Goal: Transaction & Acquisition: Purchase product/service

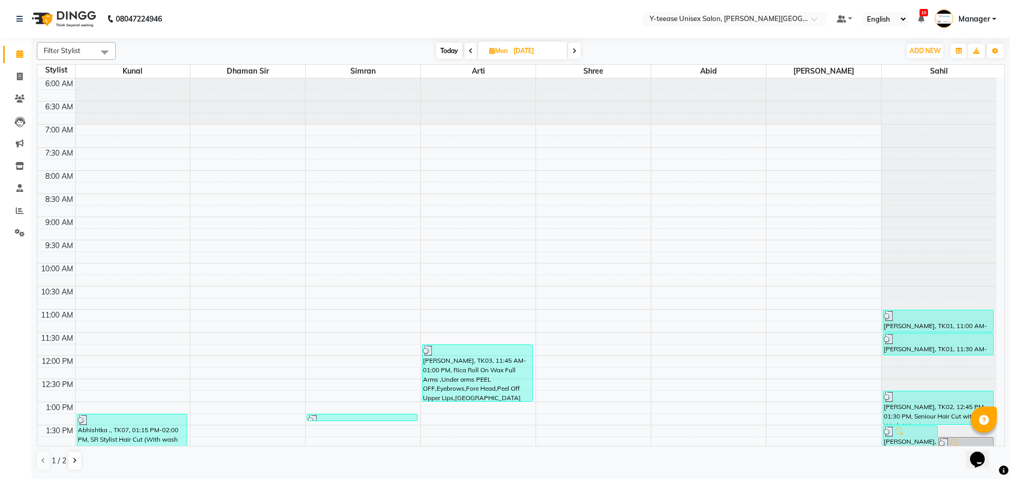
scroll to position [419, 0]
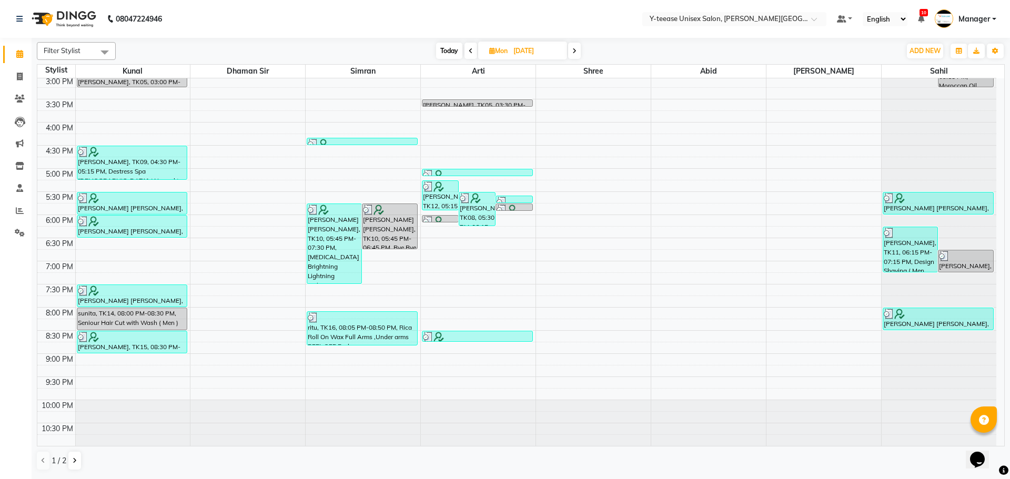
click at [440, 58] on span "Today" at bounding box center [449, 51] width 26 height 16
type input "02-09-2025"
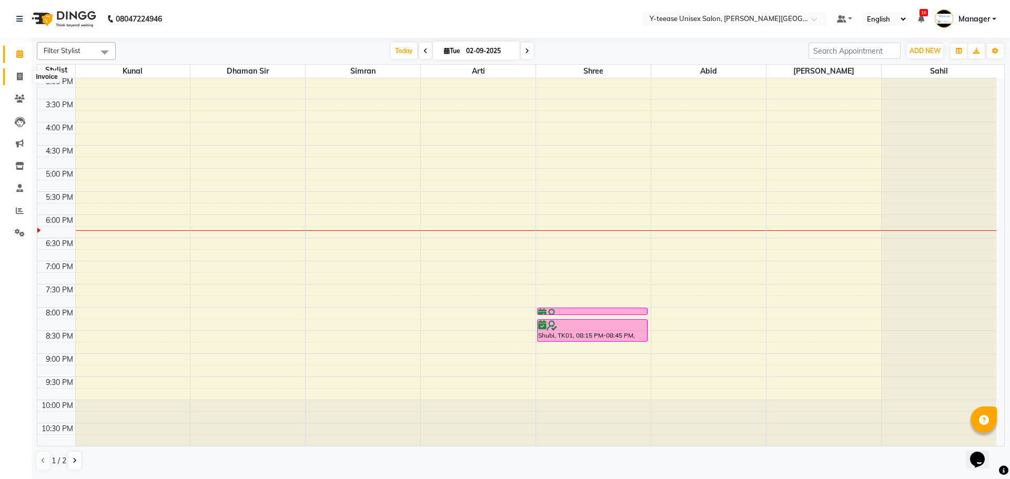
click at [19, 74] on icon at bounding box center [20, 77] width 6 height 8
select select "service"
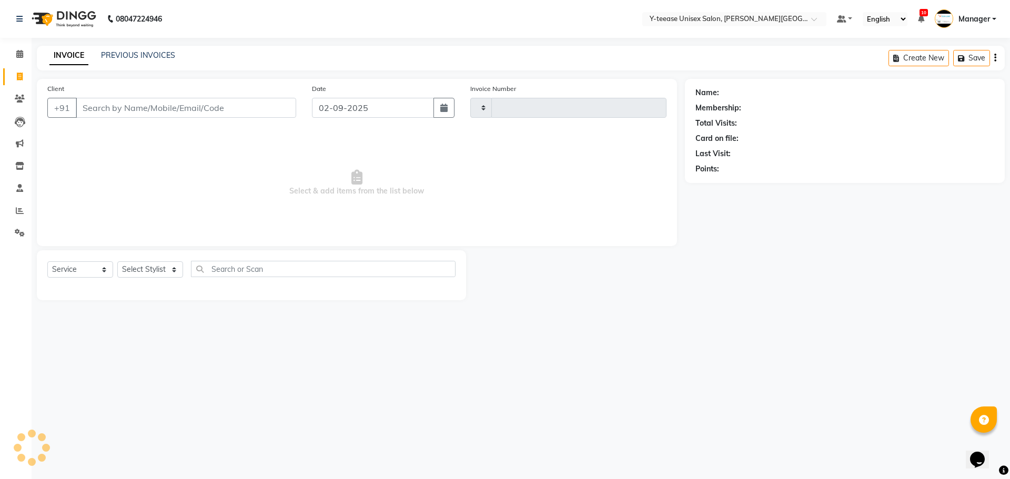
type input "2033"
select select "765"
click at [139, 266] on select "Select Stylist [PERSON_NAME] Dhaman [PERSON_NAME] Manager [PERSON_NAME] [PERSON…" at bounding box center [150, 270] width 66 height 16
select select "70225"
click at [117, 262] on select "Select Stylist [PERSON_NAME] Dhaman [PERSON_NAME] Manager [PERSON_NAME] [PERSON…" at bounding box center [150, 270] width 66 height 16
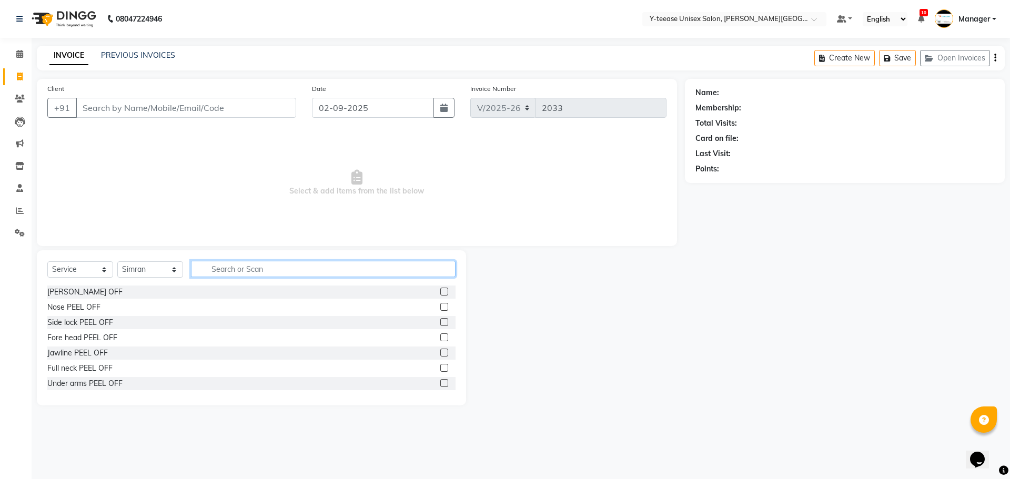
click at [239, 268] on input "text" at bounding box center [323, 269] width 265 height 16
type input "eye"
click at [440, 306] on label at bounding box center [444, 307] width 8 height 8
click at [440, 306] on input "checkbox" at bounding box center [443, 307] width 7 height 7
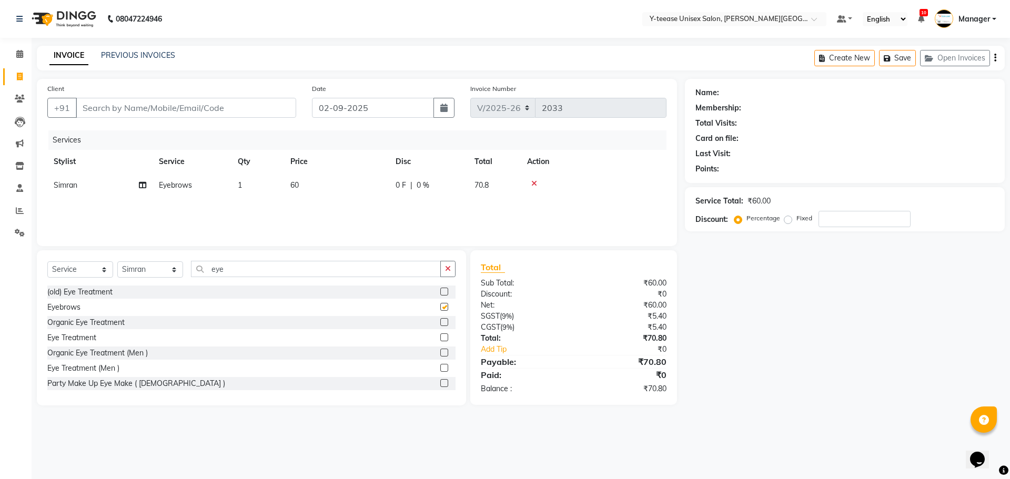
checkbox input "false"
click at [242, 268] on input "eye" at bounding box center [316, 269] width 250 height 16
type input "e"
type input "pee"
click at [440, 290] on label at bounding box center [444, 292] width 8 height 8
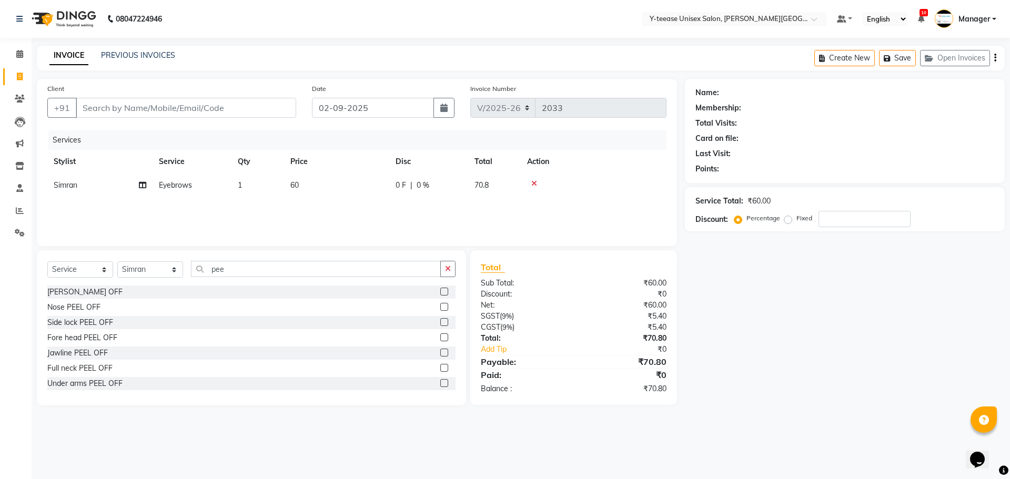
click at [440, 290] on input "checkbox" at bounding box center [443, 292] width 7 height 7
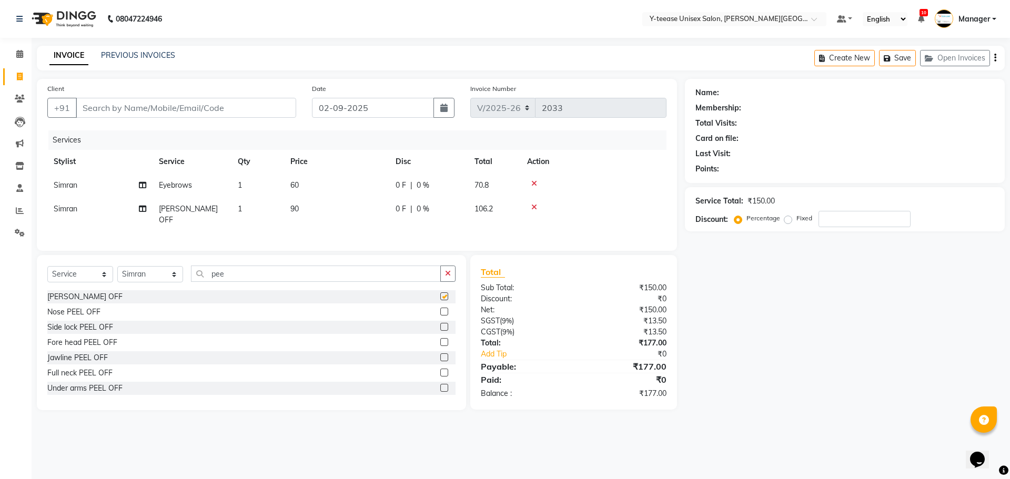
checkbox input "false"
click at [223, 272] on input "pee" at bounding box center [316, 274] width 250 height 16
type input "p"
type input "u"
click at [440, 385] on label at bounding box center [444, 388] width 8 height 8
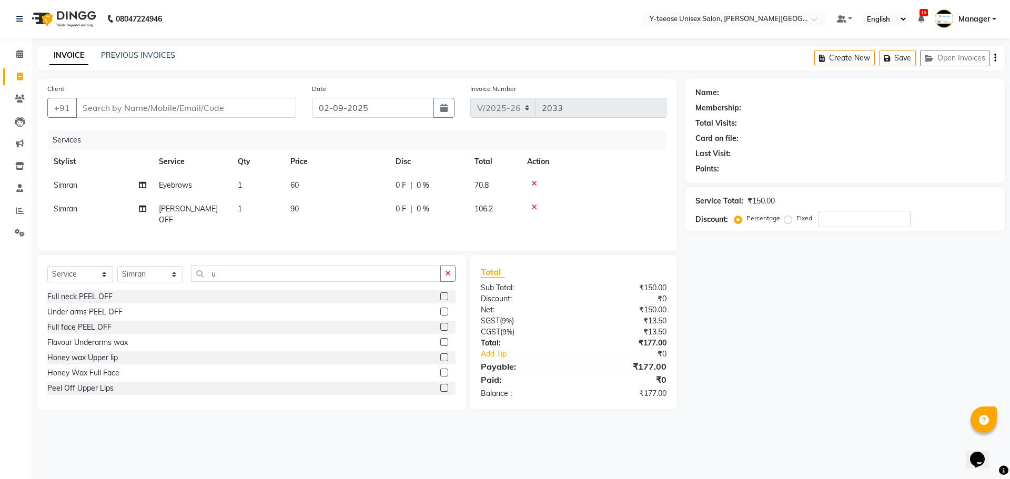
click at [440, 385] on input "checkbox" at bounding box center [443, 388] width 7 height 7
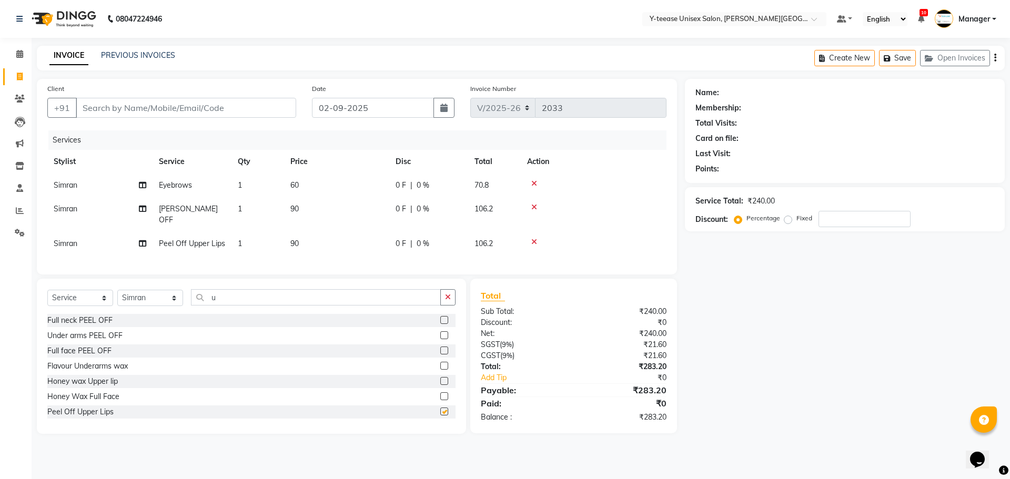
checkbox input "false"
click at [237, 291] on input "u" at bounding box center [316, 297] width 250 height 16
type input "lo"
click at [440, 377] on label at bounding box center [444, 381] width 8 height 8
click at [440, 378] on input "checkbox" at bounding box center [443, 381] width 7 height 7
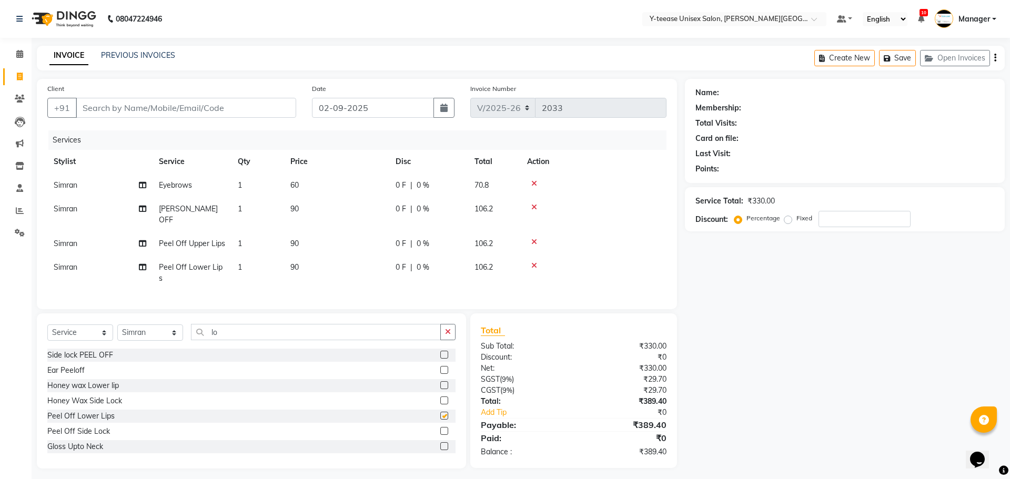
checkbox input "false"
click at [227, 324] on input "lo" at bounding box center [316, 332] width 250 height 16
type input "l"
click at [172, 111] on input "Client" at bounding box center [186, 108] width 220 height 20
type input "7"
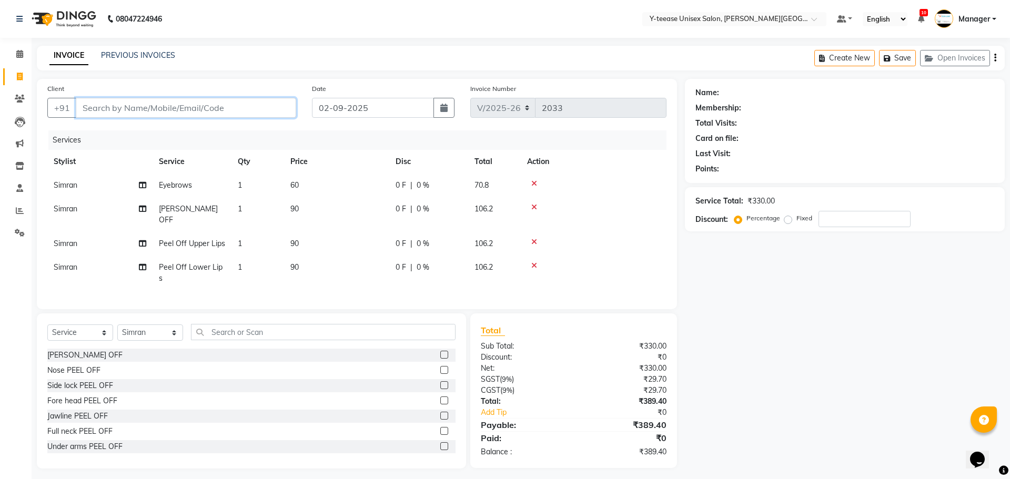
type input "0"
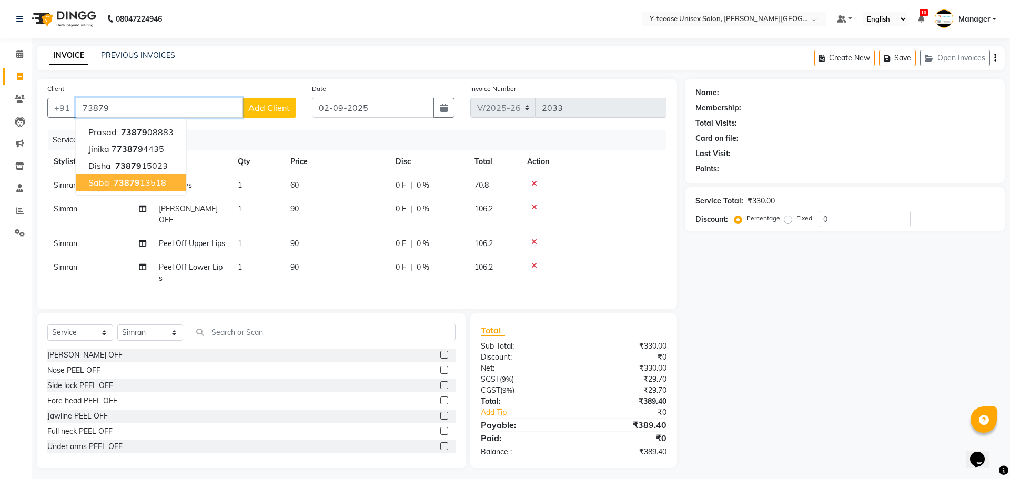
click at [126, 180] on span "73879" at bounding box center [127, 182] width 26 height 11
type input "7387913518"
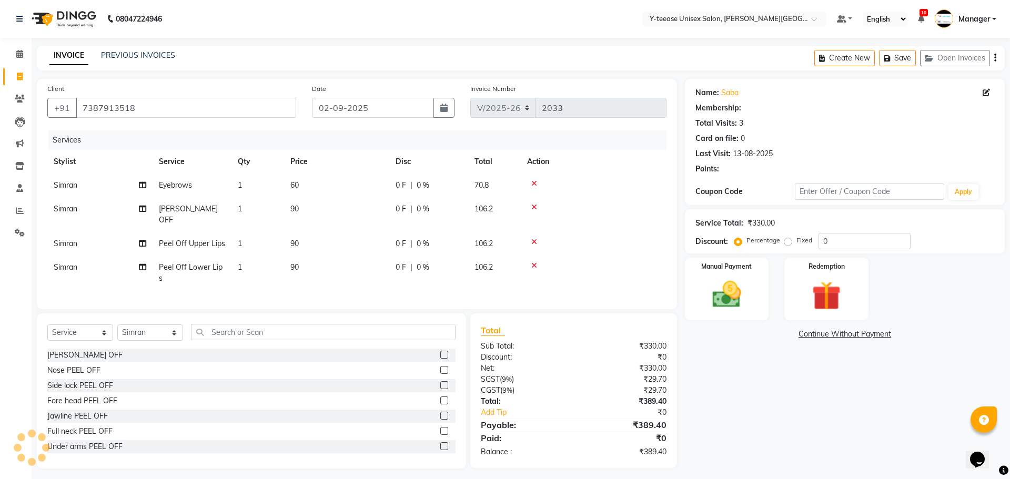
type input "20"
select select "1: Object"
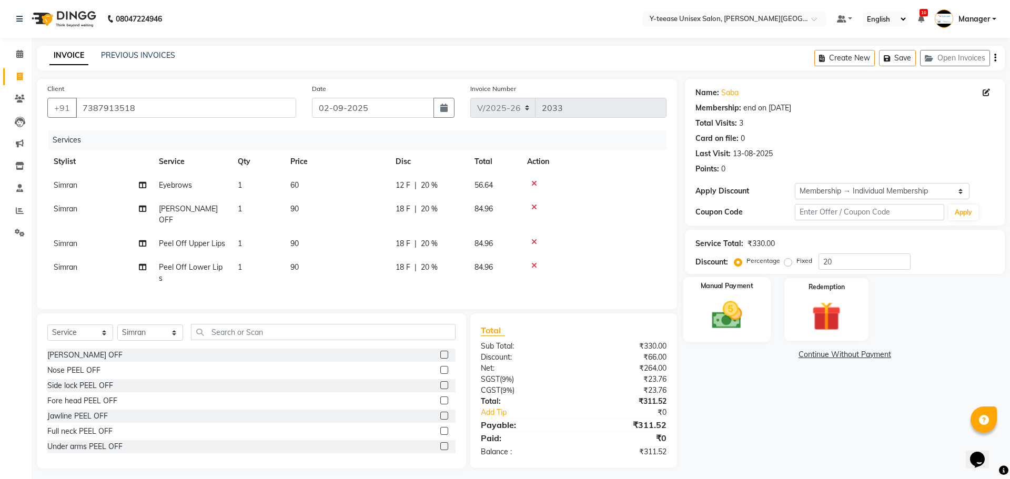
click at [733, 316] on img at bounding box center [727, 315] width 49 height 35
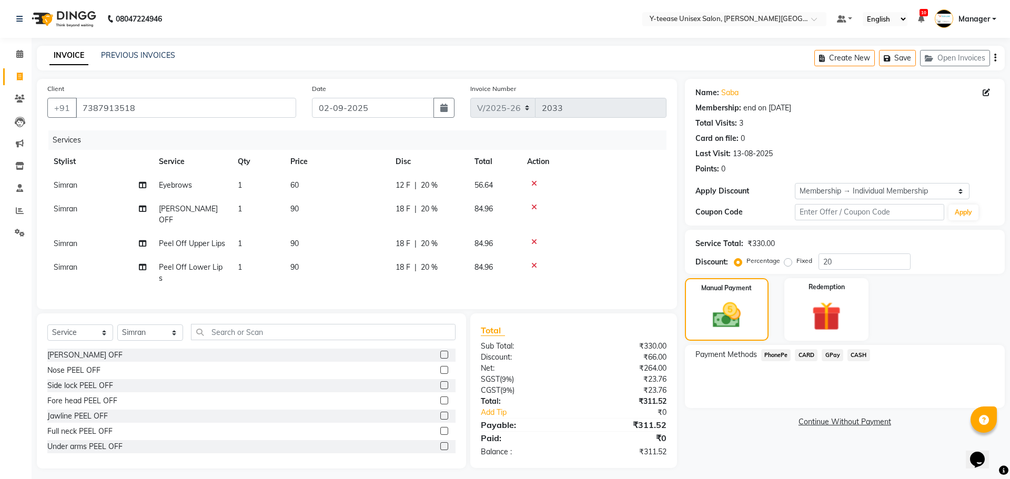
click at [831, 355] on span "GPay" at bounding box center [833, 355] width 22 height 12
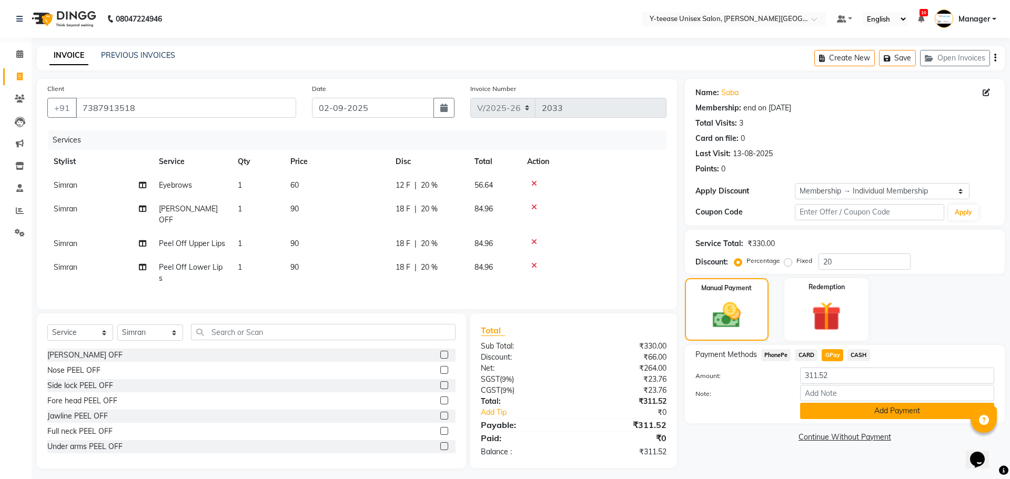
click at [839, 407] on button "Add Payment" at bounding box center [897, 411] width 194 height 16
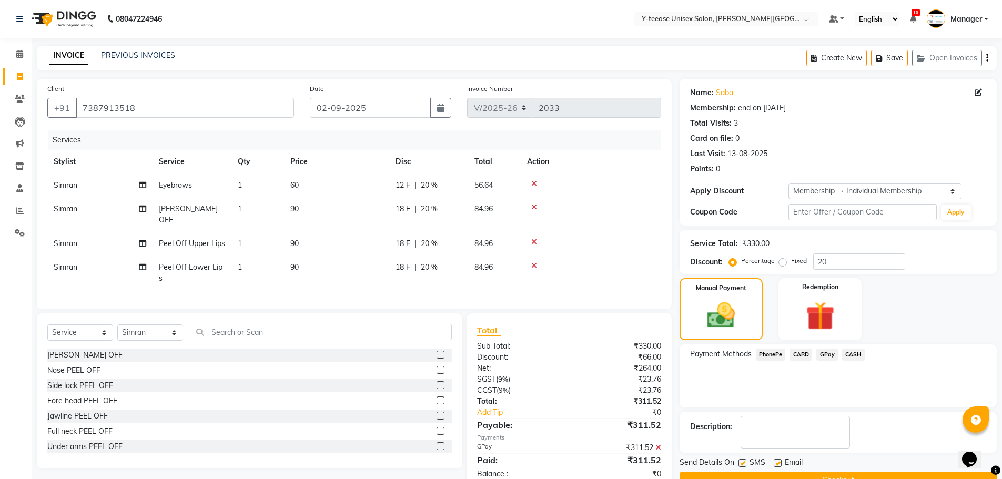
scroll to position [25, 0]
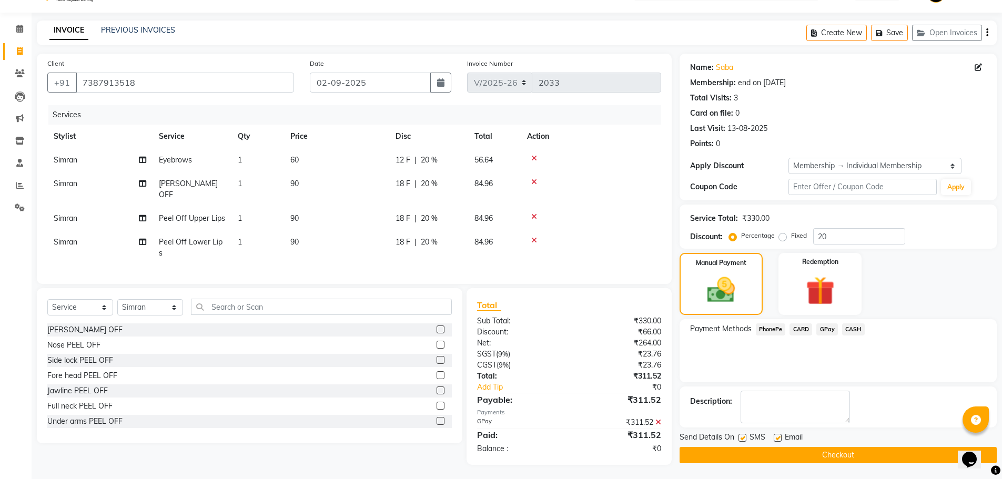
click at [775, 449] on button "Checkout" at bounding box center [838, 455] width 317 height 16
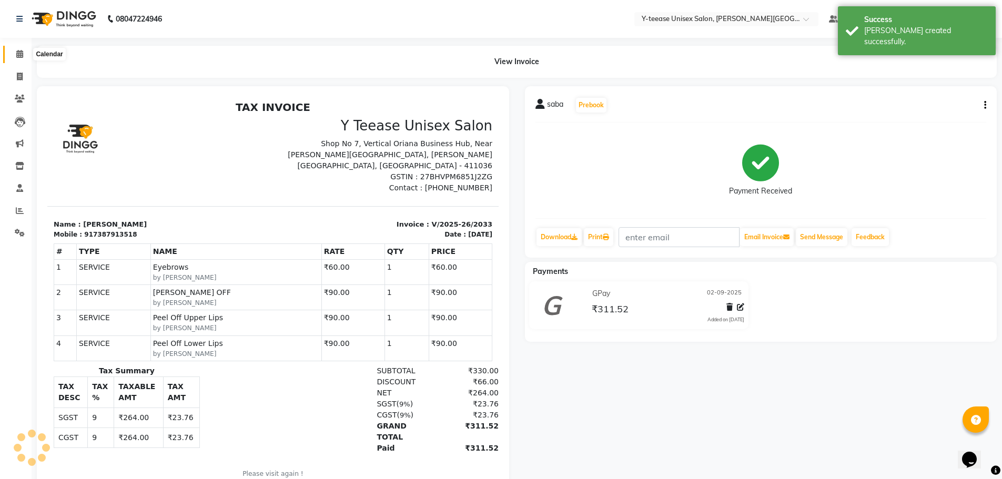
click at [15, 55] on span at bounding box center [20, 54] width 18 height 12
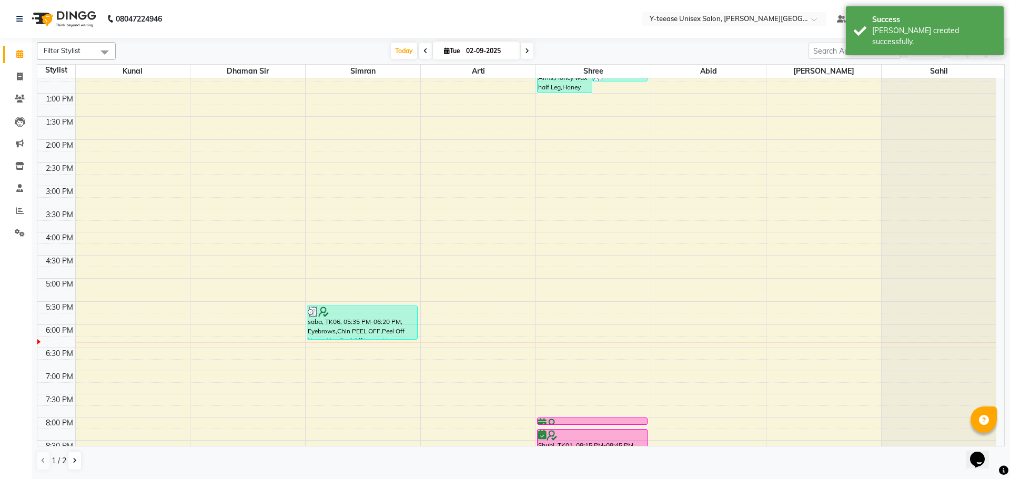
scroll to position [368, 0]
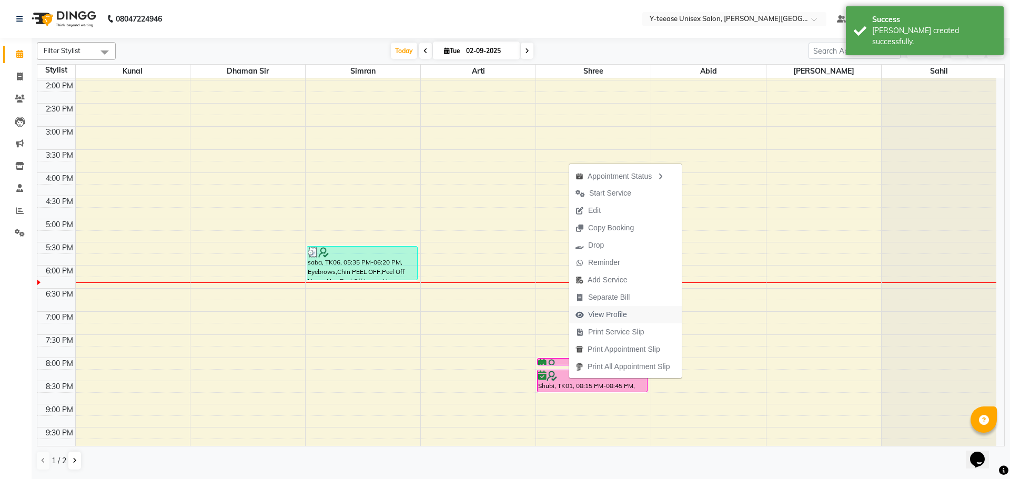
click at [609, 314] on span "View Profile" at bounding box center [607, 314] width 39 height 11
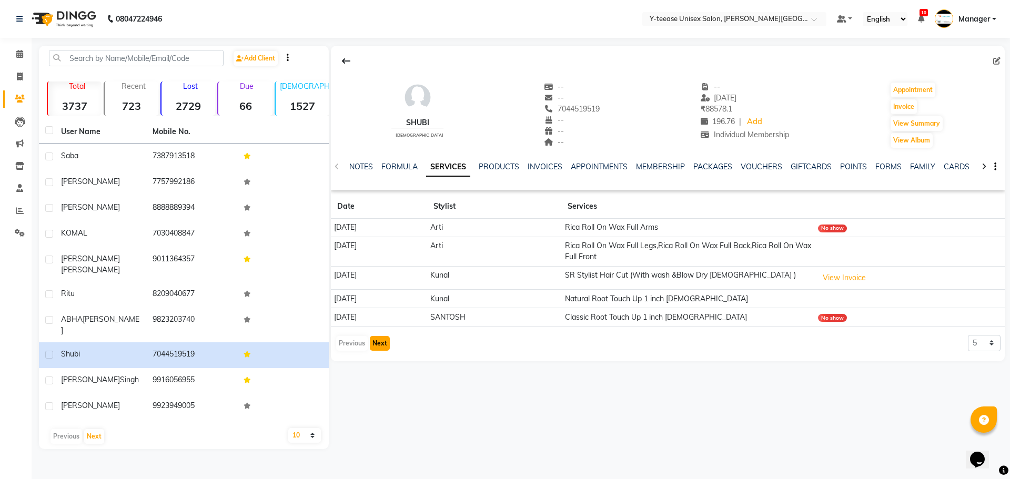
click at [383, 345] on button "Next" at bounding box center [380, 343] width 20 height 15
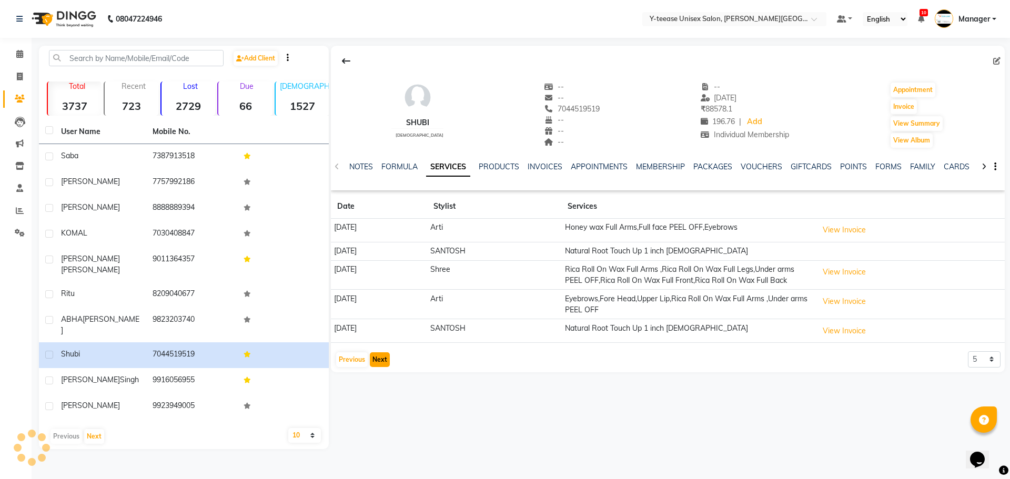
click at [384, 367] on button "Next" at bounding box center [380, 360] width 20 height 15
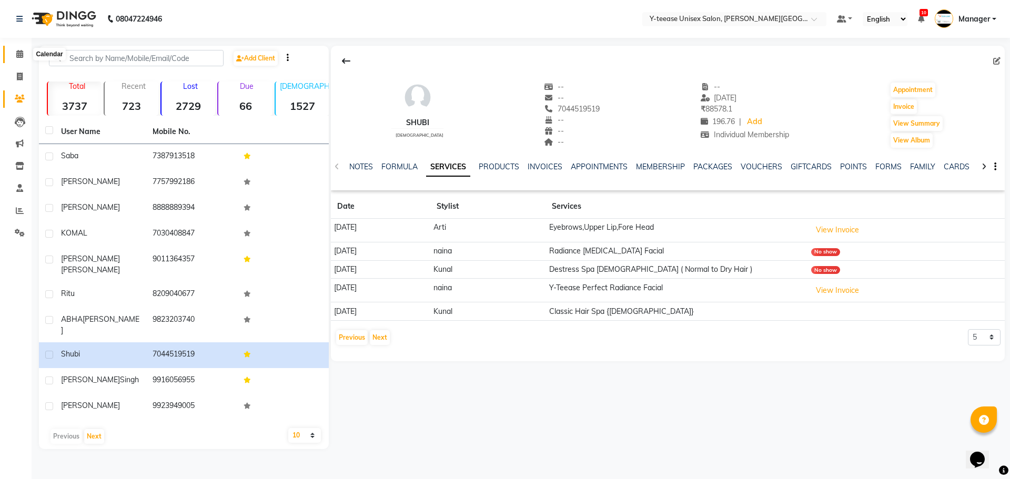
click at [19, 55] on icon at bounding box center [19, 54] width 7 height 8
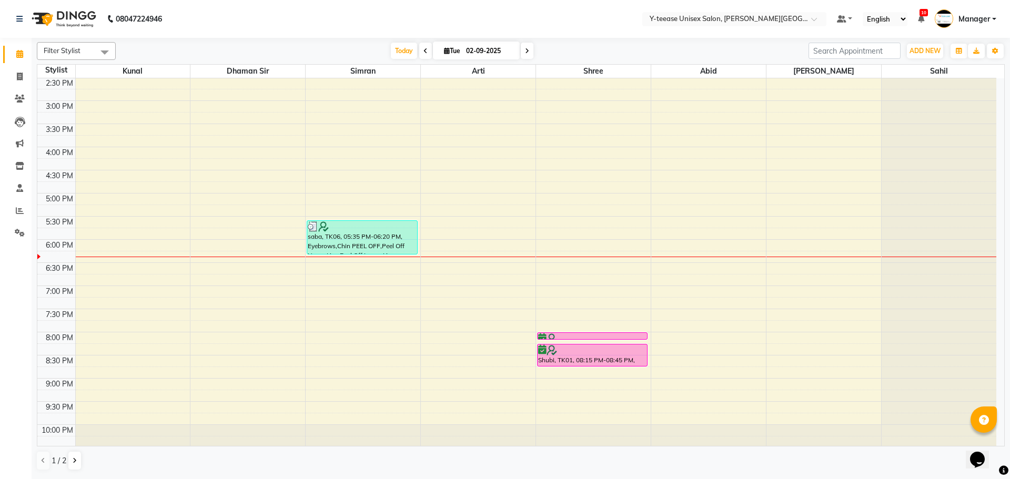
scroll to position [419, 0]
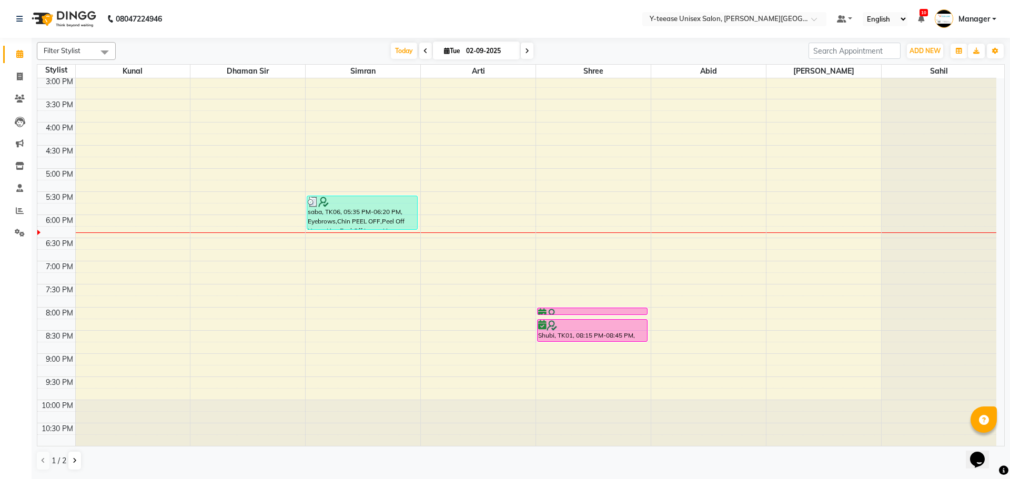
click at [525, 50] on icon at bounding box center [527, 51] width 4 height 6
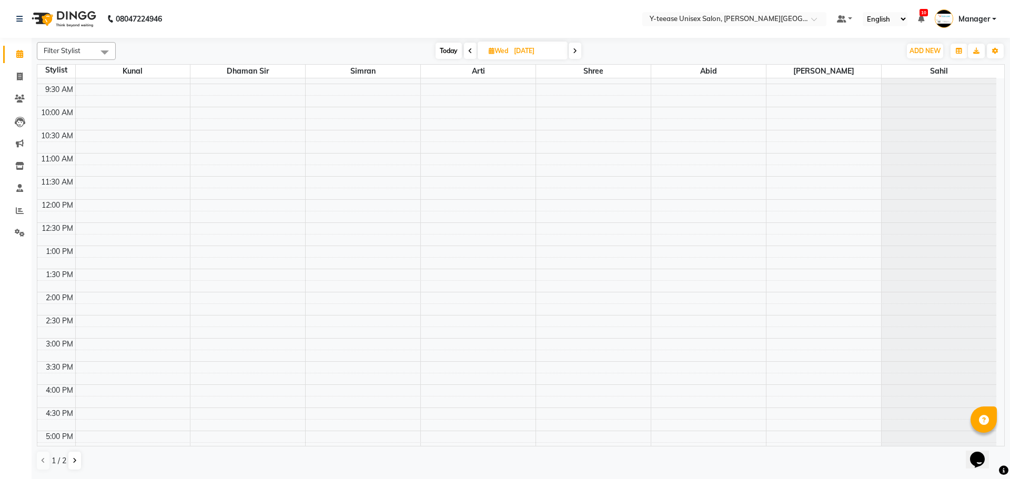
scroll to position [156, 0]
click at [452, 53] on span "Today" at bounding box center [449, 51] width 26 height 16
type input "02-09-2025"
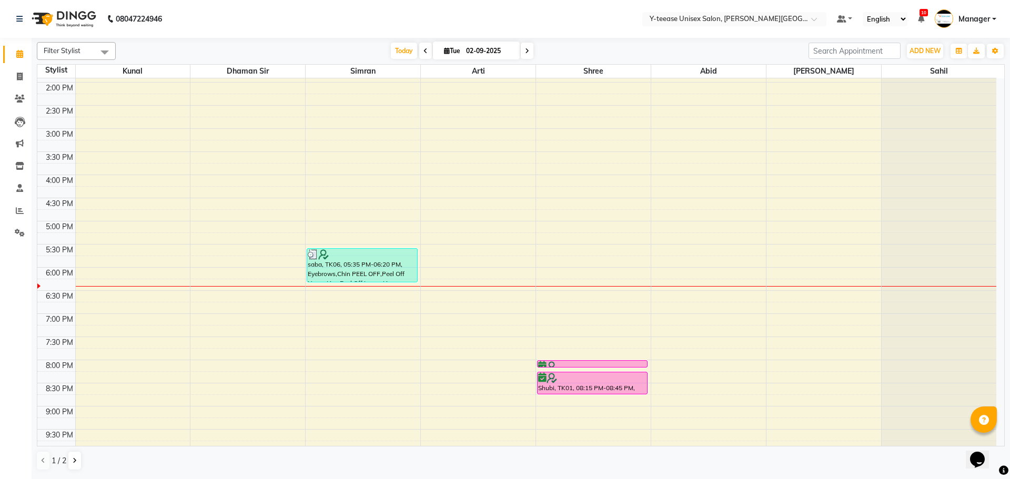
scroll to position [419, 0]
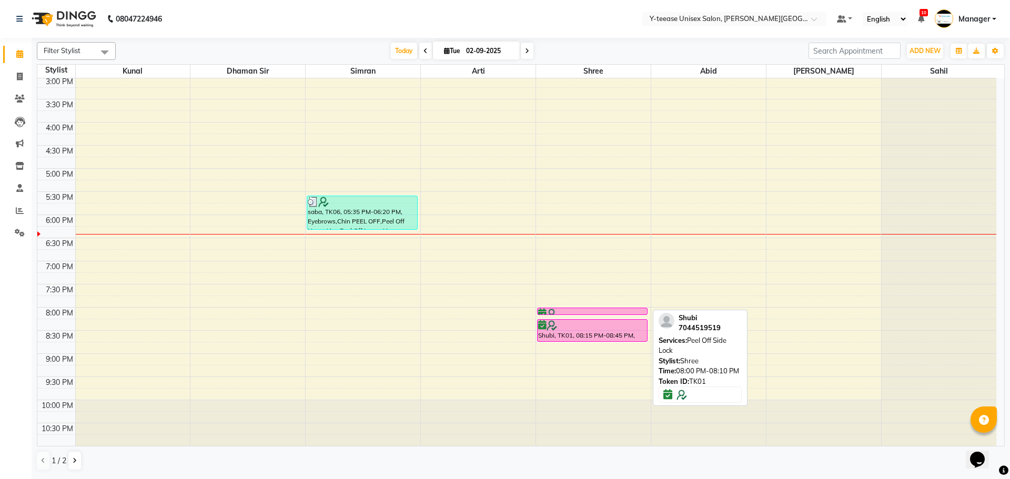
click at [565, 311] on div at bounding box center [592, 314] width 108 height 11
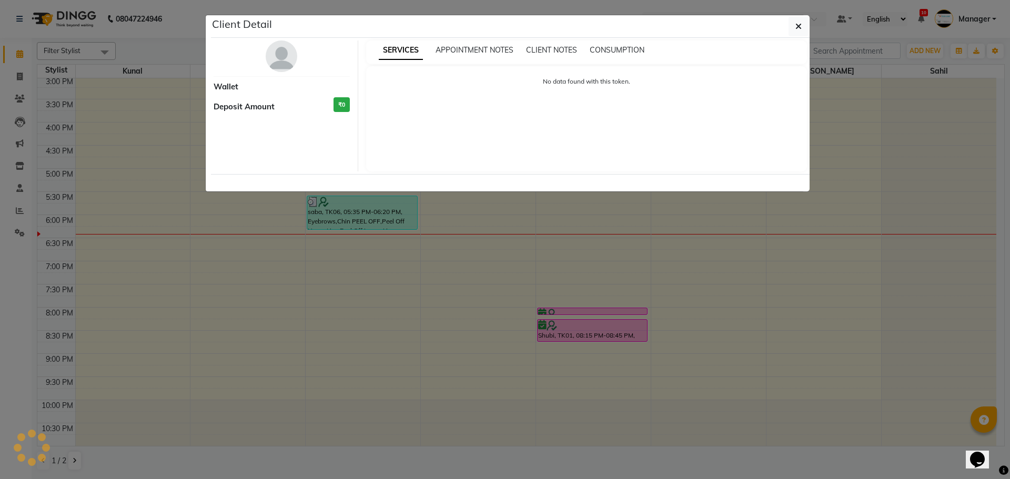
select select "6"
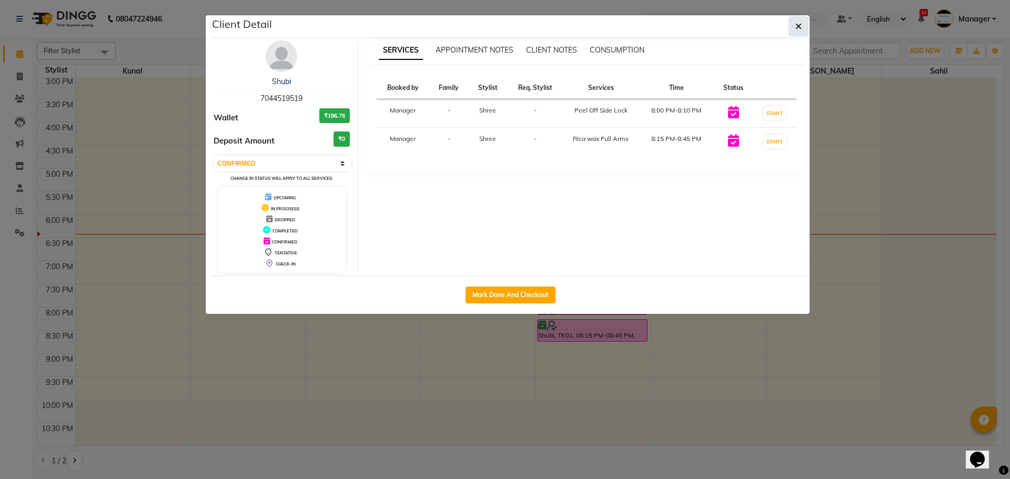
click at [796, 29] on icon "button" at bounding box center [799, 26] width 6 height 8
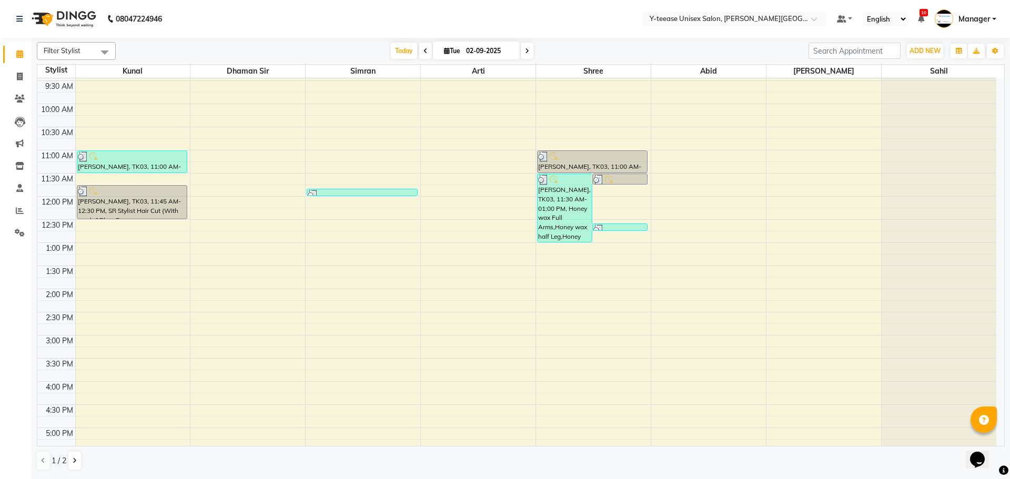
scroll to position [156, 0]
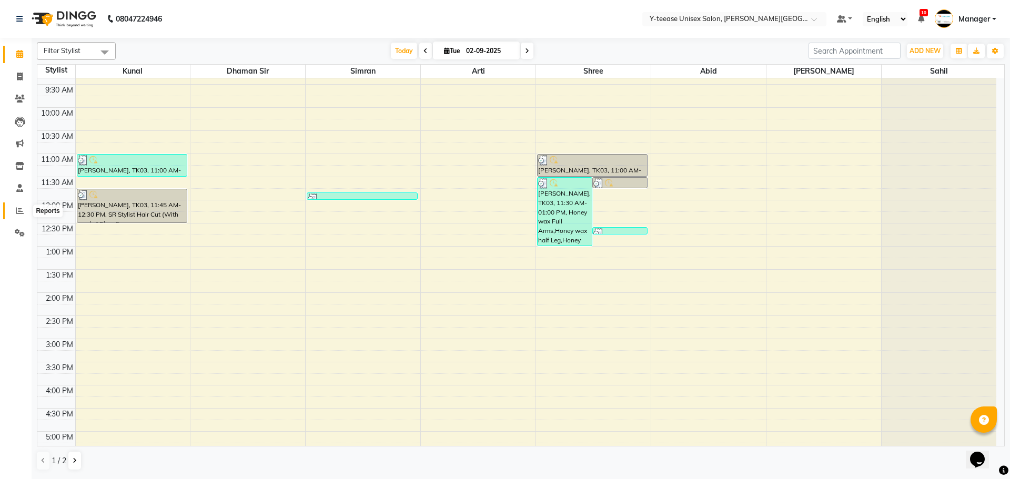
click at [25, 208] on span at bounding box center [20, 211] width 18 height 12
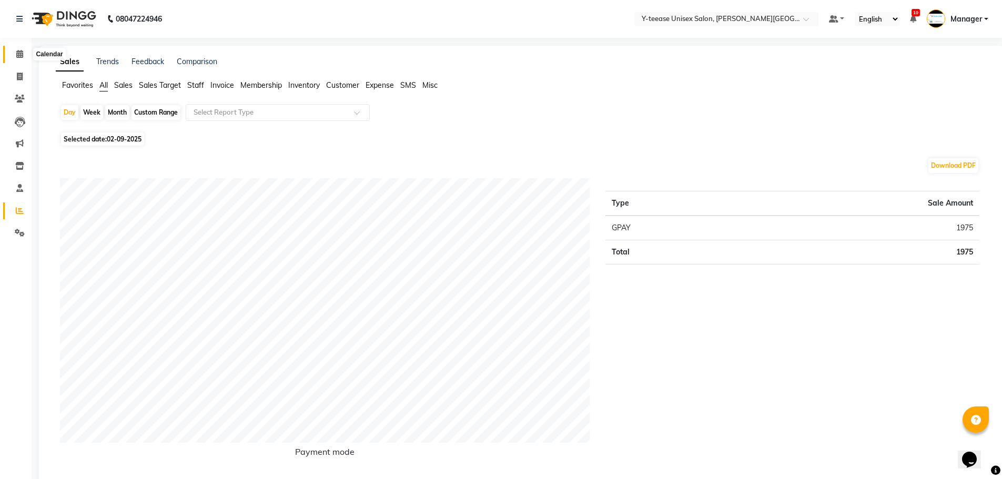
click at [19, 56] on icon at bounding box center [19, 54] width 7 height 8
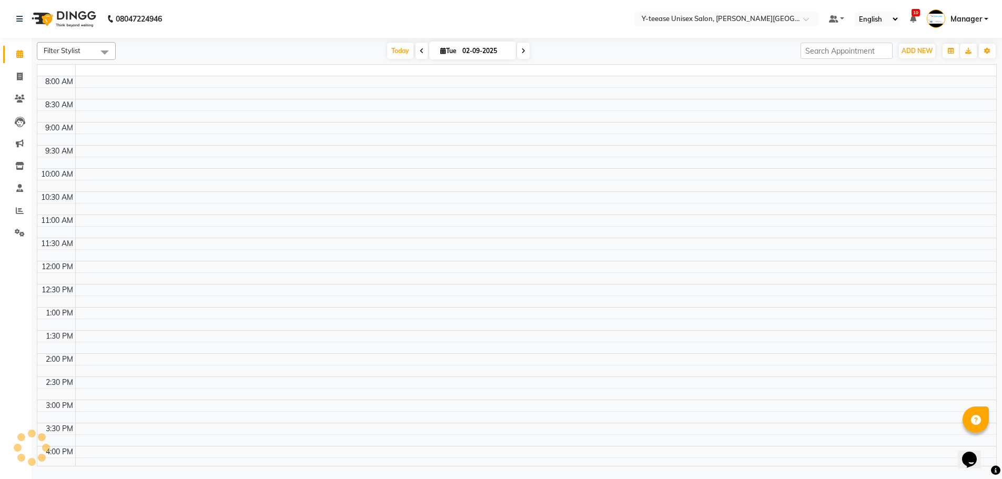
scroll to position [399, 0]
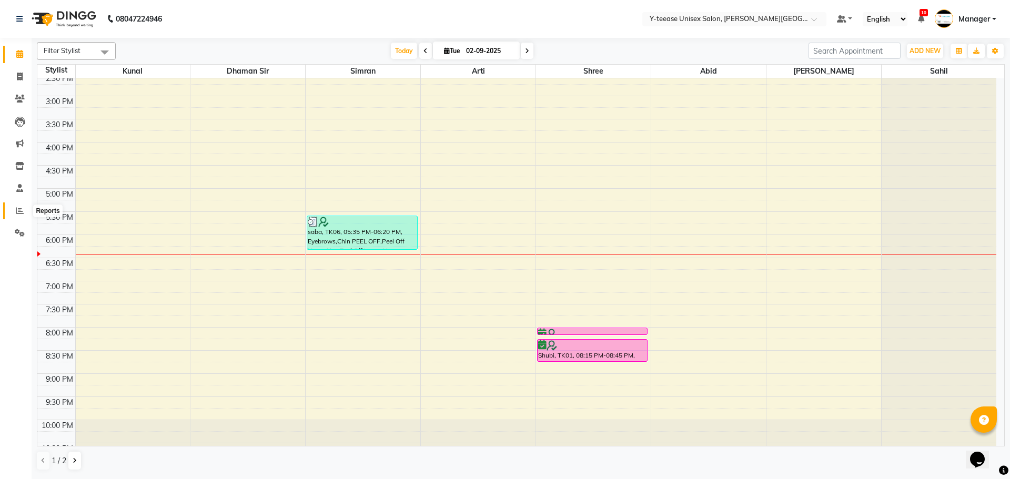
click at [13, 211] on span at bounding box center [20, 211] width 18 height 12
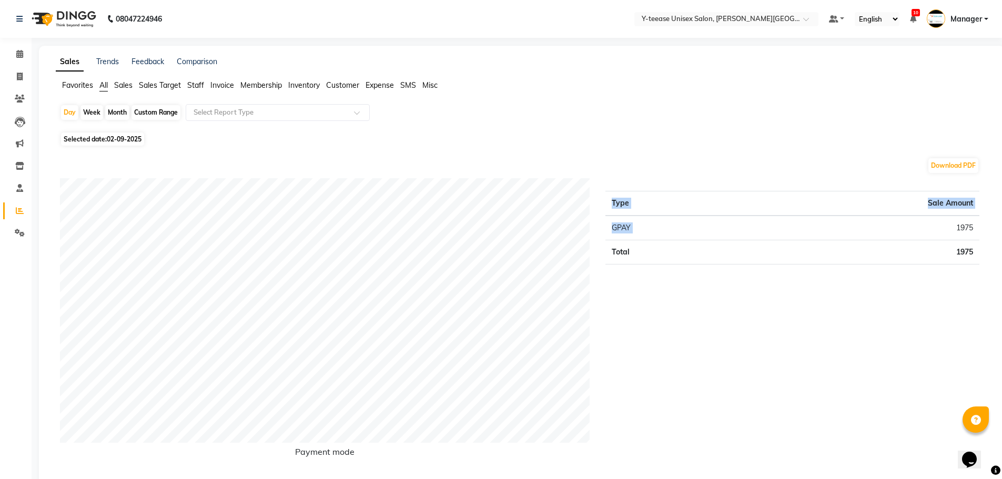
drag, startPoint x: 974, startPoint y: 227, endPoint x: 1003, endPoint y: 227, distance: 28.9
click at [1002, 227] on html "08047224946 Select Location × Y-teease Unisex Salon, [PERSON_NAME] Nagar Defaul…" at bounding box center [501, 239] width 1002 height 479
click at [749, 360] on div "Type Sale Amount GPAY 1975 Total 1975" at bounding box center [793, 326] width 390 height 296
click at [20, 45] on li "Calendar" at bounding box center [16, 54] width 32 height 23
click at [19, 78] on icon at bounding box center [20, 77] width 6 height 8
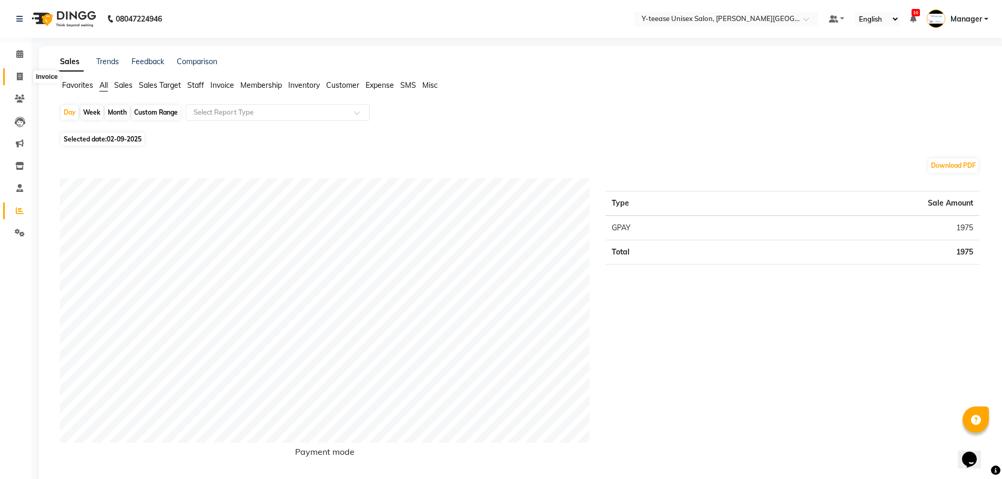
select select "service"
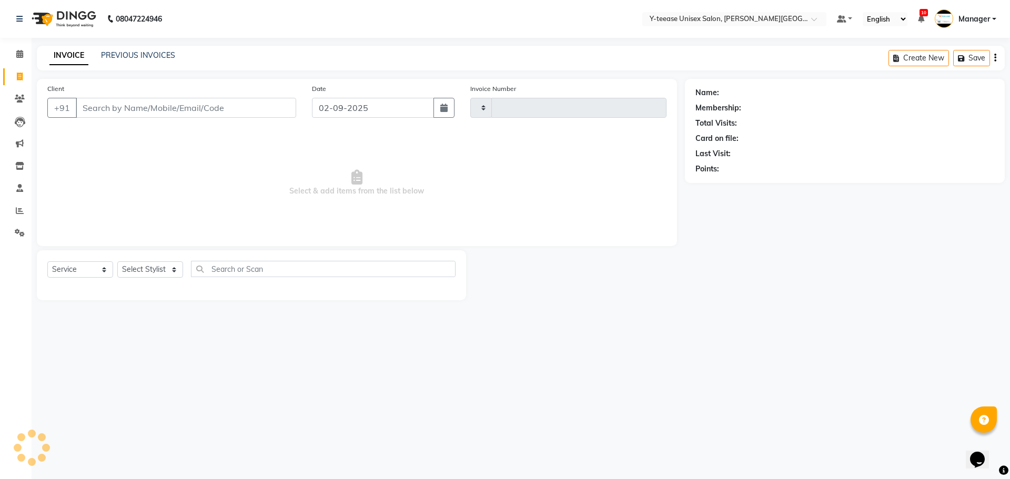
type input "2034"
select select "765"
click at [145, 273] on select "Select Stylist [PERSON_NAME] Dhaman [PERSON_NAME] Manager [PERSON_NAME] [PERSON…" at bounding box center [150, 270] width 66 height 16
select select "70225"
click at [117, 262] on select "Select Stylist [PERSON_NAME] Dhaman [PERSON_NAME] Manager [PERSON_NAME] [PERSON…" at bounding box center [150, 270] width 66 height 16
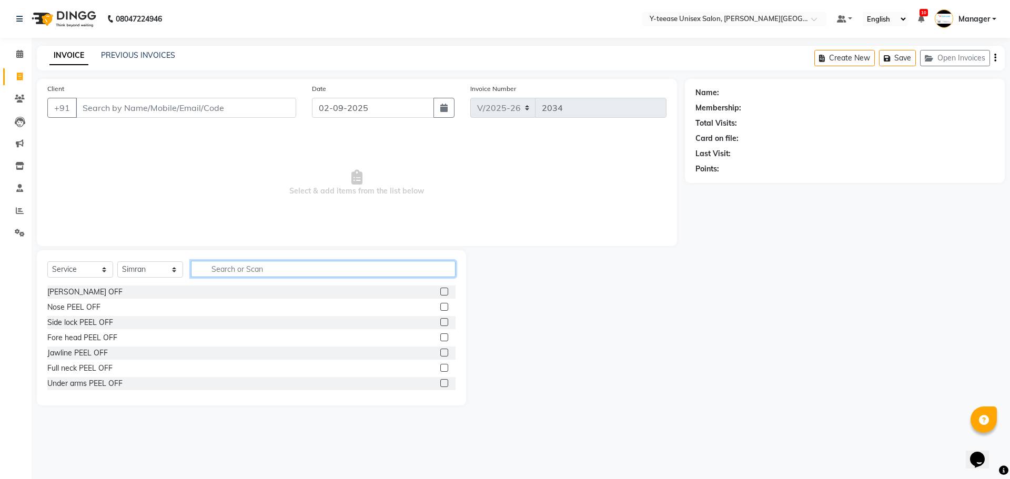
click at [235, 269] on input "text" at bounding box center [323, 269] width 265 height 16
type input "eye"
click at [440, 305] on label at bounding box center [444, 307] width 8 height 8
click at [440, 305] on input "checkbox" at bounding box center [443, 307] width 7 height 7
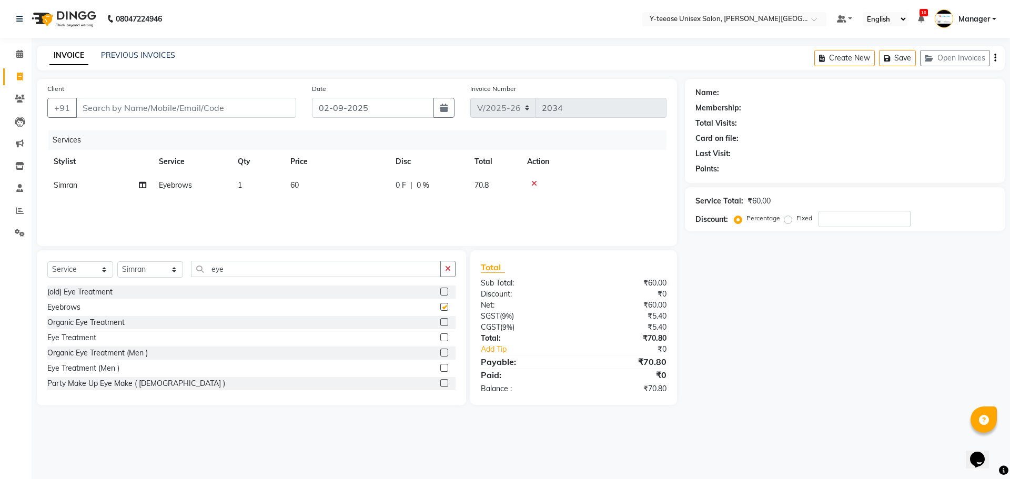
checkbox input "false"
click at [233, 272] on input "eye" at bounding box center [316, 269] width 250 height 16
type input "e"
type input "fo"
click at [440, 367] on label at bounding box center [444, 368] width 8 height 8
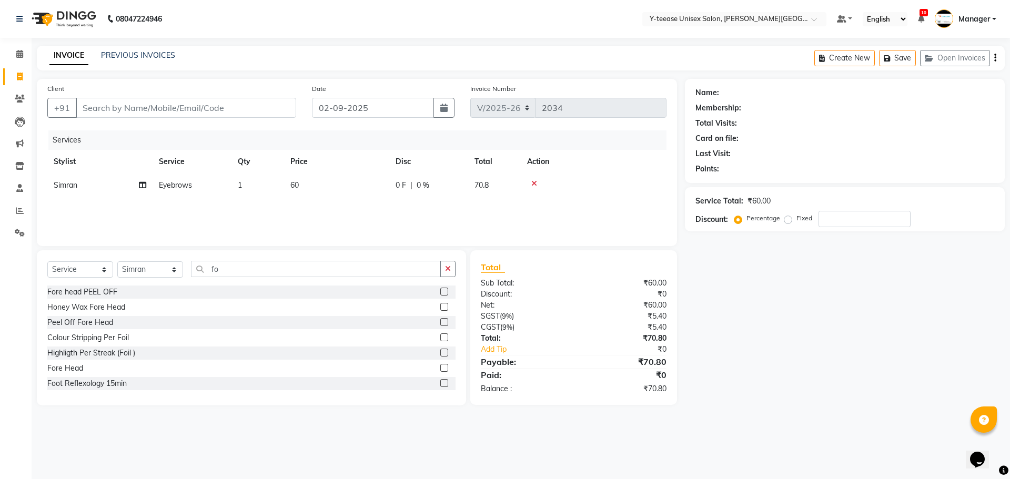
click at [440, 367] on input "checkbox" at bounding box center [443, 368] width 7 height 7
checkbox input "false"
click at [223, 274] on input "fo" at bounding box center [316, 269] width 250 height 16
type input "f"
click at [147, 273] on select "Select Stylist [PERSON_NAME] Dhaman [PERSON_NAME] Manager [PERSON_NAME] [PERSON…" at bounding box center [150, 270] width 66 height 16
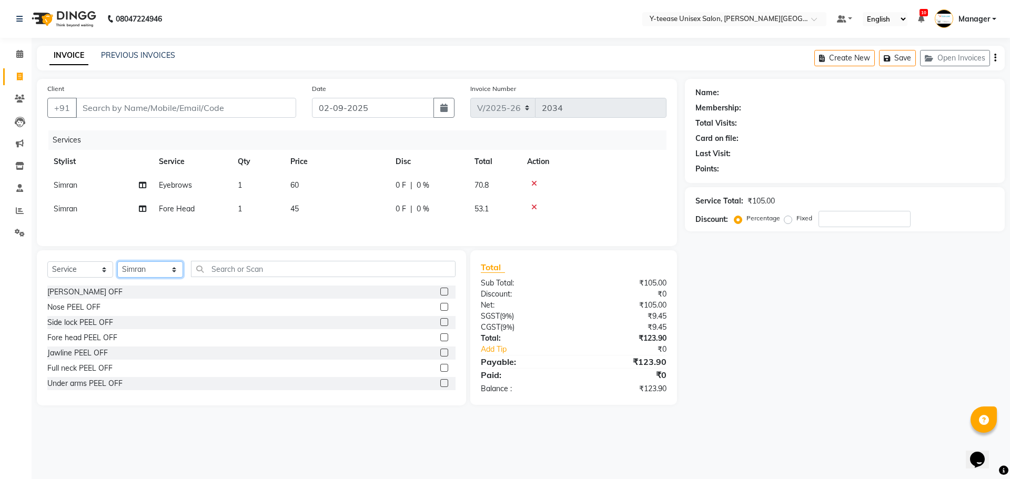
select select "82260"
click at [117, 263] on select "Select Stylist [PERSON_NAME] Dhaman [PERSON_NAME] Manager [PERSON_NAME] [PERSON…" at bounding box center [150, 270] width 66 height 16
click at [219, 267] on input "text" at bounding box center [323, 269] width 265 height 16
click at [141, 111] on input "Client" at bounding box center [186, 108] width 220 height 20
click at [239, 275] on input "text" at bounding box center [323, 269] width 265 height 16
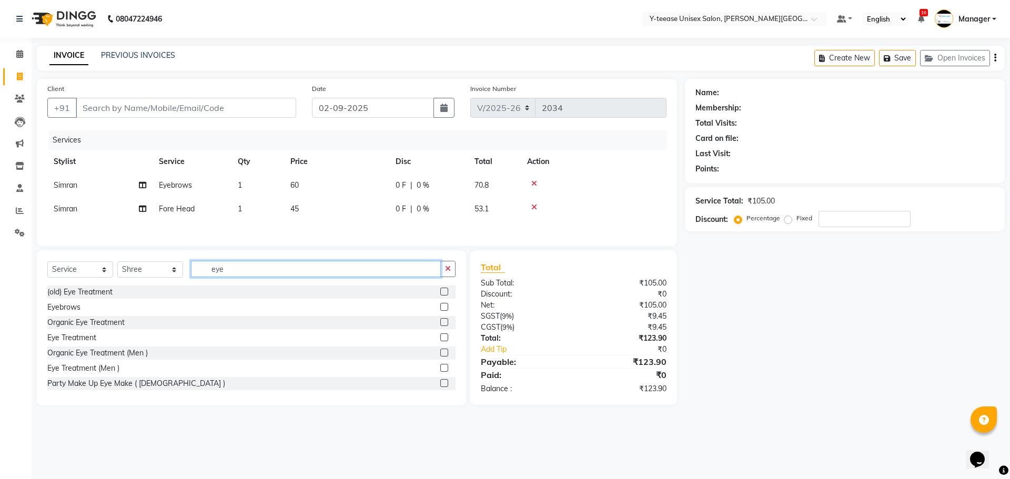
type input "eye"
click at [432, 309] on div "Eyebrows" at bounding box center [251, 307] width 408 height 13
click at [440, 309] on label at bounding box center [444, 307] width 8 height 8
click at [440, 309] on input "checkbox" at bounding box center [443, 307] width 7 height 7
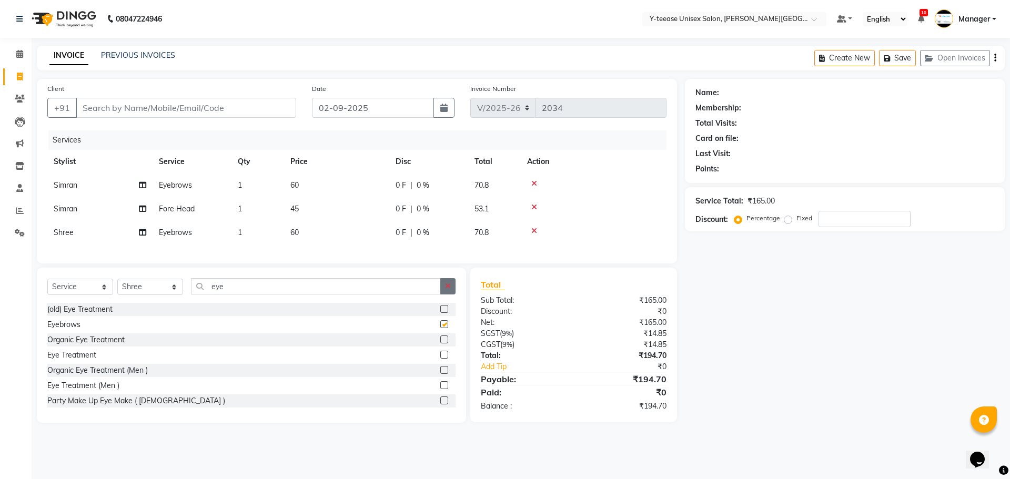
checkbox input "false"
click at [445, 294] on button "button" at bounding box center [447, 286] width 15 height 16
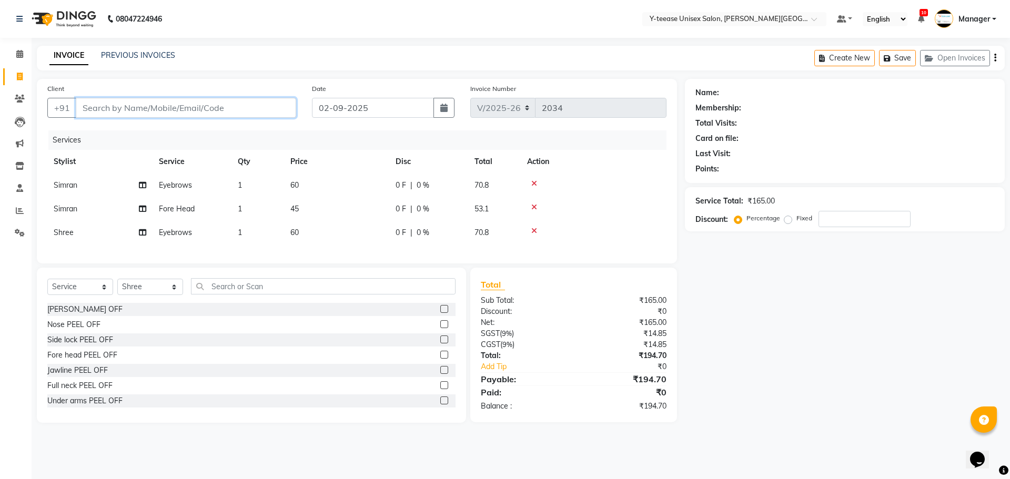
click at [257, 105] on input "Client" at bounding box center [186, 108] width 220 height 20
type input "9"
type input "0"
type input "9421952378"
click at [265, 114] on button "Add Client" at bounding box center [269, 108] width 54 height 20
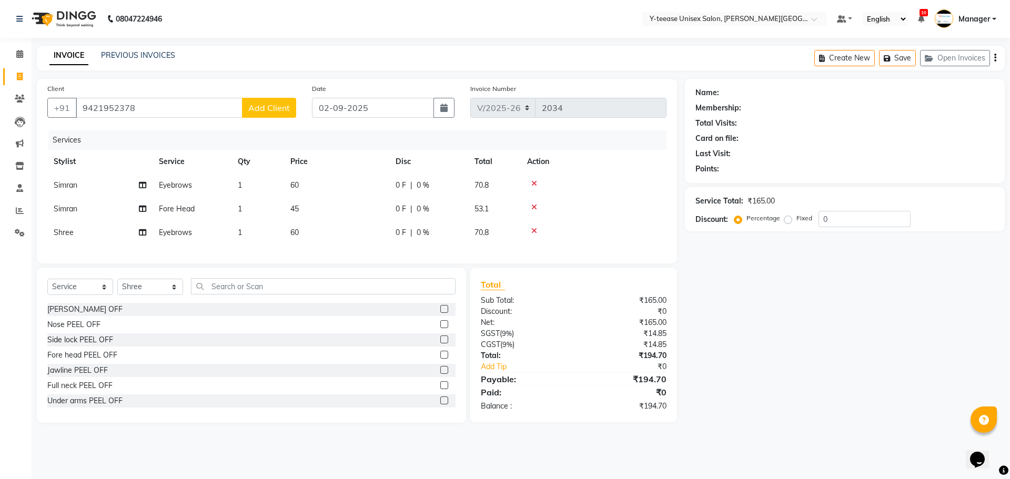
select select "22"
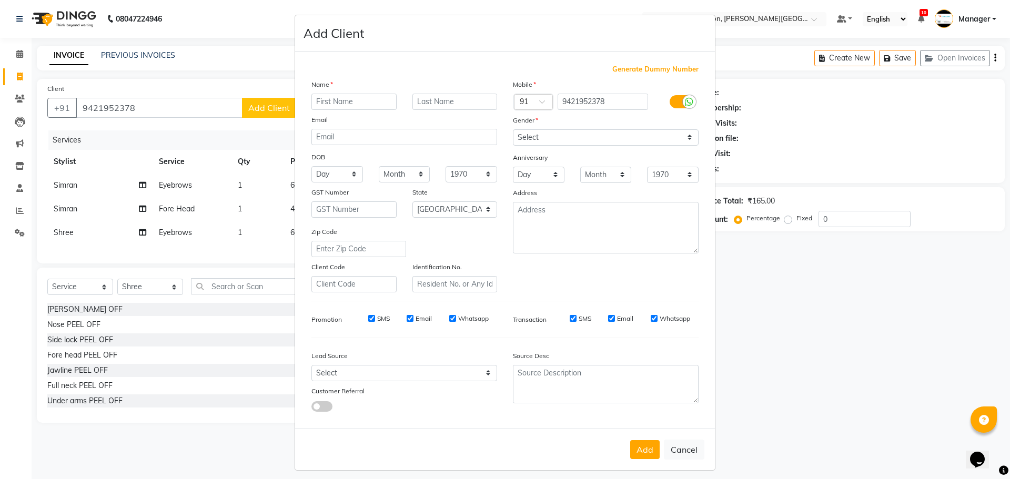
click at [318, 102] on input "text" at bounding box center [354, 102] width 85 height 16
type input "[PERSON_NAME]"
drag, startPoint x: 577, startPoint y: 136, endPoint x: 575, endPoint y: 145, distance: 8.7
click at [577, 136] on select "Select [DEMOGRAPHIC_DATA] [DEMOGRAPHIC_DATA] Other Prefer Not To Say" at bounding box center [606, 137] width 186 height 16
select select "[DEMOGRAPHIC_DATA]"
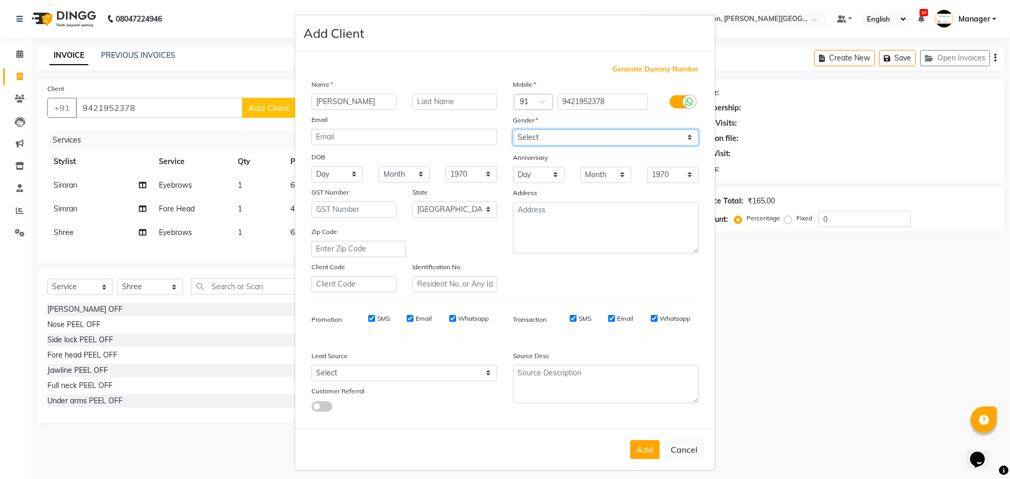
click at [513, 129] on select "Select [DEMOGRAPHIC_DATA] [DEMOGRAPHIC_DATA] Other Prefer Not To Say" at bounding box center [606, 137] width 186 height 16
click at [631, 447] on button "Add" at bounding box center [644, 449] width 29 height 19
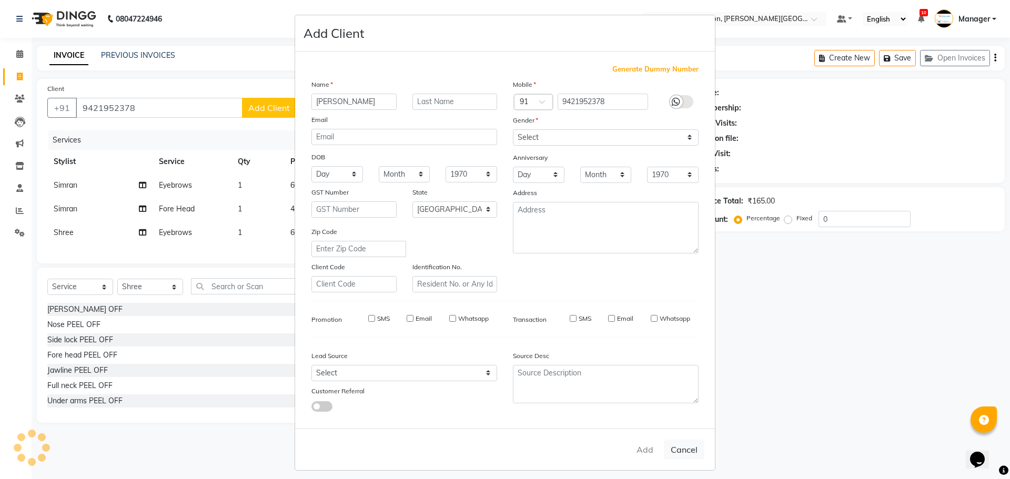
select select
select select "null"
select select
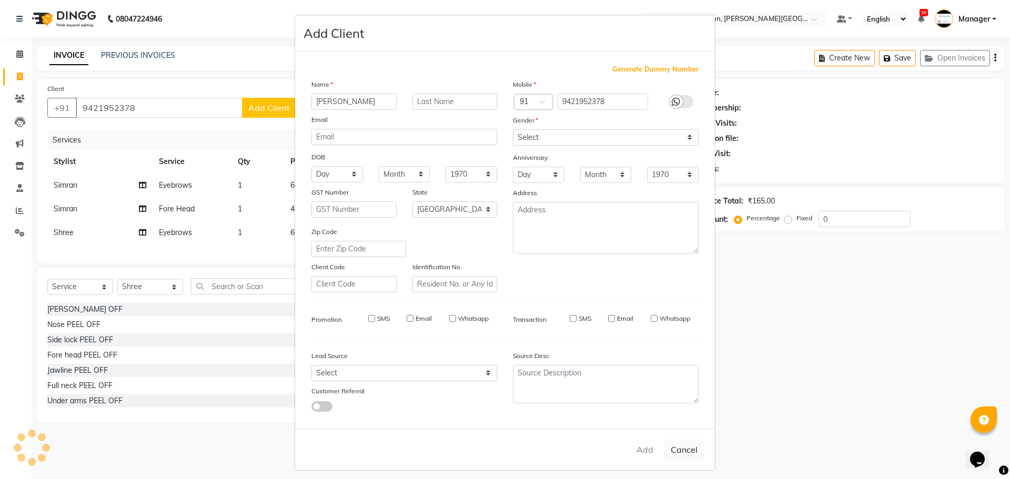
select select
checkbox input "false"
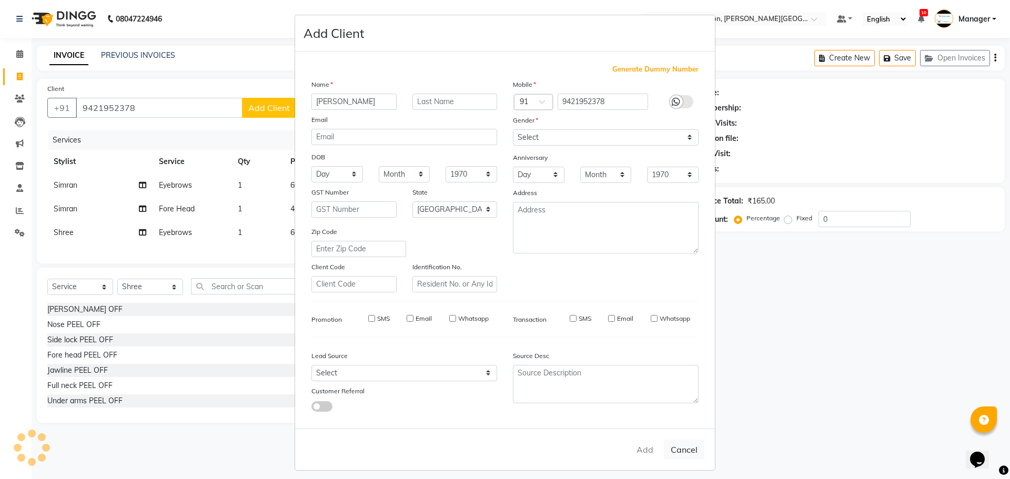
checkbox input "false"
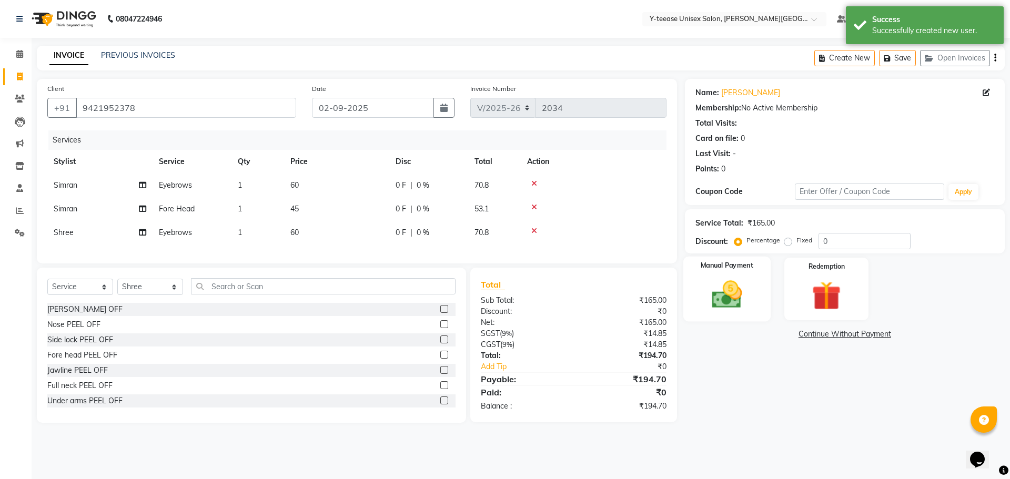
click at [740, 288] on img at bounding box center [727, 294] width 49 height 35
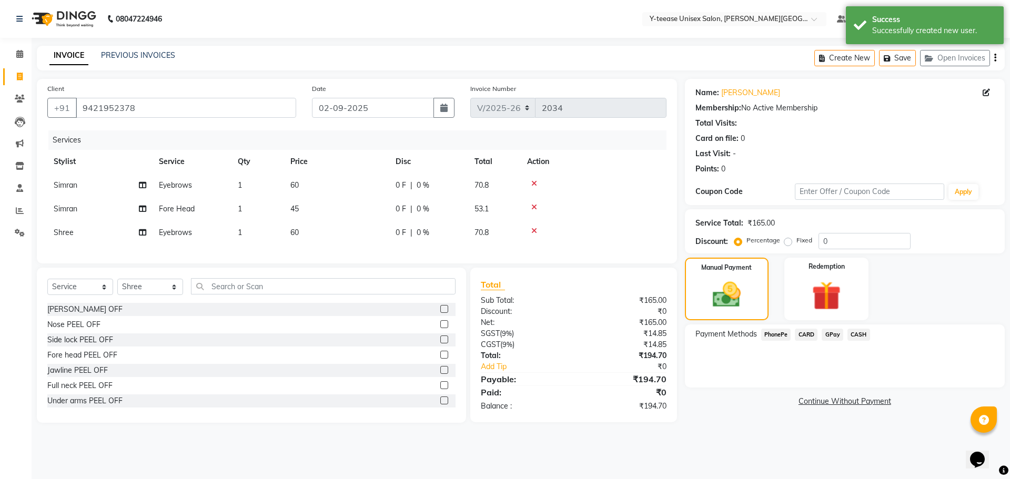
click at [831, 334] on span "GPay" at bounding box center [833, 335] width 22 height 12
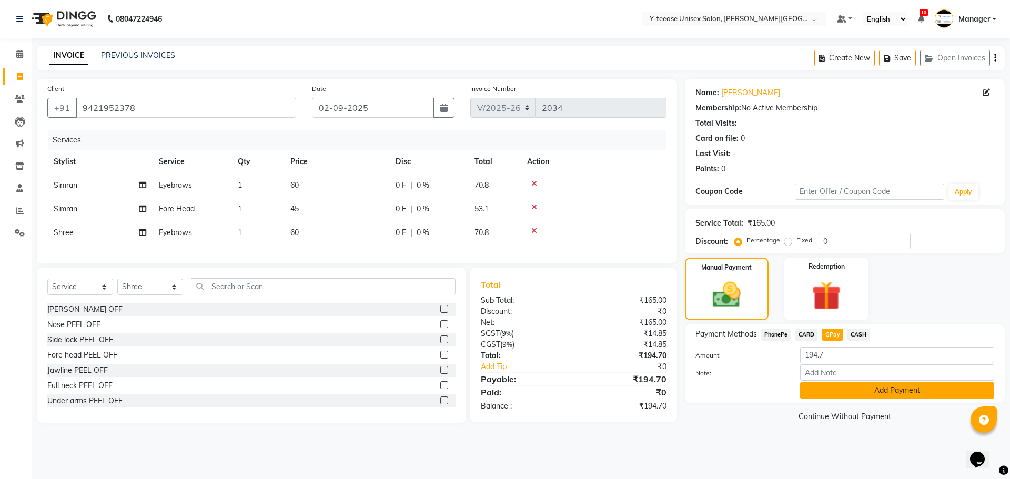
click at [890, 394] on button "Add Payment" at bounding box center [897, 391] width 194 height 16
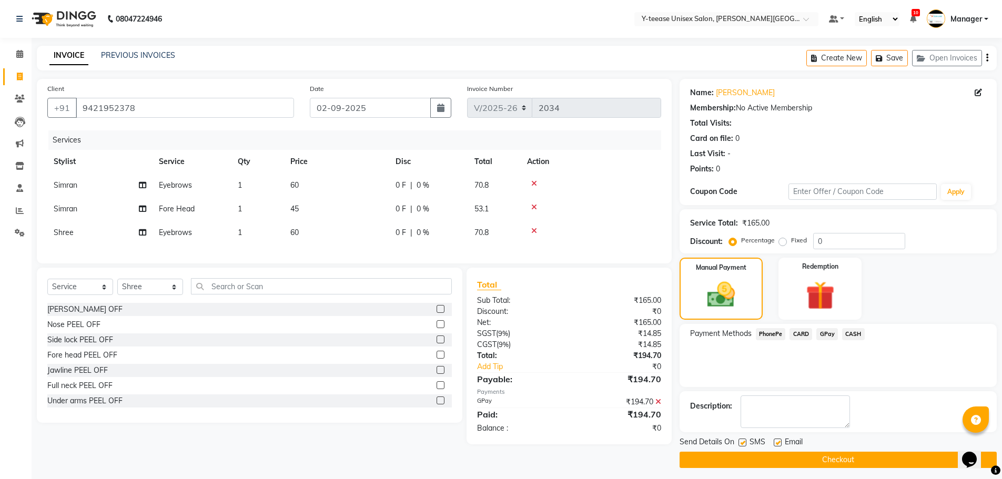
scroll to position [5, 0]
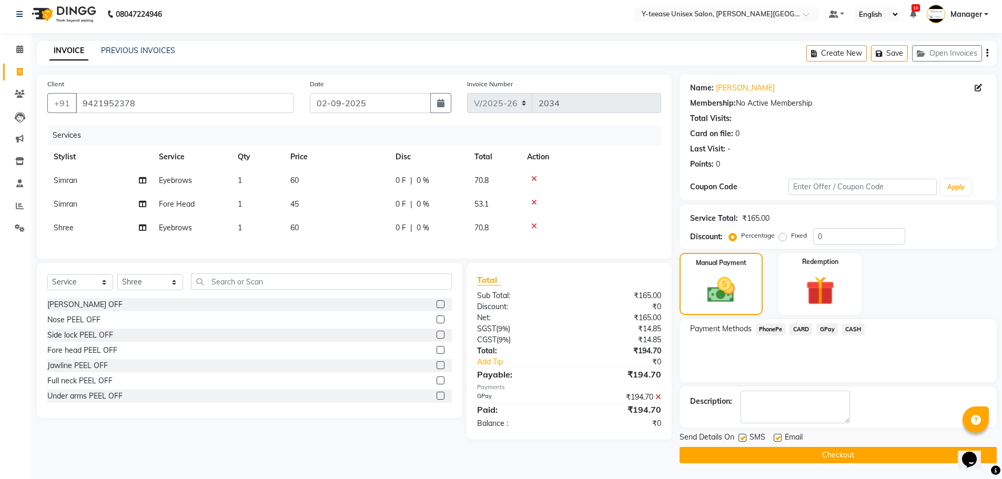
click at [811, 454] on button "Checkout" at bounding box center [838, 455] width 317 height 16
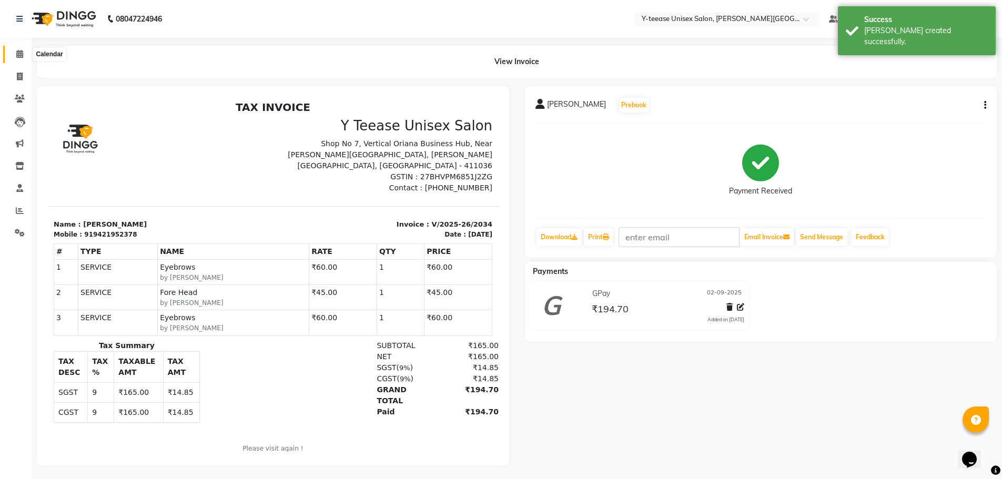
click at [17, 58] on span at bounding box center [20, 54] width 18 height 12
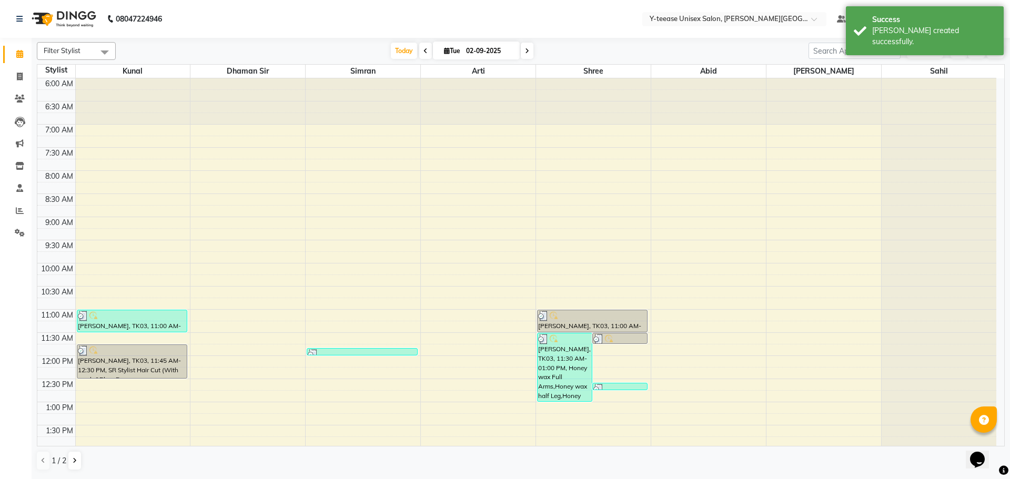
scroll to position [419, 0]
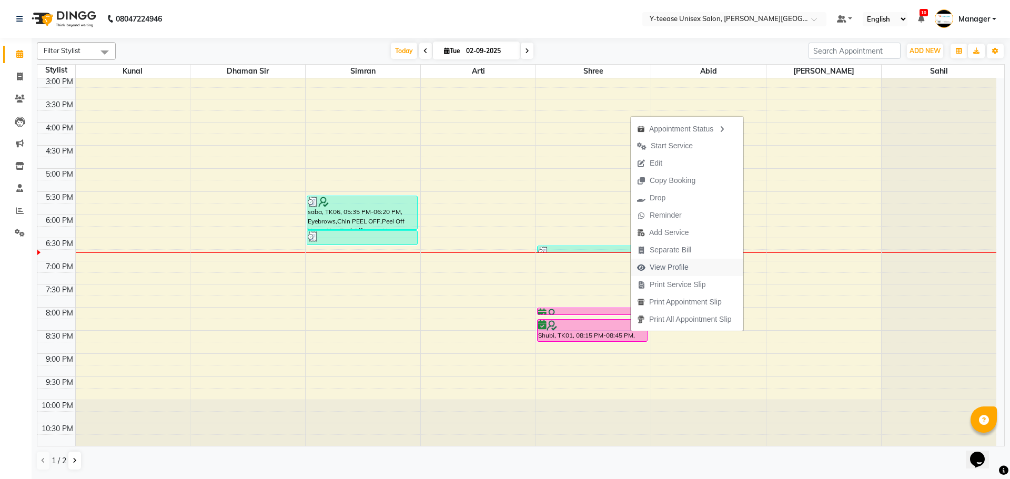
click at [667, 267] on span "View Profile" at bounding box center [669, 267] width 39 height 11
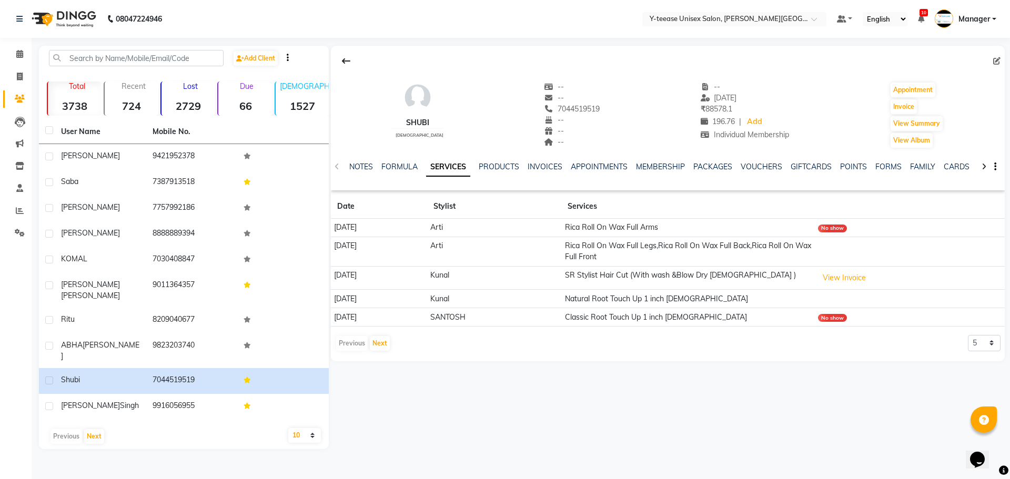
drag, startPoint x: 483, startPoint y: 307, endPoint x: 317, endPoint y: 288, distance: 167.4
drag, startPoint x: 317, startPoint y: 288, endPoint x: 383, endPoint y: 345, distance: 87.3
click at [383, 345] on button "Next" at bounding box center [380, 343] width 20 height 15
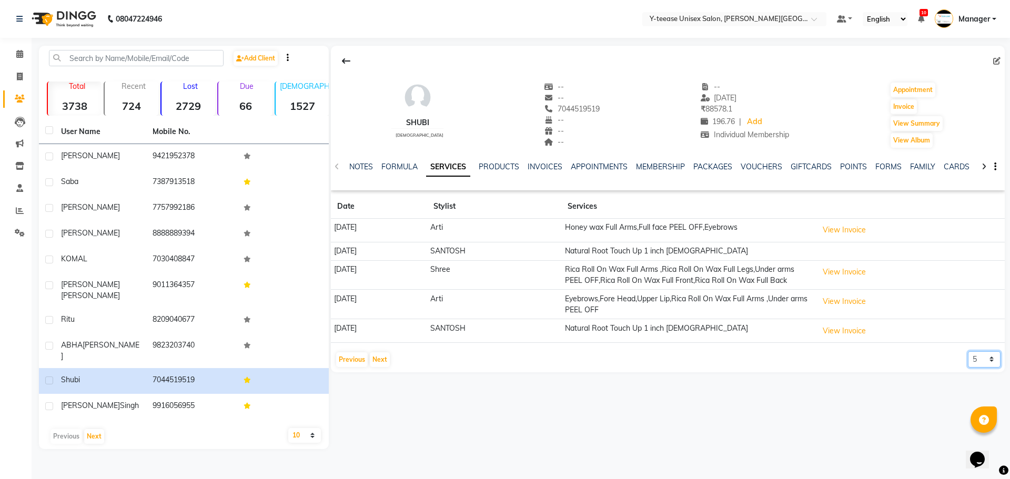
click at [988, 368] on select "5 10 50 100 500" at bounding box center [984, 360] width 33 height 16
click at [968, 362] on select "5 10 50 100 500" at bounding box center [984, 360] width 33 height 16
click at [990, 368] on select "5 10 50 100 500" at bounding box center [984, 360] width 33 height 16
select select "500"
click at [968, 362] on select "5 10 50 100 500" at bounding box center [984, 360] width 33 height 16
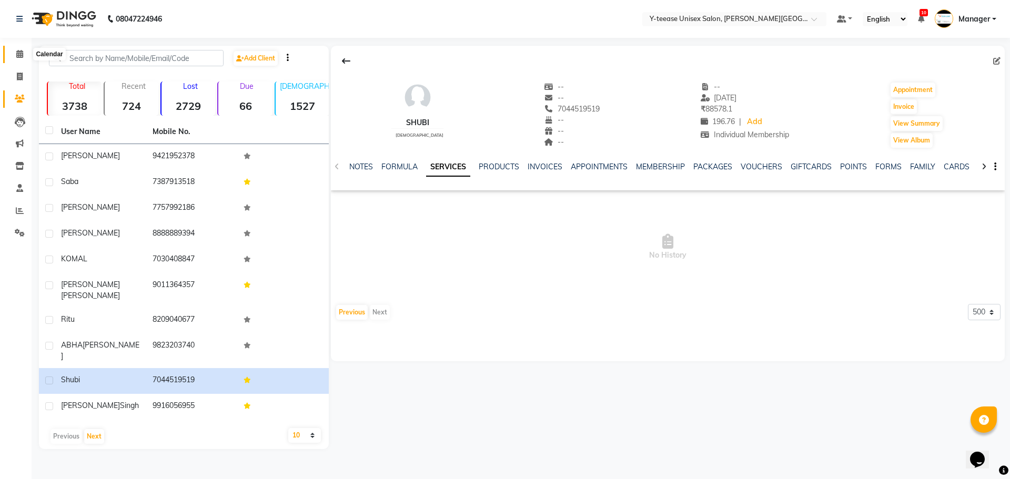
click at [21, 51] on icon at bounding box center [19, 54] width 7 height 8
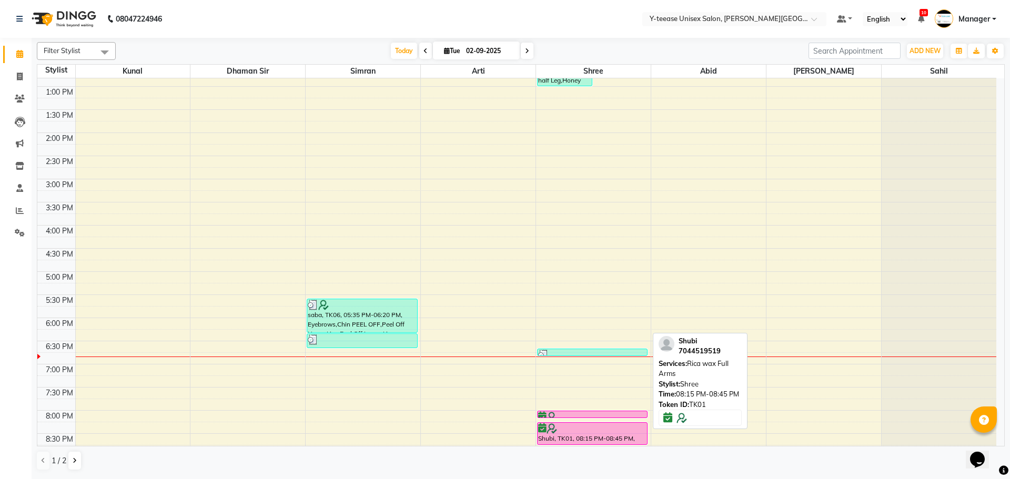
scroll to position [368, 0]
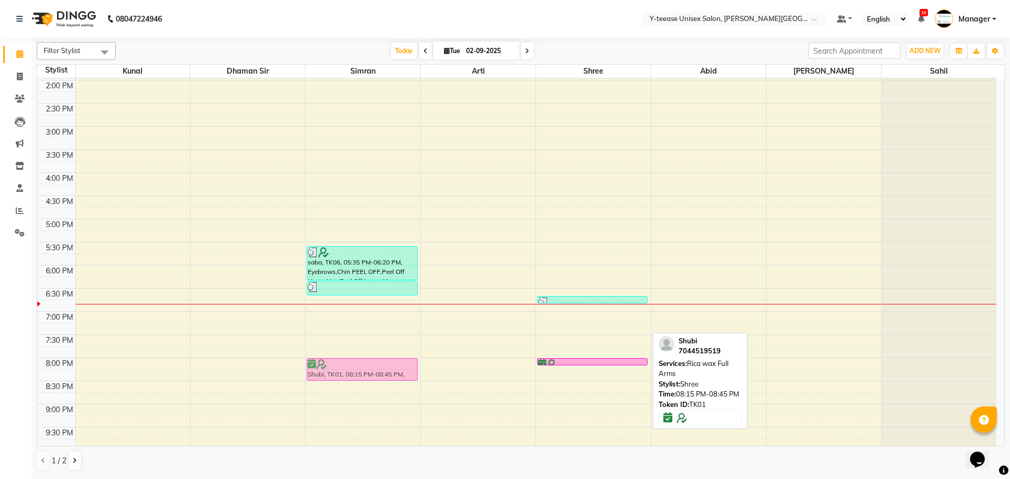
drag, startPoint x: 585, startPoint y: 383, endPoint x: 389, endPoint y: 373, distance: 195.5
click at [389, 373] on tr "[PERSON_NAME], TK03, 11:00 AM-11:30 AM, Wash & Plain dry (upto waist) [PERSON_N…" at bounding box center [516, 103] width 959 height 787
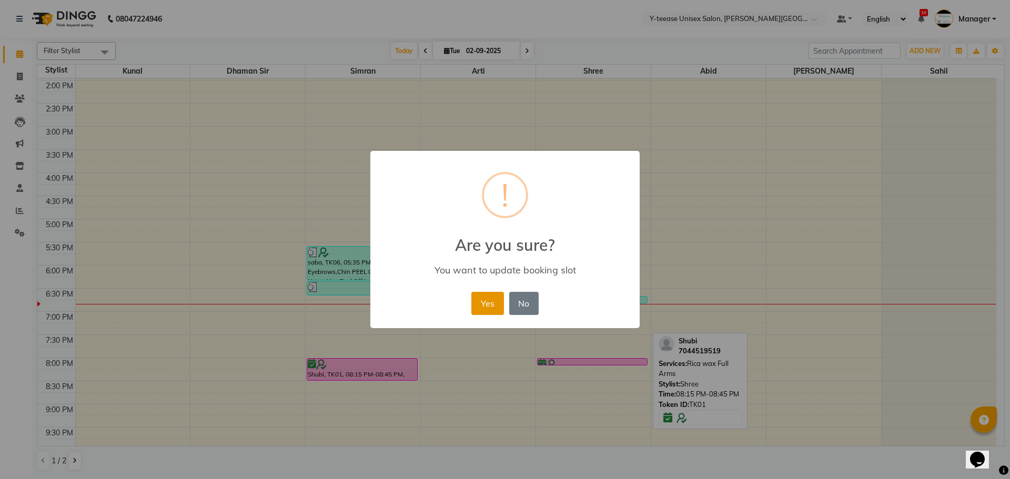
click at [495, 304] on button "Yes" at bounding box center [488, 303] width 32 height 23
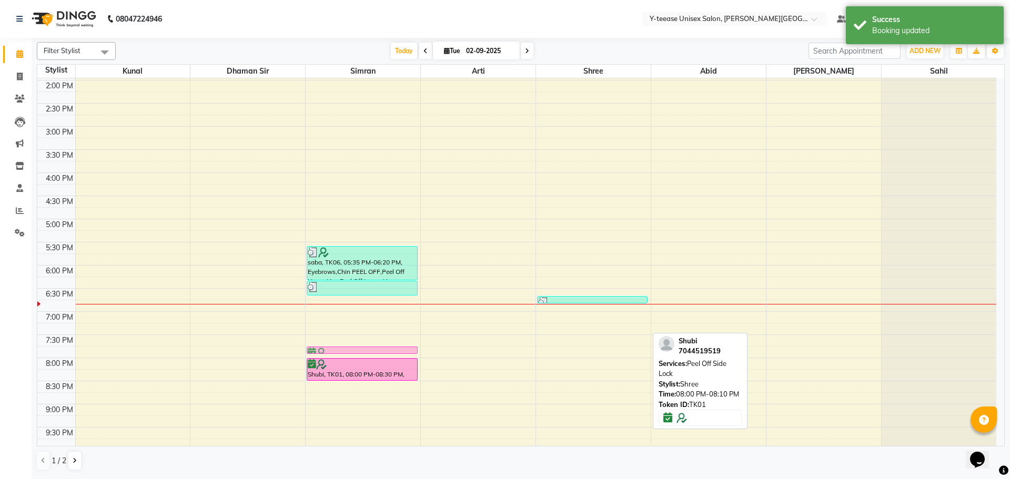
drag, startPoint x: 561, startPoint y: 360, endPoint x: 357, endPoint y: 349, distance: 204.5
click at [357, 349] on tr "[PERSON_NAME], TK03, 11:00 AM-11:30 AM, Wash & Plain dry (upto waist) [PERSON_N…" at bounding box center [516, 103] width 959 height 787
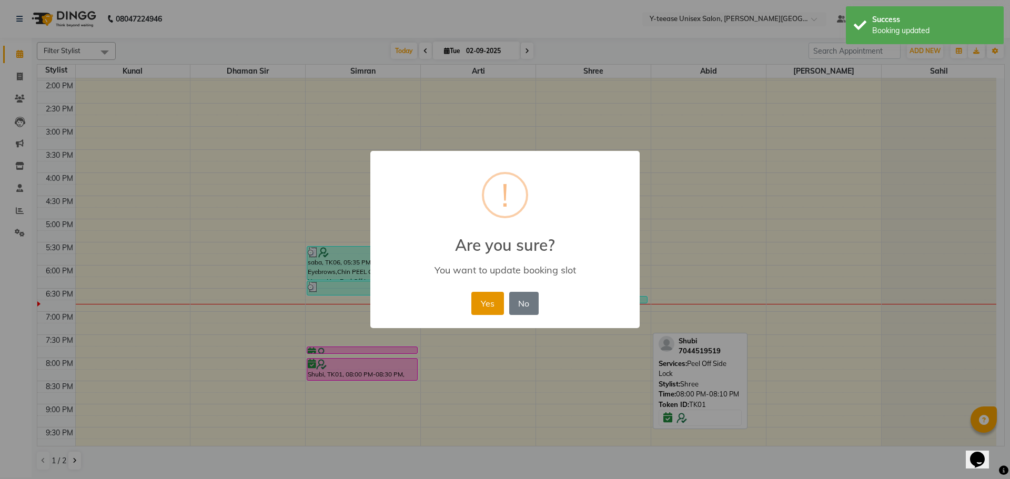
click at [478, 306] on button "Yes" at bounding box center [488, 303] width 32 height 23
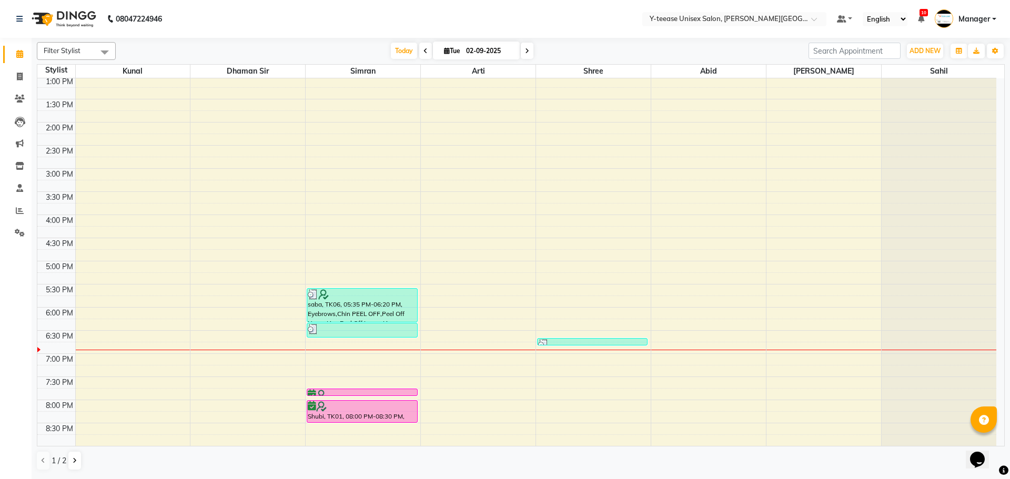
scroll to position [261, 0]
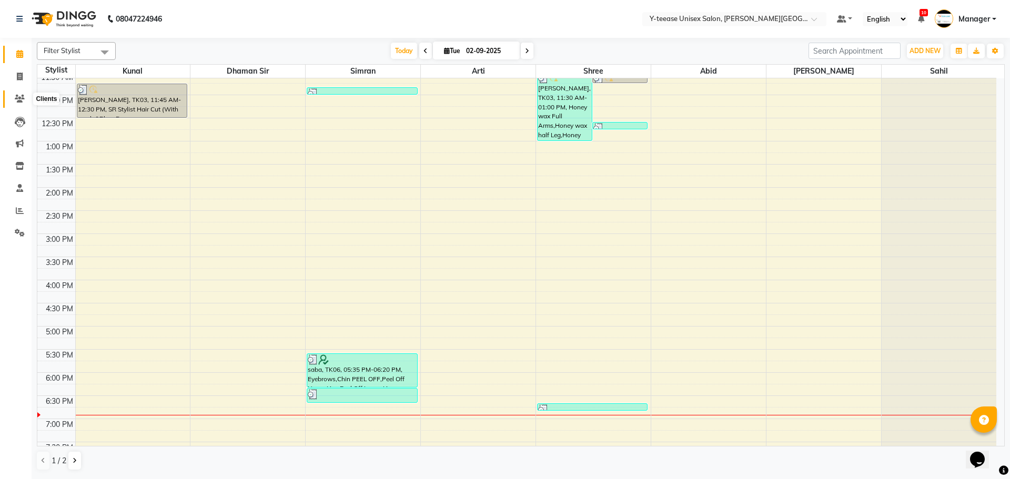
click at [19, 99] on icon at bounding box center [20, 99] width 10 height 8
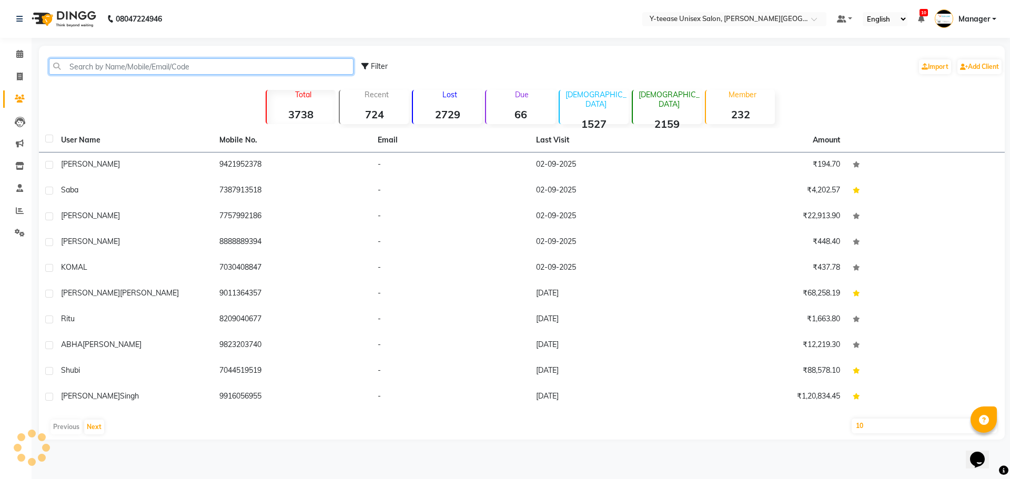
click at [166, 65] on input "text" at bounding box center [201, 66] width 305 height 16
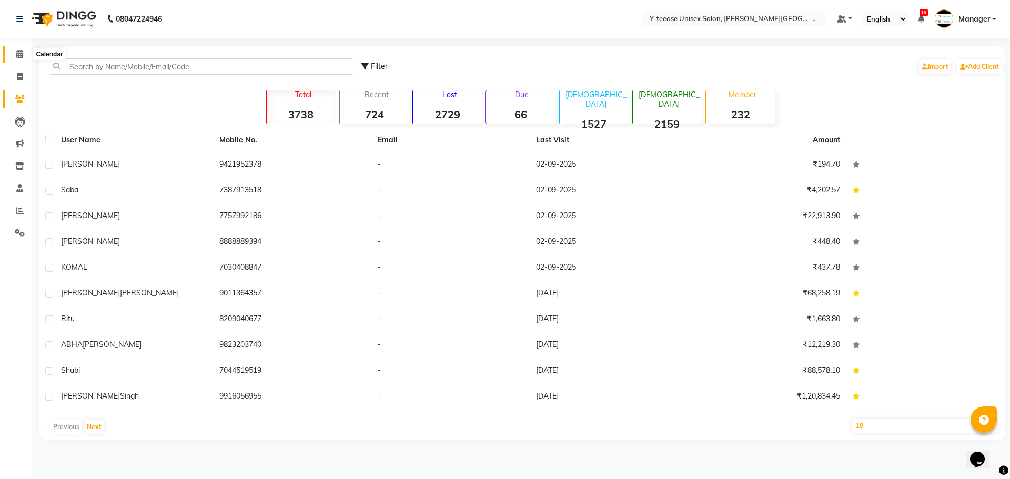
click at [15, 54] on span at bounding box center [20, 54] width 18 height 12
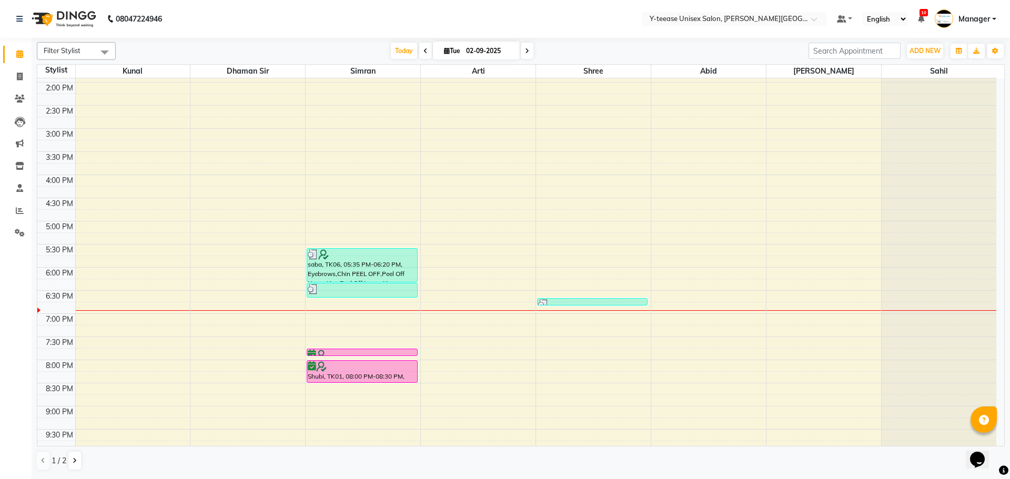
scroll to position [419, 0]
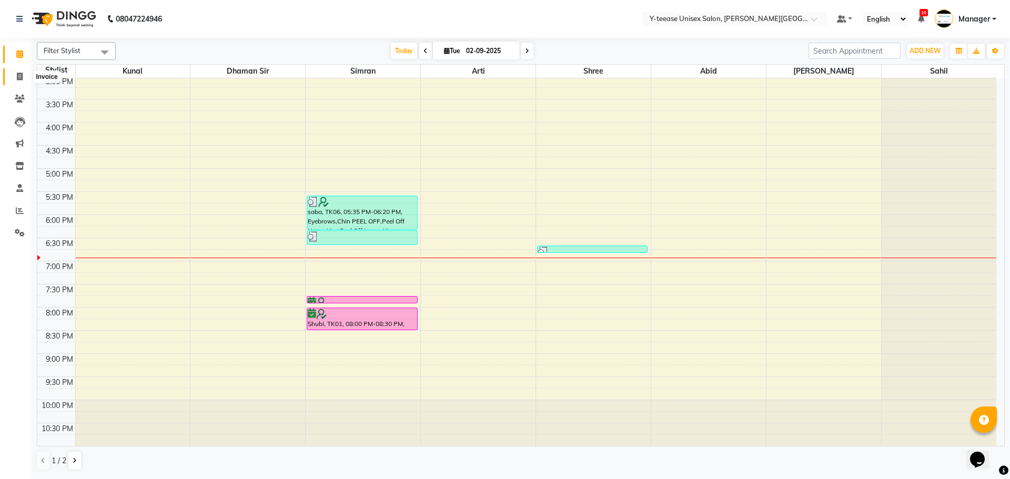
click at [19, 76] on icon at bounding box center [20, 77] width 6 height 8
select select "765"
select select "service"
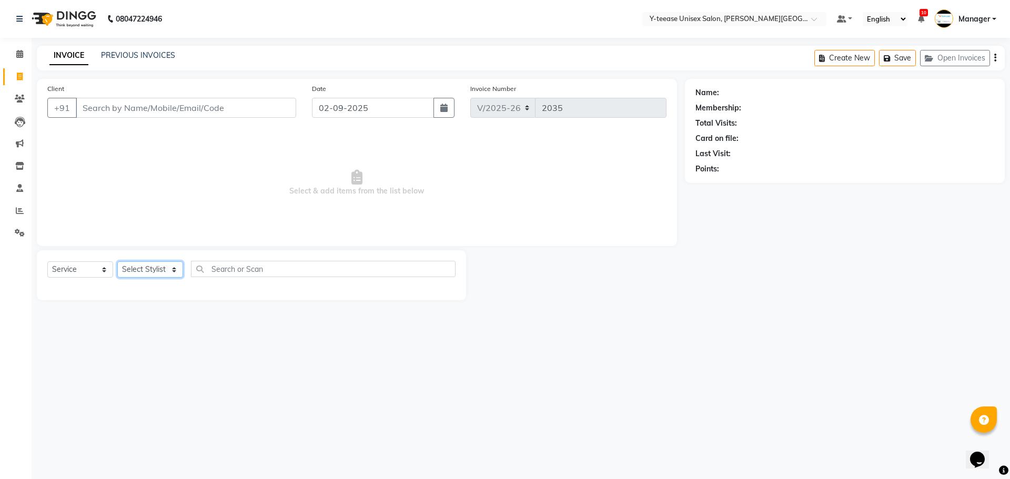
click at [174, 269] on select "Select Stylist [PERSON_NAME] Dhaman [PERSON_NAME] Manager [PERSON_NAME] [PERSON…" at bounding box center [150, 270] width 66 height 16
select select "12529"
click at [117, 262] on select "Select Stylist [PERSON_NAME] Dhaman [PERSON_NAME] Manager [PERSON_NAME] [PERSON…" at bounding box center [150, 270] width 66 height 16
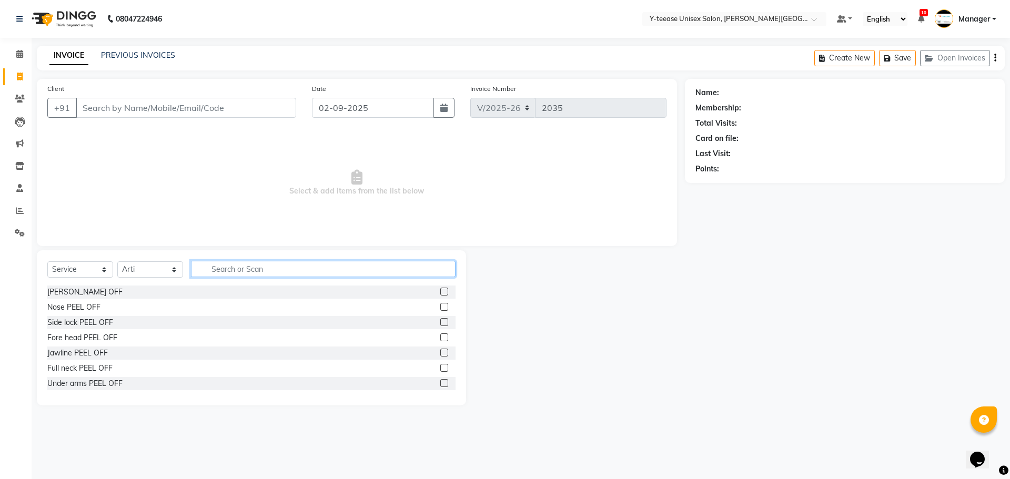
click at [225, 276] on input "text" at bounding box center [323, 269] width 265 height 16
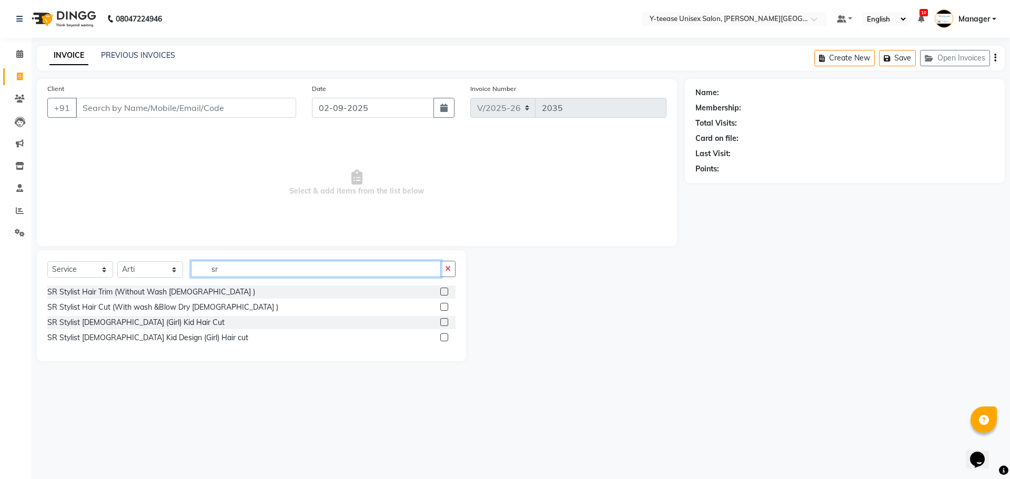
type input "sr"
click at [445, 323] on label at bounding box center [444, 322] width 8 height 8
click at [445, 323] on input "checkbox" at bounding box center [443, 322] width 7 height 7
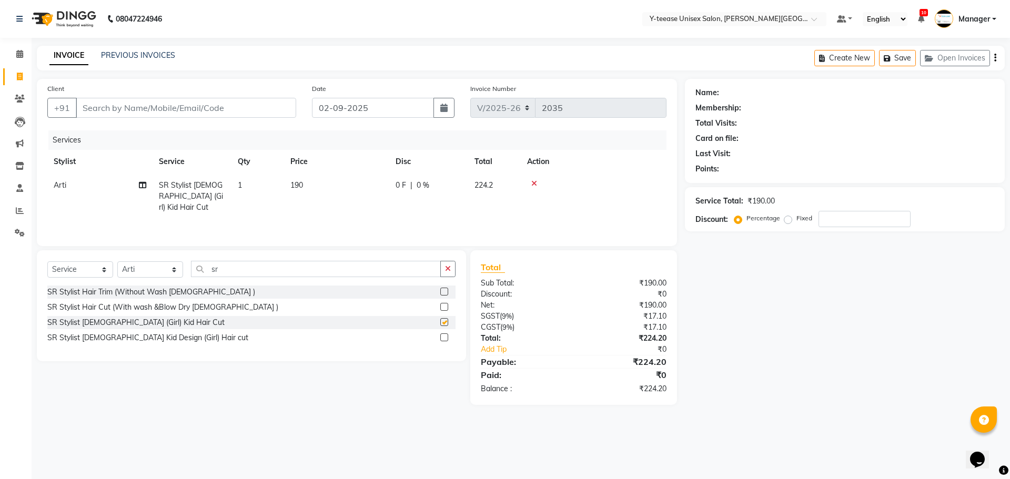
checkbox input "false"
click at [444, 262] on button "button" at bounding box center [447, 269] width 15 height 16
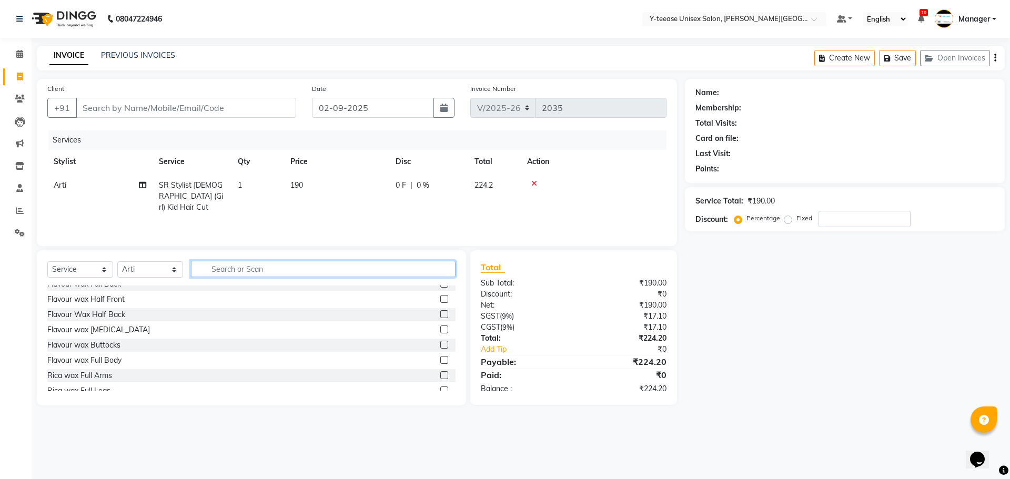
scroll to position [658, 0]
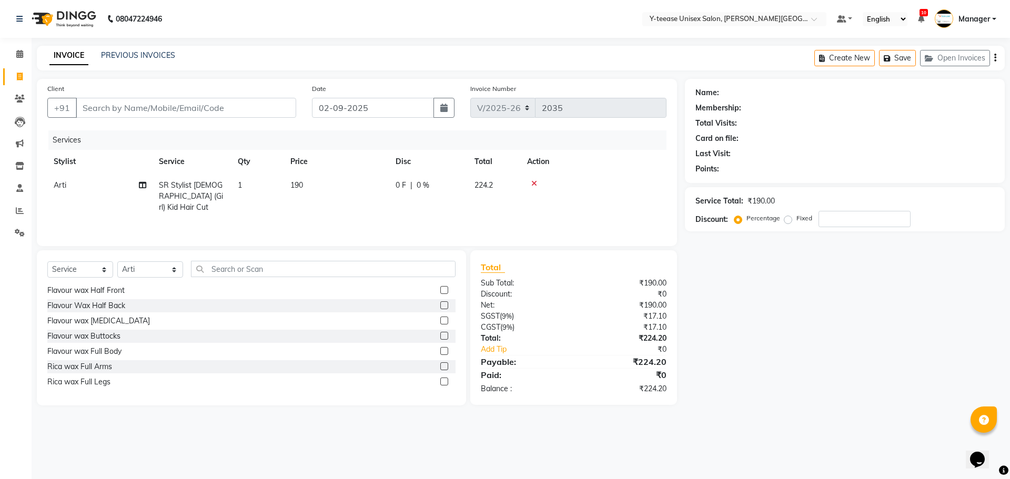
click at [829, 343] on div "Name: Membership: Total Visits: Card on file: Last Visit: Points: Service Total…" at bounding box center [849, 242] width 328 height 327
click at [22, 54] on icon at bounding box center [19, 54] width 7 height 8
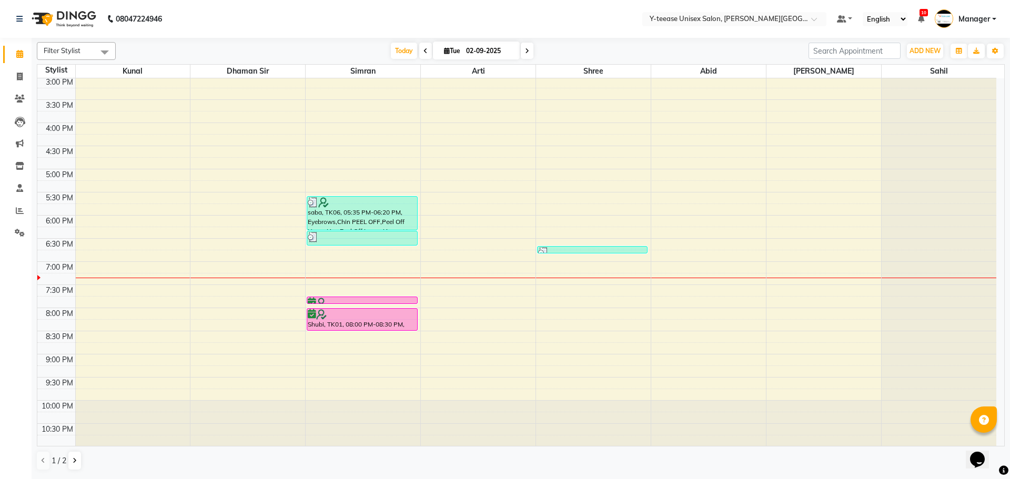
scroll to position [419, 0]
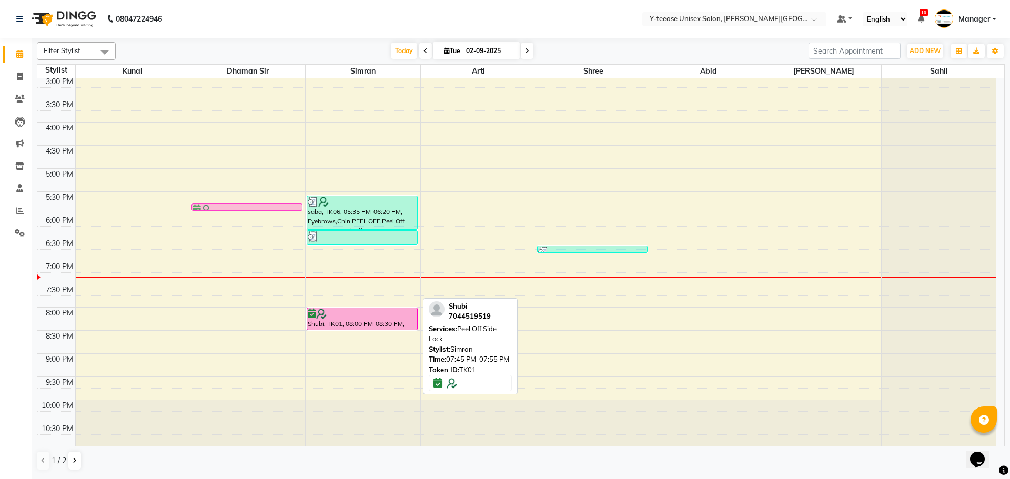
drag, startPoint x: 319, startPoint y: 296, endPoint x: 183, endPoint y: 208, distance: 162.2
click at [183, 208] on div "6:00 AM 6:30 AM 7:00 AM 7:30 AM 8:00 AM 8:30 AM 9:00 AM 9:30 AM 10:00 AM 10:30 …" at bounding box center [516, 53] width 959 height 787
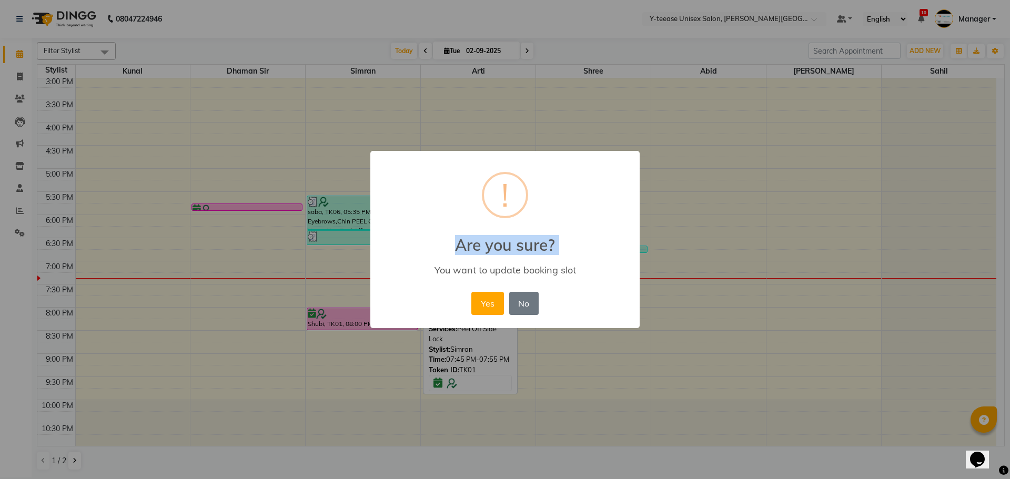
drag, startPoint x: 328, startPoint y: 321, endPoint x: 292, endPoint y: 299, distance: 43.0
click at [292, 299] on div "× ! Are you sure? You want to update booking slot Yes No No" at bounding box center [505, 239] width 1010 height 479
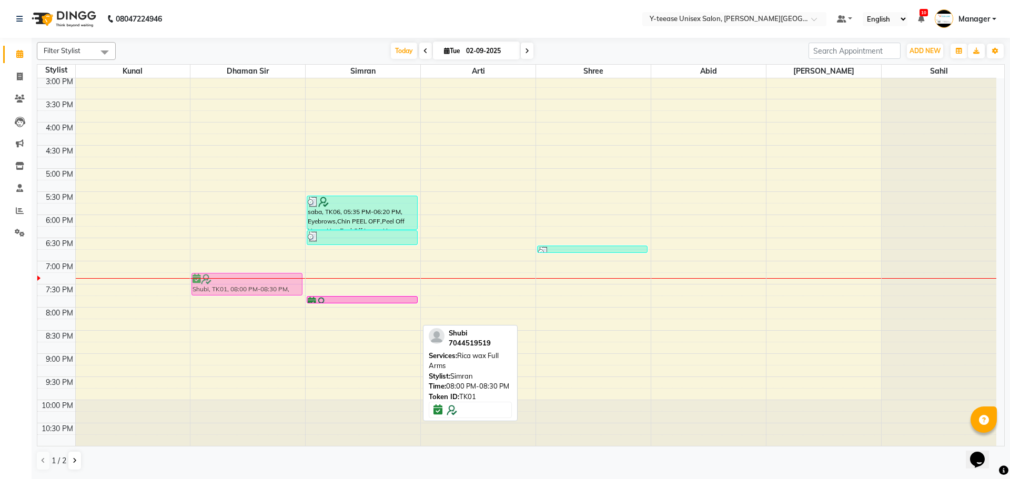
drag, startPoint x: 317, startPoint y: 323, endPoint x: 259, endPoint y: 297, distance: 62.7
click at [253, 293] on tr "[PERSON_NAME], TK03, 11:00 AM-11:30 AM, Wash & Plain dry (upto waist) [PERSON_N…" at bounding box center [516, 53] width 959 height 787
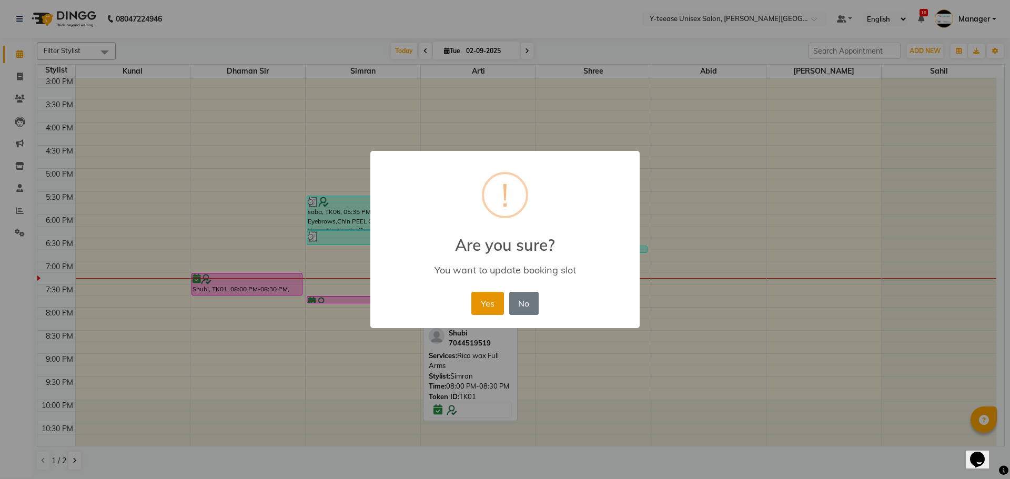
click at [493, 308] on button "Yes" at bounding box center [488, 303] width 32 height 23
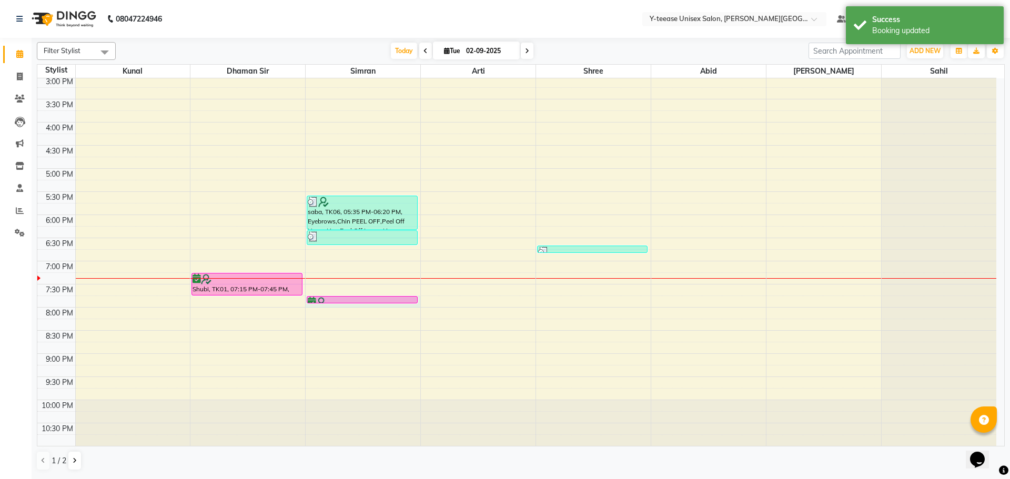
drag, startPoint x: 341, startPoint y: 305, endPoint x: 227, endPoint y: 298, distance: 114.4
click at [227, 298] on td at bounding box center [535, 302] width 921 height 12
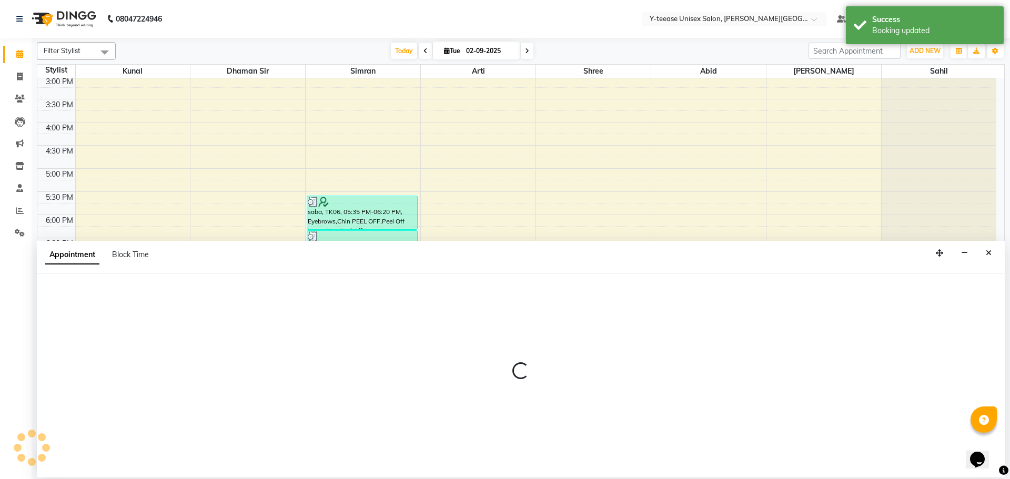
select select "70225"
select select "tentative"
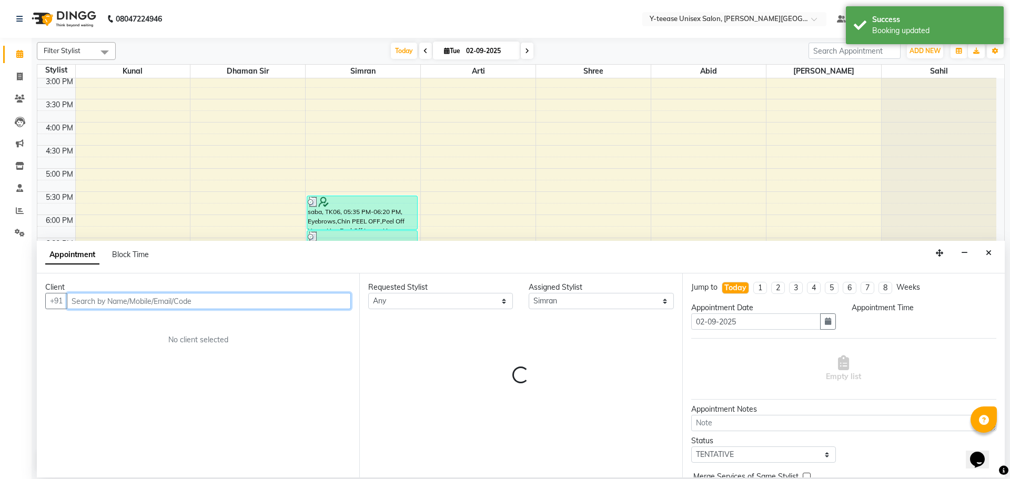
select select "1185"
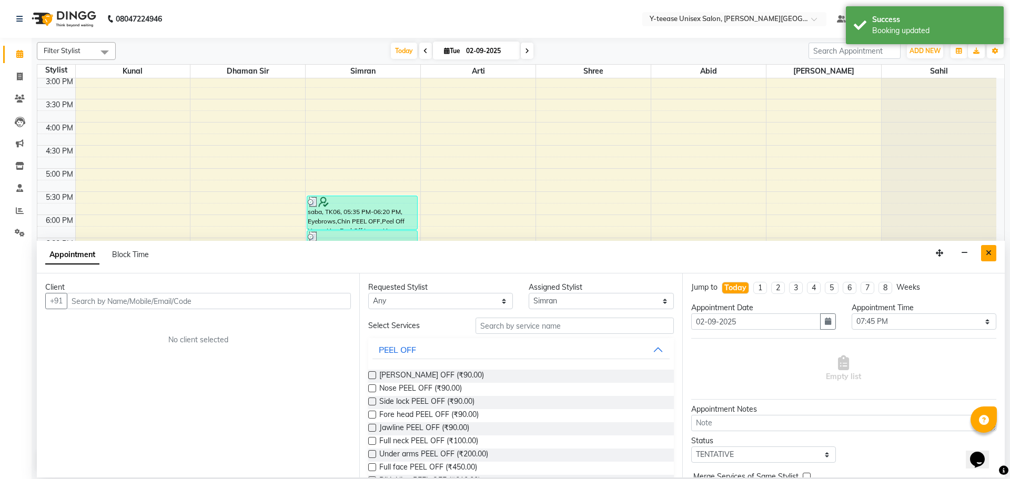
click at [993, 256] on button "Close" at bounding box center [988, 253] width 15 height 16
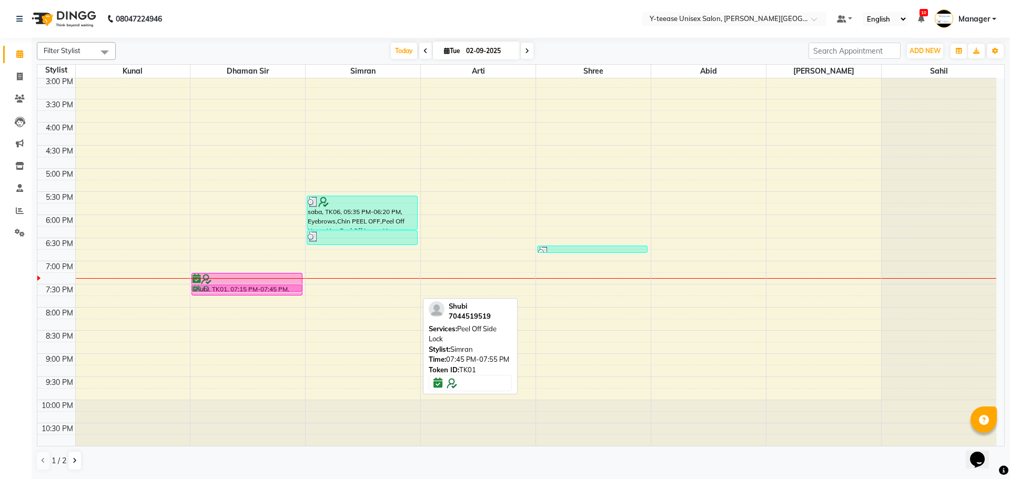
drag, startPoint x: 325, startPoint y: 298, endPoint x: 231, endPoint y: 288, distance: 94.7
click at [231, 288] on tr "[PERSON_NAME], TK03, 11:00 AM-11:30 AM, Wash & Plain dry (upto waist) [PERSON_N…" at bounding box center [516, 53] width 959 height 787
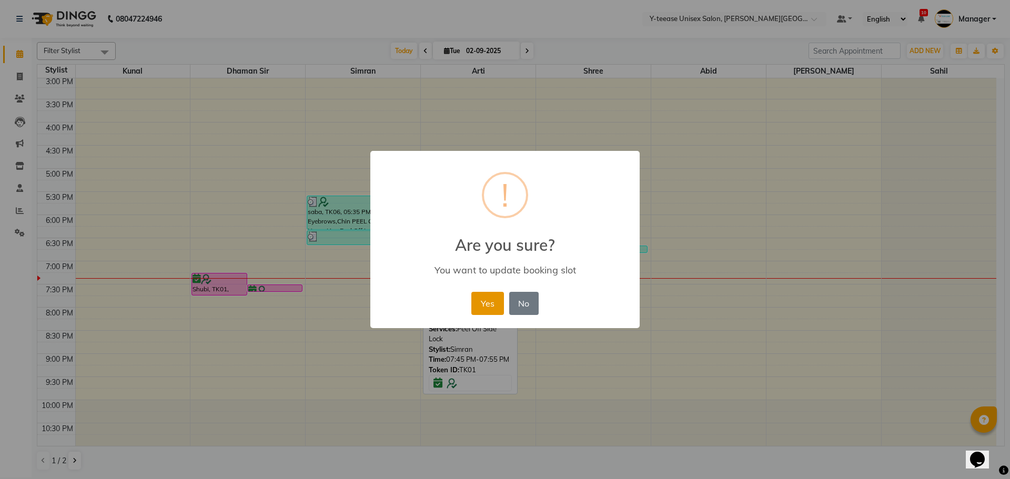
click at [487, 307] on button "Yes" at bounding box center [488, 303] width 32 height 23
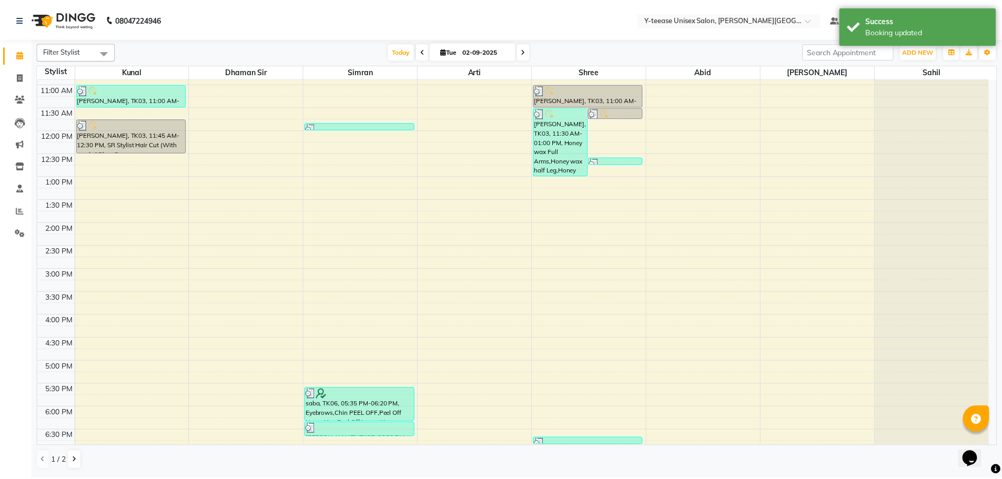
scroll to position [208, 0]
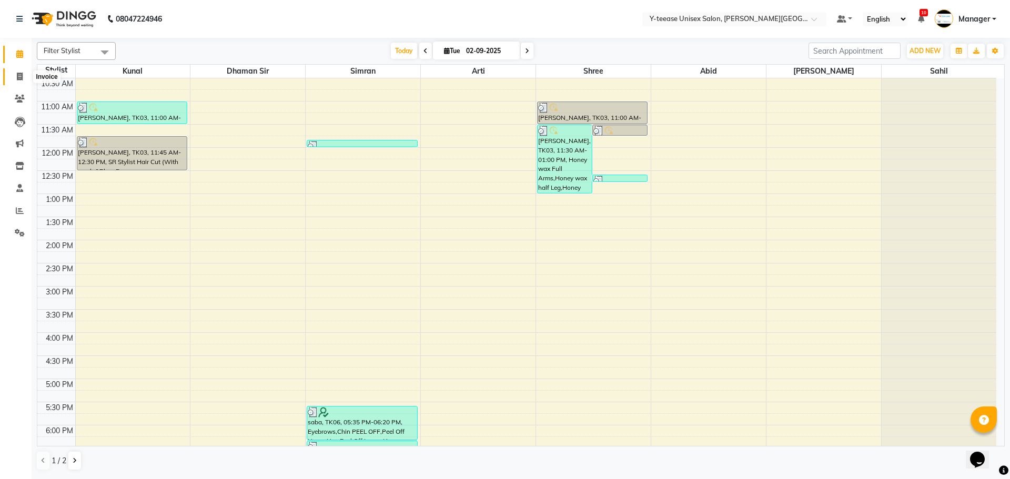
click at [17, 76] on icon at bounding box center [20, 77] width 6 height 8
select select "765"
select select "service"
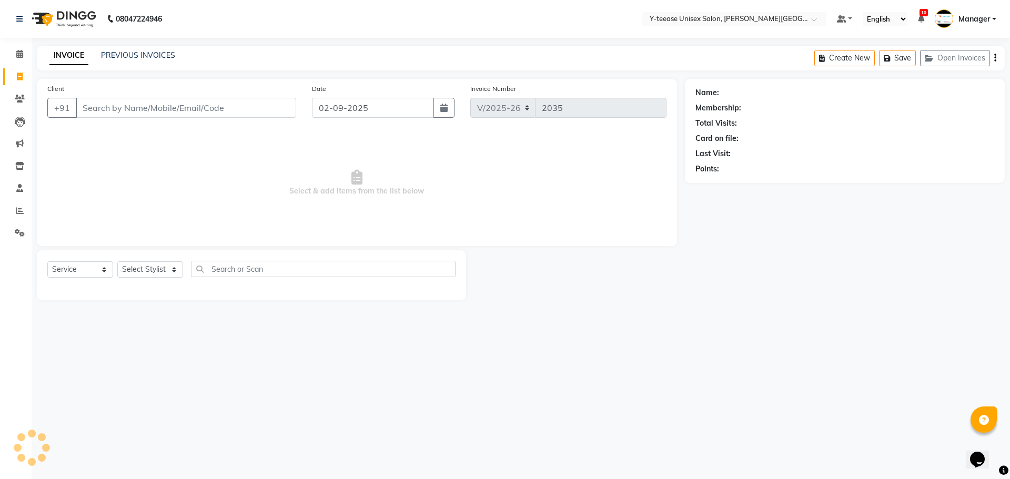
click at [83, 116] on input "Client" at bounding box center [186, 108] width 220 height 20
click at [155, 272] on select "Select Stylist [PERSON_NAME] Dhaman [PERSON_NAME] Manager [PERSON_NAME] [PERSON…" at bounding box center [150, 270] width 66 height 16
click at [132, 109] on input "Client" at bounding box center [186, 108] width 220 height 20
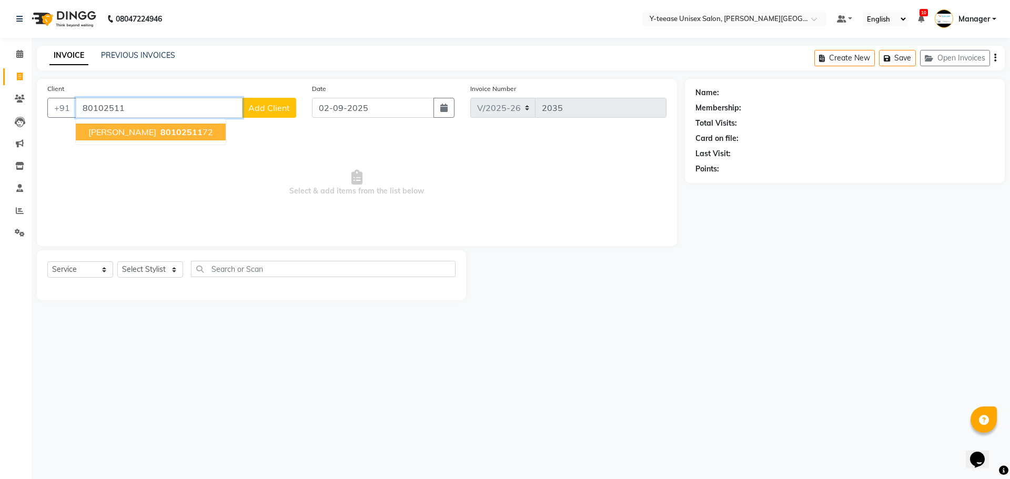
click at [127, 128] on span "[PERSON_NAME]" at bounding box center [122, 132] width 68 height 11
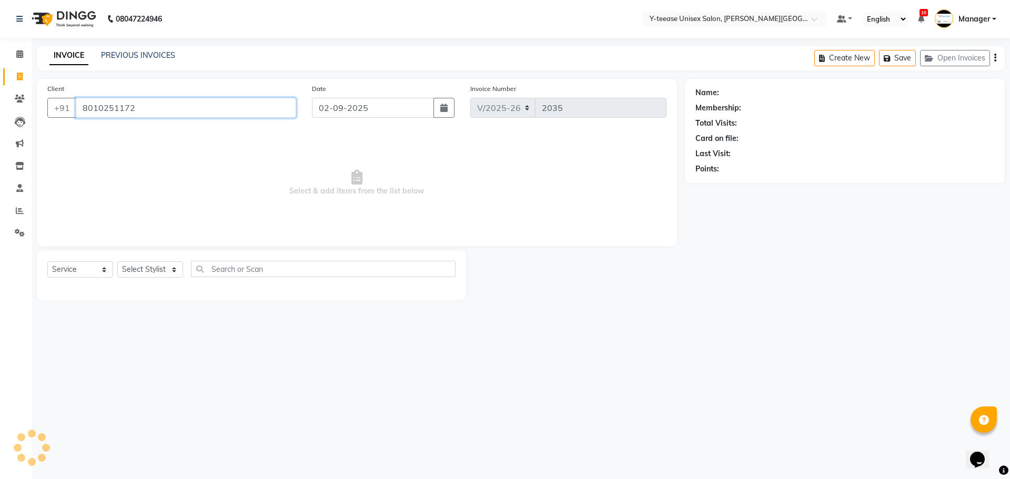
type input "8010251172"
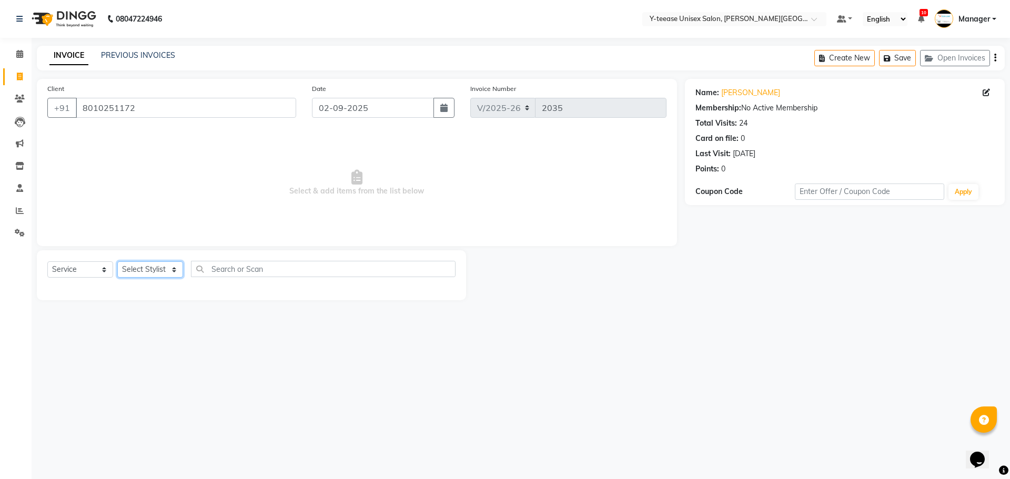
click at [141, 270] on select "Select Stylist [PERSON_NAME] Dhaman [PERSON_NAME] Manager [PERSON_NAME] [PERSON…" at bounding box center [150, 270] width 66 height 16
select select "84059"
click at [117, 262] on select "Select Stylist [PERSON_NAME] Dhaman [PERSON_NAME] Manager [PERSON_NAME] [PERSON…" at bounding box center [150, 270] width 66 height 16
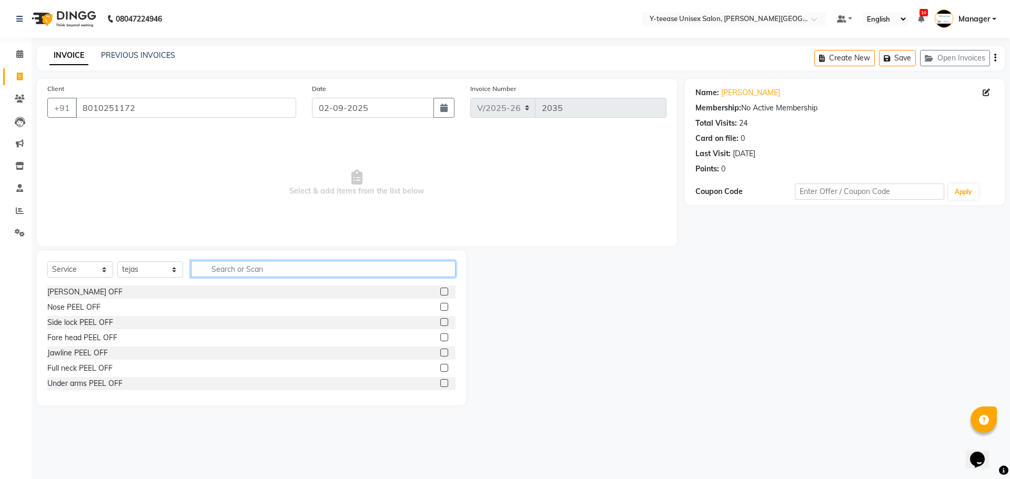
click at [263, 271] on input "text" at bounding box center [323, 269] width 265 height 16
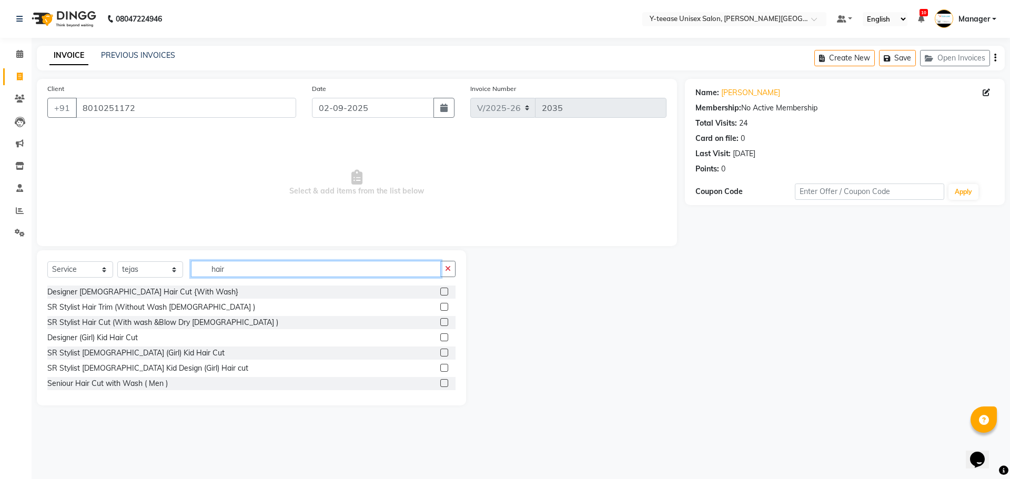
type input "hair"
click at [440, 382] on label at bounding box center [444, 383] width 8 height 8
click at [440, 382] on input "checkbox" at bounding box center [443, 383] width 7 height 7
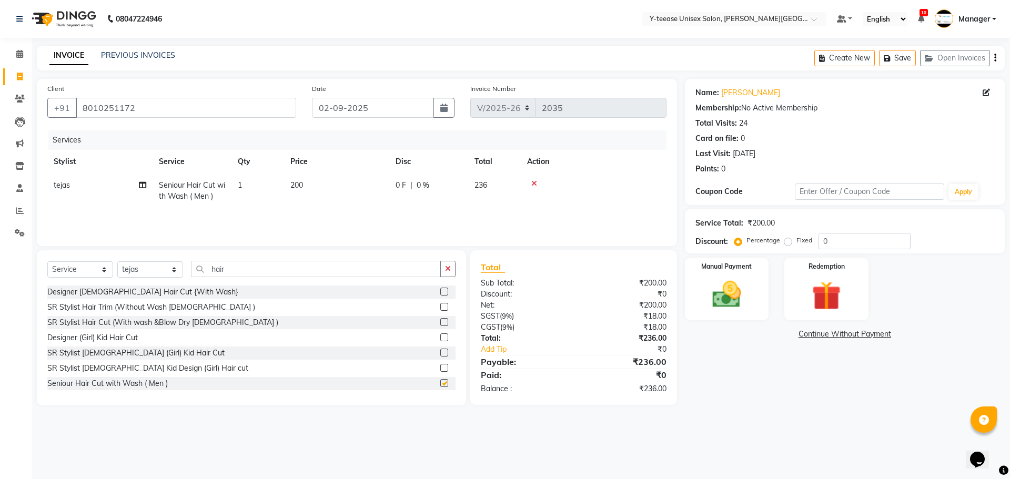
checkbox input "false"
click at [229, 270] on input "hair" at bounding box center [316, 269] width 250 height 16
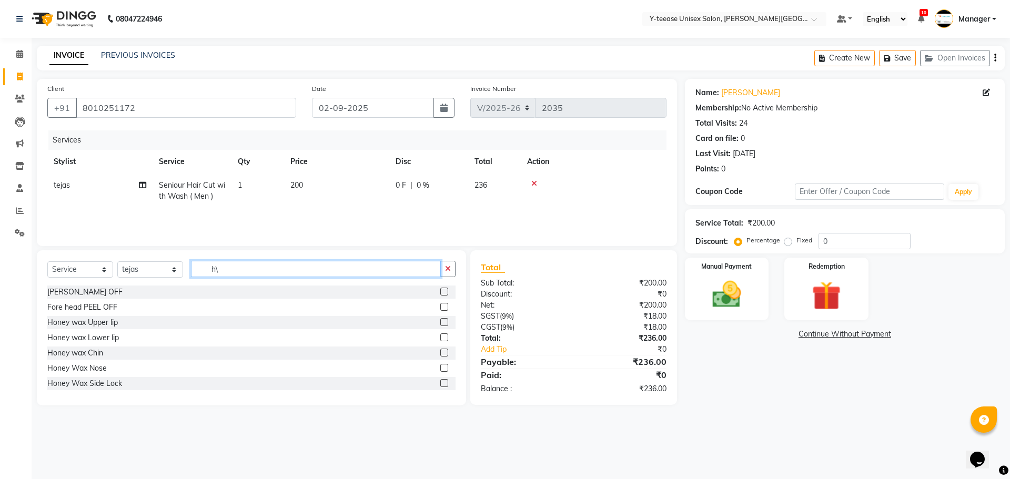
type input "h"
click at [132, 267] on select "Select Stylist [PERSON_NAME] Dhaman [PERSON_NAME] Manager [PERSON_NAME] [PERSON…" at bounding box center [150, 270] width 66 height 16
select select "12461"
click at [117, 262] on select "Select Stylist [PERSON_NAME] Dhaman [PERSON_NAME] Manager [PERSON_NAME] [PERSON…" at bounding box center [150, 270] width 66 height 16
click at [211, 269] on input "text" at bounding box center [323, 269] width 265 height 16
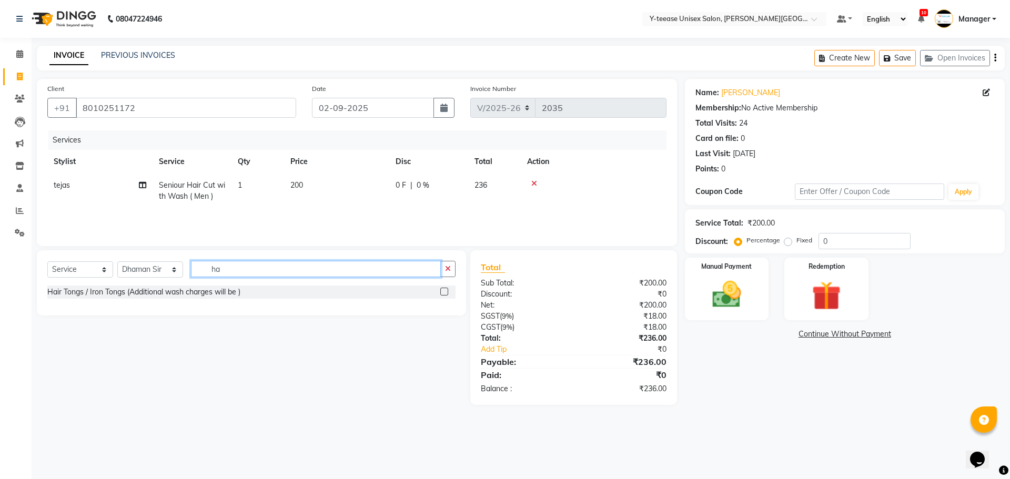
type input "h"
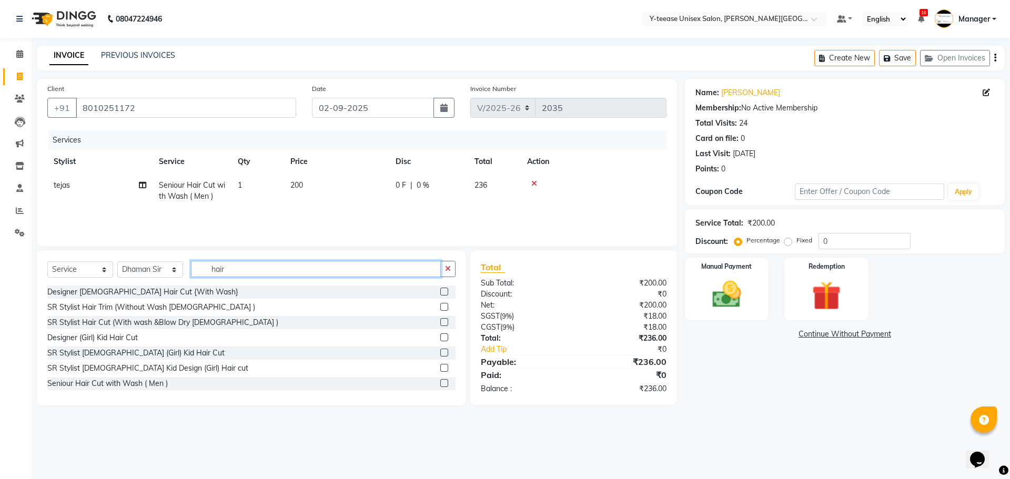
type input "hair"
click at [440, 384] on label at bounding box center [444, 383] width 8 height 8
click at [440, 384] on input "checkbox" at bounding box center [443, 383] width 7 height 7
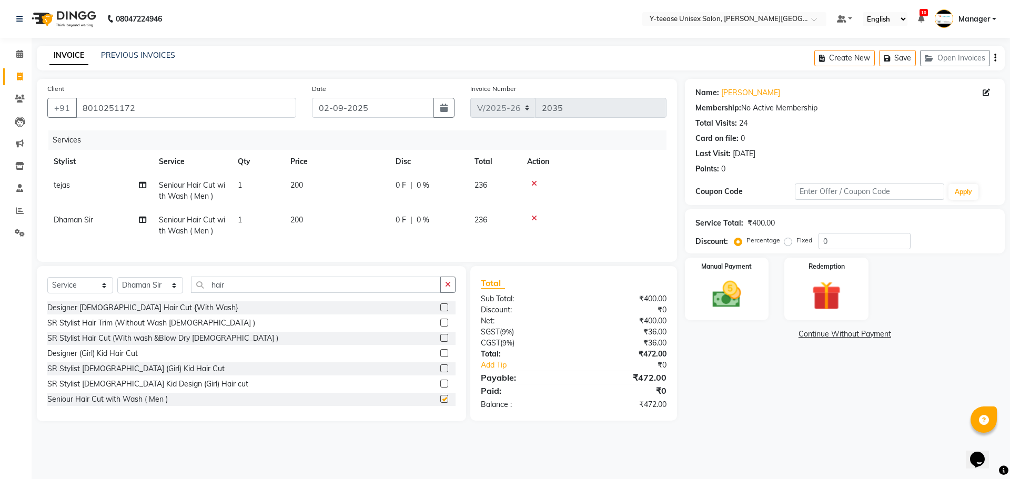
checkbox input "false"
click at [216, 293] on input "hair" at bounding box center [316, 285] width 250 height 16
click at [243, 293] on input "hair" at bounding box center [316, 285] width 250 height 16
type input "h"
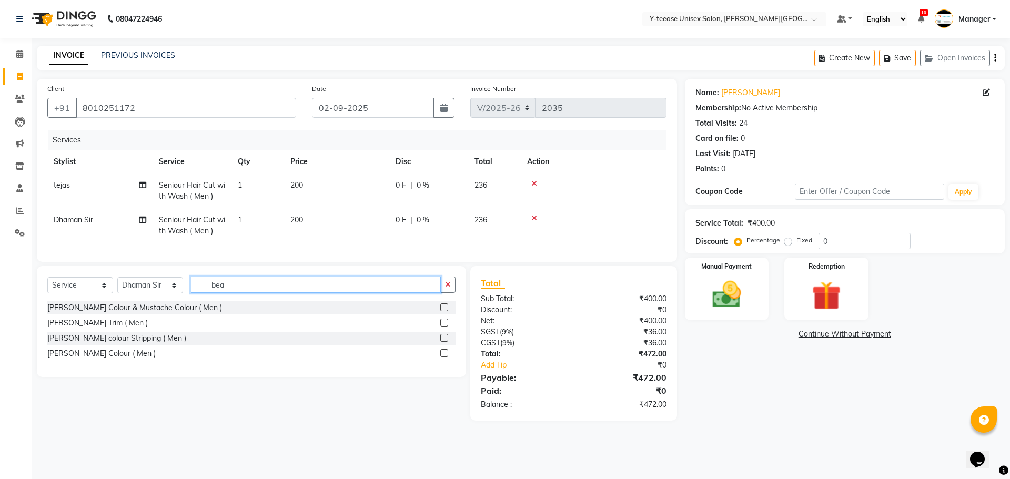
type input "bea"
click at [443, 327] on label at bounding box center [444, 323] width 8 height 8
click at [443, 327] on input "checkbox" at bounding box center [443, 323] width 7 height 7
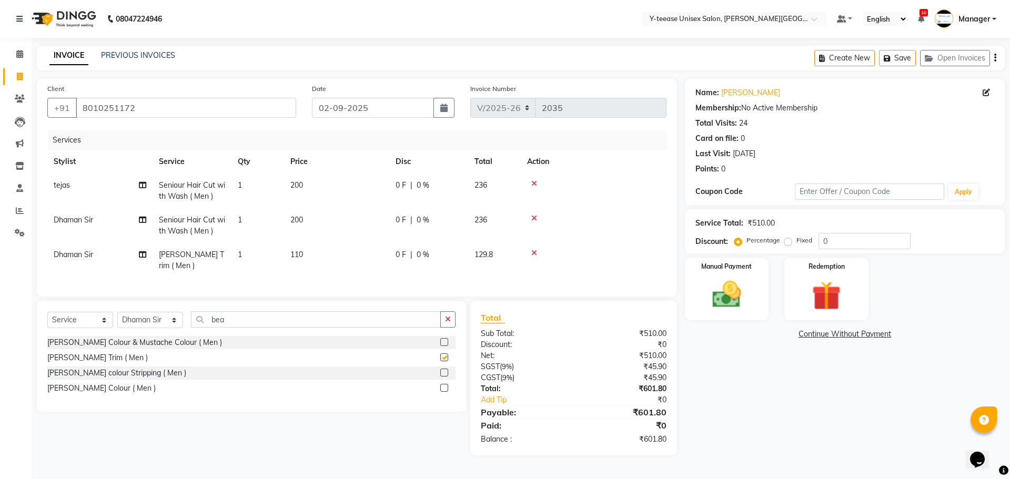
checkbox input "false"
click at [232, 319] on input "bea" at bounding box center [316, 320] width 250 height 16
type input "b"
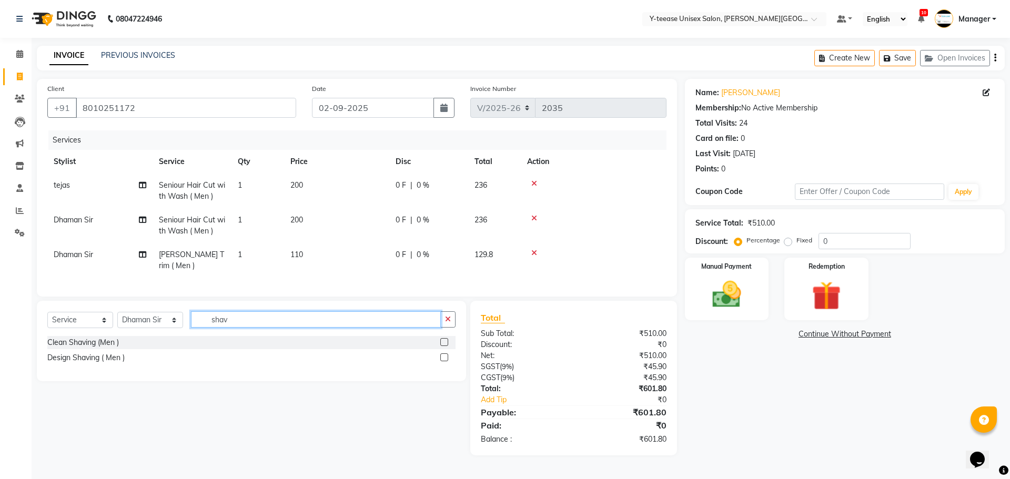
type input "shav"
click at [444, 338] on label at bounding box center [444, 342] width 8 height 8
click at [444, 339] on input "checkbox" at bounding box center [443, 342] width 7 height 7
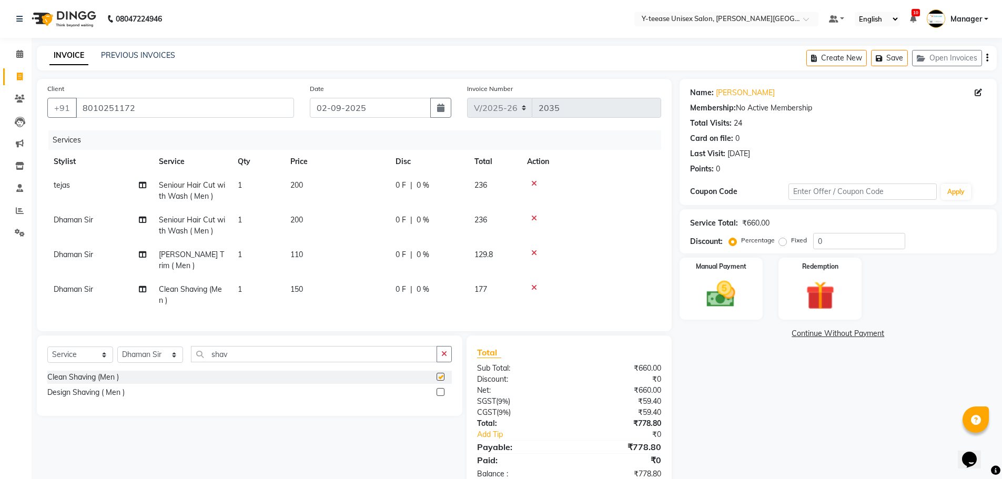
checkbox input "false"
click at [536, 253] on icon at bounding box center [534, 252] width 6 height 7
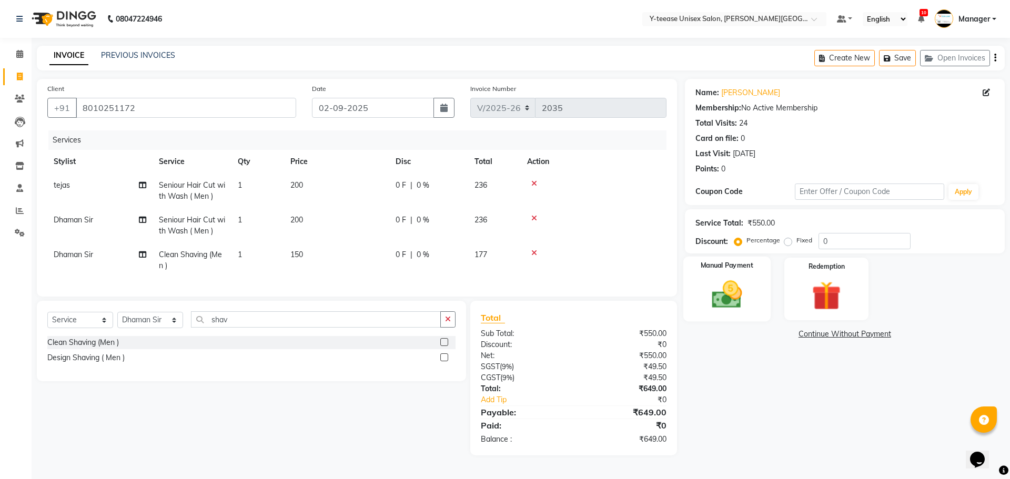
click at [725, 288] on img at bounding box center [727, 294] width 49 height 35
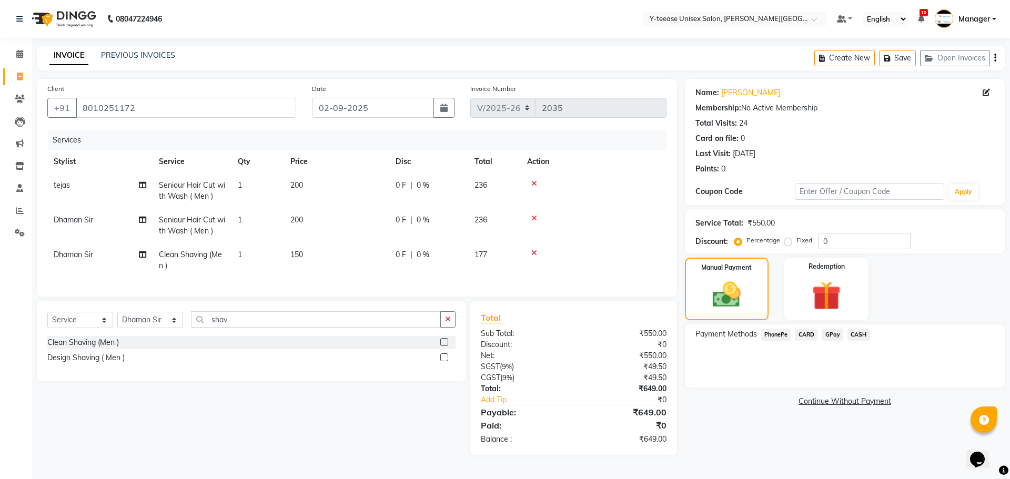
click at [813, 336] on span "CARD" at bounding box center [806, 335] width 23 height 12
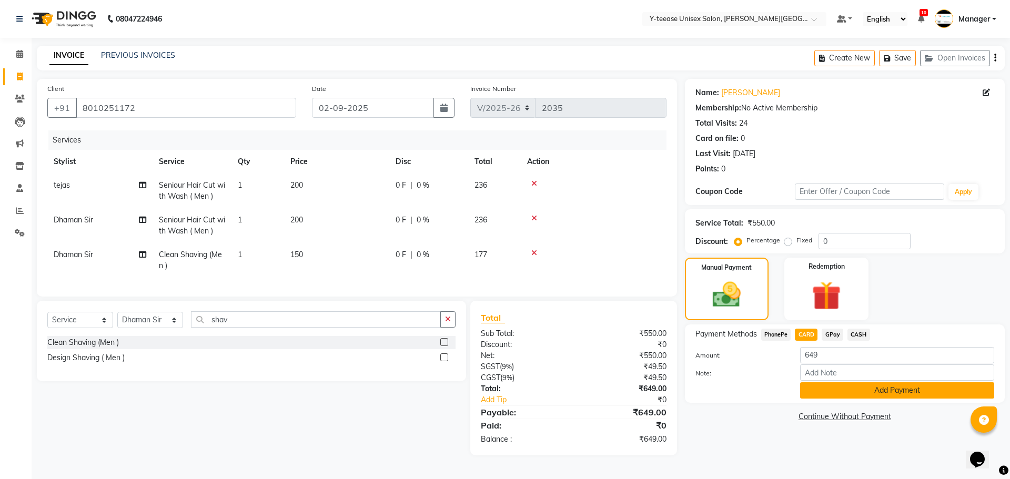
click at [888, 383] on button "Add Payment" at bounding box center [897, 391] width 194 height 16
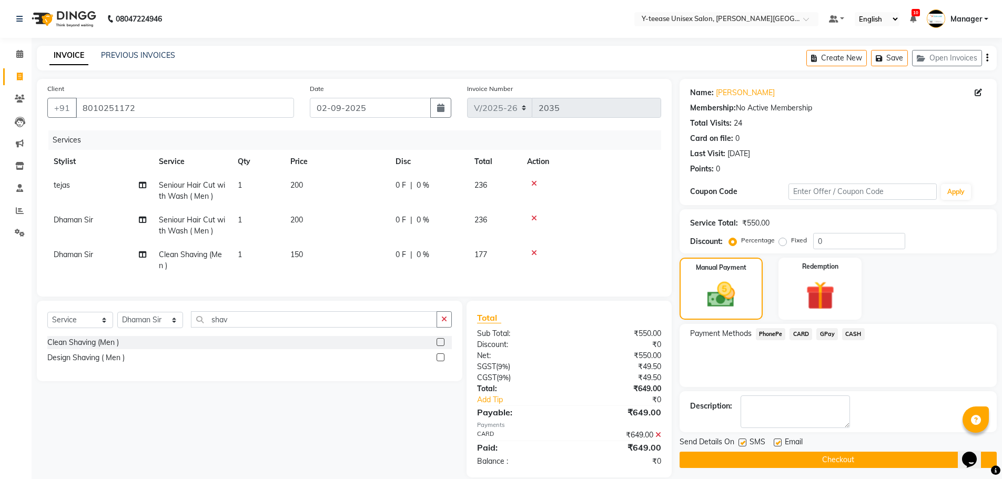
scroll to position [22, 0]
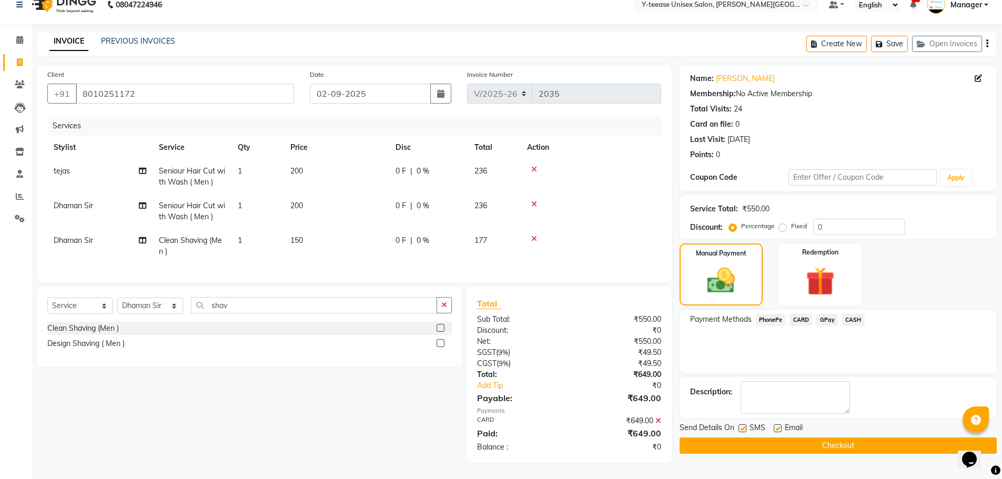
click at [850, 439] on button "Checkout" at bounding box center [838, 446] width 317 height 16
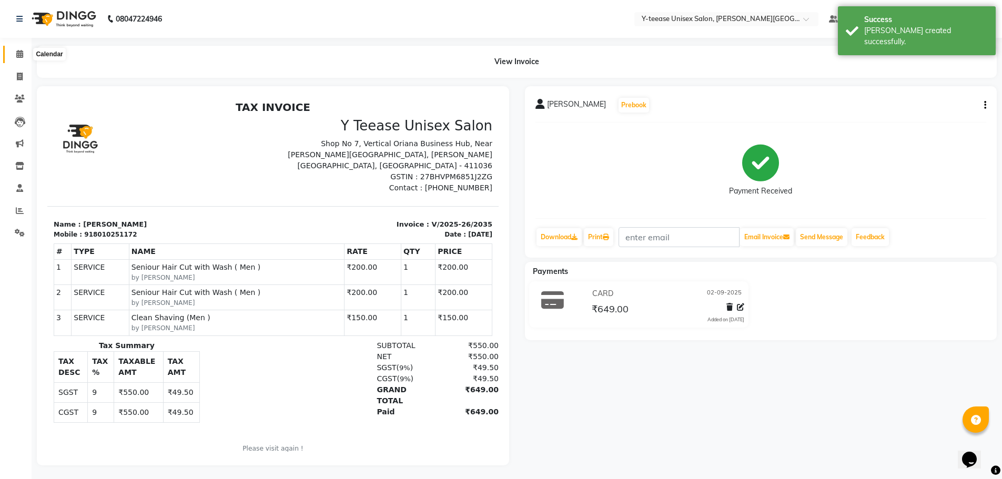
click at [18, 51] on icon at bounding box center [19, 54] width 7 height 8
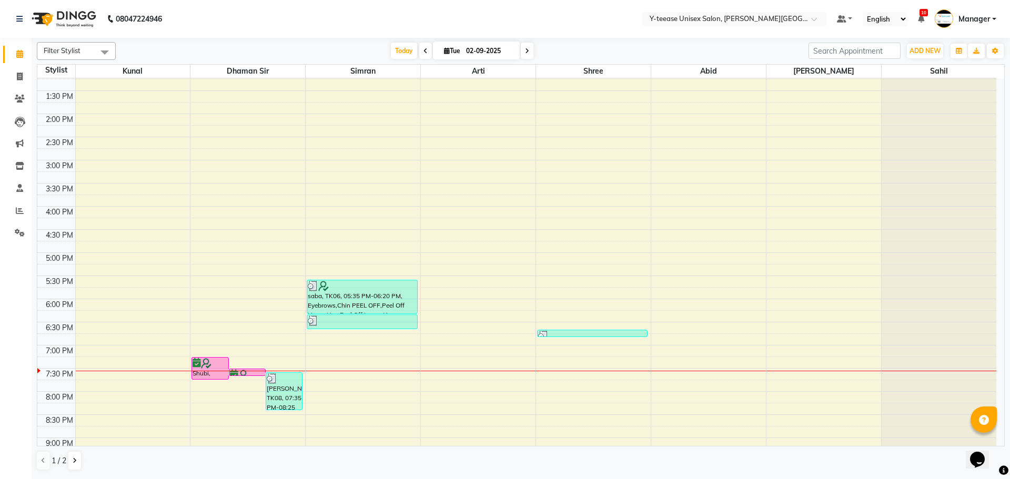
scroll to position [368, 0]
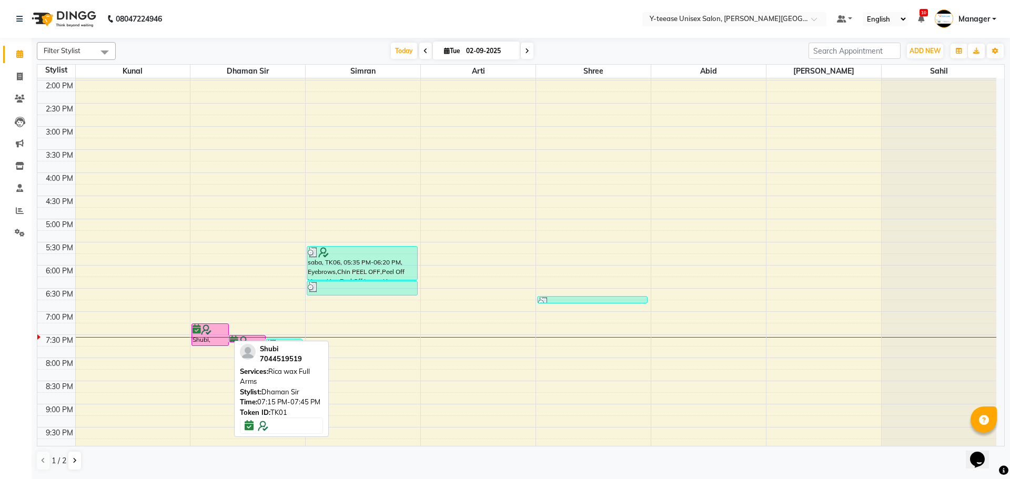
drag, startPoint x: 208, startPoint y: 345, endPoint x: 268, endPoint y: 235, distance: 125.5
click at [268, 234] on div "6:00 AM 6:30 AM 7:00 AM 7:30 AM 8:00 AM 8:30 AM 9:00 AM 9:30 AM 10:00 AM 10:30 …" at bounding box center [516, 103] width 959 height 787
drag, startPoint x: 201, startPoint y: 329, endPoint x: 233, endPoint y: 244, distance: 91.6
click at [233, 244] on div "Shubi, TK01, 07:15 PM-07:45 PM, Rica wax Full Arms Shubi, TK01, 07:30 PM-07:40 …" at bounding box center [247, 103] width 115 height 787
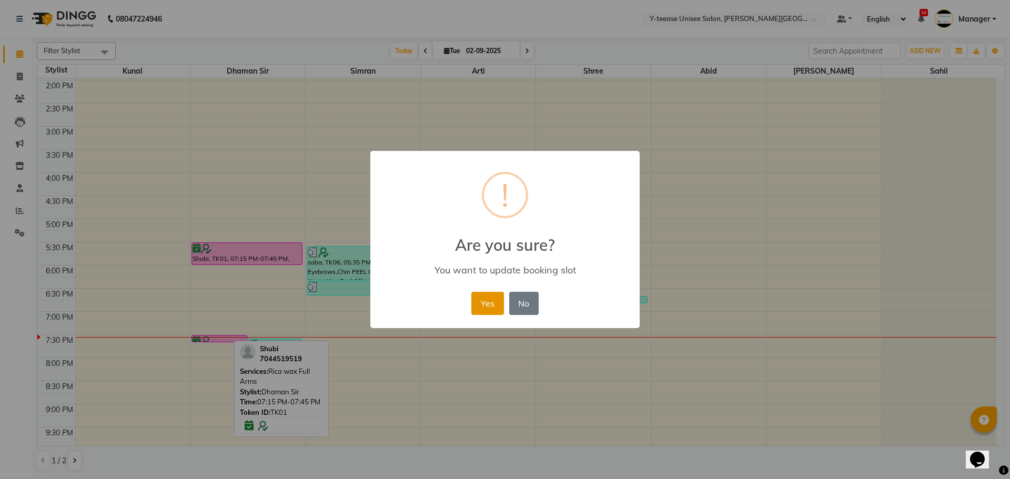
click at [487, 305] on button "Yes" at bounding box center [488, 303] width 32 height 23
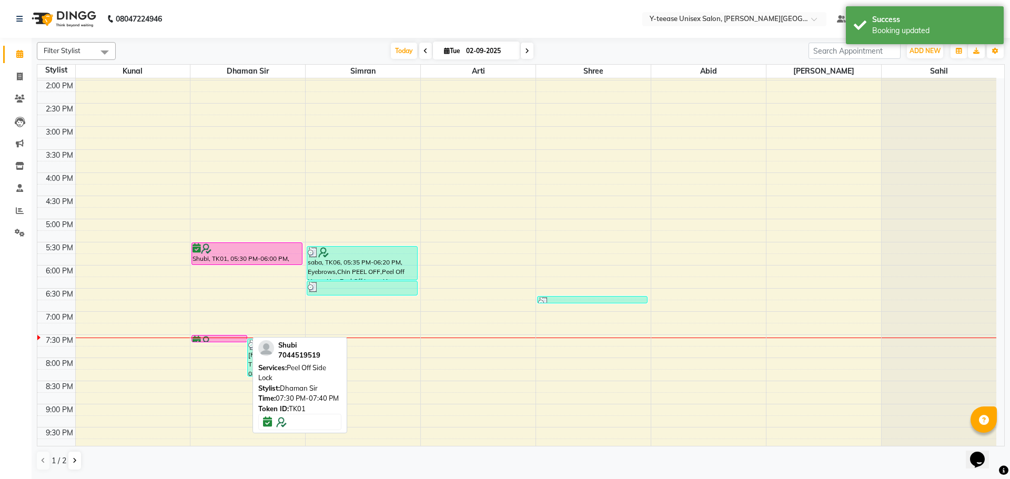
drag, startPoint x: 214, startPoint y: 341, endPoint x: 248, endPoint y: 289, distance: 62.3
click at [248, 289] on div "6:00 AM 6:30 AM 7:00 AM 7:30 AM 8:00 AM 8:30 AM 9:00 AM 9:30 AM 10:00 AM 10:30 …" at bounding box center [516, 103] width 959 height 787
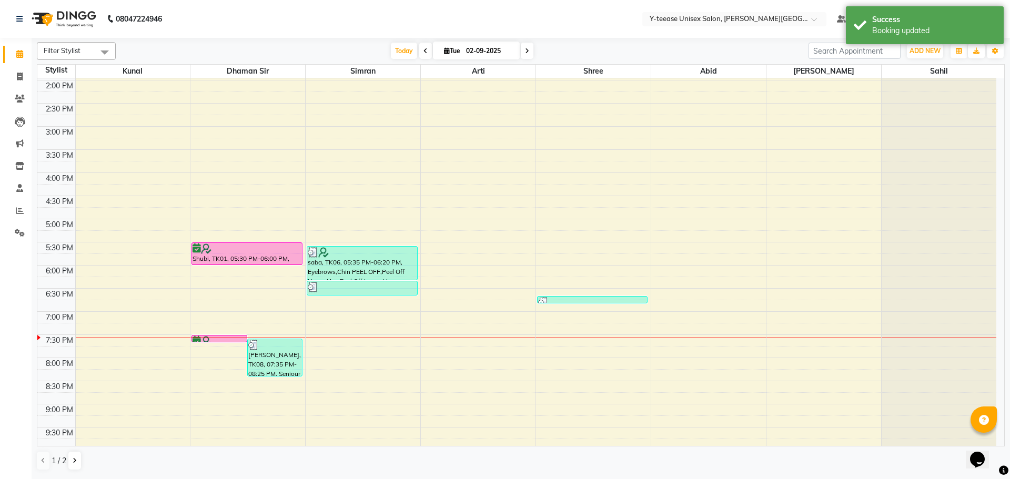
drag, startPoint x: 202, startPoint y: 340, endPoint x: 233, endPoint y: 285, distance: 63.6
click at [233, 285] on div "6:00 AM 6:30 AM 7:00 AM 7:30 AM 8:00 AM 8:30 AM 9:00 AM 9:30 AM 10:00 AM 10:30 …" at bounding box center [516, 103] width 959 height 787
drag, startPoint x: 210, startPoint y: 340, endPoint x: 250, endPoint y: 252, distance: 97.0
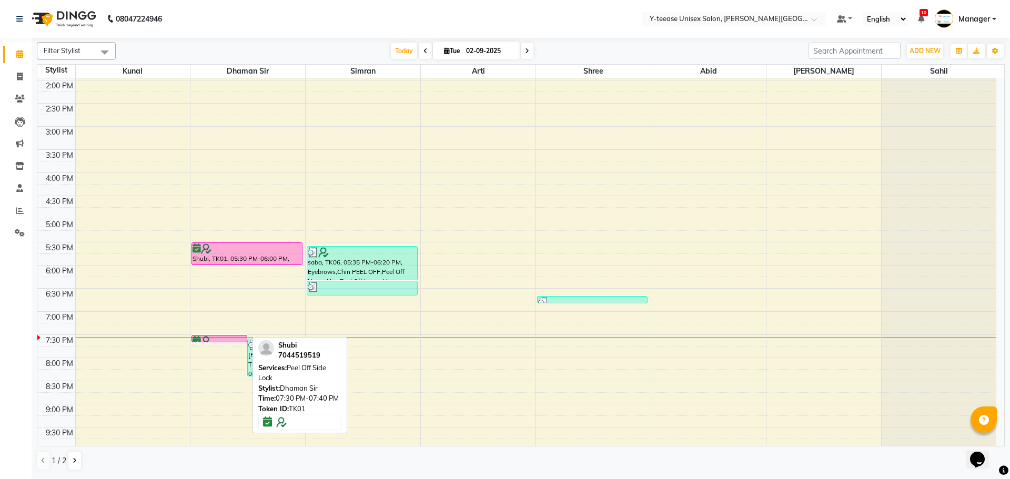
drag, startPoint x: 210, startPoint y: 342, endPoint x: 235, endPoint y: 282, distance: 64.7
click at [233, 287] on div "6:00 AM 6:30 AM 7:00 AM 7:30 AM 8:00 AM 8:30 AM 9:00 AM 9:30 AM 10:00 AM 10:30 …" at bounding box center [516, 103] width 959 height 787
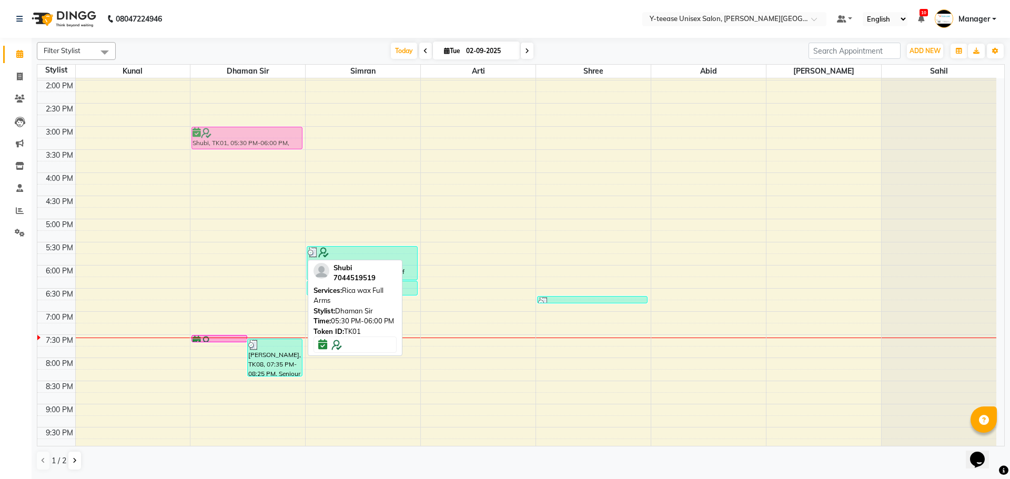
drag, startPoint x: 239, startPoint y: 252, endPoint x: 285, endPoint y: 131, distance: 129.4
click at [285, 131] on div "Shubi, TK01, 07:30 PM-07:40 PM, Peel Off Side Lock [PERSON_NAME], TK08, 07:35 P…" at bounding box center [247, 103] width 115 height 787
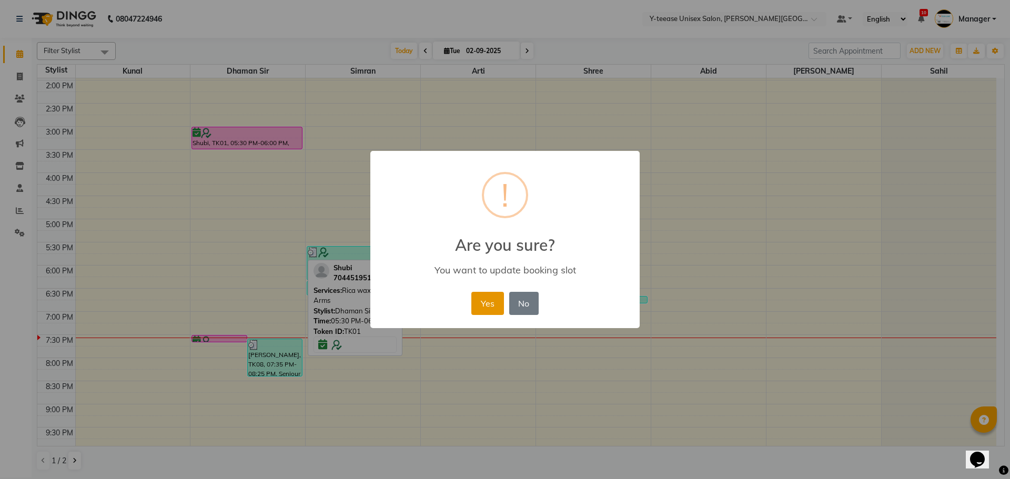
click at [491, 306] on button "Yes" at bounding box center [488, 303] width 32 height 23
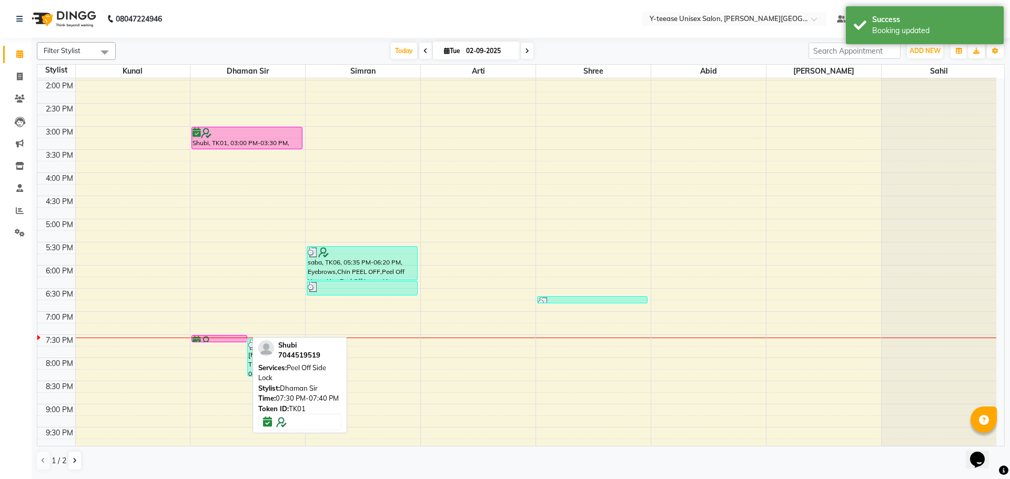
drag, startPoint x: 221, startPoint y: 340, endPoint x: 249, endPoint y: 189, distance: 153.7
click at [249, 189] on div "6:00 AM 6:30 AM 7:00 AM 7:30 AM 8:00 AM 8:30 AM 9:00 AM 9:30 AM 10:00 AM 10:30 …" at bounding box center [516, 103] width 959 height 787
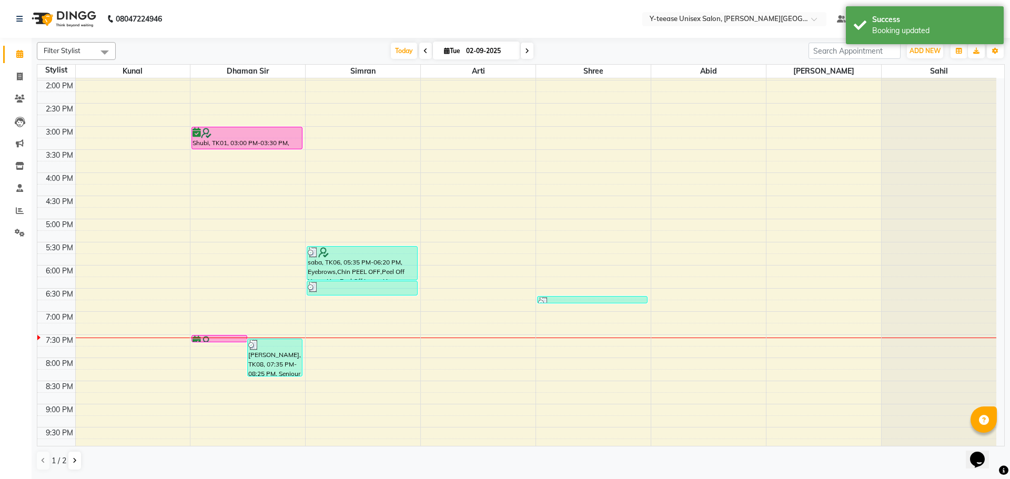
scroll to position [372, 0]
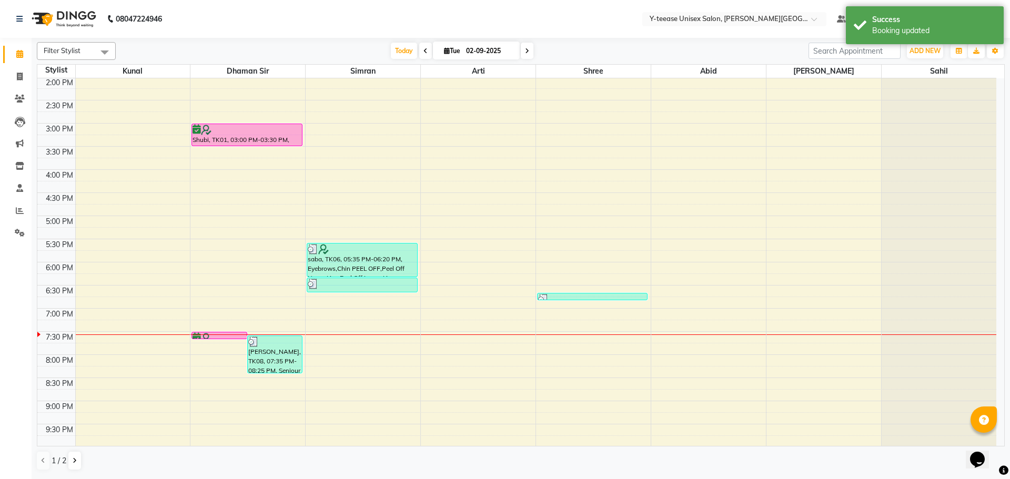
drag, startPoint x: 202, startPoint y: 344, endPoint x: 165, endPoint y: 478, distance: 139.7
click at [177, 474] on div "Filter Stylist Select All Kunal Dhaman Sir [PERSON_NAME] [PERSON_NAME] Shree [P…" at bounding box center [521, 256] width 968 height 437
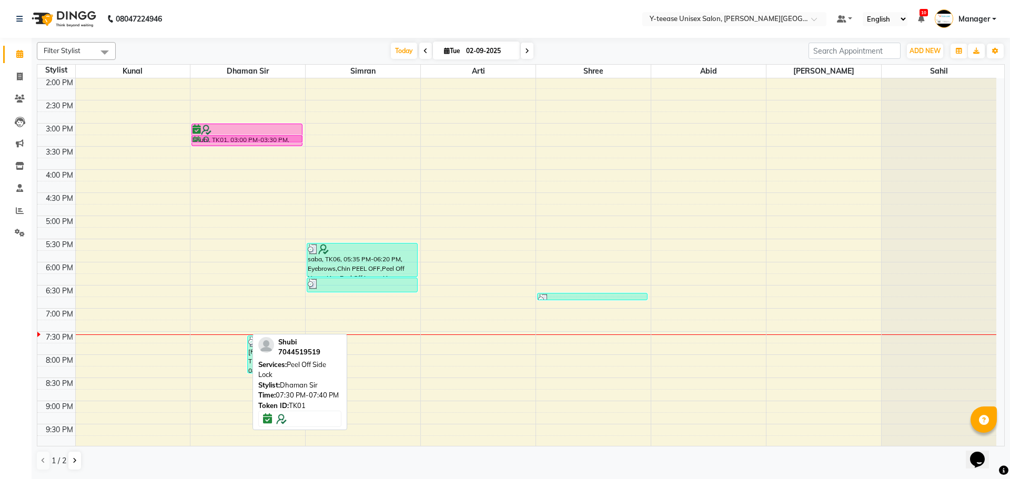
drag, startPoint x: 215, startPoint y: 336, endPoint x: 299, endPoint y: 144, distance: 209.5
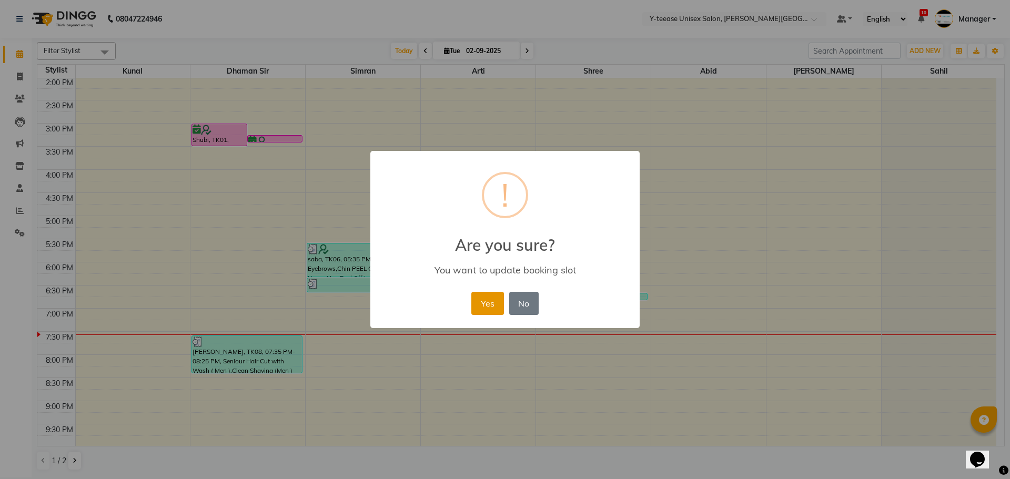
click at [485, 307] on button "Yes" at bounding box center [488, 303] width 32 height 23
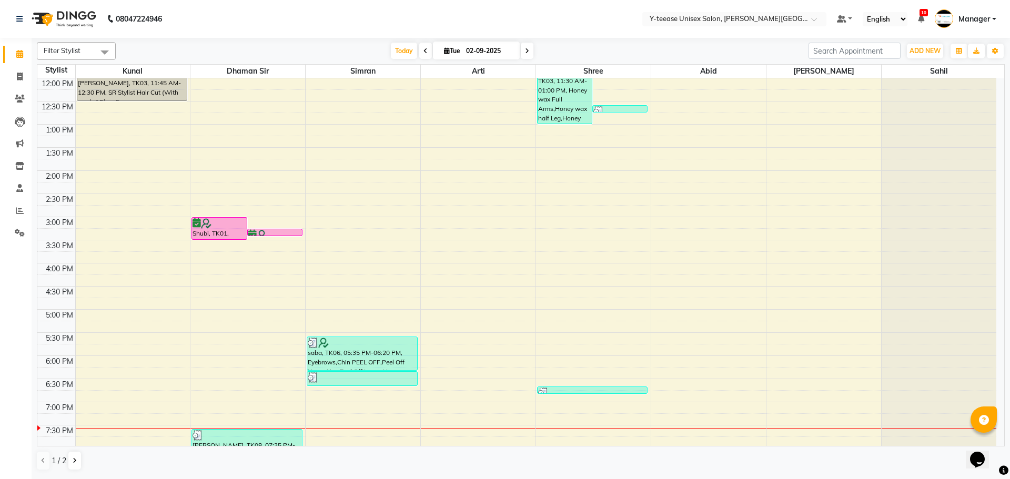
scroll to position [419, 0]
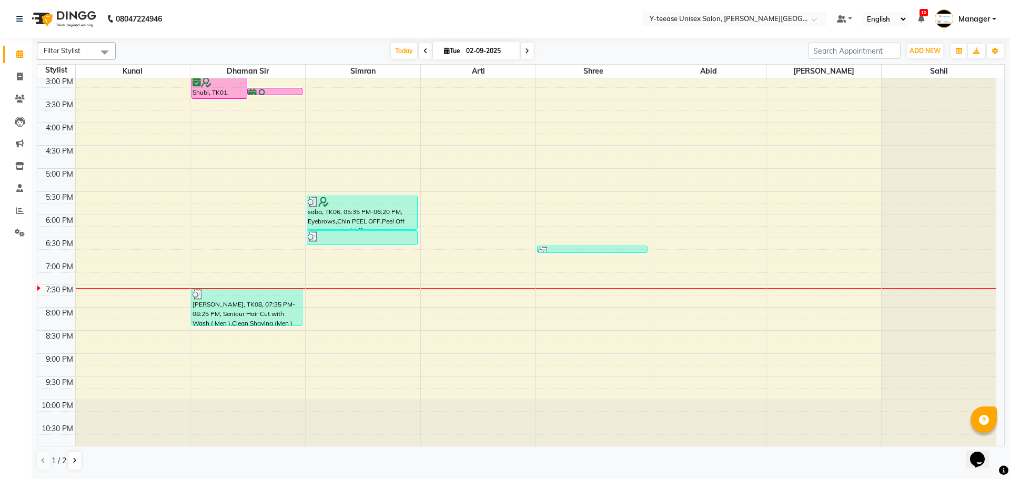
click at [1010, 80] on div "Filter Stylist Select All Kunal Dhaman Sir [PERSON_NAME] [PERSON_NAME] Shree [P…" at bounding box center [521, 258] width 979 height 440
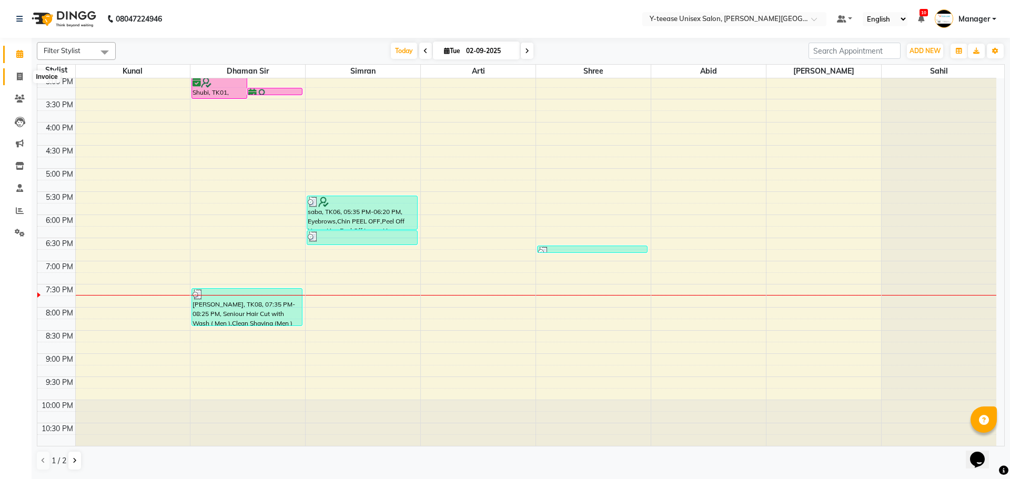
click at [22, 77] on icon at bounding box center [20, 77] width 6 height 8
select select "service"
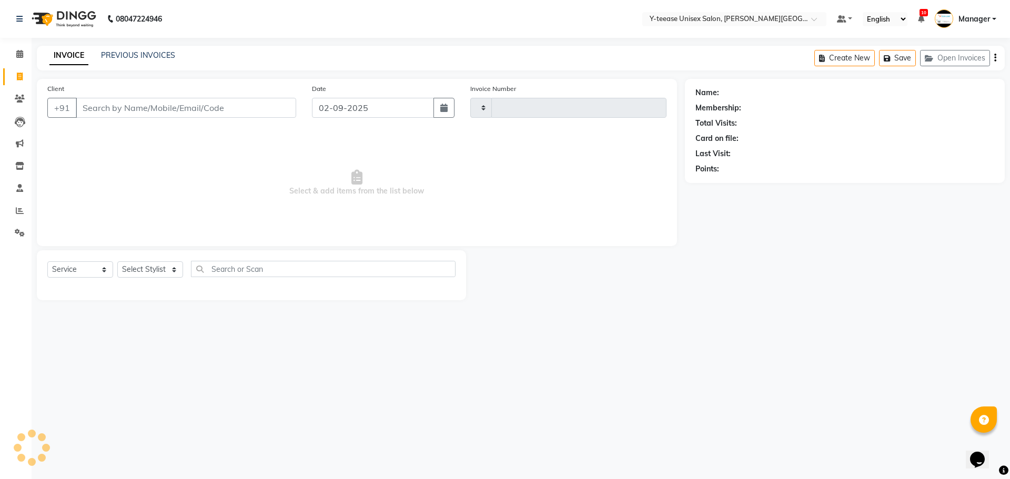
type input "2036"
select select "765"
click at [166, 273] on select "Select Stylist [PERSON_NAME] Dhaman [PERSON_NAME] Manager [PERSON_NAME] [PERSON…" at bounding box center [150, 270] width 66 height 16
click at [23, 52] on icon at bounding box center [19, 54] width 7 height 8
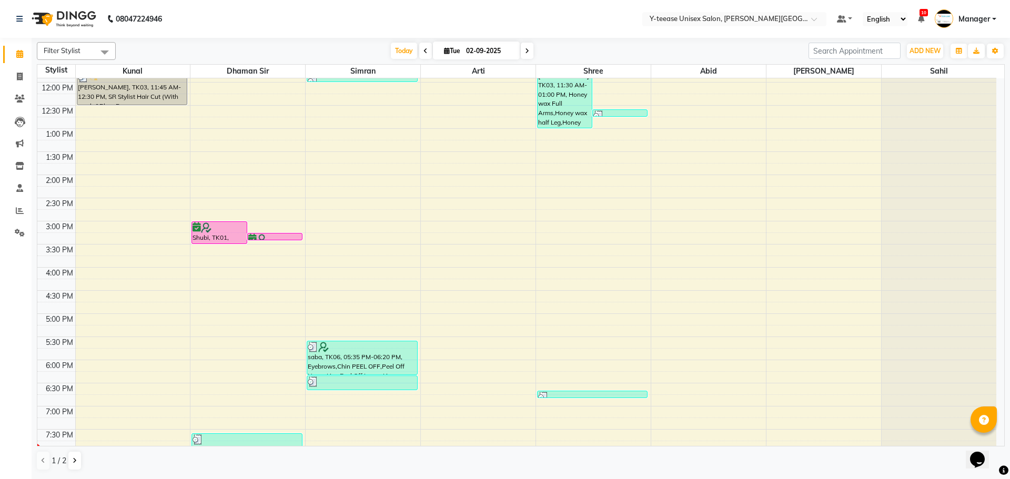
scroll to position [263, 0]
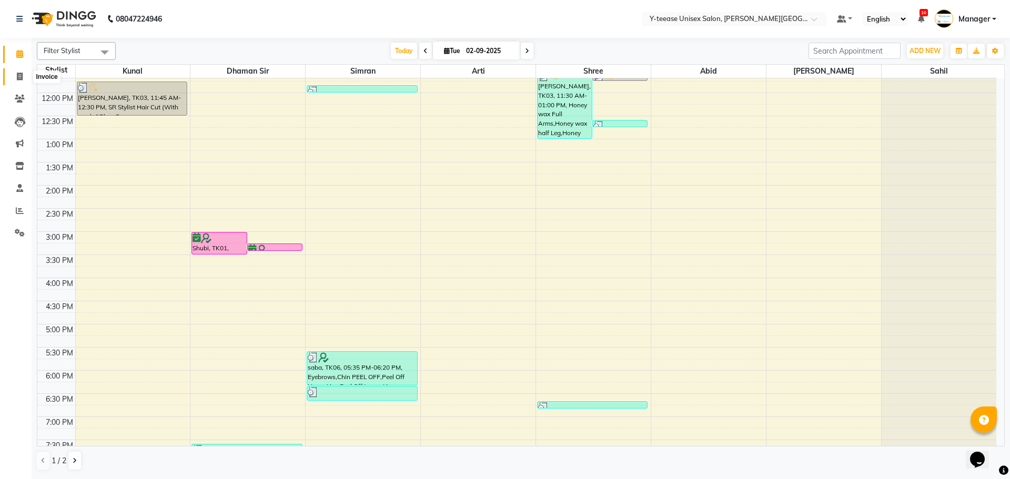
click at [21, 77] on icon at bounding box center [20, 77] width 6 height 8
select select "service"
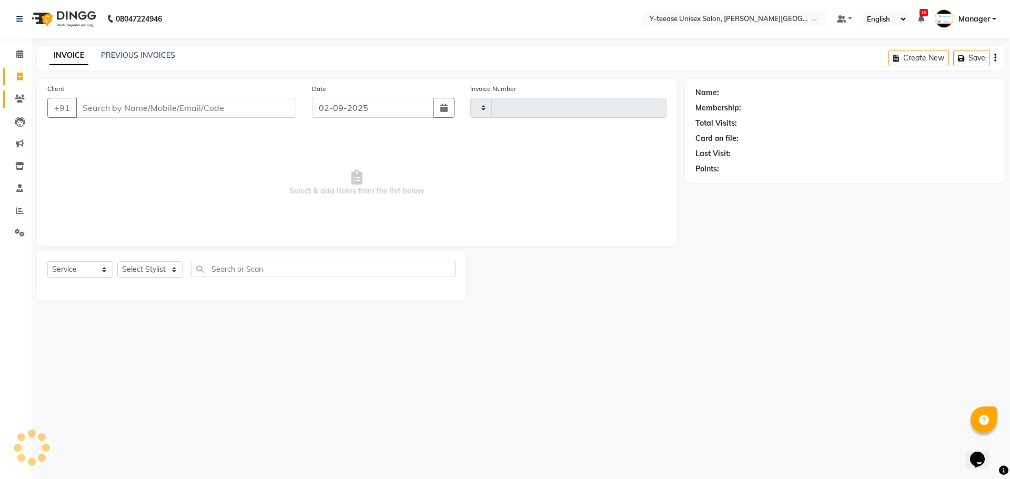
type input "2036"
select select "765"
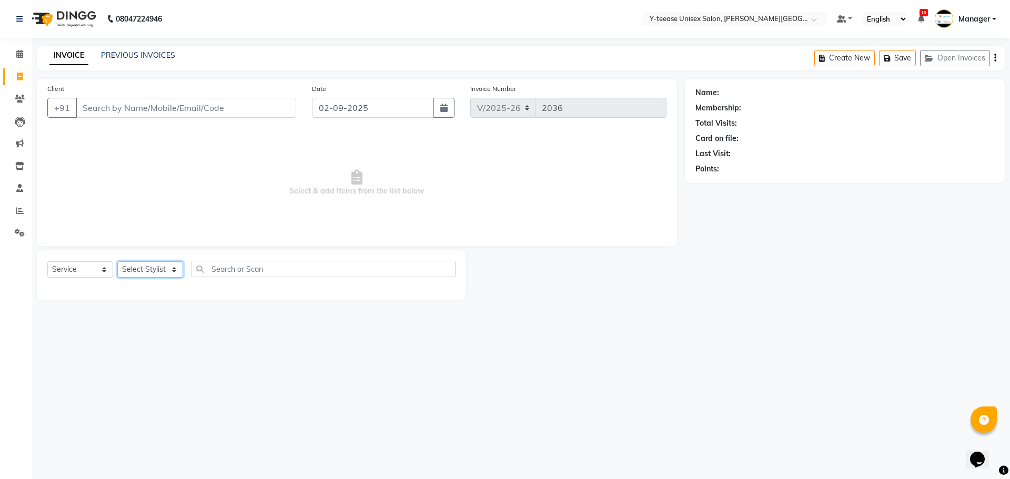
click at [165, 273] on select "Select Stylist [PERSON_NAME] Dhaman [PERSON_NAME] Manager [PERSON_NAME] [PERSON…" at bounding box center [150, 270] width 66 height 16
click at [117, 262] on select "Select Stylist [PERSON_NAME] Dhaman [PERSON_NAME] Manager [PERSON_NAME] [PERSON…" at bounding box center [150, 270] width 66 height 16
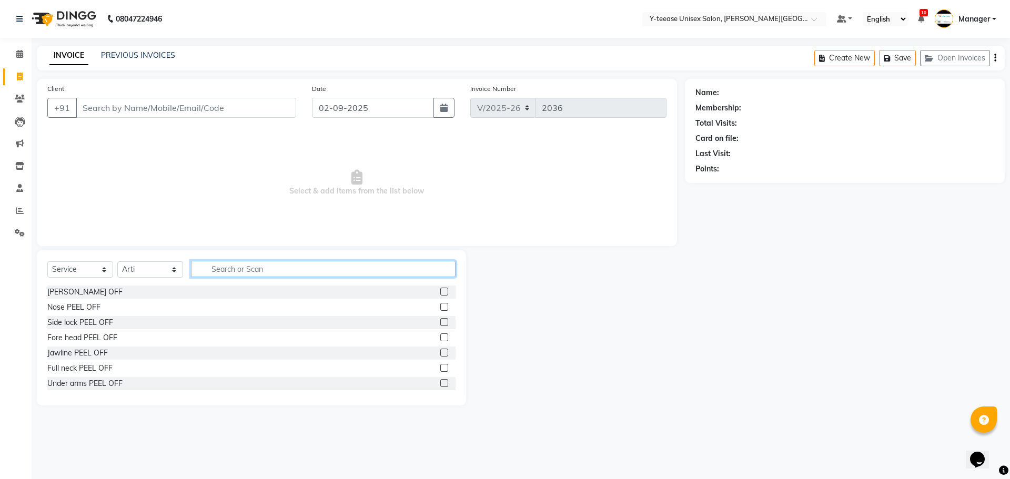
click at [228, 270] on input "text" at bounding box center [323, 269] width 265 height 16
click at [85, 272] on select "Select Service Product Membership Package Voucher Prepaid Gift Card" at bounding box center [80, 270] width 66 height 16
click at [151, 272] on select "Select Stylist [PERSON_NAME] Dhaman [PERSON_NAME] Manager [PERSON_NAME] [PERSON…" at bounding box center [150, 270] width 66 height 16
select select "84059"
click at [117, 262] on select "Select Stylist [PERSON_NAME] Dhaman [PERSON_NAME] Manager [PERSON_NAME] [PERSON…" at bounding box center [150, 270] width 66 height 16
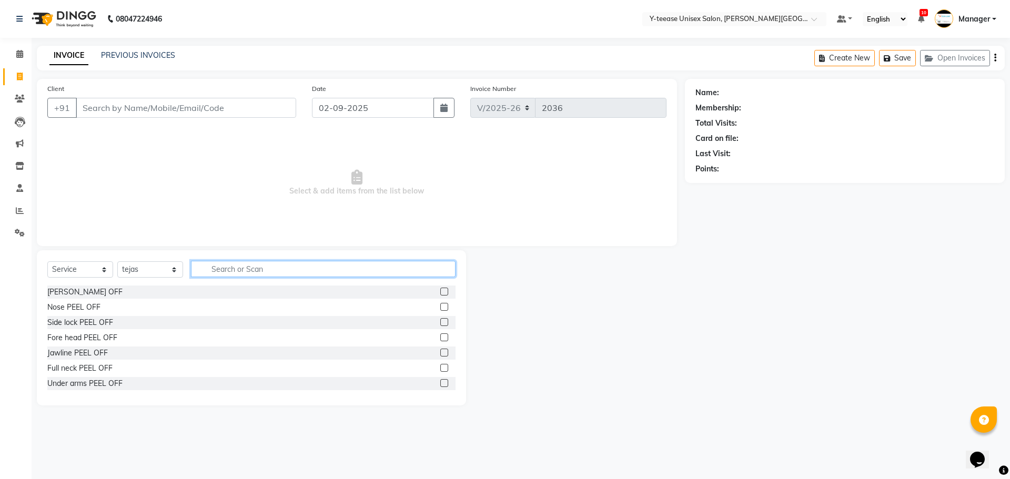
drag, startPoint x: 264, startPoint y: 262, endPoint x: 264, endPoint y: 268, distance: 6.3
click at [264, 263] on input "text" at bounding box center [323, 269] width 265 height 16
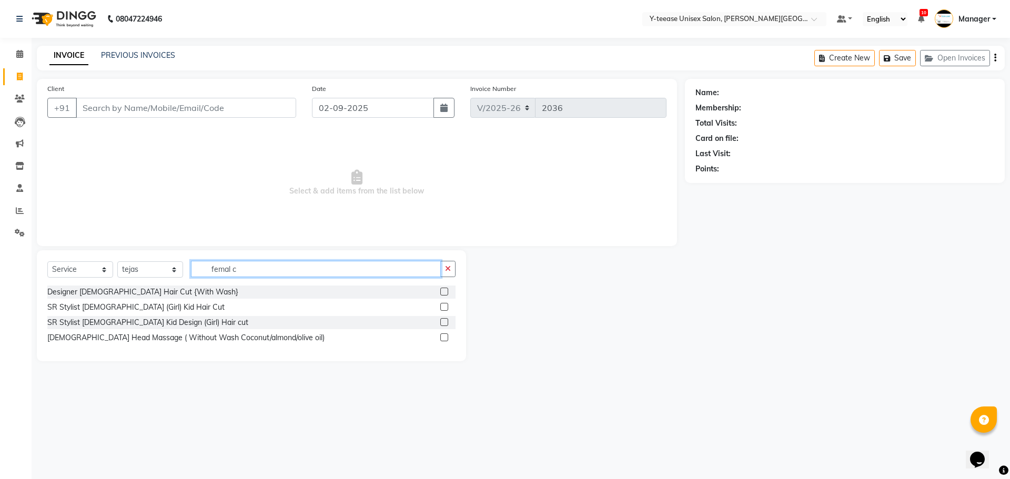
type input "femal c"
click at [442, 308] on label at bounding box center [444, 307] width 8 height 8
click at [442, 308] on input "checkbox" at bounding box center [443, 307] width 7 height 7
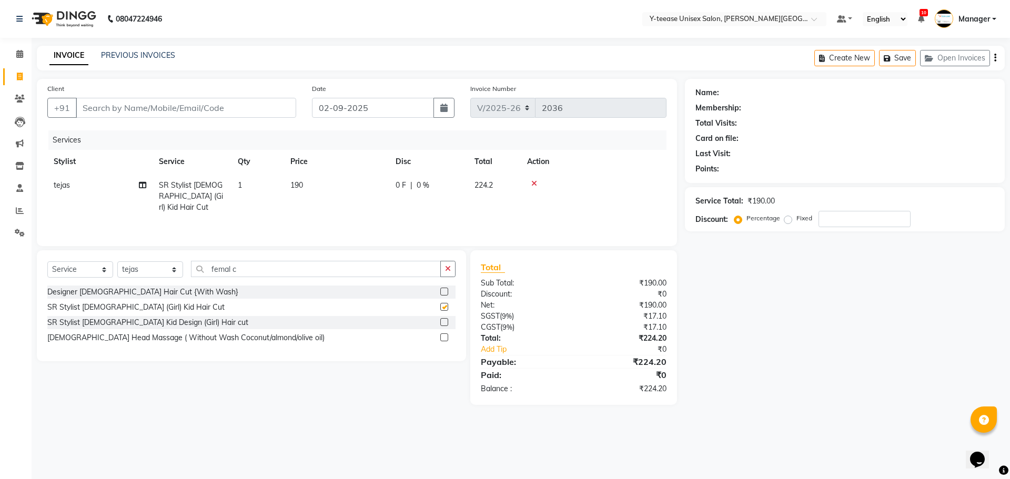
checkbox input "false"
click at [300, 186] on span "190" at bounding box center [296, 184] width 13 height 9
select select "84059"
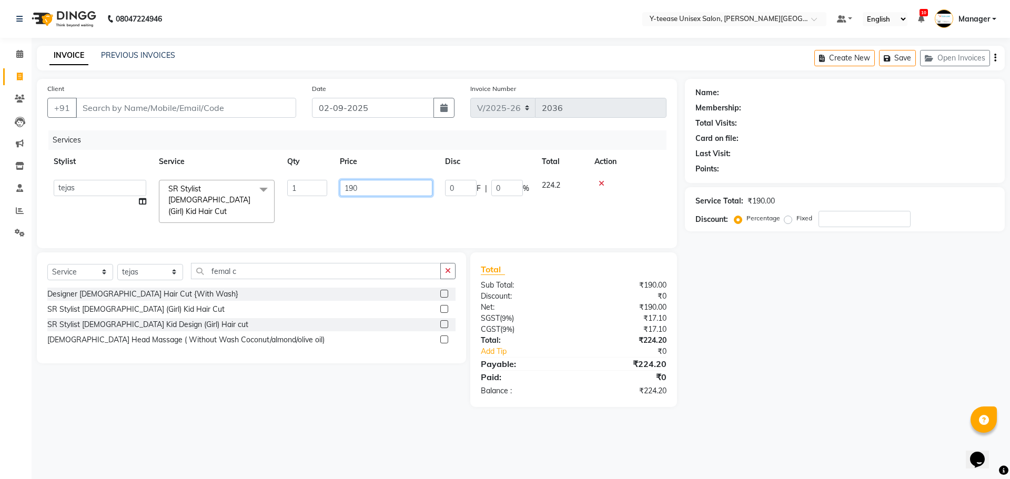
click at [367, 193] on input "190" at bounding box center [386, 188] width 93 height 16
type input "1"
type input "400"
click at [829, 303] on div "Name: Membership: Total Visits: Card on file: Last Visit: Points: Service Total…" at bounding box center [849, 243] width 328 height 328
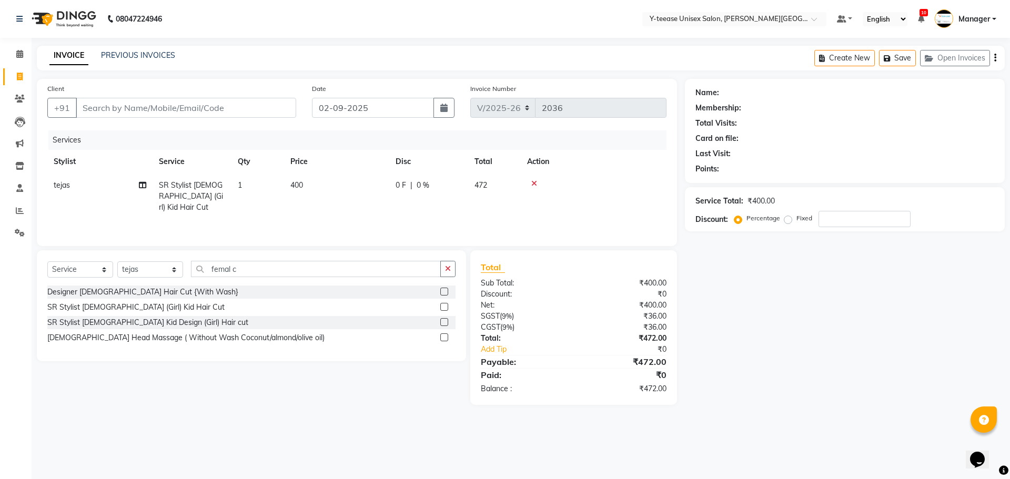
click at [298, 185] on span "400" at bounding box center [296, 184] width 13 height 9
select select "84059"
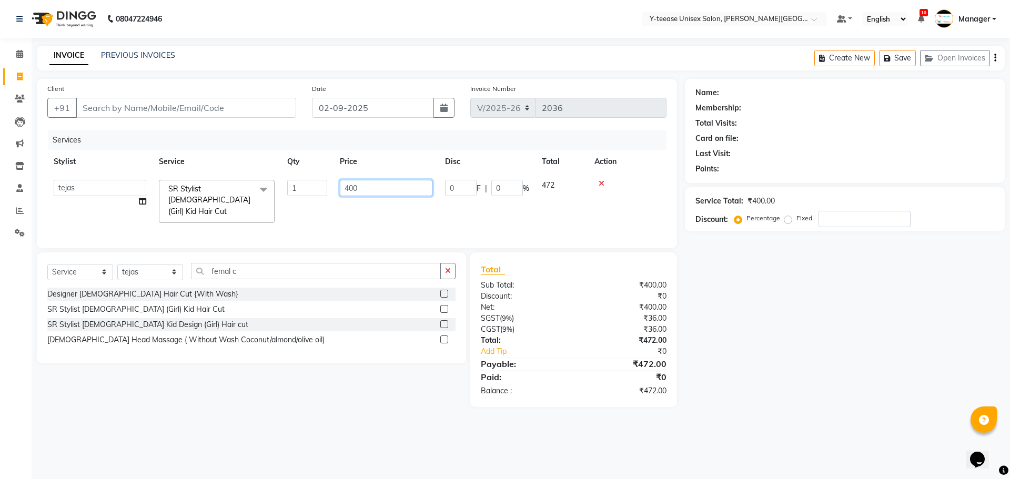
click at [366, 190] on input "400" at bounding box center [386, 188] width 93 height 16
type input "425"
click at [868, 300] on div "Name: Membership: Total Visits: Card on file: Last Visit: Points: Service Total…" at bounding box center [849, 243] width 328 height 328
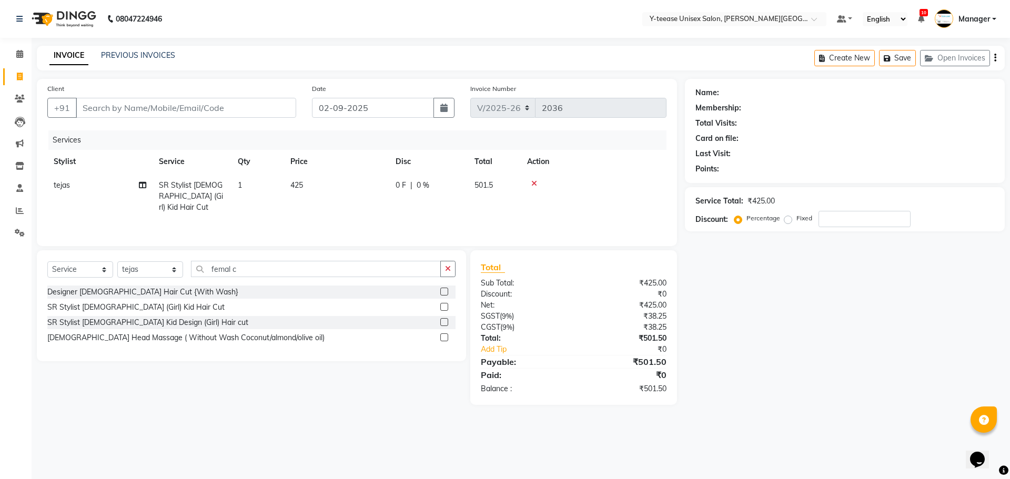
click at [302, 184] on span "425" at bounding box center [296, 184] width 13 height 9
select select "84059"
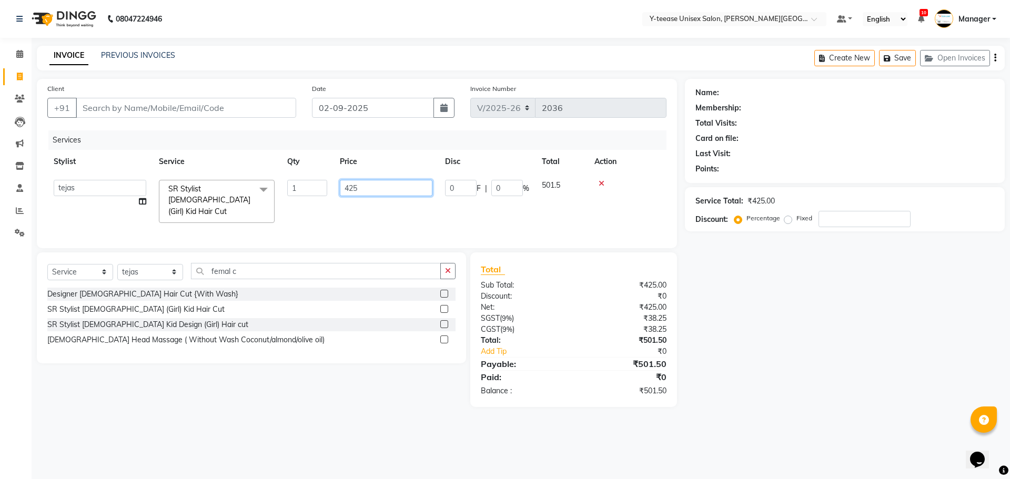
click at [358, 184] on input "425" at bounding box center [386, 188] width 93 height 16
type input "424"
click at [803, 277] on div "Name: Membership: Total Visits: Card on file: Last Visit: Points: Service Total…" at bounding box center [849, 243] width 328 height 328
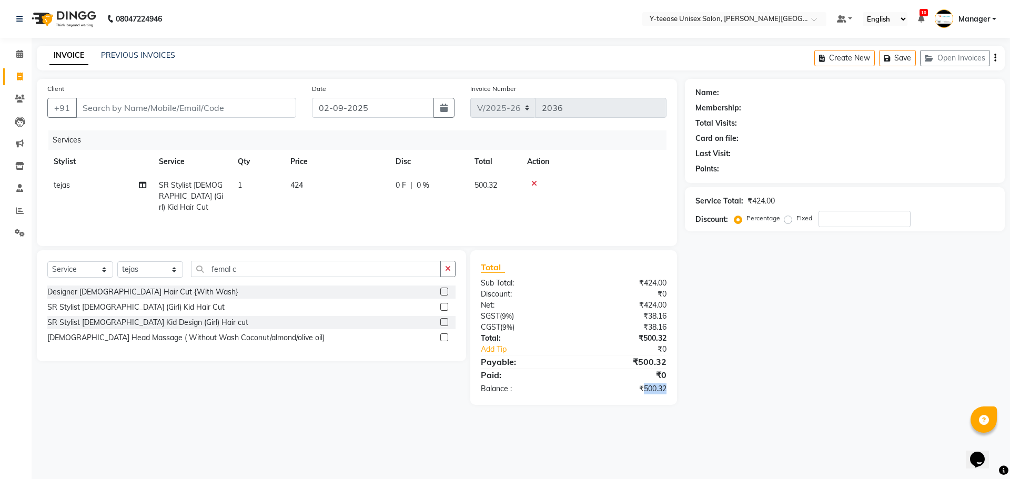
drag, startPoint x: 643, startPoint y: 387, endPoint x: 680, endPoint y: 385, distance: 37.9
click at [680, 385] on div "Total Sub Total: ₹424.00 Discount: ₹0 Net: ₹424.00 SGST ( 9% ) ₹38.16 CGST ( 9%…" at bounding box center [575, 327] width 219 height 155
click at [737, 386] on div "Name: Membership: Total Visits: Card on file: Last Visit: Points: Service Total…" at bounding box center [849, 242] width 328 height 326
drag, startPoint x: 157, startPoint y: 184, endPoint x: 153, endPoint y: 180, distance: 5.6
click at [153, 180] on td "SR Stylist [DEMOGRAPHIC_DATA] (Girl) Kid Hair Cut" at bounding box center [192, 197] width 79 height 46
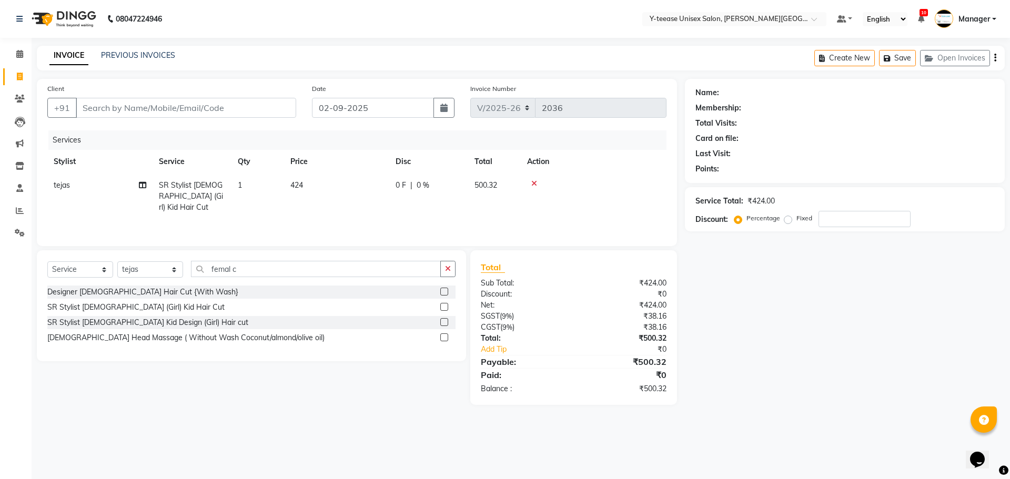
select select "84059"
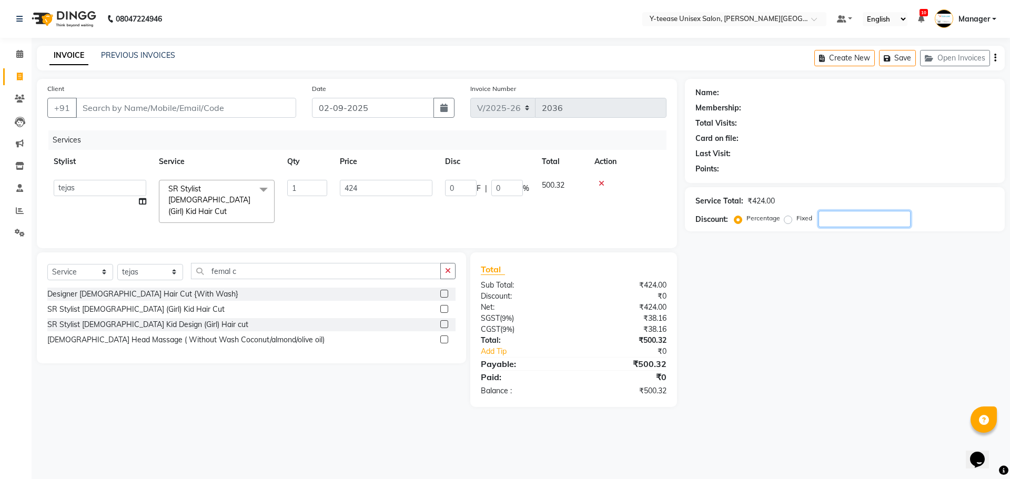
click at [864, 222] on input "number" at bounding box center [865, 219] width 92 height 16
click at [842, 223] on input "number" at bounding box center [865, 219] width 92 height 16
click at [827, 221] on input "number" at bounding box center [865, 219] width 92 height 16
click at [452, 263] on button "button" at bounding box center [447, 271] width 15 height 16
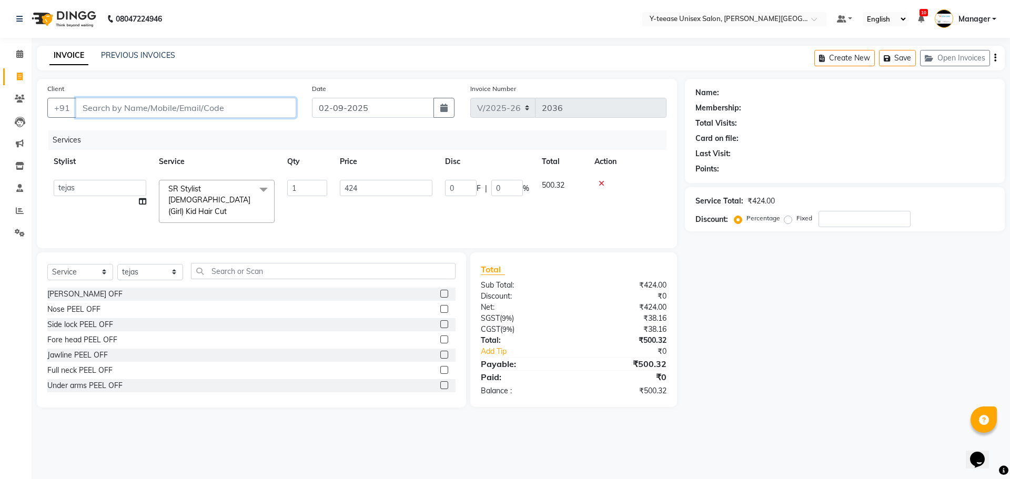
click at [209, 107] on input "Client" at bounding box center [186, 108] width 220 height 20
click at [828, 222] on input "number" at bounding box center [865, 219] width 92 height 16
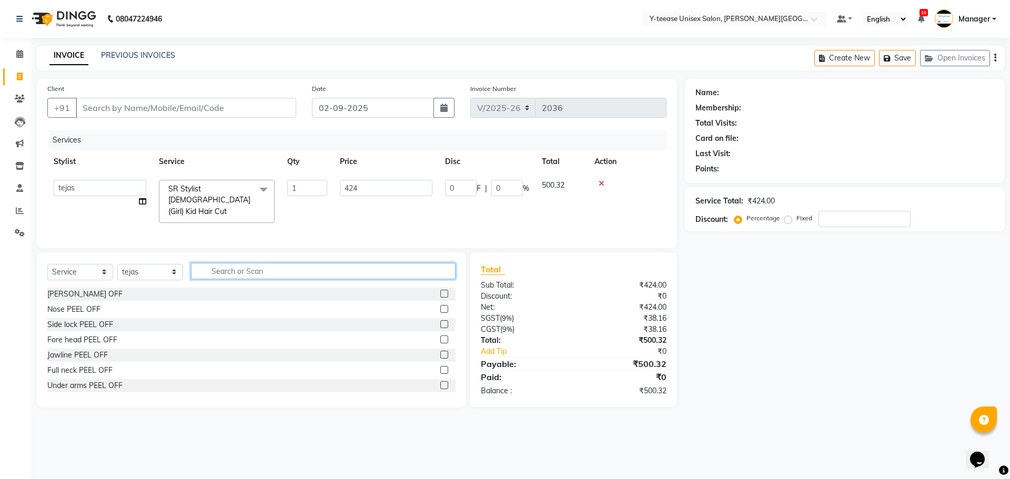
click at [230, 272] on input "text" at bounding box center [323, 271] width 265 height 16
click at [358, 272] on input "text" at bounding box center [323, 271] width 265 height 16
click at [341, 272] on input "text" at bounding box center [323, 271] width 265 height 16
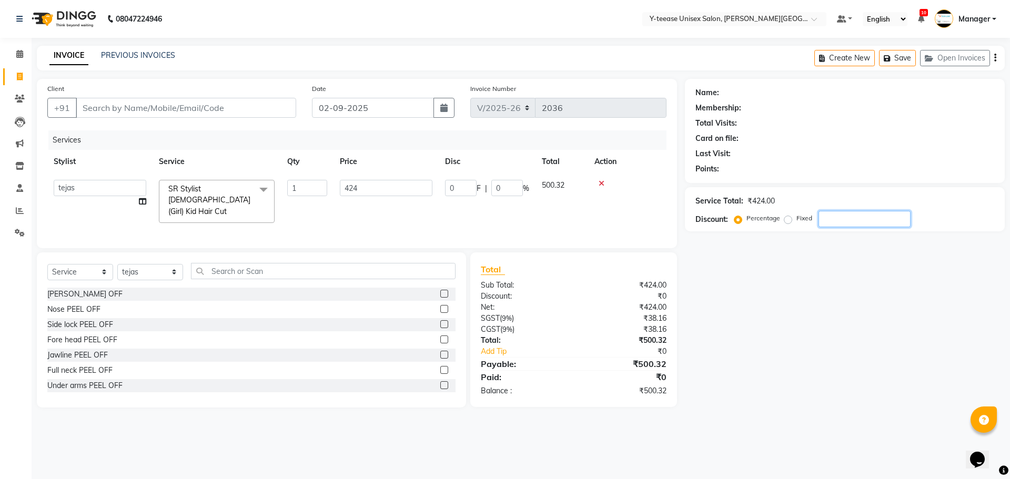
click at [826, 218] on input "number" at bounding box center [865, 219] width 92 height 16
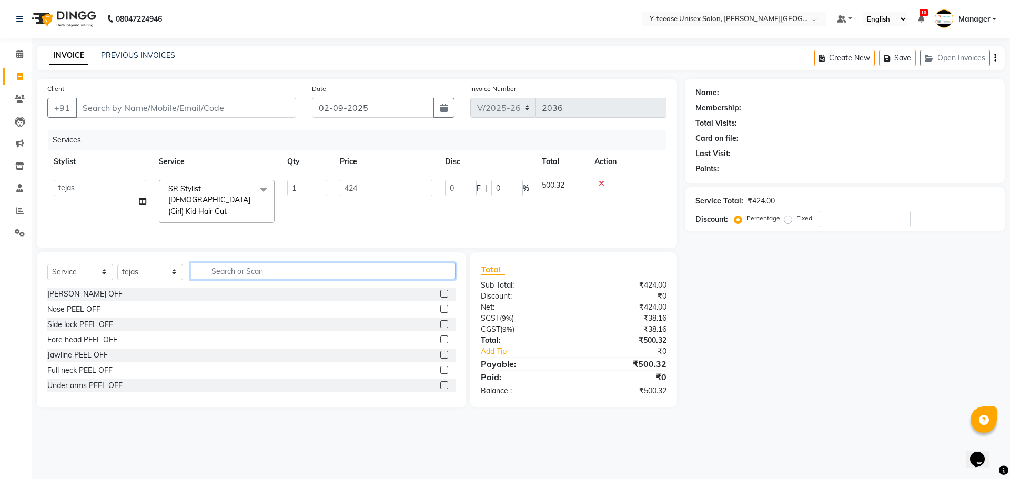
click at [404, 268] on input "text" at bounding box center [323, 271] width 265 height 16
click at [291, 269] on input "text" at bounding box center [323, 271] width 265 height 16
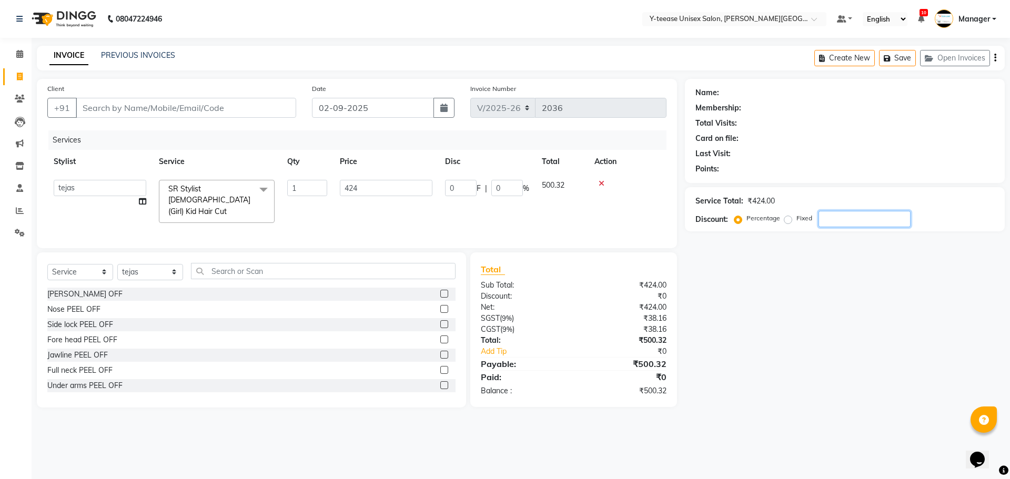
click at [854, 217] on input "number" at bounding box center [865, 219] width 92 height 16
click at [148, 108] on input "Client" at bounding box center [186, 108] width 220 height 20
type input "r"
type input "0"
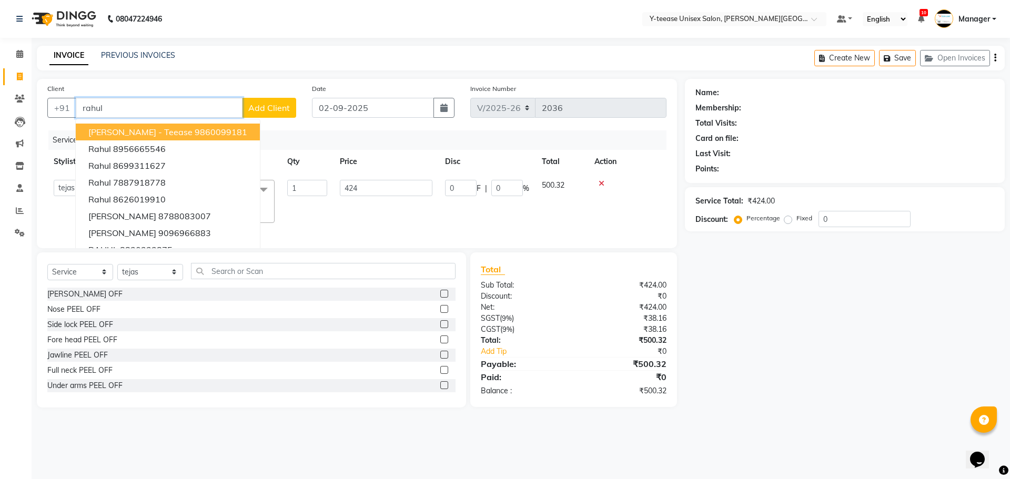
click at [148, 131] on span "[PERSON_NAME] - Teease" at bounding box center [140, 132] width 104 height 11
type input "9860099181"
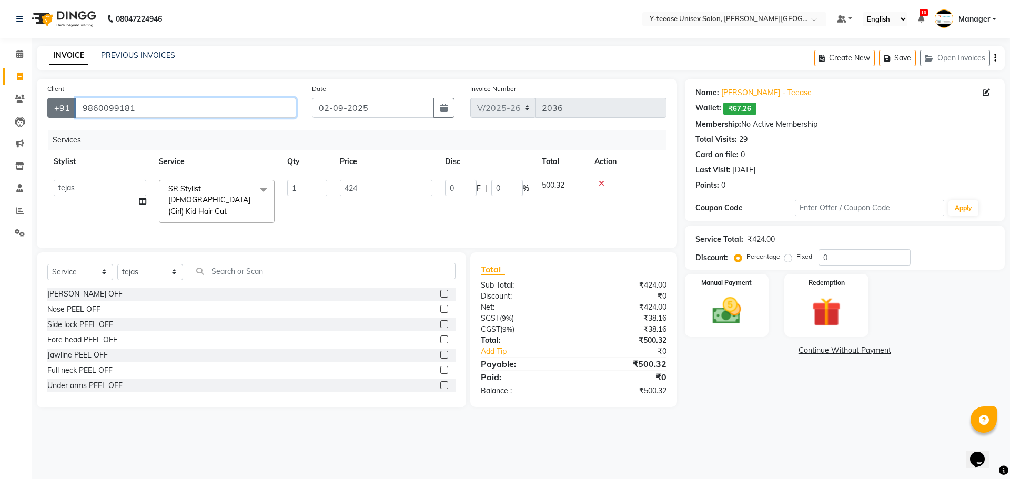
drag, startPoint x: 137, startPoint y: 108, endPoint x: 65, endPoint y: 111, distance: 71.6
click at [65, 111] on div "[PHONE_NUMBER]" at bounding box center [171, 108] width 249 height 20
click at [142, 109] on input "Client" at bounding box center [186, 108] width 220 height 20
click at [126, 108] on input "Client" at bounding box center [186, 108] width 220 height 20
click at [173, 113] on input "Client" at bounding box center [186, 108] width 220 height 20
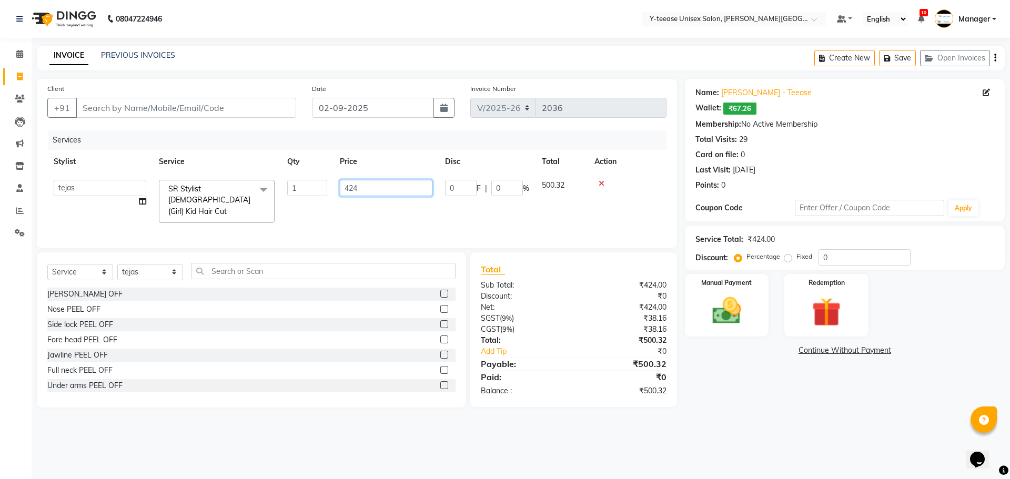
click at [364, 185] on input "424" at bounding box center [386, 188] width 93 height 16
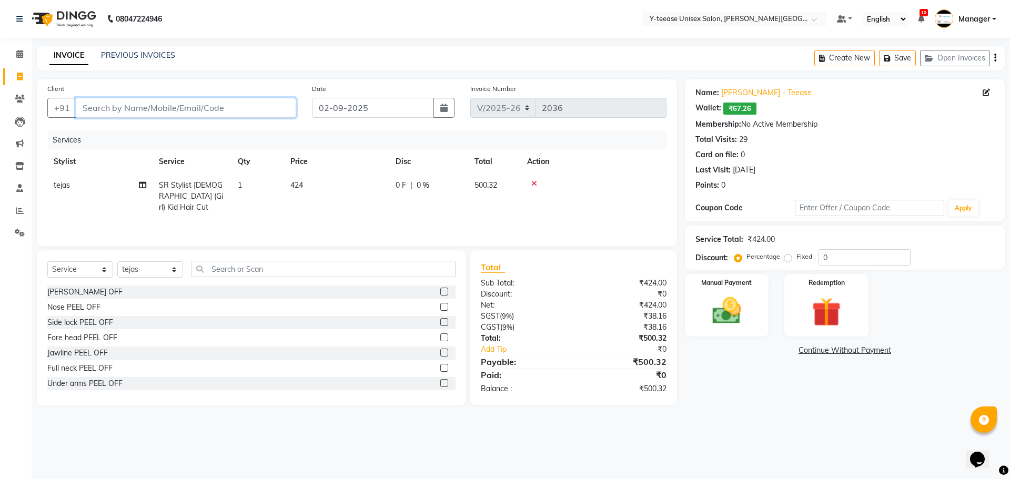
click at [229, 111] on input "Client" at bounding box center [186, 108] width 220 height 20
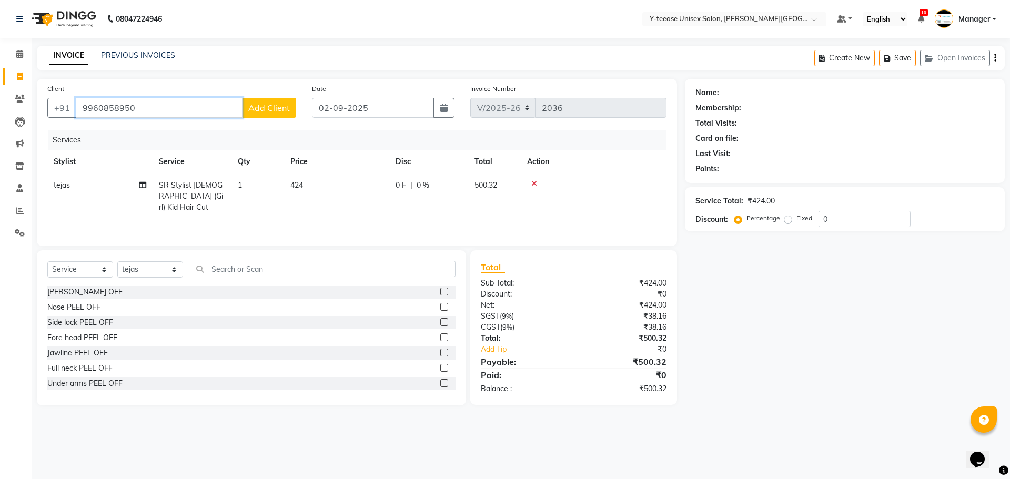
type input "9960858950"
click at [288, 108] on span "Add Client" at bounding box center [269, 108] width 42 height 11
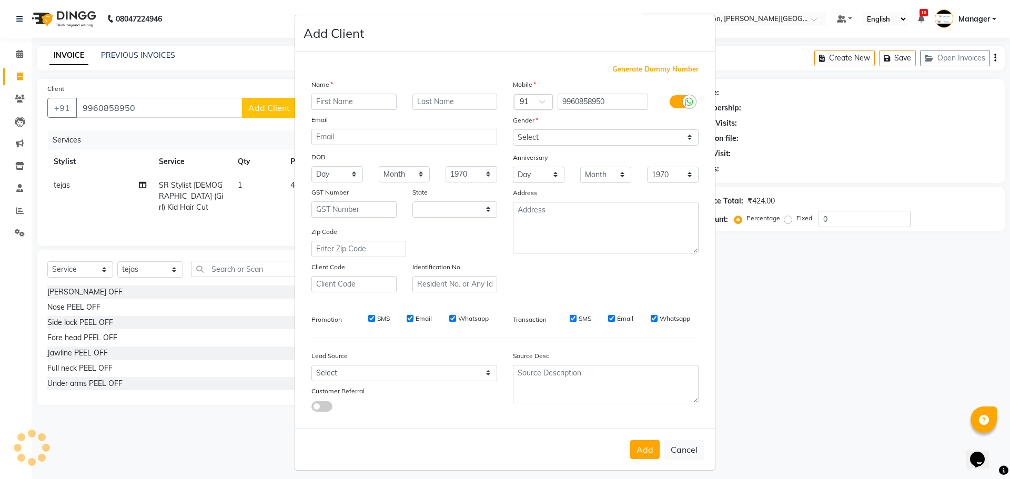
select select "22"
click at [339, 95] on input "text" at bounding box center [354, 102] width 85 height 16
type input "[PERSON_NAME]"
click at [529, 143] on select "Select [DEMOGRAPHIC_DATA] [DEMOGRAPHIC_DATA] Other Prefer Not To Say" at bounding box center [606, 137] width 186 height 16
click at [513, 129] on select "Select [DEMOGRAPHIC_DATA] [DEMOGRAPHIC_DATA] Other Prefer Not To Say" at bounding box center [606, 137] width 186 height 16
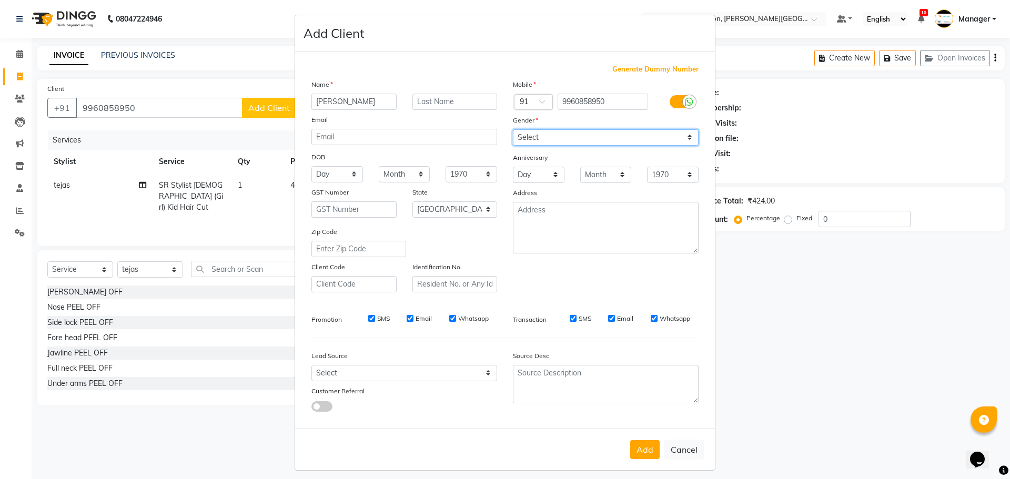
click at [533, 134] on select "Select [DEMOGRAPHIC_DATA] [DEMOGRAPHIC_DATA] Other Prefer Not To Say" at bounding box center [606, 137] width 186 height 16
select select "[DEMOGRAPHIC_DATA]"
click at [513, 129] on select "Select [DEMOGRAPHIC_DATA] [DEMOGRAPHIC_DATA] Other Prefer Not To Say" at bounding box center [606, 137] width 186 height 16
click at [654, 451] on button "Add" at bounding box center [644, 449] width 29 height 19
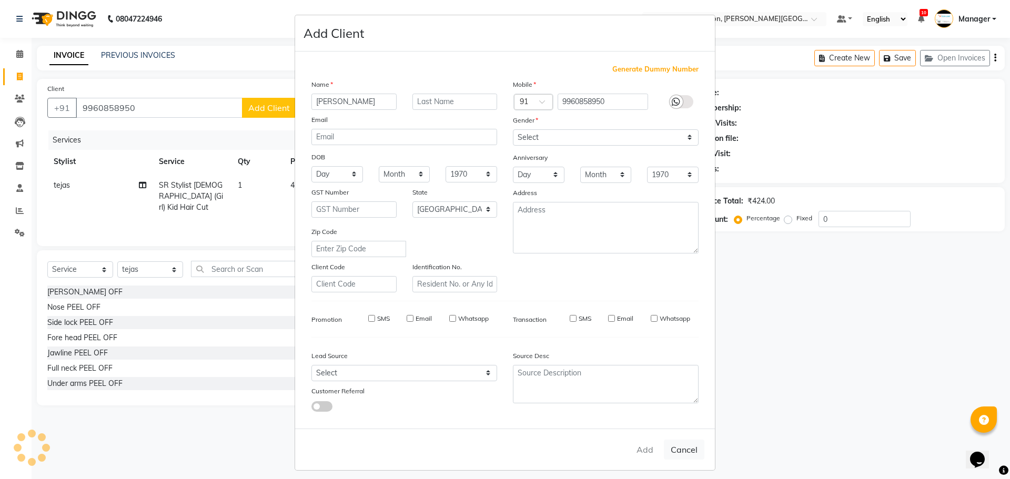
select select
select select "null"
select select
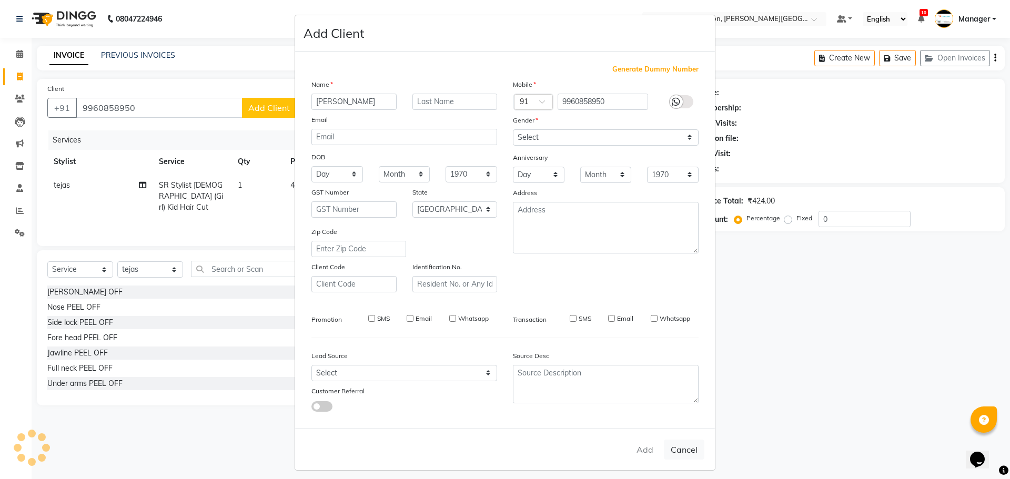
select select
checkbox input "false"
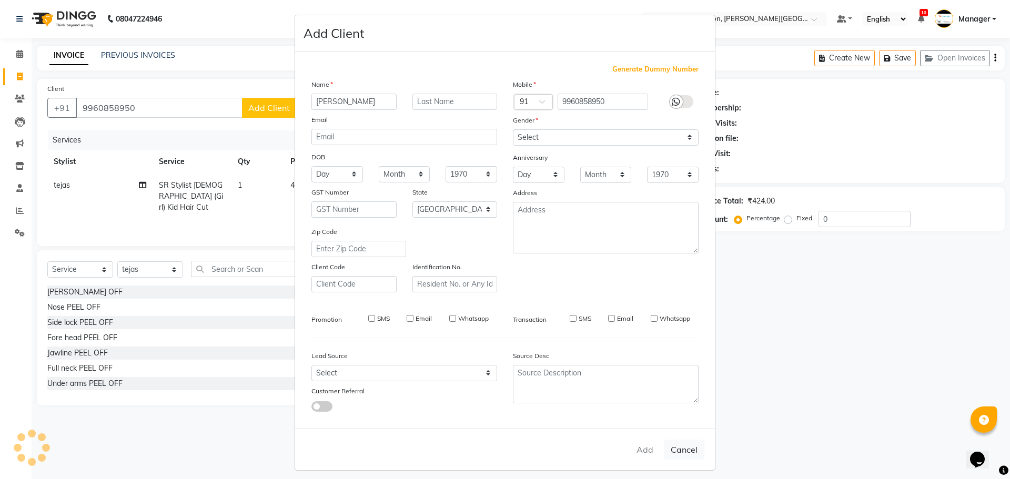
checkbox input "false"
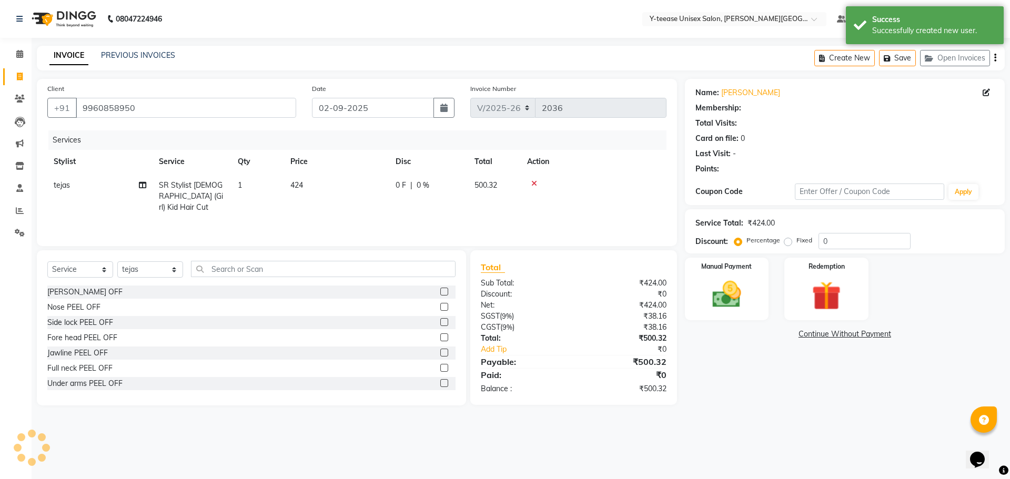
click at [203, 196] on span "SR Stylist [DEMOGRAPHIC_DATA] (Girl) Kid Hair Cut" at bounding box center [191, 196] width 64 height 32
select select "84059"
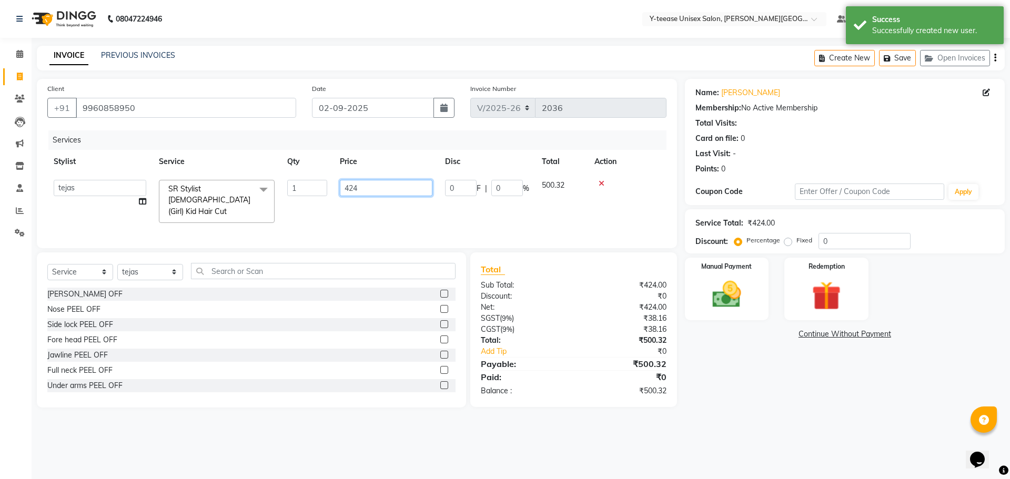
click at [385, 192] on input "424" at bounding box center [386, 188] width 93 height 16
type input "4"
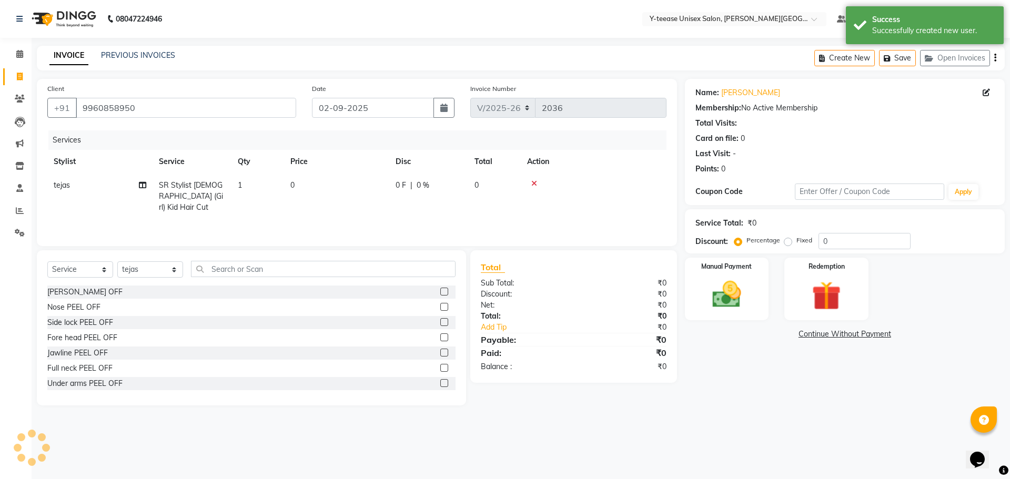
click at [694, 364] on div "Name: [PERSON_NAME] Membership: No Active Membership Total Visits: Card on file…" at bounding box center [849, 242] width 328 height 327
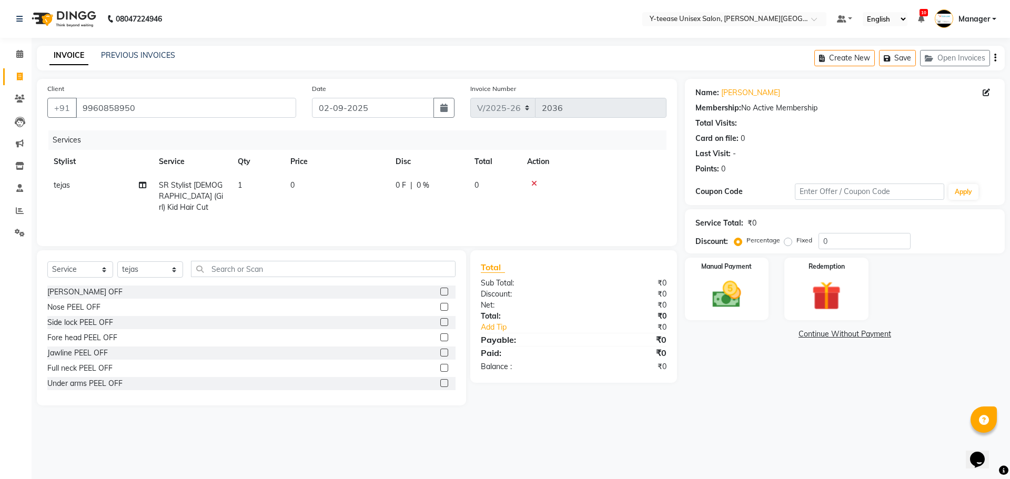
click at [536, 184] on icon at bounding box center [534, 183] width 6 height 7
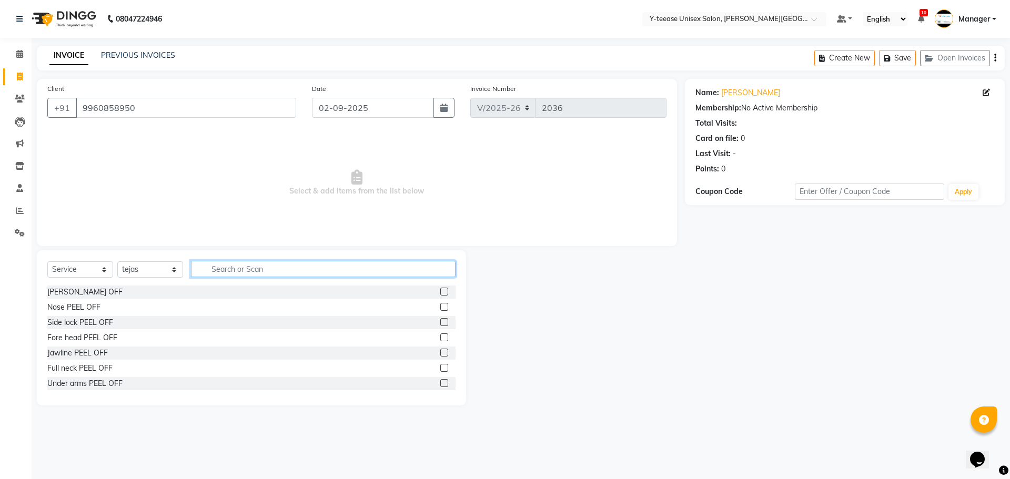
click at [406, 269] on input "text" at bounding box center [323, 269] width 265 height 16
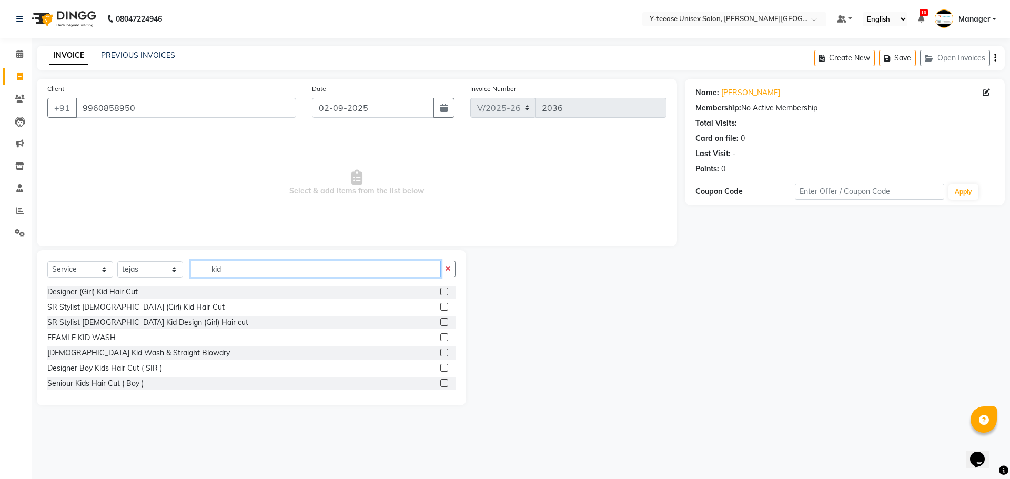
type input "kid"
click at [440, 306] on label at bounding box center [444, 307] width 8 height 8
click at [440, 306] on input "checkbox" at bounding box center [443, 307] width 7 height 7
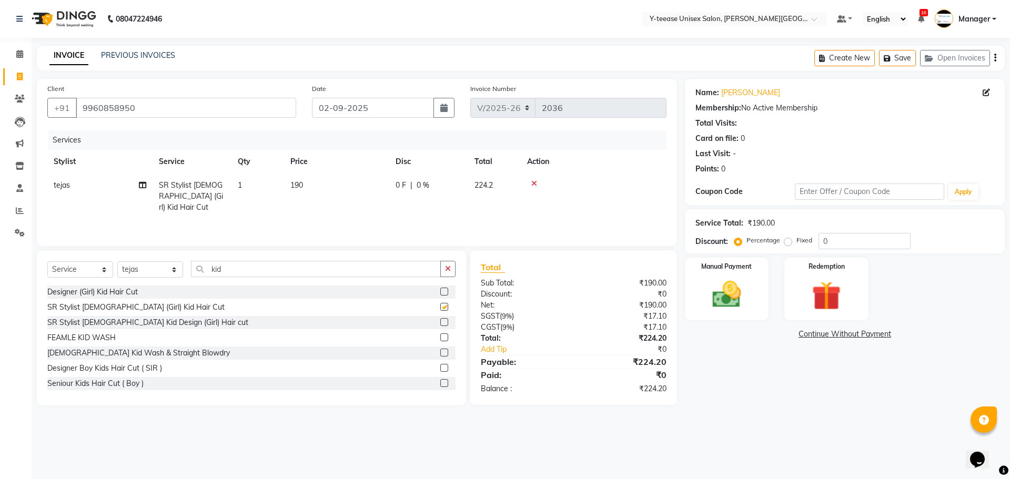
checkbox input "false"
click at [740, 288] on img at bounding box center [727, 294] width 49 height 35
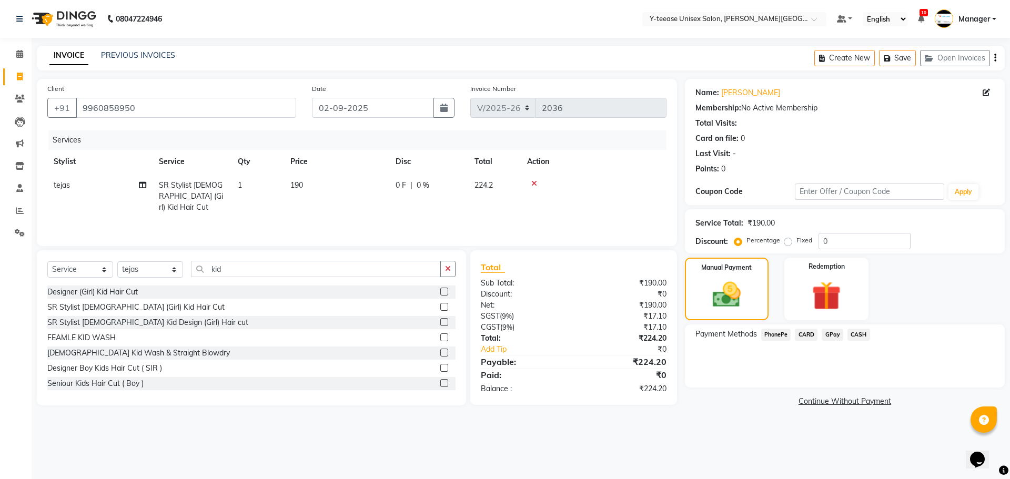
click at [831, 333] on span "GPay" at bounding box center [833, 335] width 22 height 12
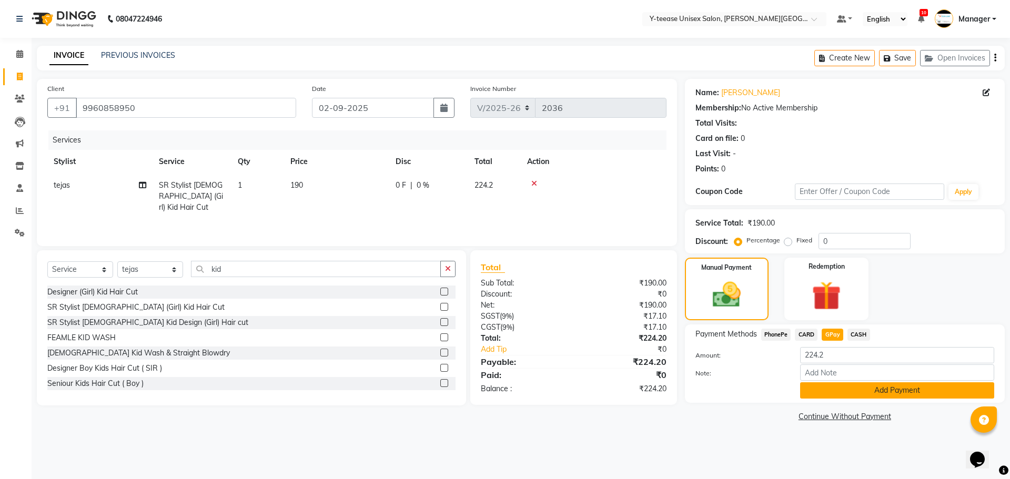
click at [836, 393] on button "Add Payment" at bounding box center [897, 391] width 194 height 16
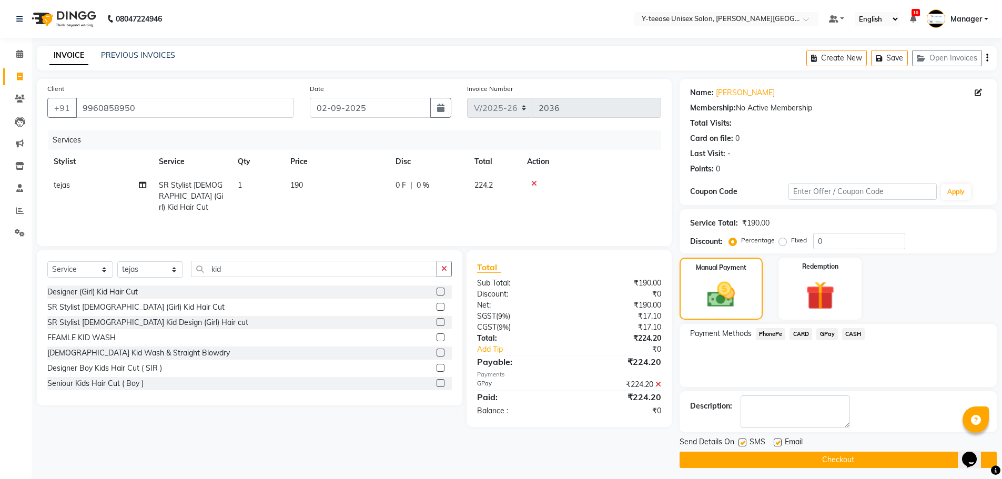
scroll to position [5, 0]
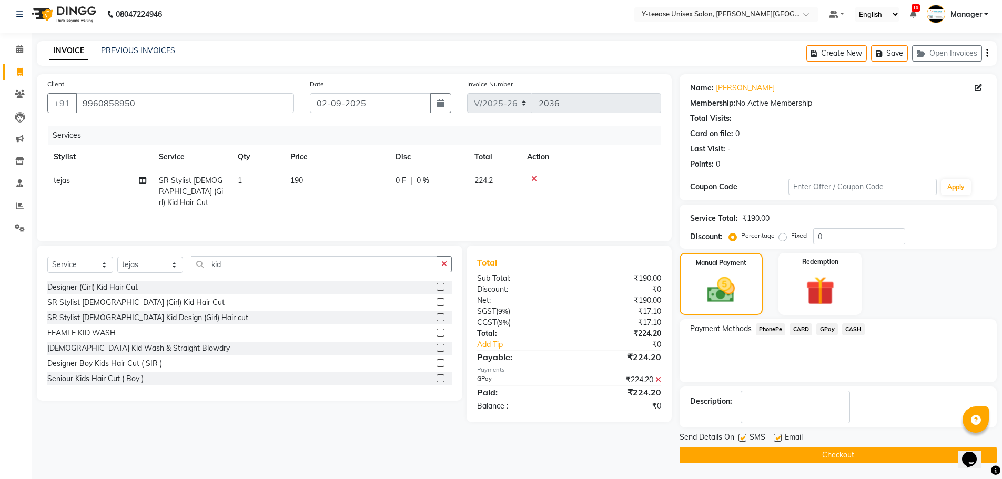
click at [828, 454] on button "Checkout" at bounding box center [838, 455] width 317 height 16
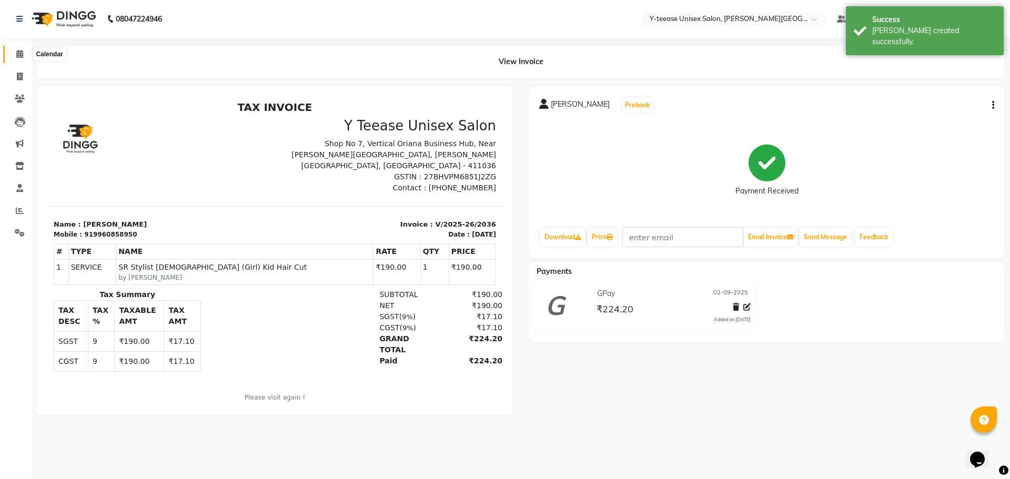
click at [22, 55] on icon at bounding box center [19, 54] width 7 height 8
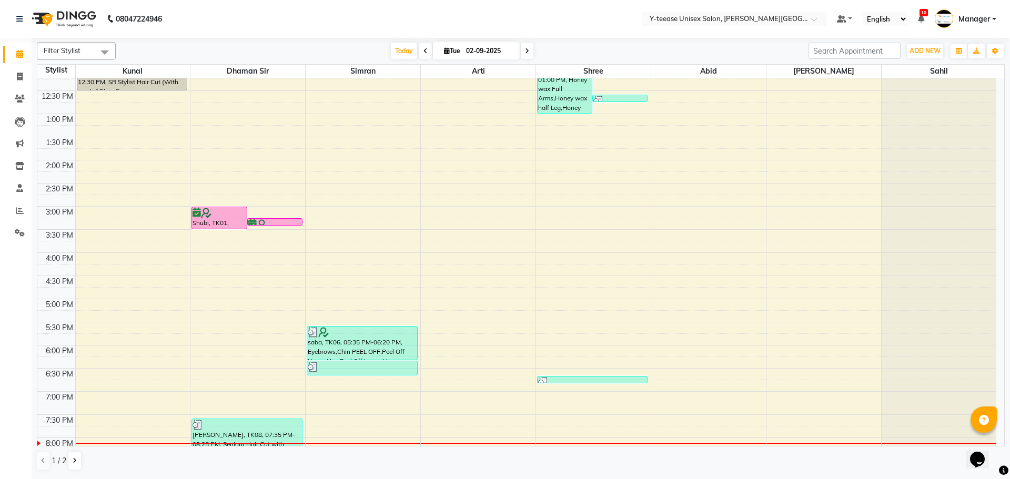
scroll to position [314, 0]
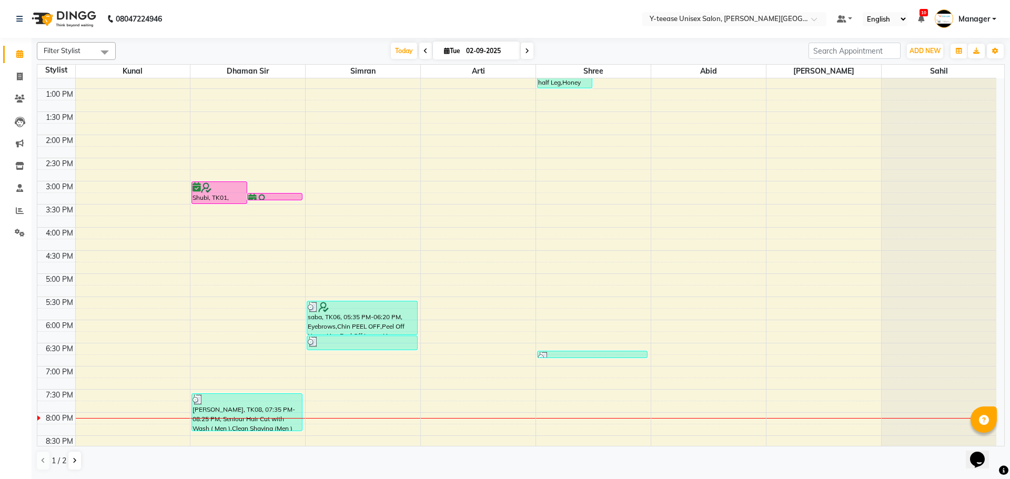
click at [525, 52] on icon at bounding box center [527, 51] width 4 height 6
type input "[DATE]"
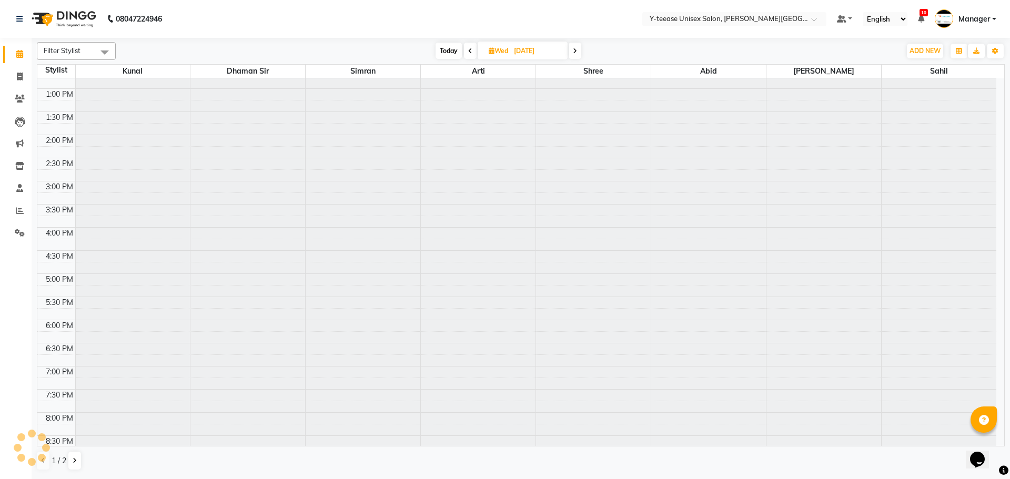
scroll to position [419, 0]
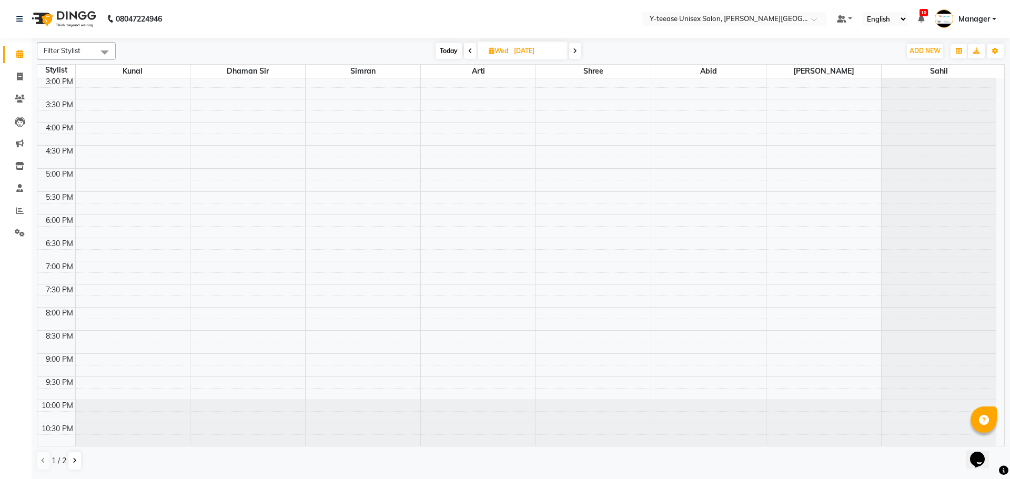
click at [508, 54] on span "Wed" at bounding box center [498, 51] width 25 height 8
select select "9"
select select "2025"
click at [377, 277] on div "6:00 AM 6:30 AM 7:00 AM 7:30 AM 8:00 AM 8:30 AM 9:00 AM 9:30 AM 10:00 AM 10:30 …" at bounding box center [516, 53] width 959 height 787
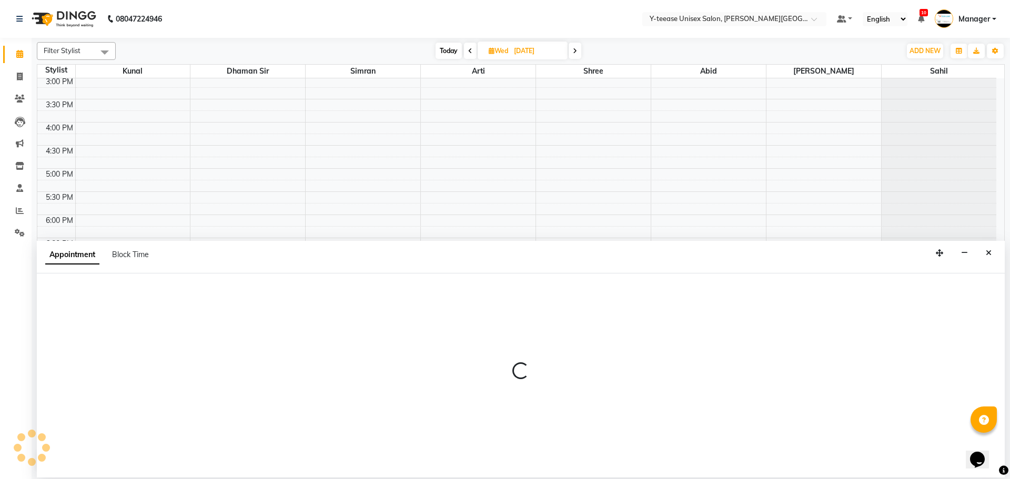
select select "70225"
select select "1155"
select select "tentative"
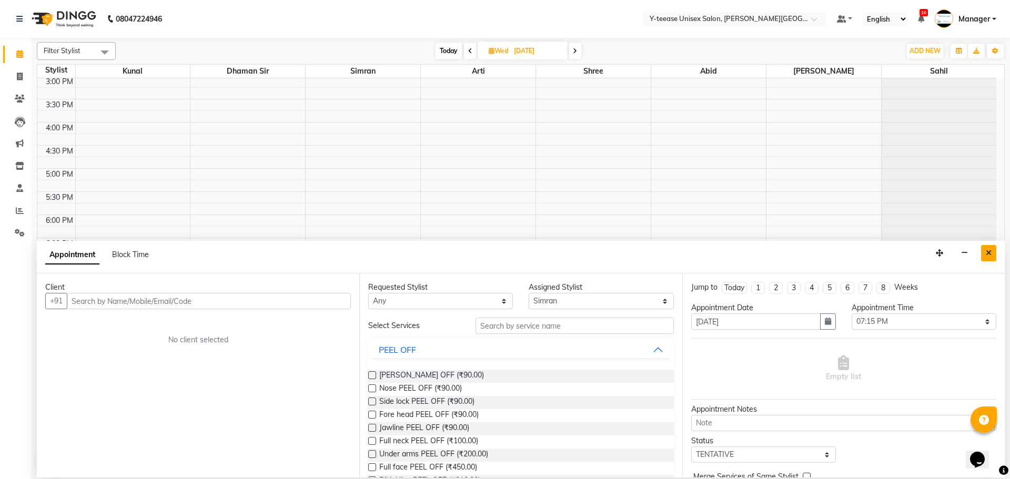
click at [987, 255] on icon "Close" at bounding box center [989, 252] width 6 height 7
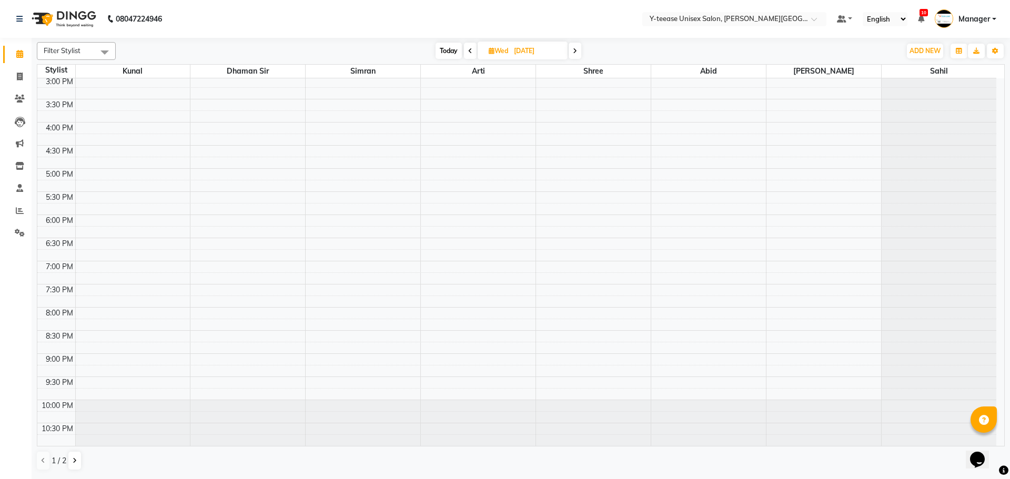
click at [459, 51] on span "Today" at bounding box center [449, 51] width 26 height 16
type input "02-09-2025"
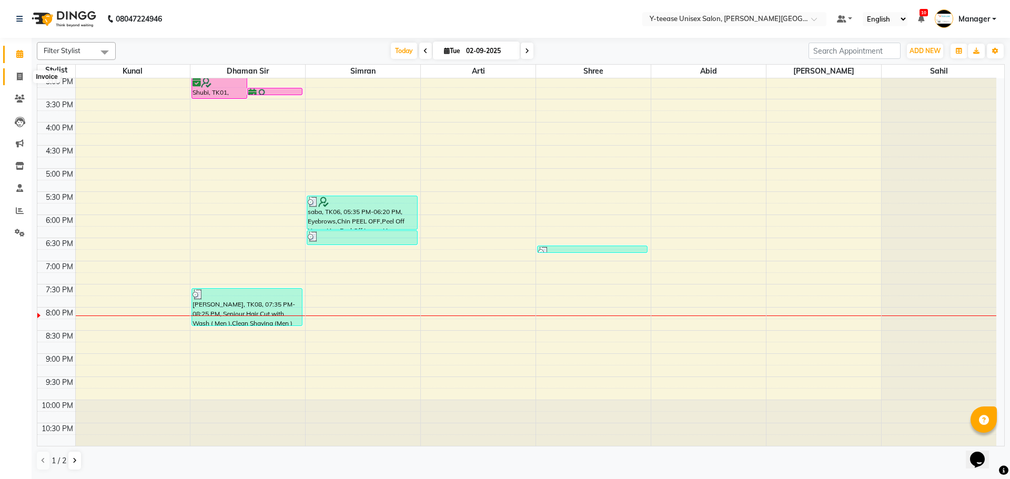
click at [18, 76] on icon at bounding box center [20, 77] width 6 height 8
select select "service"
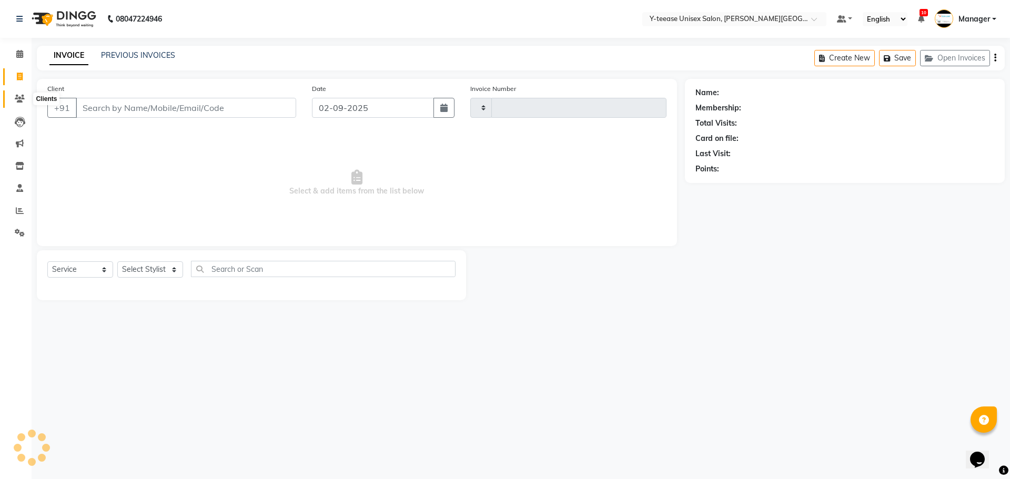
click at [22, 101] on icon at bounding box center [20, 99] width 10 height 8
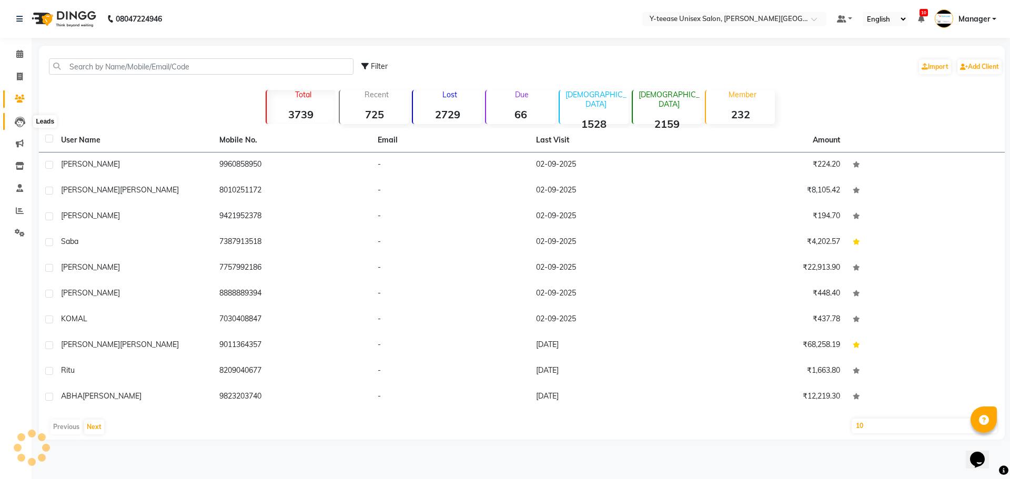
click at [21, 124] on icon at bounding box center [20, 122] width 11 height 11
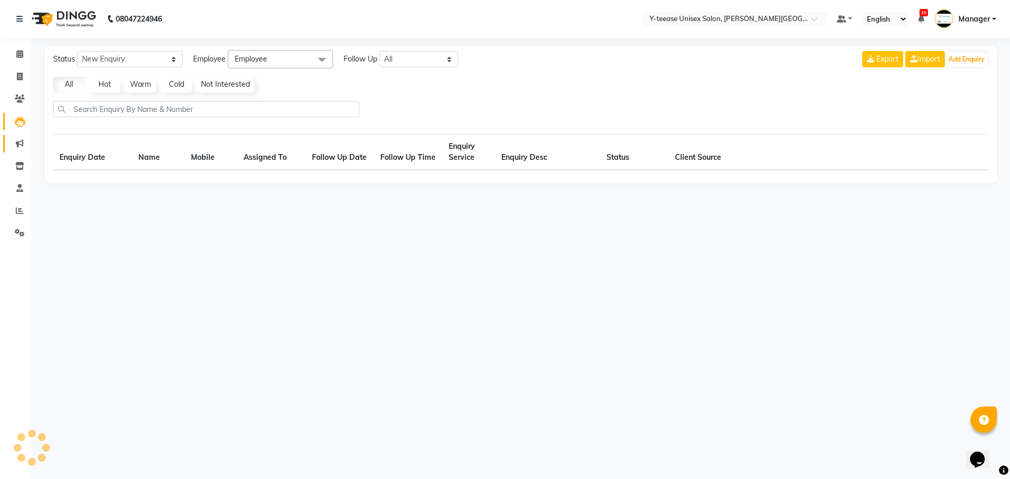
select select "10"
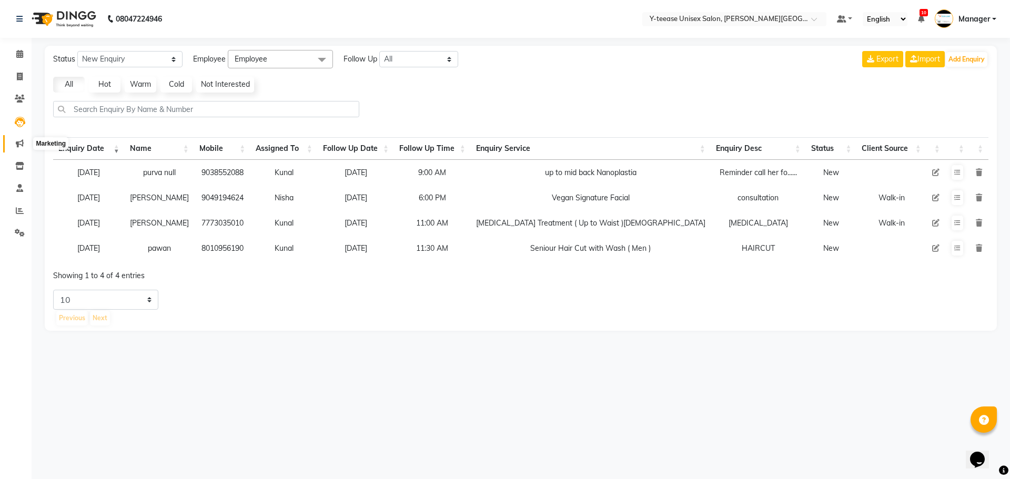
click at [19, 145] on icon at bounding box center [20, 143] width 8 height 8
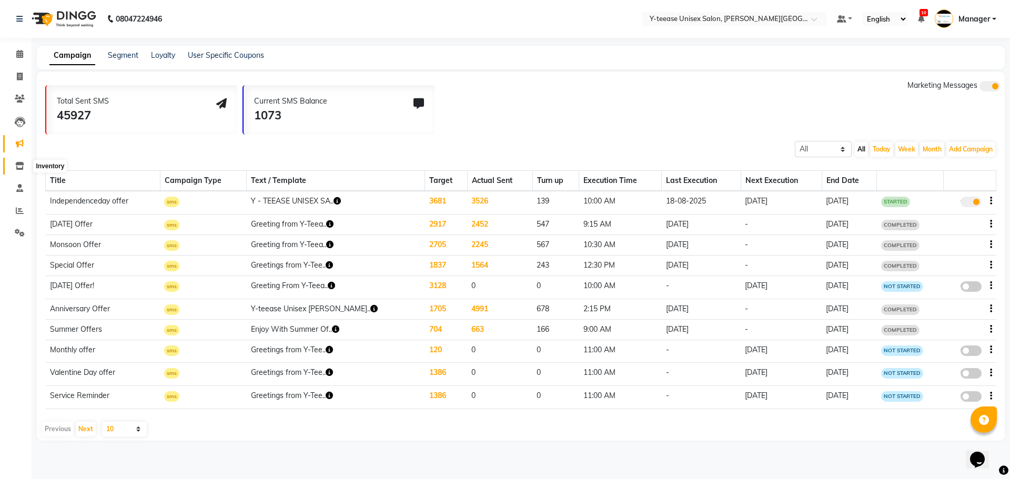
click at [22, 167] on icon at bounding box center [19, 166] width 9 height 8
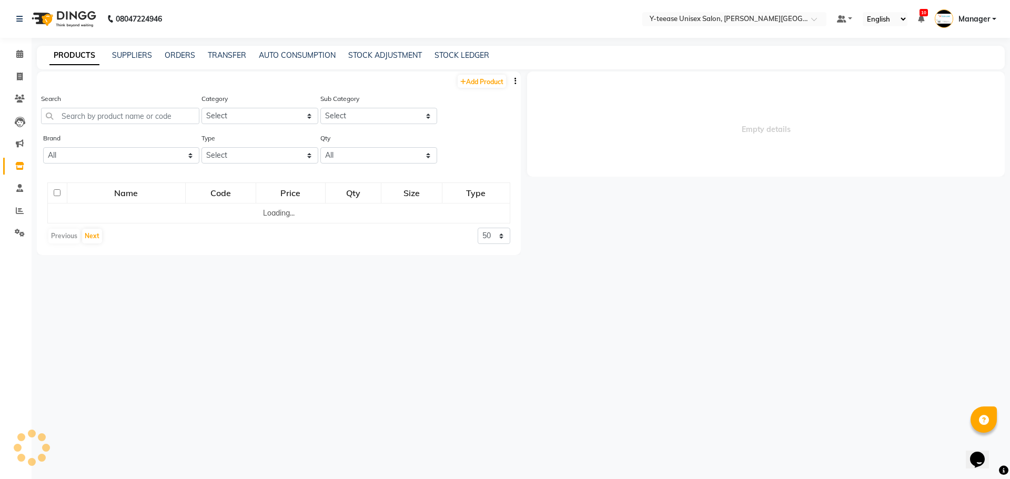
select select
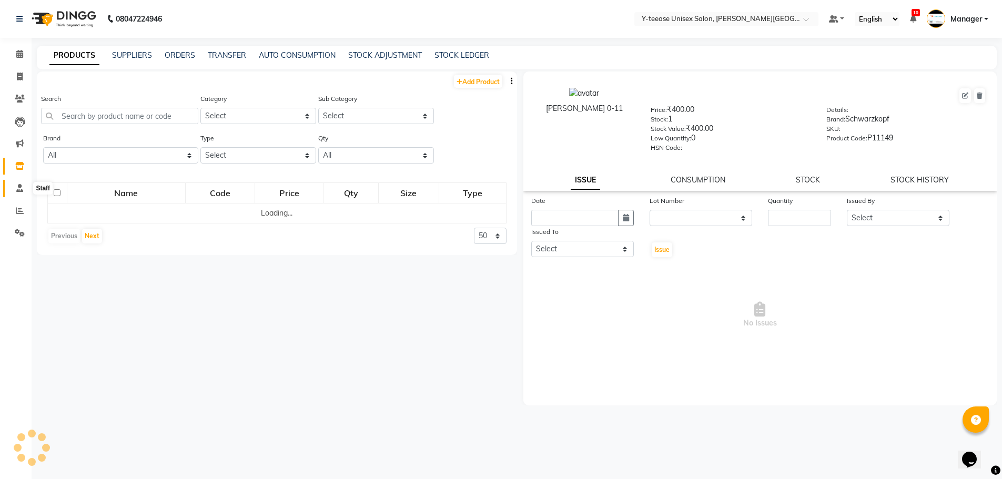
click at [22, 186] on icon at bounding box center [19, 188] width 7 height 8
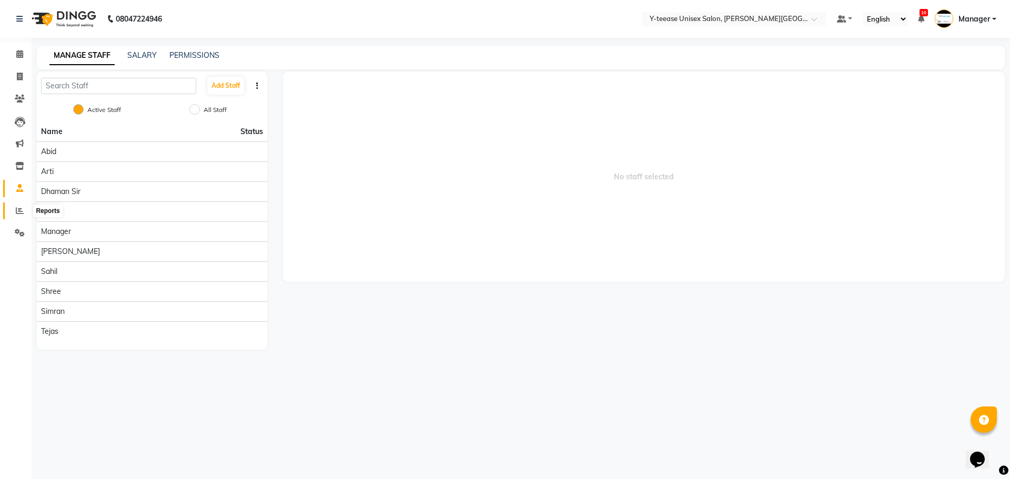
click at [20, 207] on icon at bounding box center [20, 211] width 8 height 8
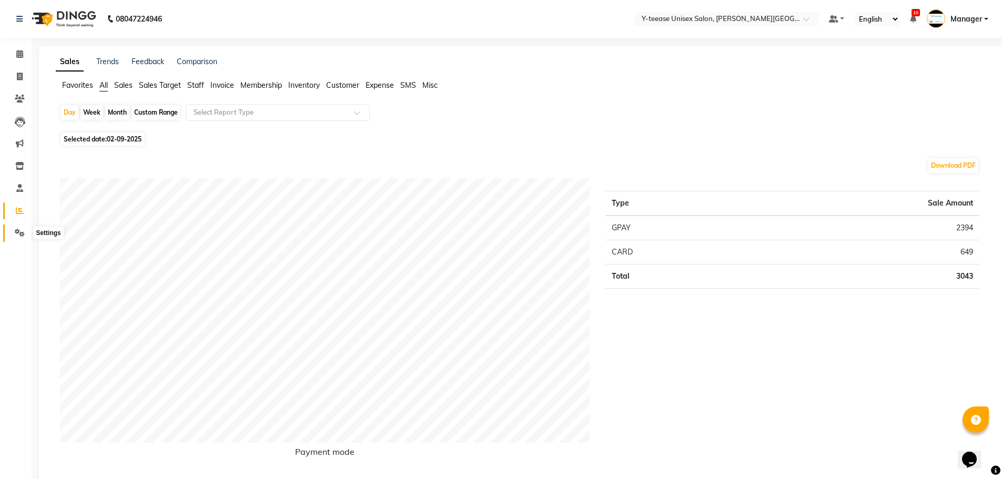
click at [22, 233] on icon at bounding box center [20, 233] width 10 height 8
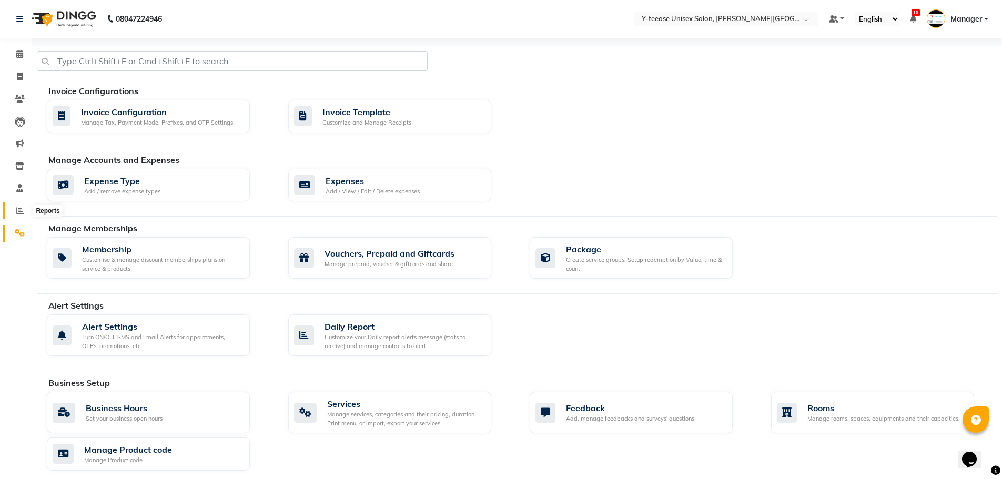
click at [23, 207] on icon at bounding box center [20, 211] width 8 height 8
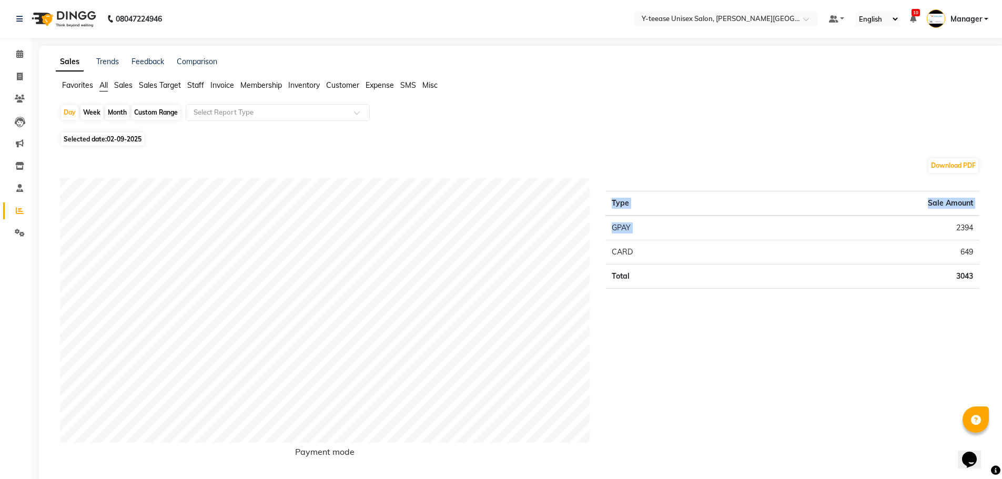
drag, startPoint x: 953, startPoint y: 226, endPoint x: 985, endPoint y: 232, distance: 32.0
click at [985, 232] on div "Type Sale Amount GPAY 2394 CARD 649 Total 3043" at bounding box center [793, 326] width 390 height 296
click at [965, 276] on td "3043" at bounding box center [862, 277] width 236 height 24
drag, startPoint x: 965, startPoint y: 228, endPoint x: 978, endPoint y: 232, distance: 13.7
click at [978, 232] on td "2394" at bounding box center [862, 228] width 236 height 25
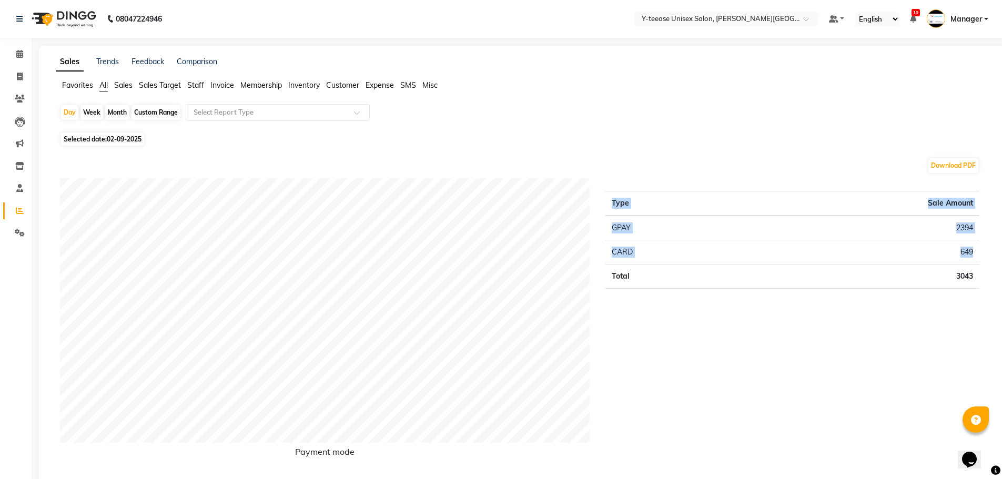
drag, startPoint x: 957, startPoint y: 252, endPoint x: 995, endPoint y: 253, distance: 38.4
drag, startPoint x: 957, startPoint y: 229, endPoint x: 980, endPoint y: 278, distance: 54.4
click at [980, 278] on div "Type Sale Amount GPAY 2394 CARD 649 Total 3043" at bounding box center [793, 326] width 390 height 296
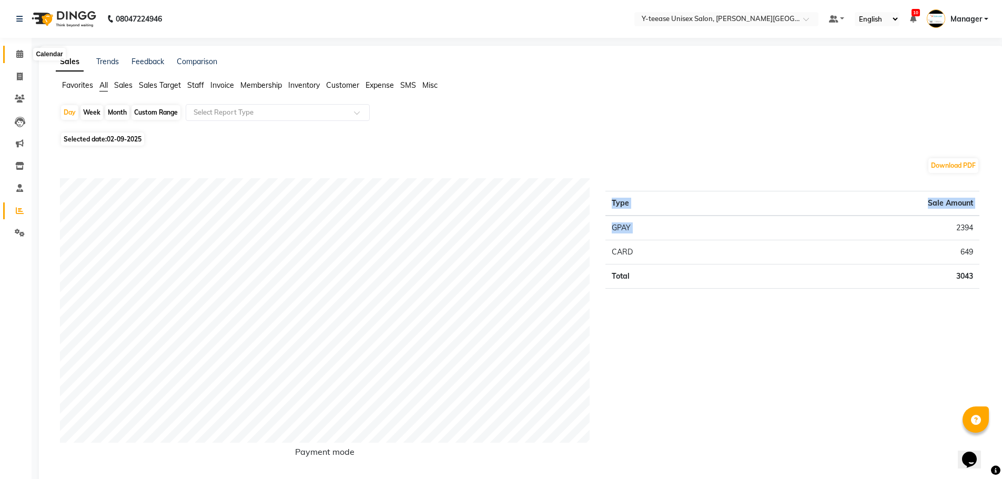
click at [20, 52] on icon at bounding box center [19, 54] width 7 height 8
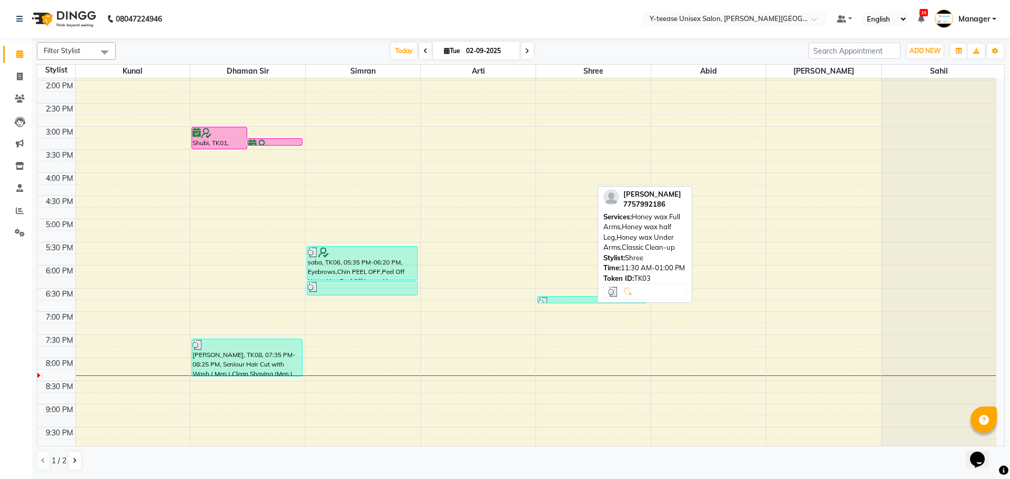
scroll to position [419, 0]
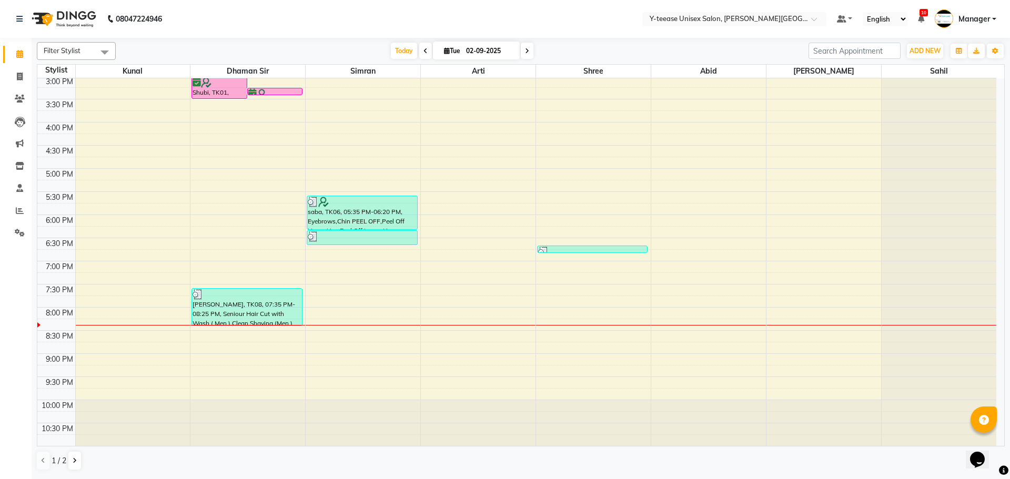
click at [420, 52] on span at bounding box center [425, 51] width 13 height 16
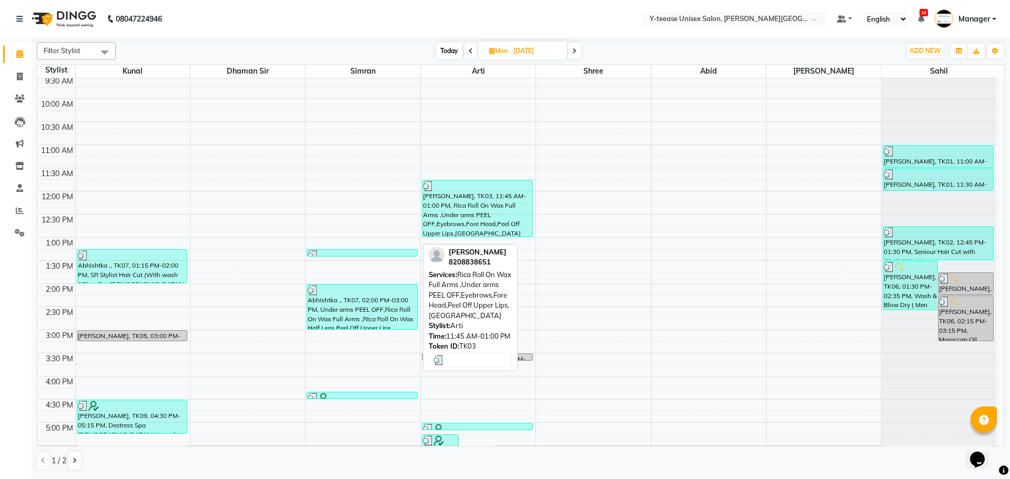
scroll to position [156, 0]
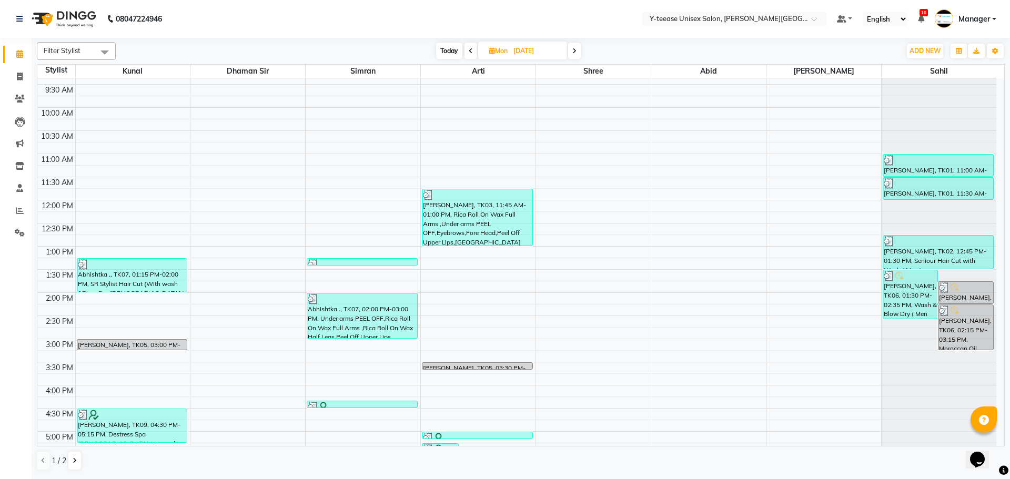
click at [577, 49] on icon at bounding box center [575, 51] width 4 height 6
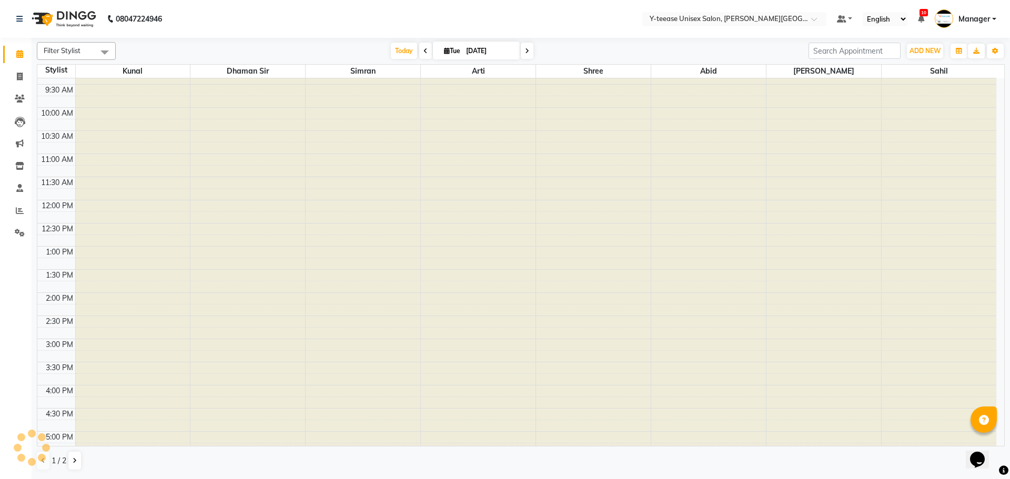
type input "02-09-2025"
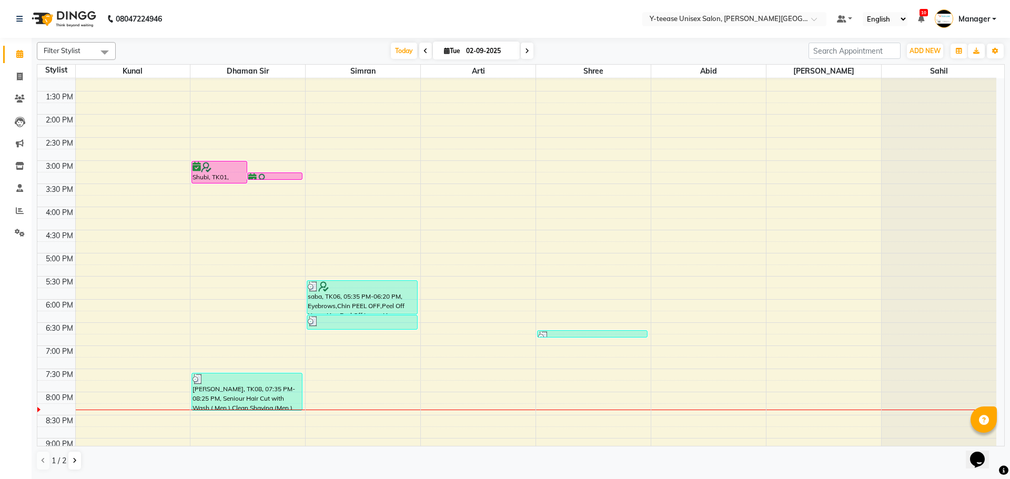
scroll to position [368, 0]
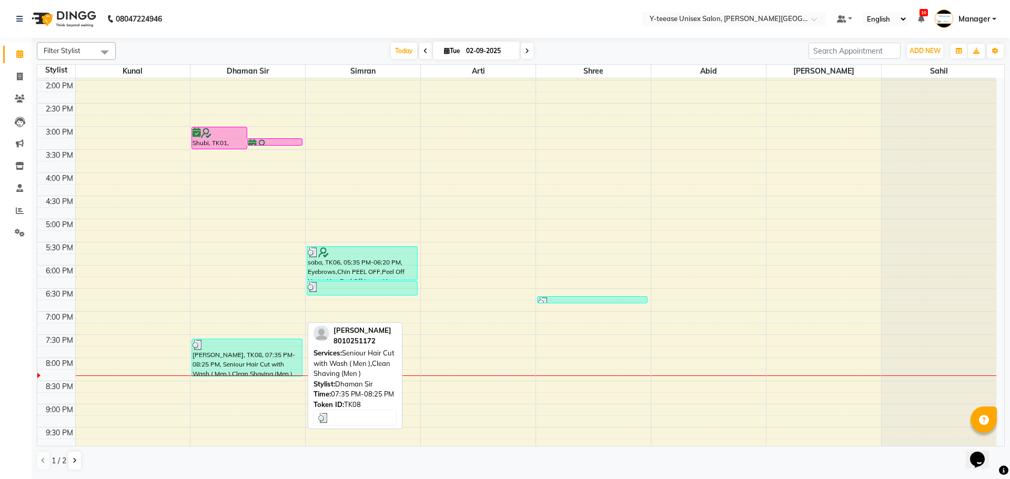
click at [250, 364] on div "[PERSON_NAME], TK08, 07:35 PM-08:25 PM, Seniour Hair Cut with Wash ( Men ),Clea…" at bounding box center [246, 357] width 109 height 37
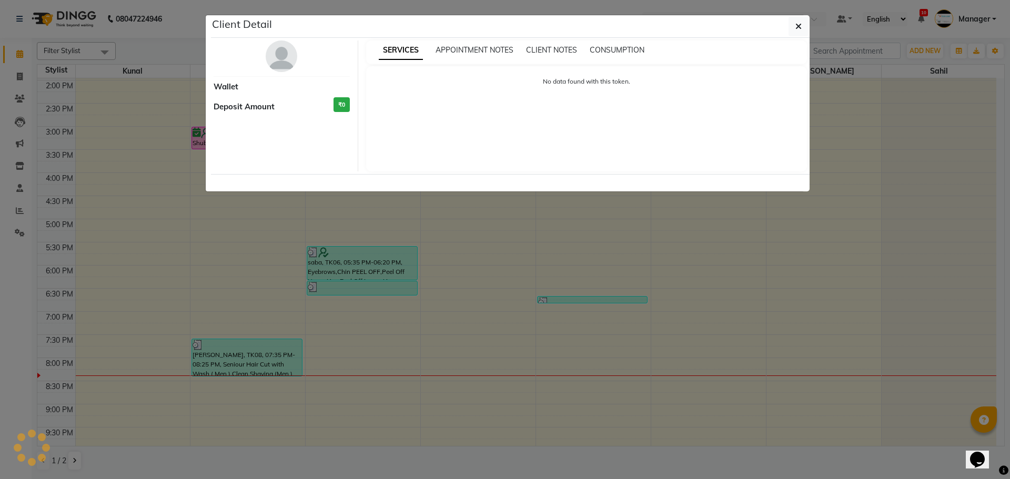
select select "3"
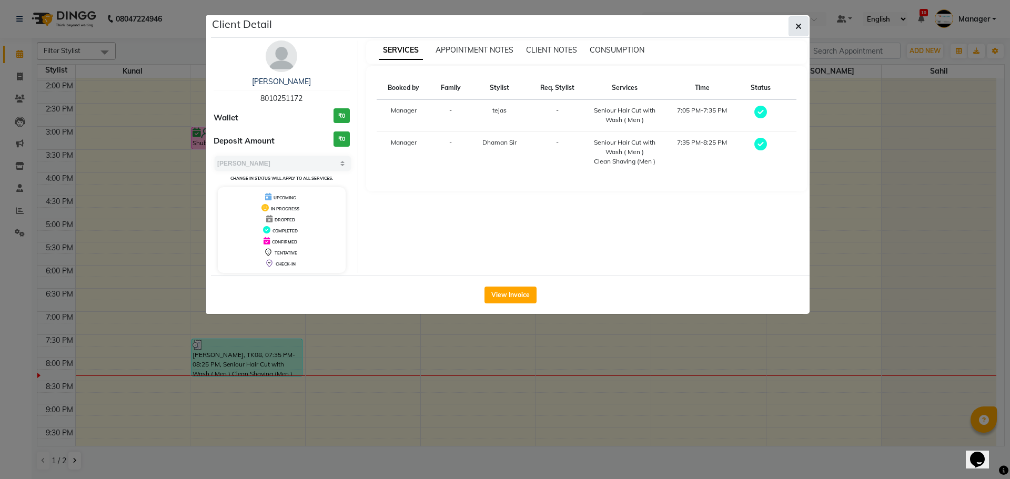
click at [797, 26] on icon "button" at bounding box center [799, 26] width 6 height 8
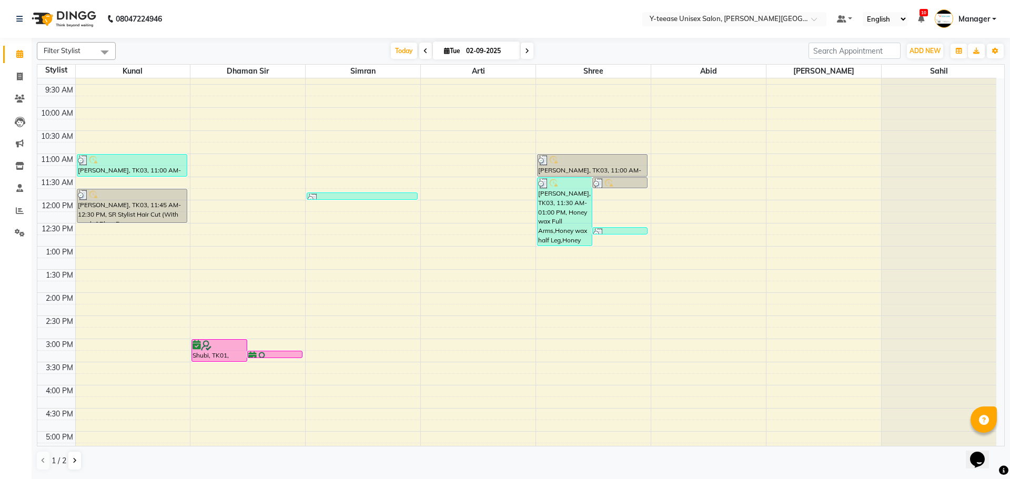
scroll to position [0, 0]
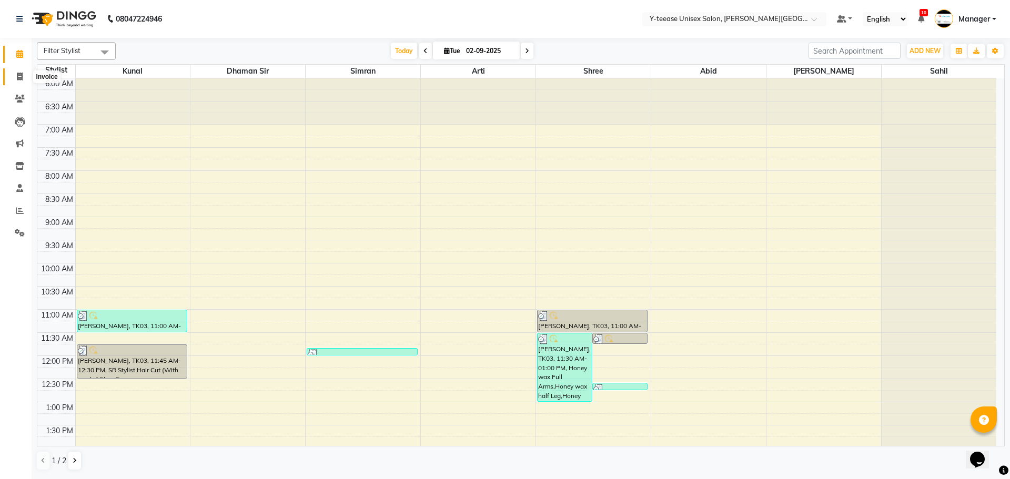
click at [16, 73] on span at bounding box center [20, 77] width 18 height 12
select select "765"
select select "service"
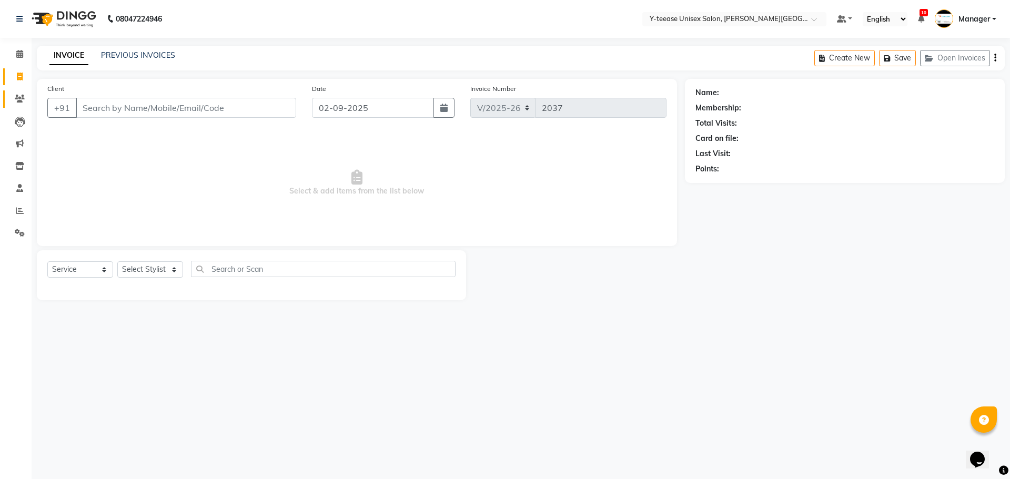
click at [25, 105] on link "Clients" at bounding box center [15, 99] width 25 height 17
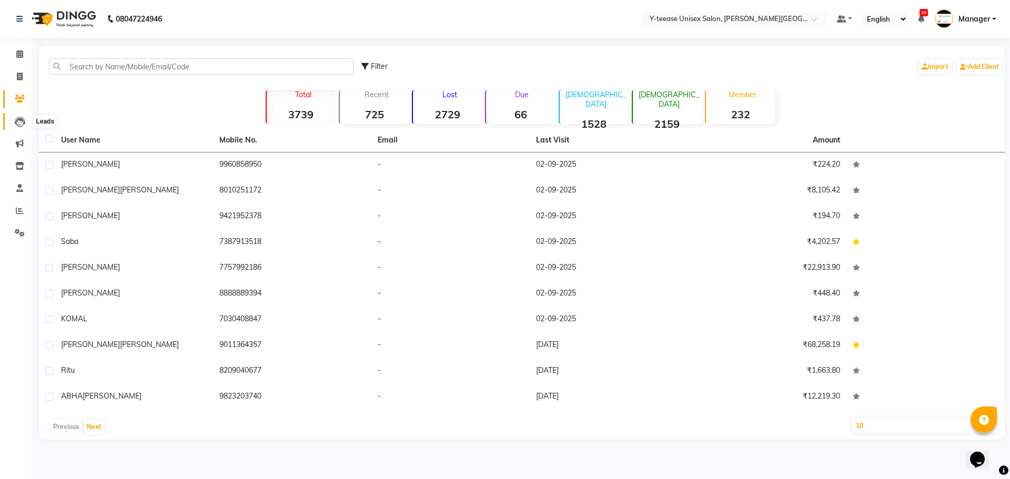
click at [21, 121] on icon at bounding box center [20, 122] width 11 height 11
select select "10"
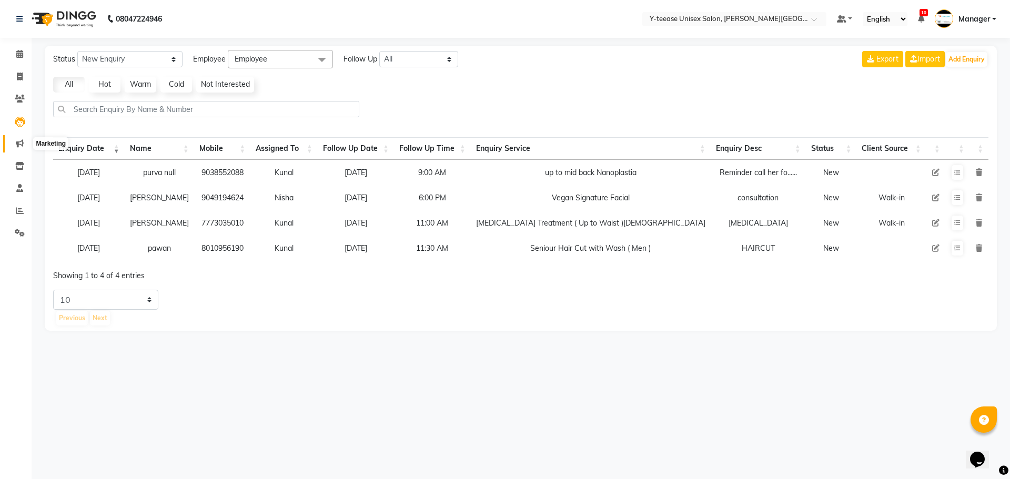
click at [17, 149] on span at bounding box center [20, 144] width 18 height 12
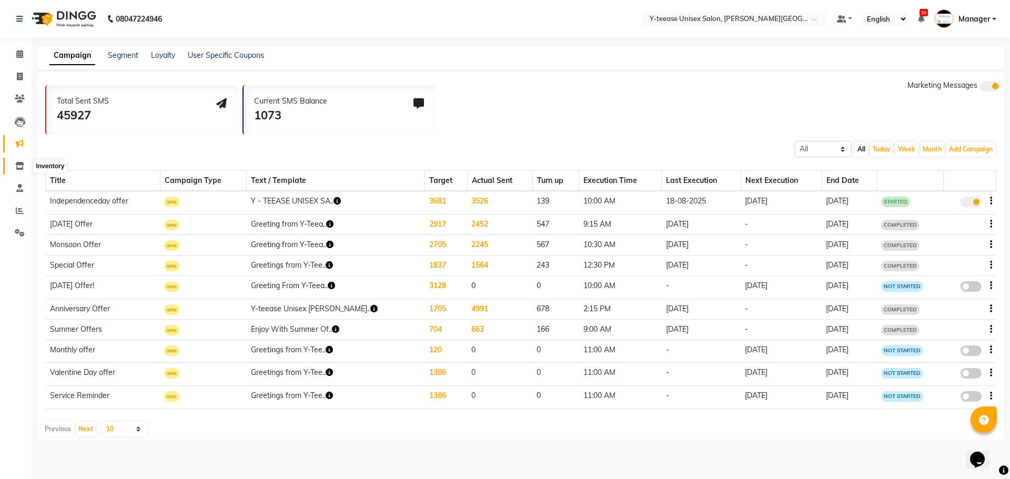
click at [15, 166] on span at bounding box center [20, 167] width 18 height 12
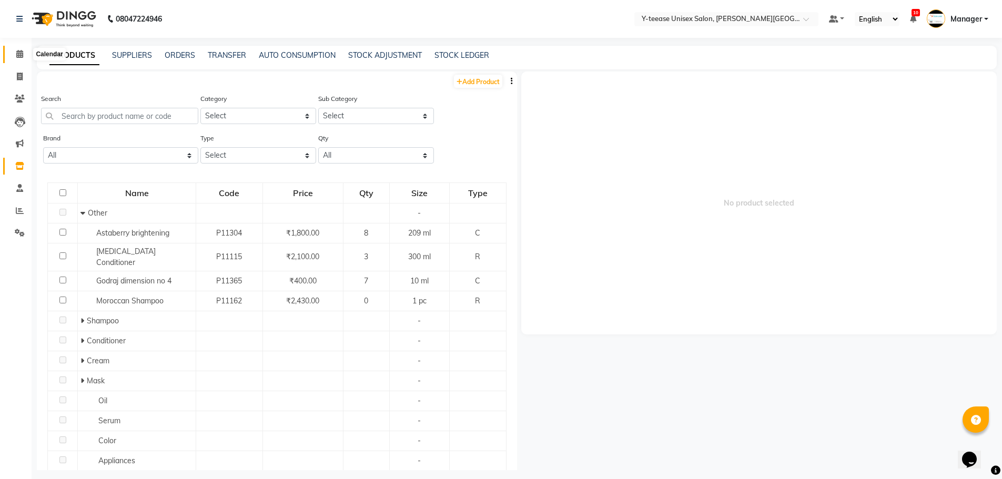
click at [17, 48] on span at bounding box center [20, 54] width 18 height 12
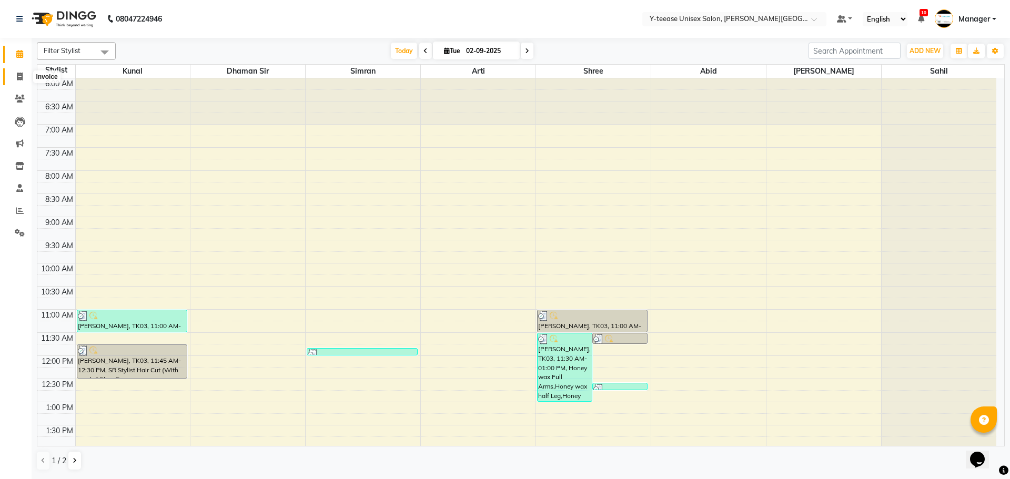
click at [20, 76] on icon at bounding box center [20, 77] width 6 height 8
select select "service"
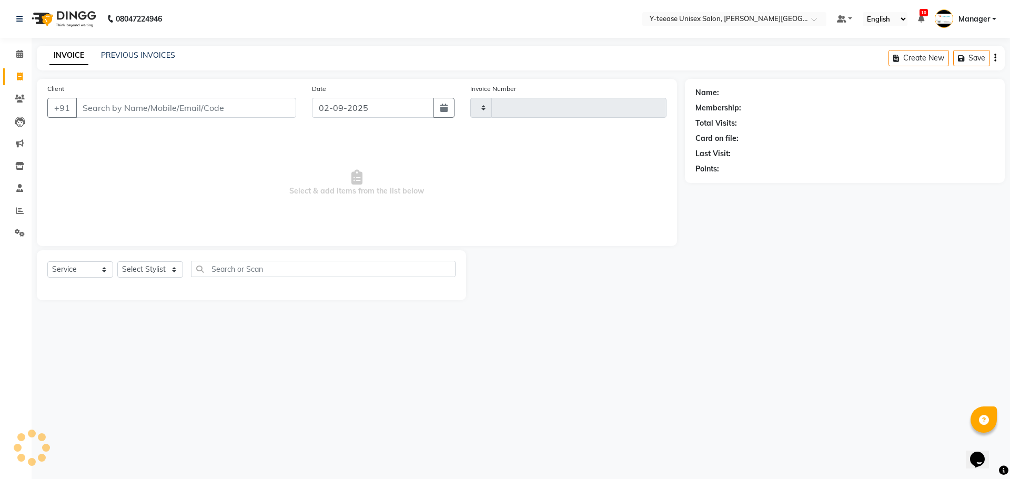
type input "2037"
select select "765"
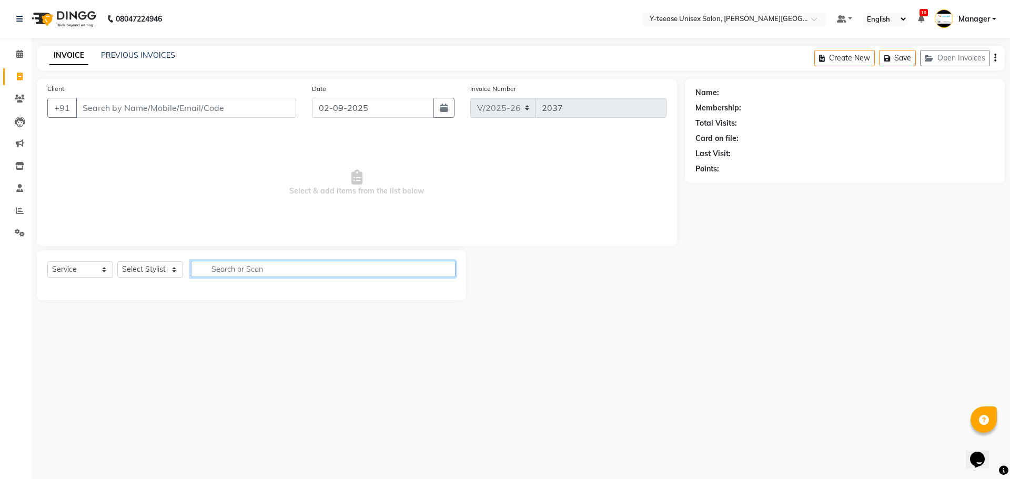
click at [221, 276] on input "text" at bounding box center [323, 269] width 265 height 16
click at [145, 259] on div "Select Service Product Membership Package Voucher Prepaid Gift Card Select Styl…" at bounding box center [251, 275] width 429 height 50
click at [152, 272] on select "Select Stylist [PERSON_NAME] Dhaman [PERSON_NAME] Manager [PERSON_NAME] [PERSON…" at bounding box center [150, 270] width 66 height 16
select select "12461"
click at [117, 262] on select "Select Stylist [PERSON_NAME] Dhaman [PERSON_NAME] Manager [PERSON_NAME] [PERSON…" at bounding box center [150, 270] width 66 height 16
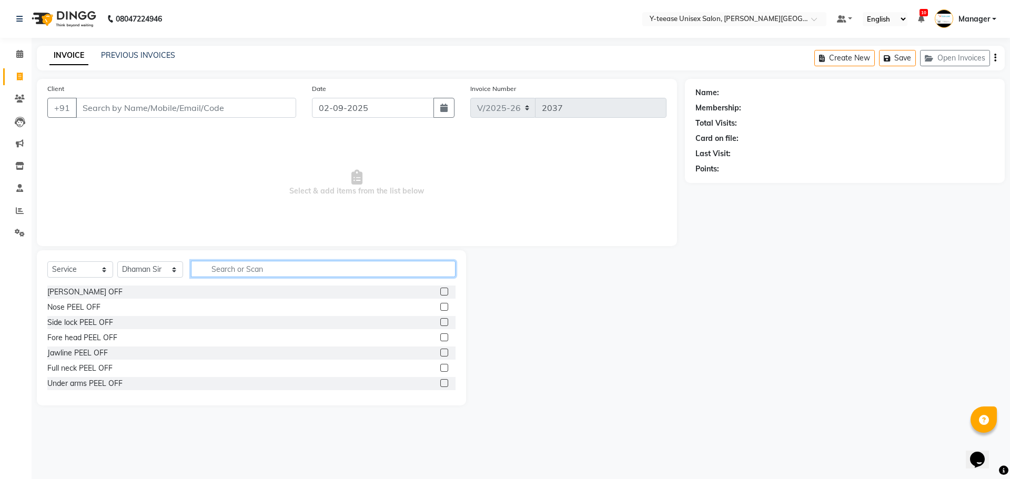
click at [260, 264] on input "text" at bounding box center [323, 269] width 265 height 16
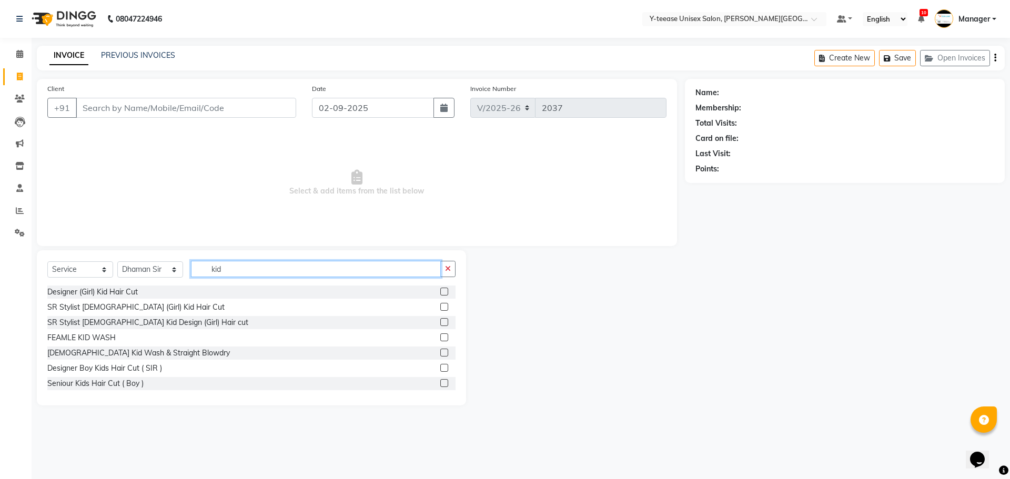
type input "kid"
click at [440, 382] on label at bounding box center [444, 383] width 8 height 8
click at [440, 382] on input "checkbox" at bounding box center [443, 383] width 7 height 7
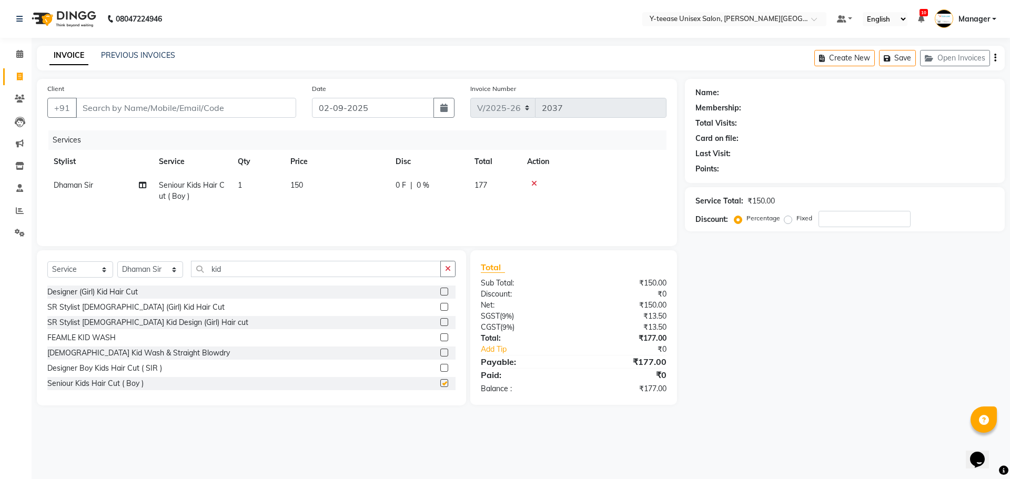
checkbox input "false"
click at [132, 97] on div "Client +91" at bounding box center [171, 104] width 265 height 43
click at [129, 102] on input "Client" at bounding box center [186, 108] width 220 height 20
type input "7"
type input "0"
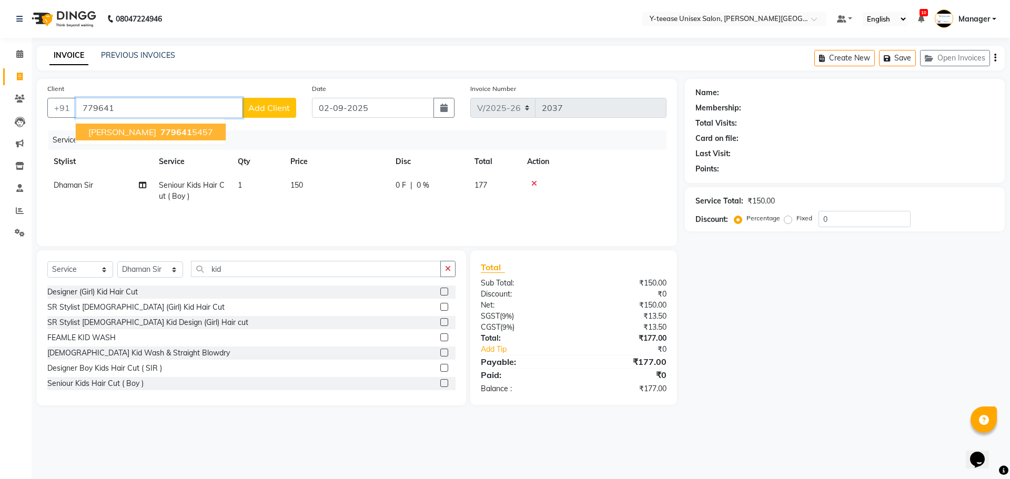
click at [108, 138] on button "[PERSON_NAME] 779641 5457" at bounding box center [151, 132] width 150 height 17
type input "7796415457"
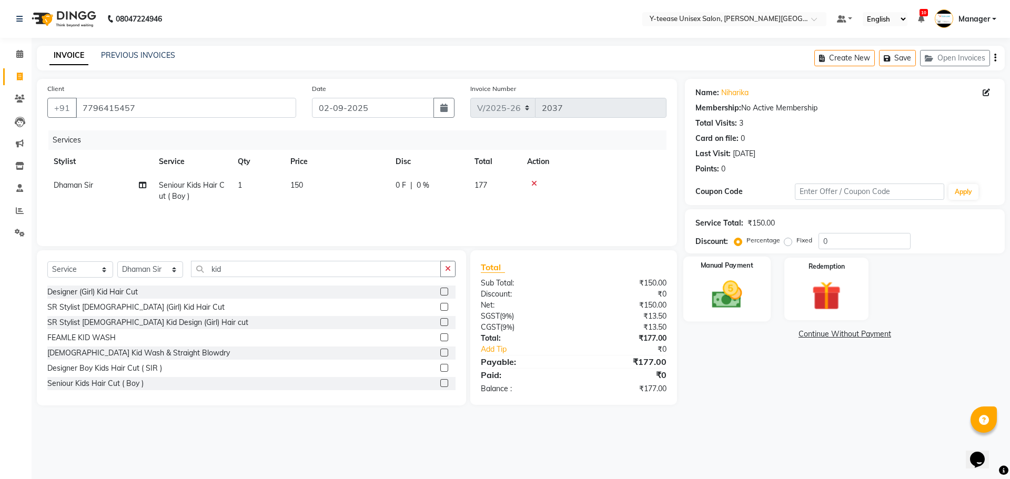
click at [722, 291] on img at bounding box center [727, 294] width 49 height 35
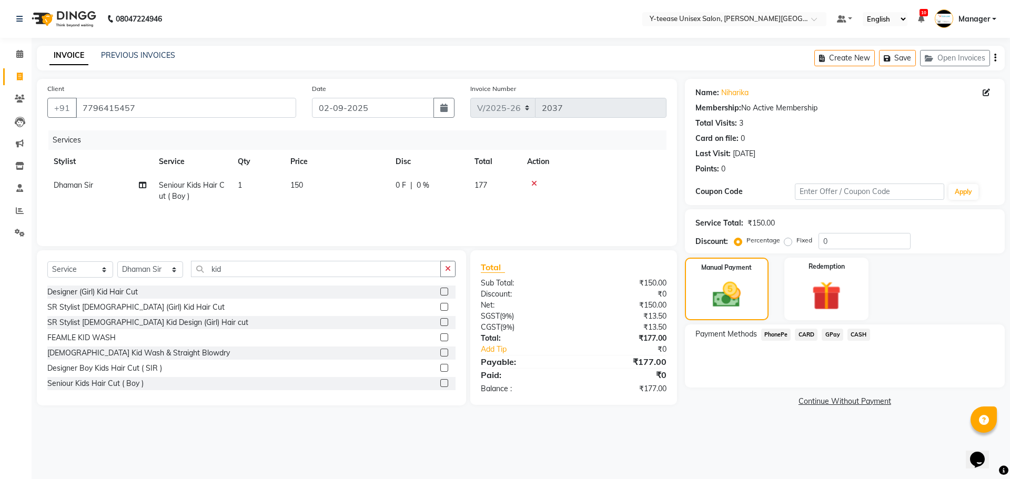
click at [830, 336] on span "GPay" at bounding box center [833, 335] width 22 height 12
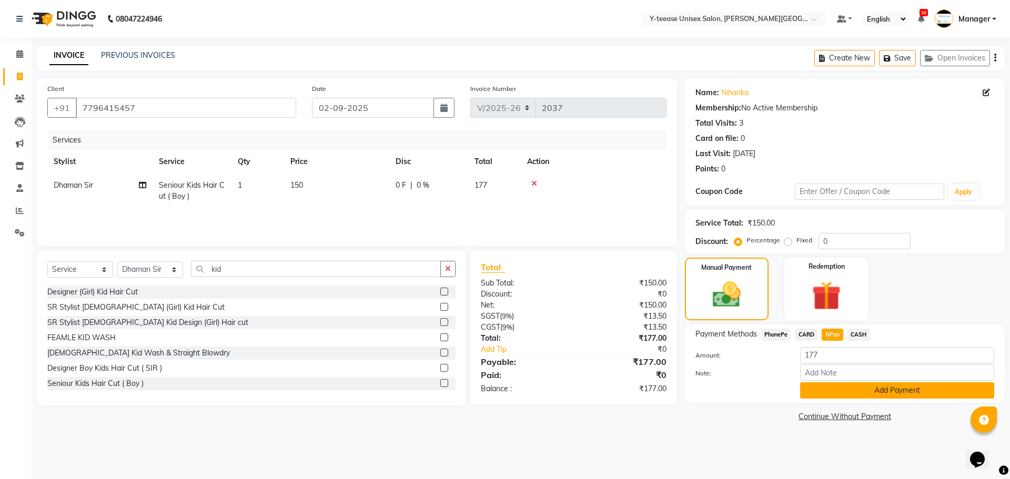
click at [827, 386] on button "Add Payment" at bounding box center [897, 391] width 194 height 16
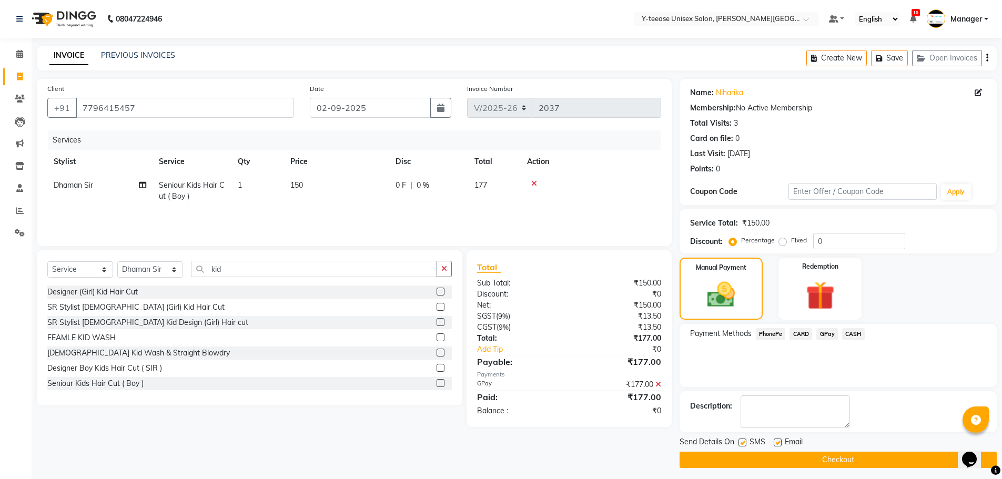
click at [823, 459] on button "Checkout" at bounding box center [838, 460] width 317 height 16
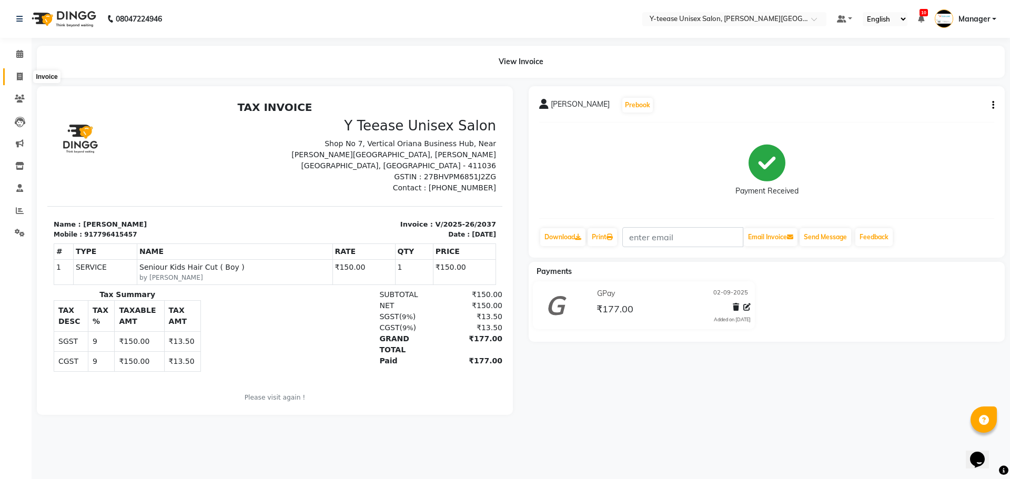
click at [26, 75] on span at bounding box center [20, 77] width 18 height 12
select select "765"
select select "service"
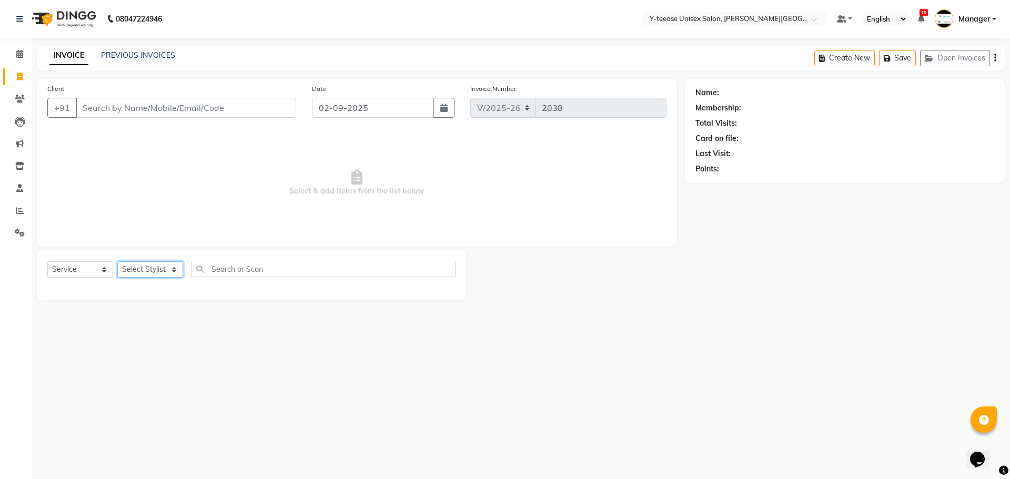
drag, startPoint x: 172, startPoint y: 269, endPoint x: 170, endPoint y: 275, distance: 5.5
click at [172, 269] on select "Select Stylist [PERSON_NAME] Dhaman [PERSON_NAME] Manager [PERSON_NAME] [PERSON…" at bounding box center [150, 270] width 66 height 16
select select "70225"
click at [117, 262] on select "Select Stylist [PERSON_NAME] Dhaman [PERSON_NAME] Manager [PERSON_NAME] [PERSON…" at bounding box center [150, 270] width 66 height 16
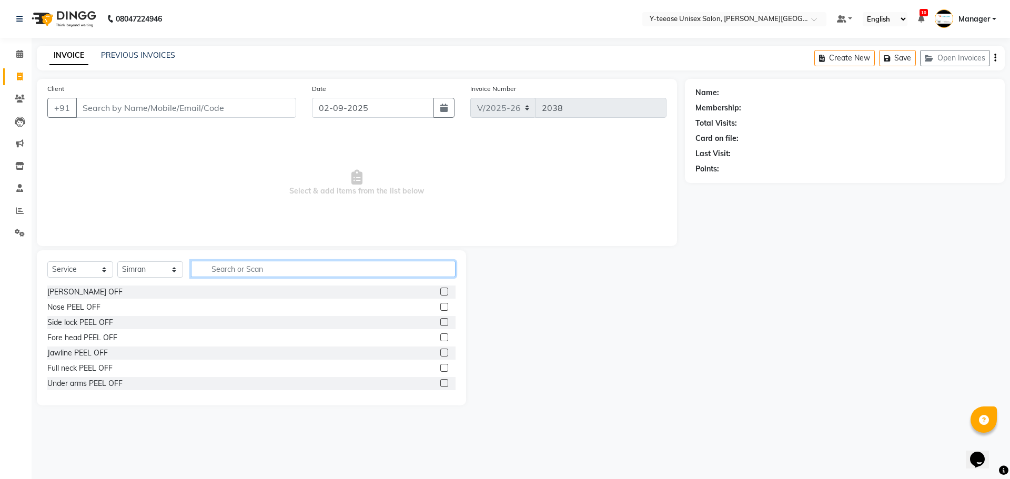
click at [276, 267] on input "text" at bounding box center [323, 269] width 265 height 16
type input "m"
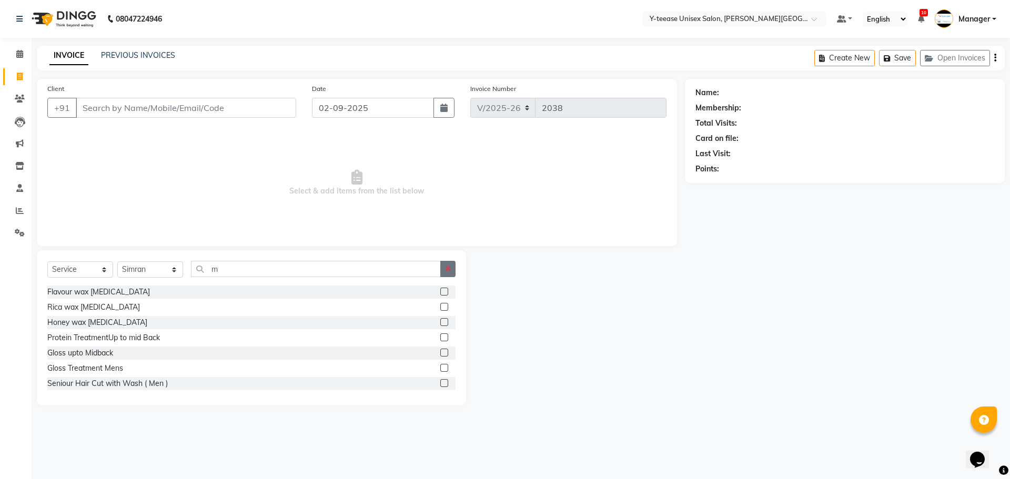
click at [454, 273] on button "button" at bounding box center [447, 269] width 15 height 16
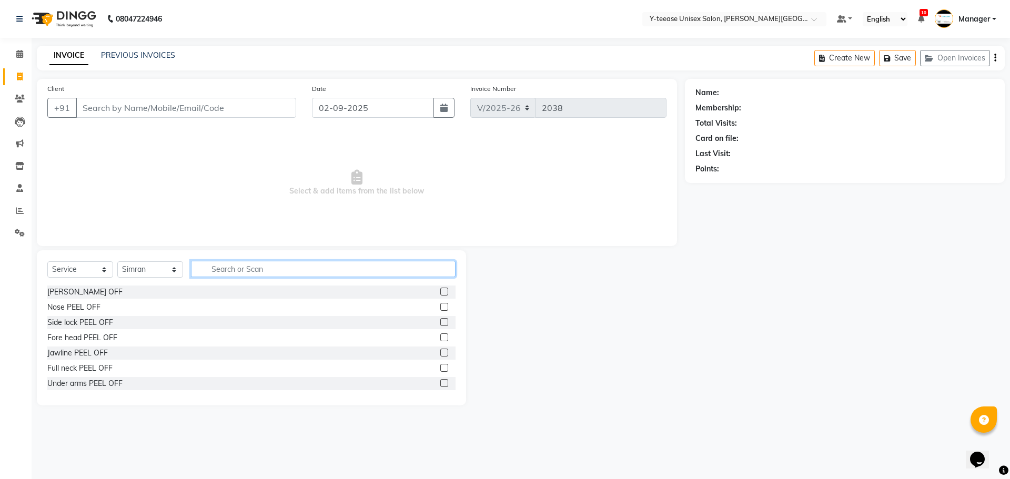
click at [345, 266] on input "text" at bounding box center [323, 269] width 265 height 16
click at [17, 55] on icon at bounding box center [19, 54] width 7 height 8
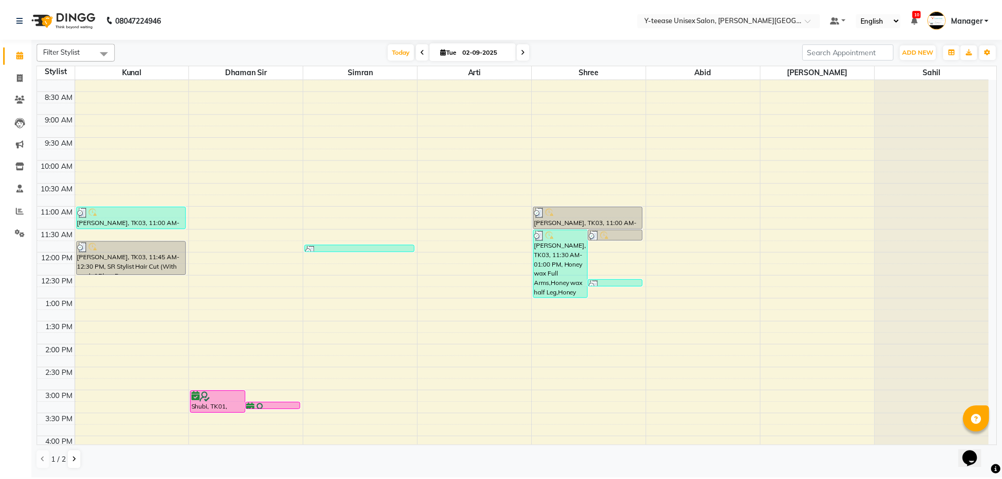
scroll to position [261, 0]
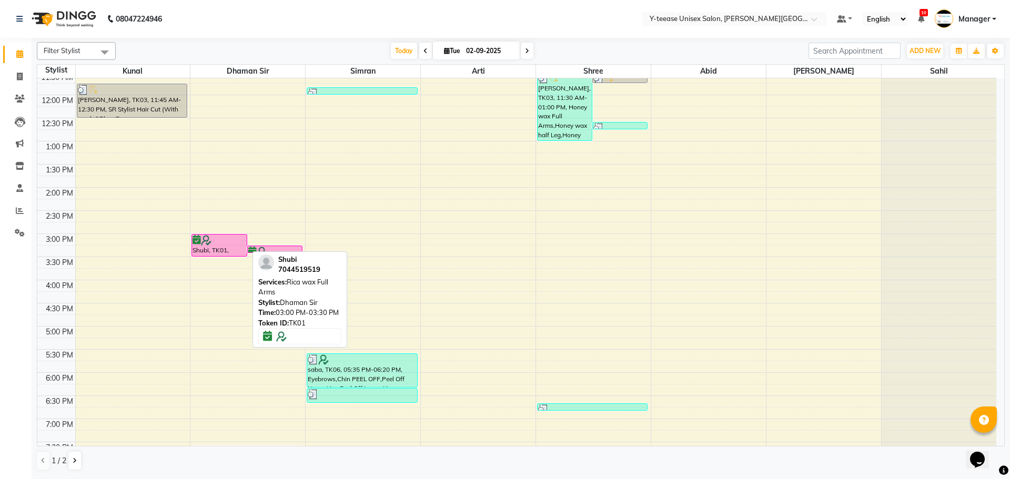
click at [213, 251] on div "Shubi, TK01, 03:00 PM-03:30 PM, Rica wax Full Arms" at bounding box center [219, 246] width 54 height 22
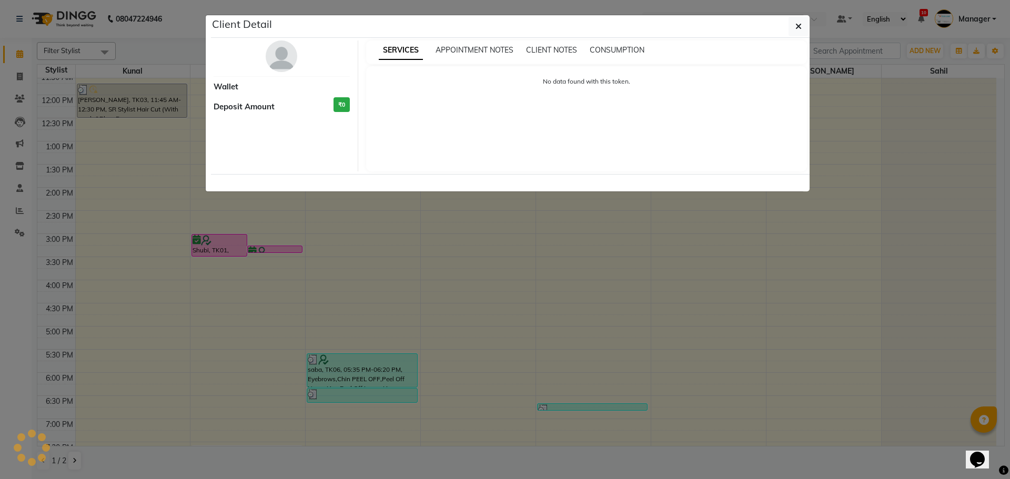
select select "6"
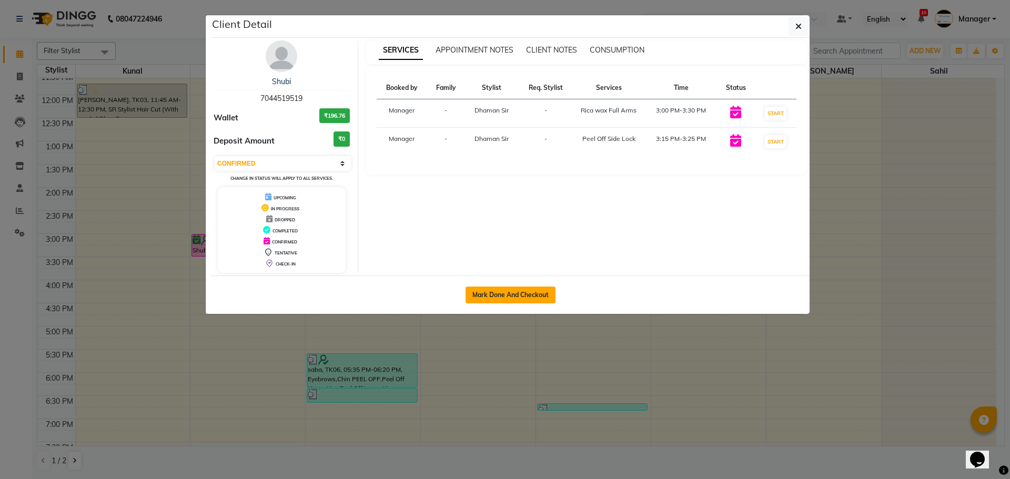
click at [484, 293] on button "Mark Done And Checkout" at bounding box center [511, 295] width 90 height 17
select select "765"
select select "service"
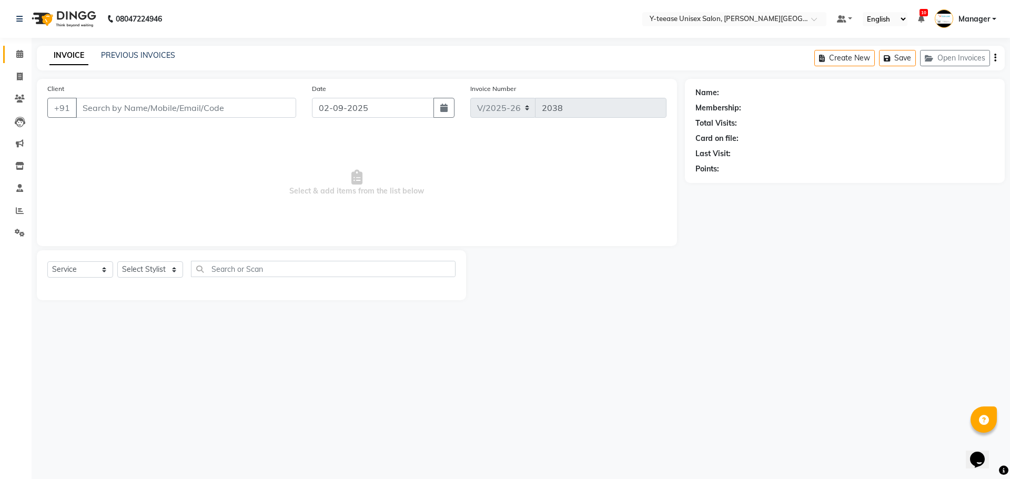
type input "7044519519"
select select "12461"
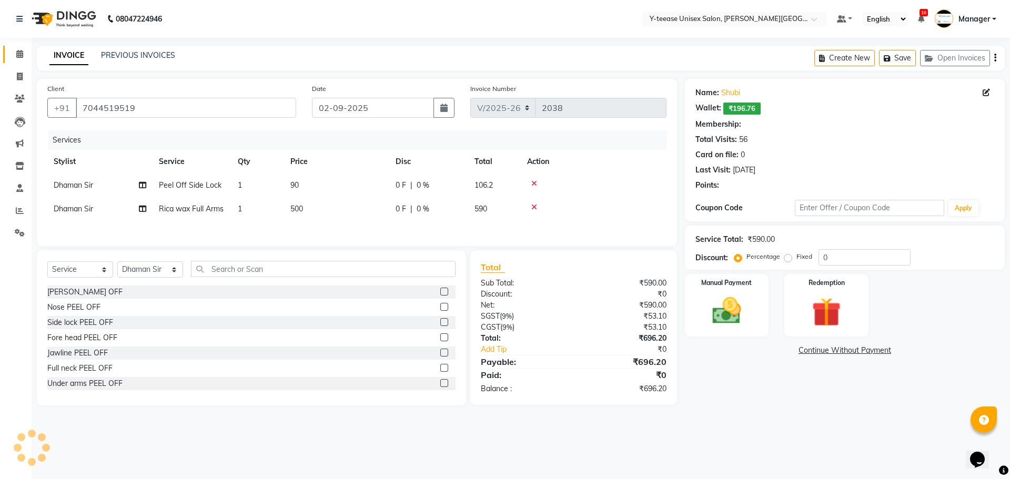
select select "1: Object"
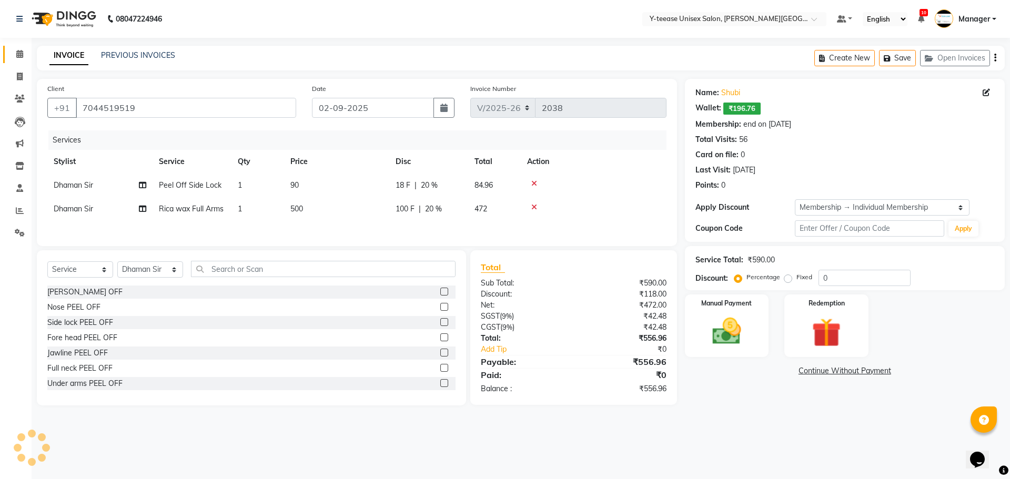
type input "20"
click at [537, 182] on icon at bounding box center [534, 183] width 6 height 7
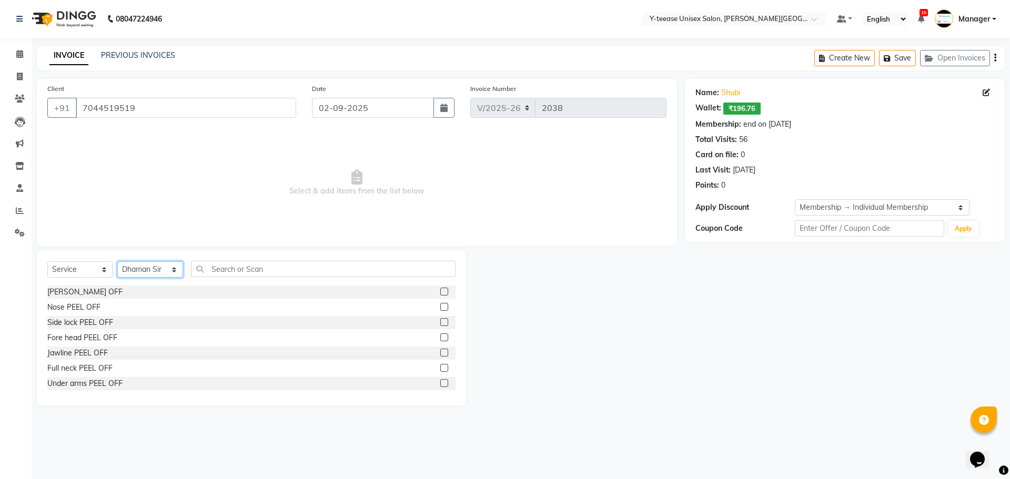
click at [155, 267] on select "Select Stylist [PERSON_NAME] Dhaman [PERSON_NAME] Manager [PERSON_NAME] [PERSON…" at bounding box center [150, 270] width 66 height 16
select select "70225"
click at [117, 262] on select "Select Stylist [PERSON_NAME] Dhaman [PERSON_NAME] Manager [PERSON_NAME] [PERSON…" at bounding box center [150, 270] width 66 height 16
click at [256, 266] on input "text" at bounding box center [323, 269] width 265 height 16
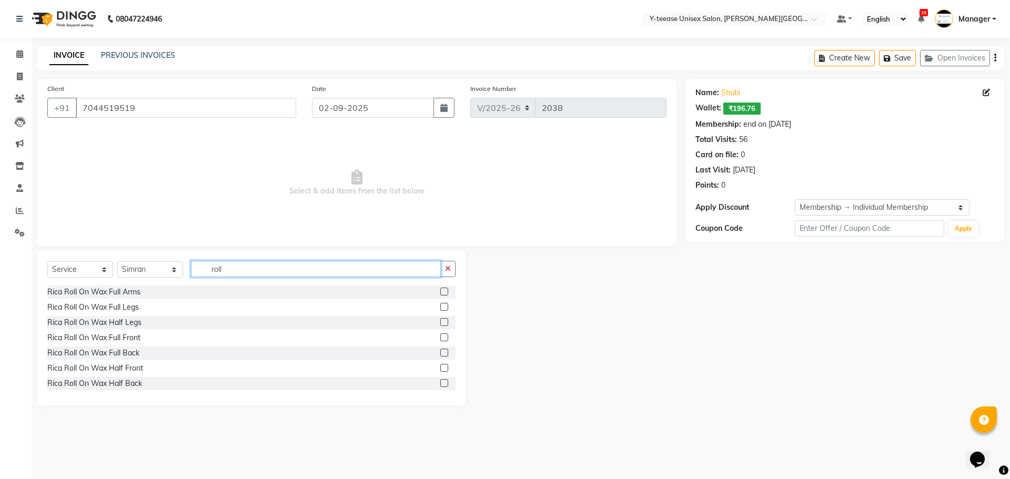
type input "roll"
click at [432, 293] on div "Rica Roll On Wax Full Arms" at bounding box center [251, 292] width 408 height 13
click at [440, 293] on label at bounding box center [444, 292] width 8 height 8
click at [440, 293] on input "checkbox" at bounding box center [443, 292] width 7 height 7
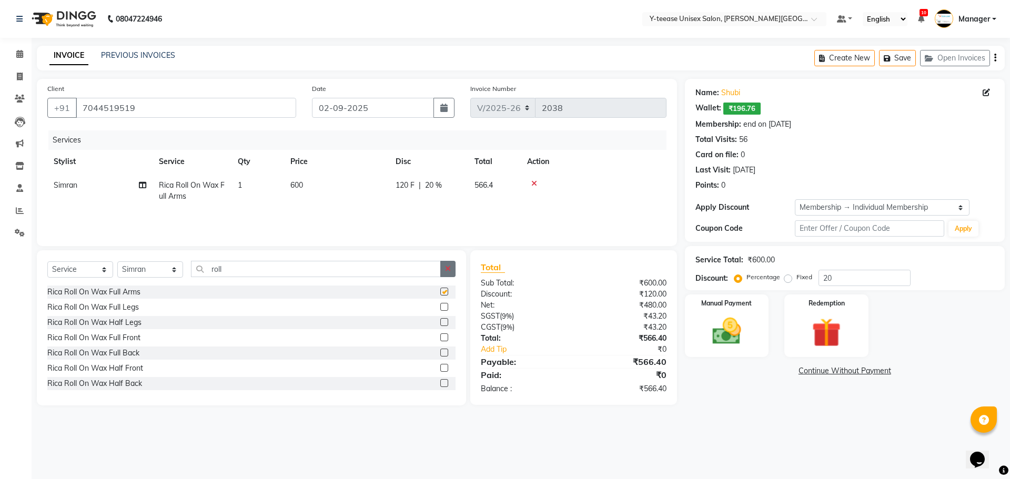
checkbox input "false"
click at [448, 271] on icon "button" at bounding box center [448, 268] width 6 height 7
click at [423, 270] on input "text" at bounding box center [323, 269] width 265 height 16
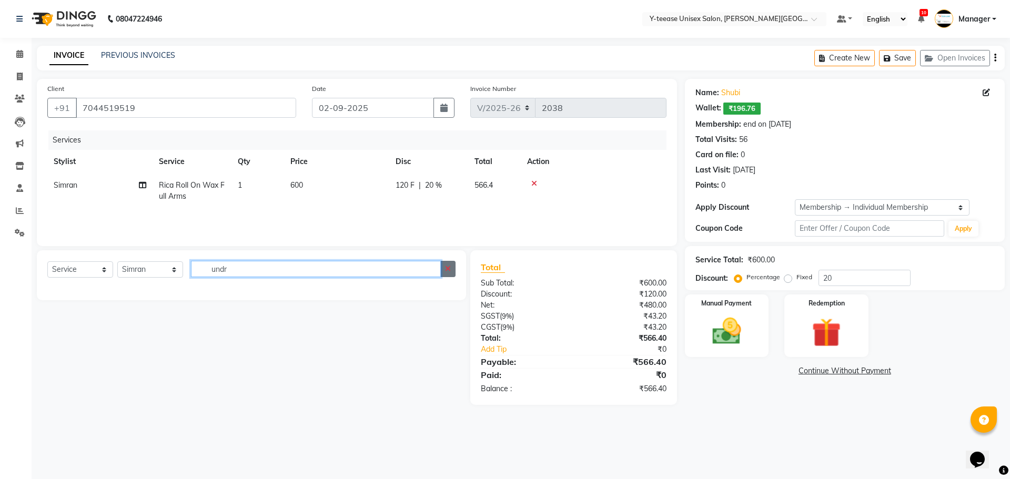
type input "undr"
click at [448, 267] on icon "button" at bounding box center [448, 268] width 6 height 7
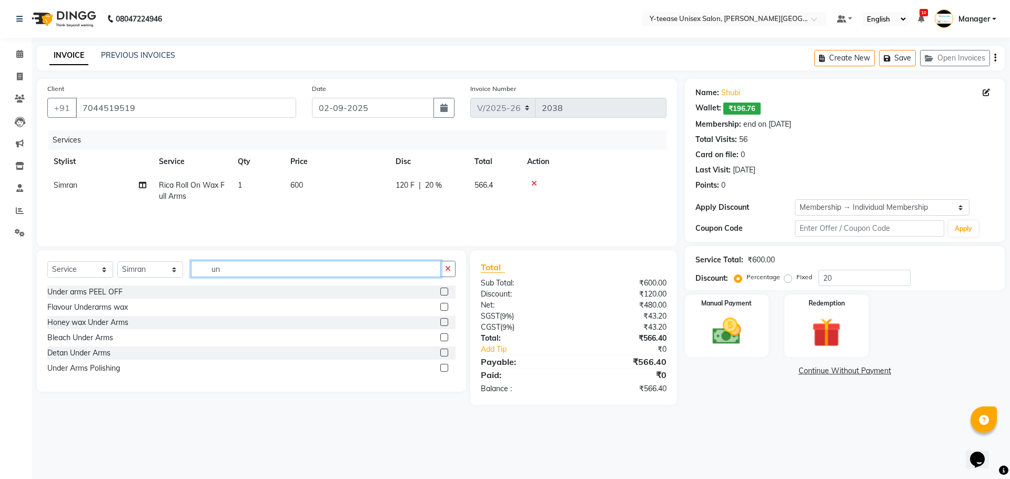
type input "un"
click at [445, 292] on label at bounding box center [444, 292] width 8 height 8
click at [445, 292] on input "checkbox" at bounding box center [443, 292] width 7 height 7
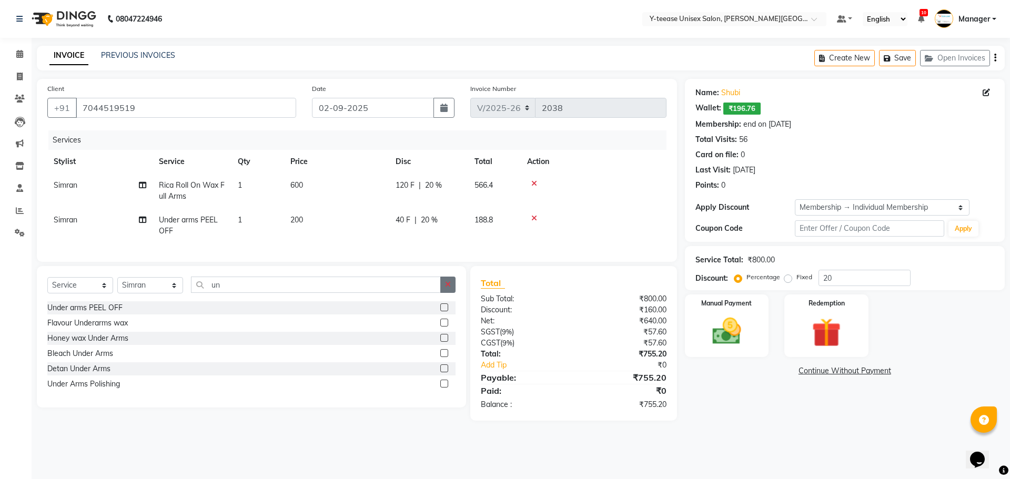
checkbox input "false"
click at [452, 290] on button "button" at bounding box center [447, 285] width 15 height 16
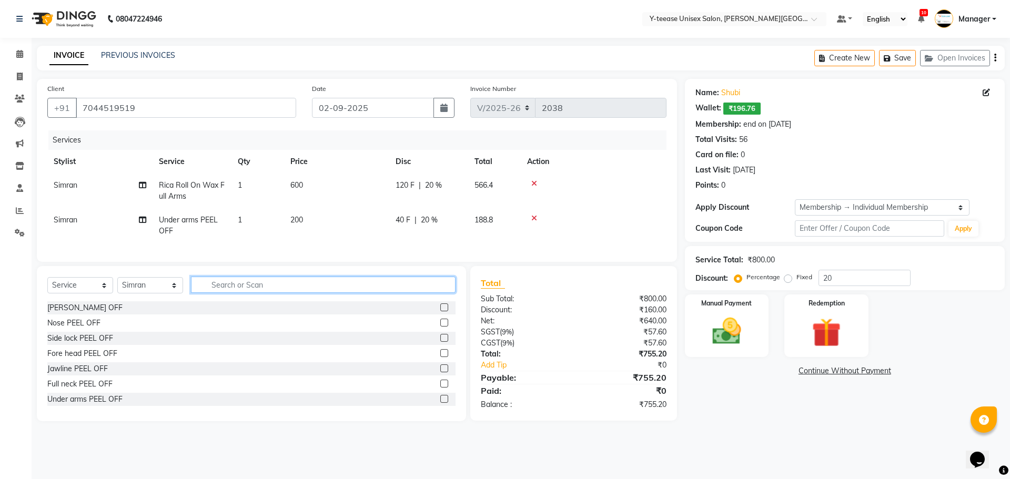
click at [397, 289] on input "text" at bounding box center [323, 285] width 265 height 16
type input "eye"
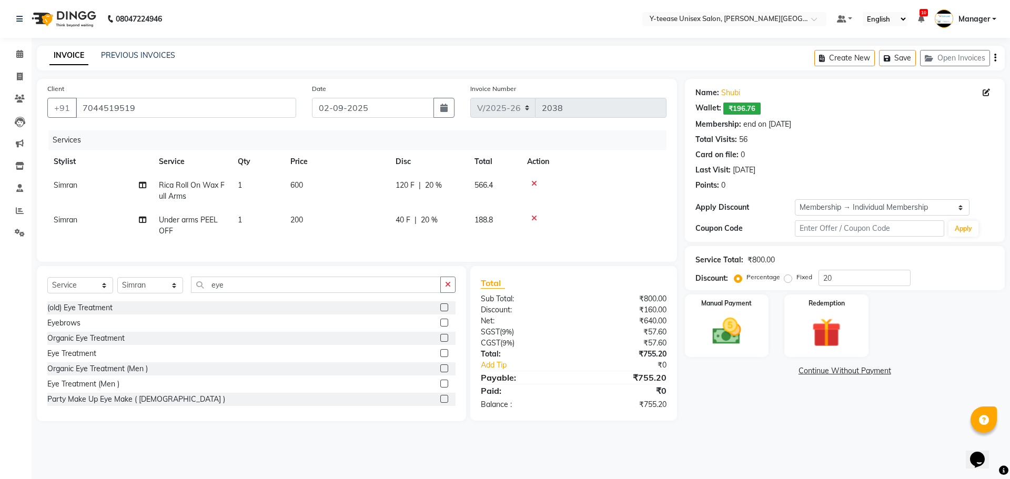
click at [440, 327] on label at bounding box center [444, 323] width 8 height 8
click at [440, 327] on input "checkbox" at bounding box center [443, 323] width 7 height 7
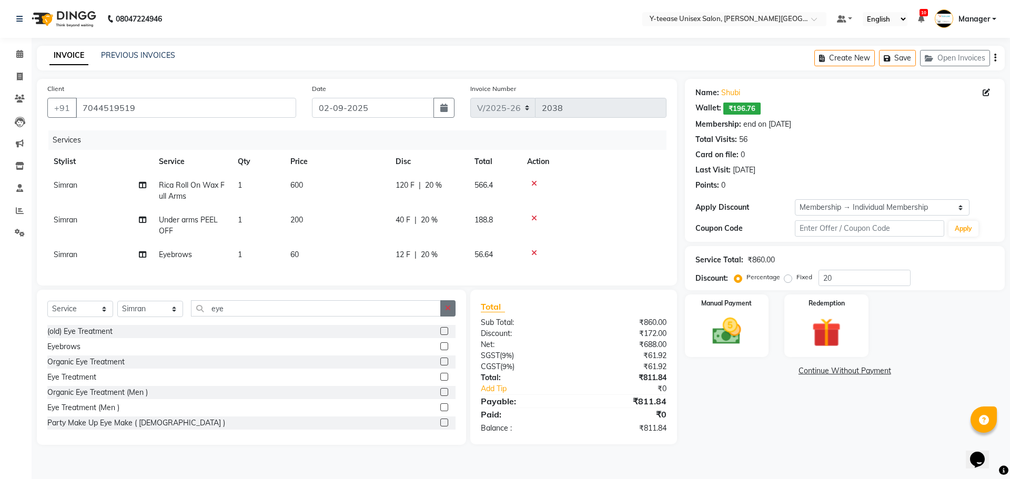
checkbox input "false"
click at [445, 312] on icon "button" at bounding box center [448, 308] width 6 height 7
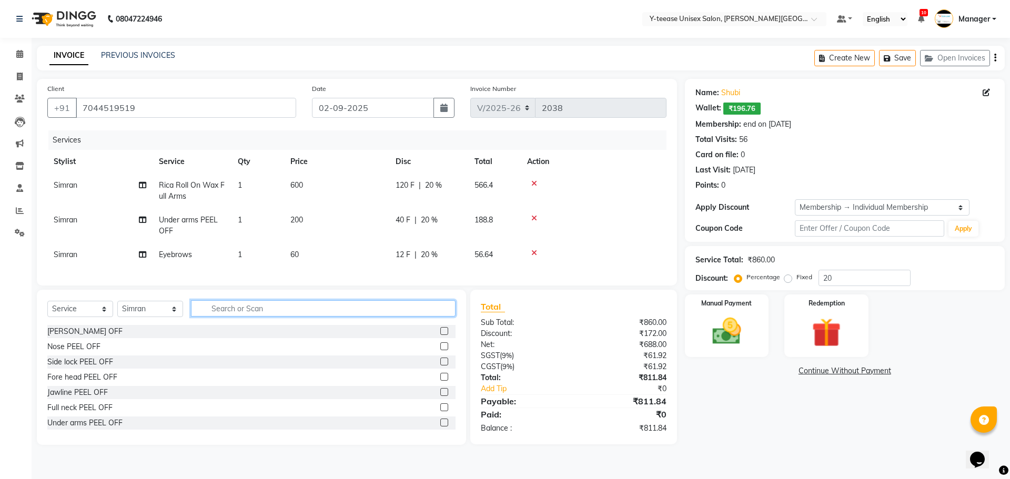
click at [420, 317] on input "text" at bounding box center [323, 308] width 265 height 16
type input "full"
click at [440, 350] on label at bounding box center [444, 347] width 8 height 8
click at [440, 350] on input "checkbox" at bounding box center [443, 347] width 7 height 7
checkbox input "true"
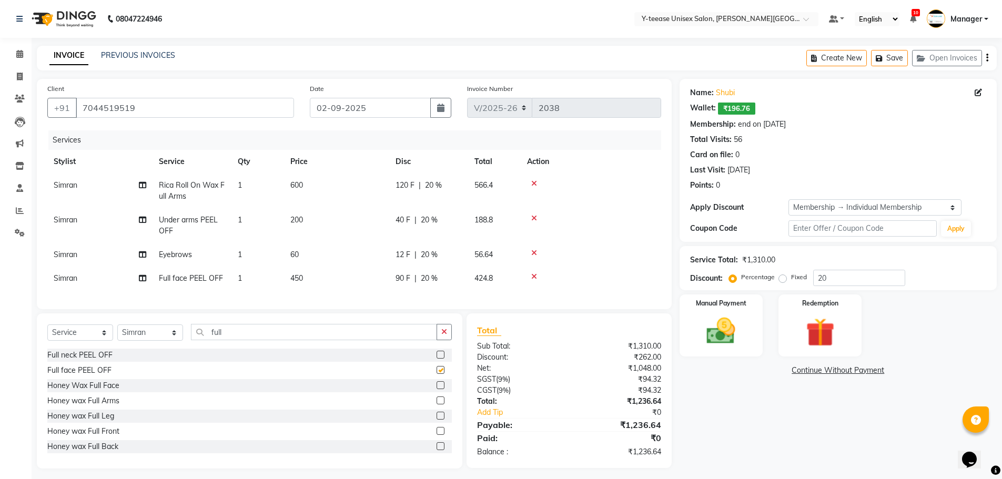
drag, startPoint x: 446, startPoint y: 338, endPoint x: 430, endPoint y: 338, distance: 16.3
click at [447, 336] on icon "button" at bounding box center [445, 331] width 6 height 7
checkbox input "false"
click at [425, 337] on input "text" at bounding box center [321, 332] width 261 height 16
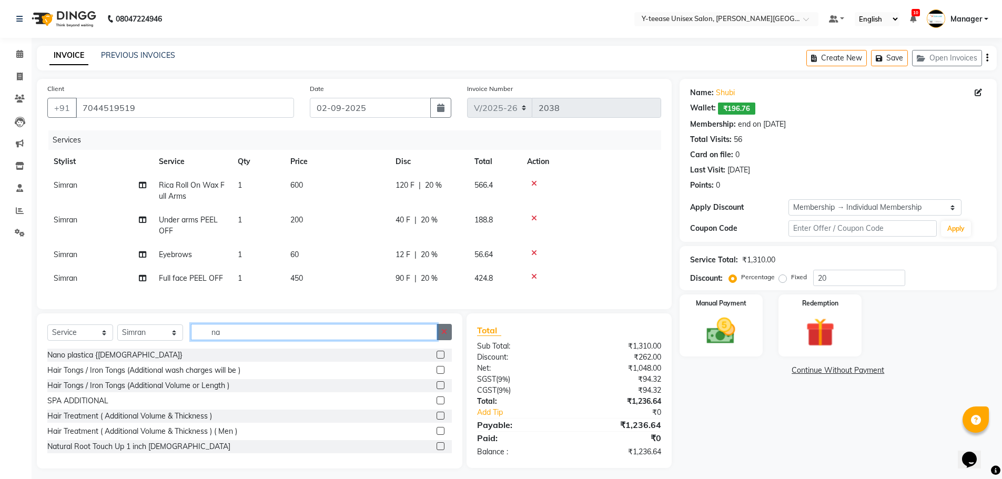
type input "na"
click at [445, 336] on icon "button" at bounding box center [445, 331] width 6 height 7
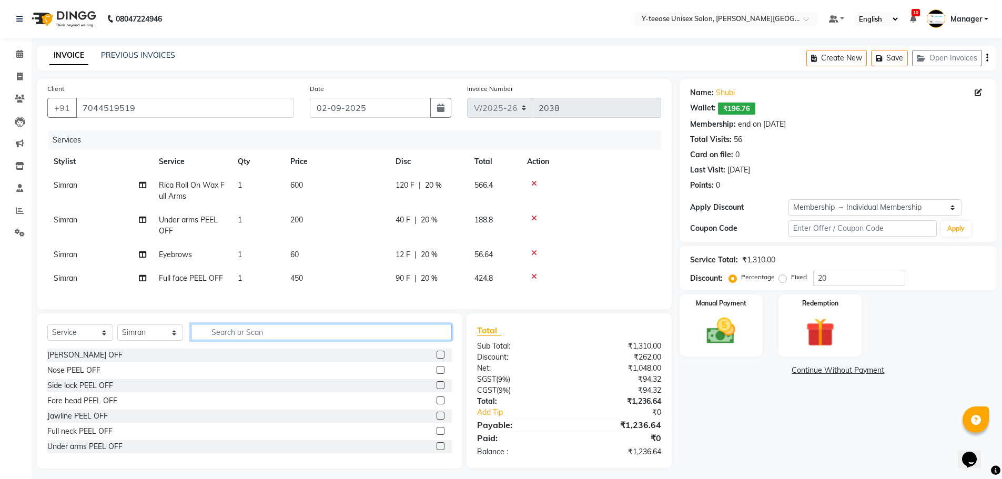
click at [433, 335] on input "text" at bounding box center [321, 332] width 261 height 16
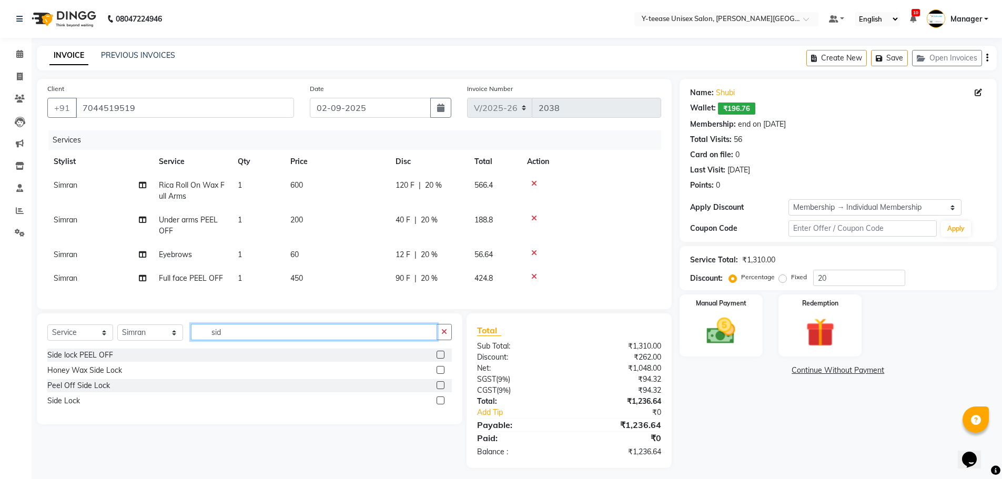
type input "sid"
click at [443, 359] on label at bounding box center [441, 355] width 8 height 8
click at [443, 359] on input "checkbox" at bounding box center [440, 355] width 7 height 7
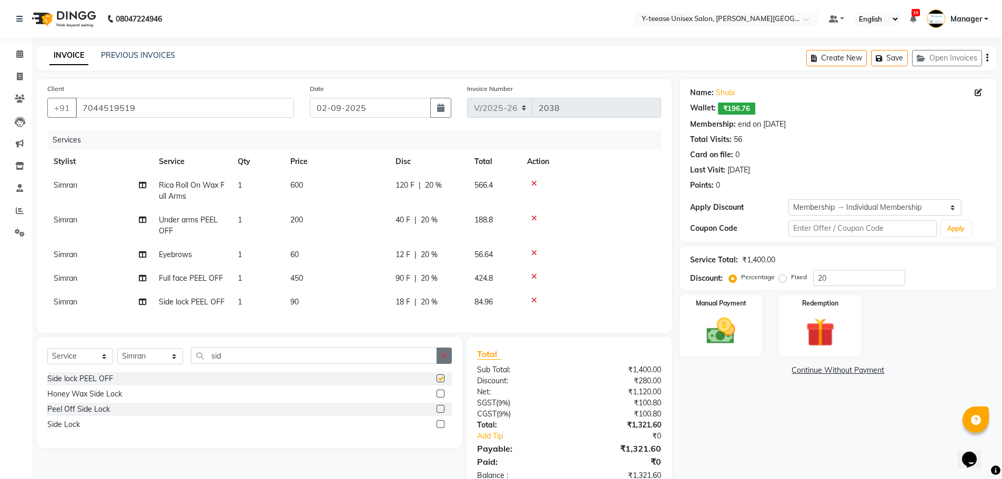
checkbox input "false"
click at [442, 359] on icon "button" at bounding box center [445, 355] width 6 height 7
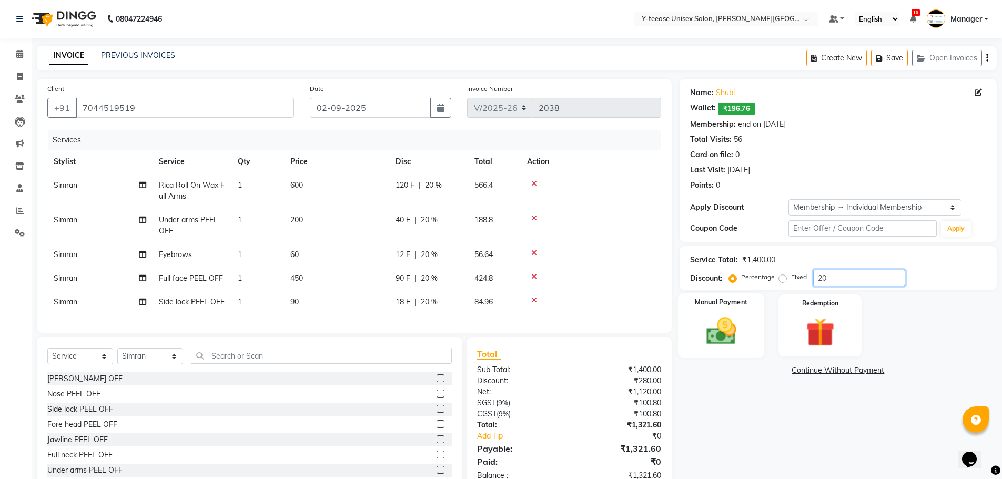
drag, startPoint x: 844, startPoint y: 276, endPoint x: 759, endPoint y: 353, distance: 114.8
click at [842, 278] on input "20" at bounding box center [860, 278] width 92 height 16
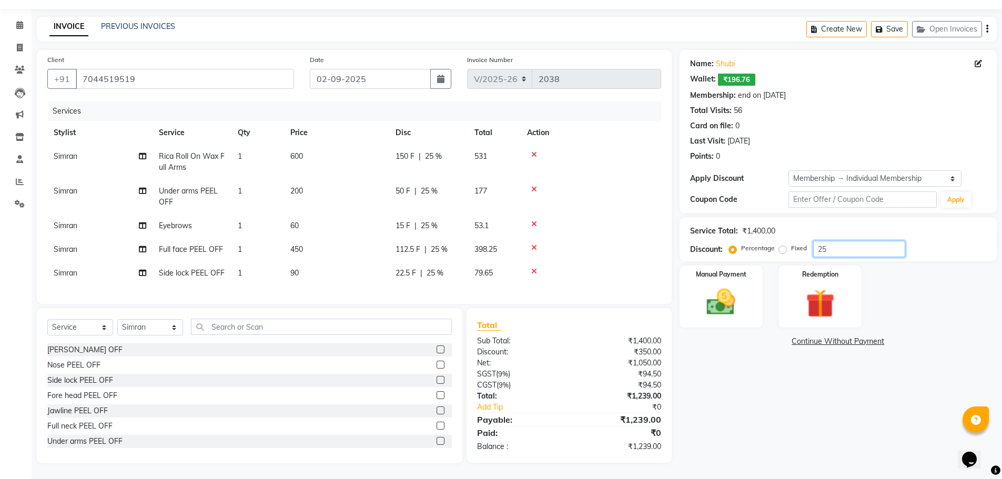
type input "25"
click at [778, 464] on main "INVOICE PREVIOUS INVOICES Create New Save Open Invoices Client [PHONE_NUMBER] D…" at bounding box center [517, 248] width 971 height 463
click at [779, 415] on div "Name: [PERSON_NAME]: ₹196.76 Membership: end on [DATE] Total Visits: 56 Card on…" at bounding box center [842, 257] width 325 height 414
click at [748, 278] on div "Manual Payment" at bounding box center [721, 297] width 87 height 65
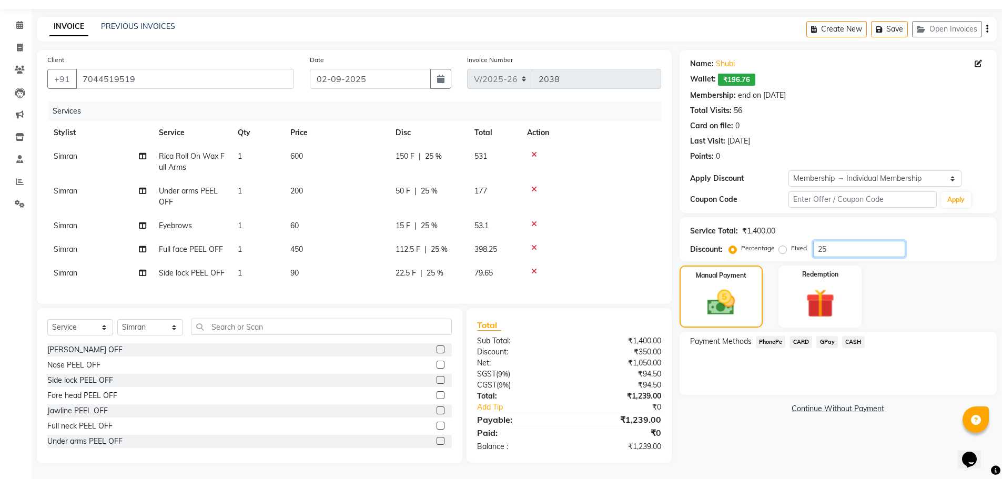
drag, startPoint x: 845, startPoint y: 244, endPoint x: 810, endPoint y: 246, distance: 34.2
click at [810, 246] on div "Percentage Fixed 25" at bounding box center [818, 249] width 174 height 16
click at [831, 244] on input "25" at bounding box center [860, 249] width 92 height 16
click at [831, 336] on span "GPay" at bounding box center [828, 342] width 22 height 12
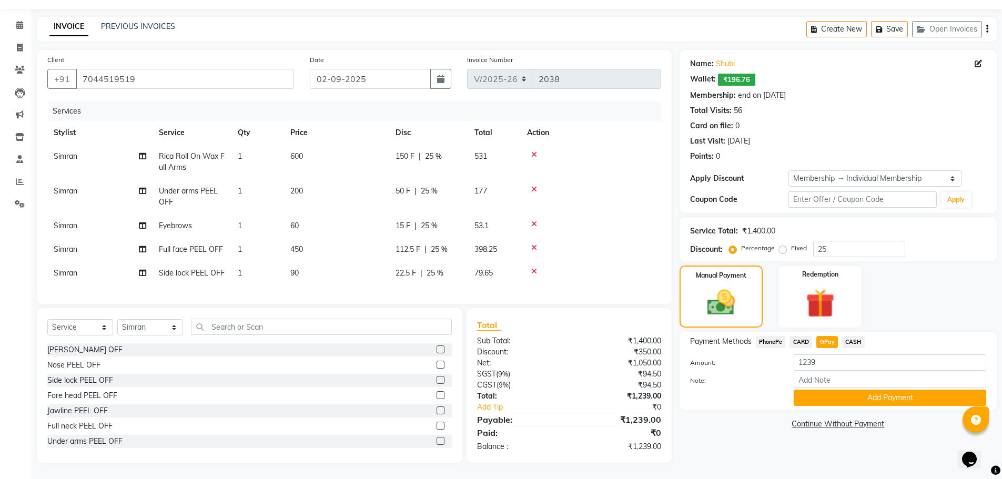
click at [838, 404] on div "Name: [PERSON_NAME]: ₹196.76 Membership: end on [DATE] Total Visits: 56 Card on…" at bounding box center [842, 257] width 325 height 414
click at [842, 399] on div "Payment Methods PhonePe CARD GPay CASH Amount: 1239 Note: Add Payment" at bounding box center [838, 371] width 317 height 78
click at [848, 395] on button "Add Payment" at bounding box center [890, 398] width 193 height 16
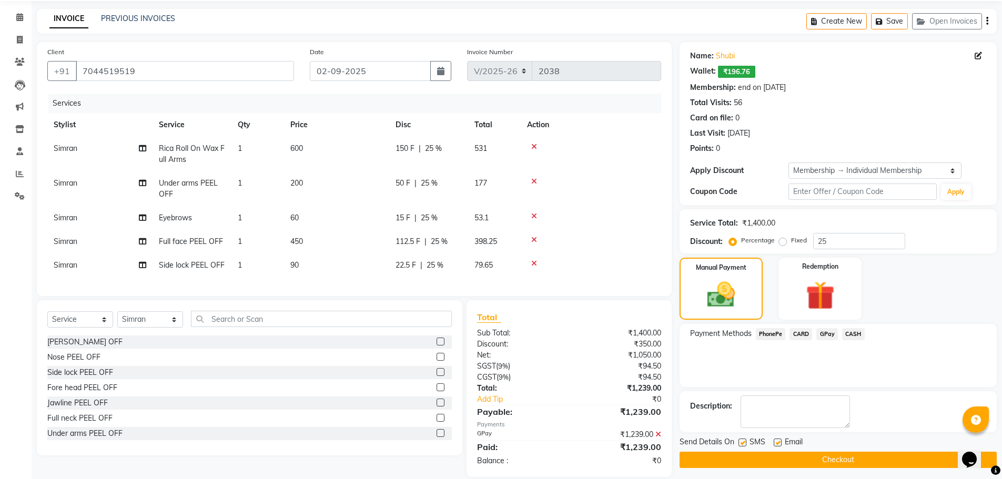
drag, startPoint x: 842, startPoint y: 450, endPoint x: 842, endPoint y: 456, distance: 5.8
click at [842, 451] on div "Send Details On SMS Email Checkout" at bounding box center [838, 453] width 317 height 32
click at [842, 460] on button "Checkout" at bounding box center [838, 460] width 317 height 16
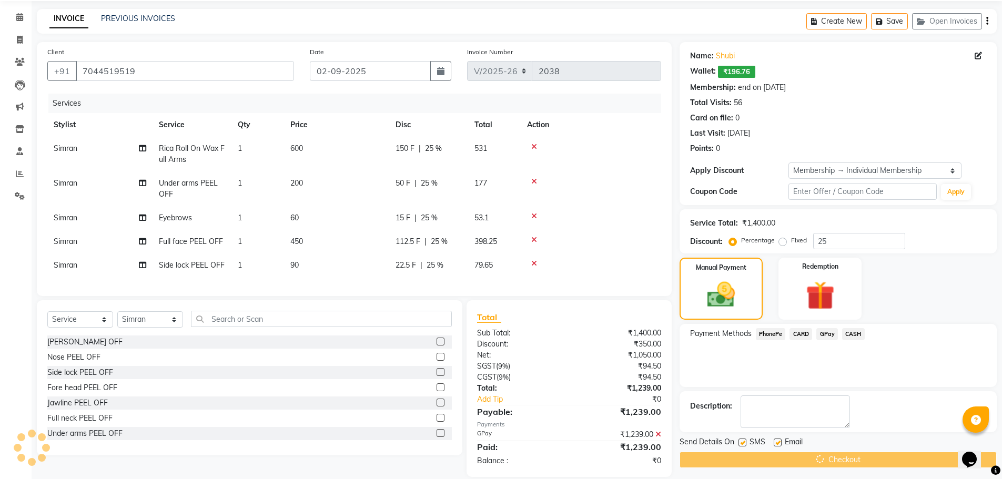
scroll to position [58, 0]
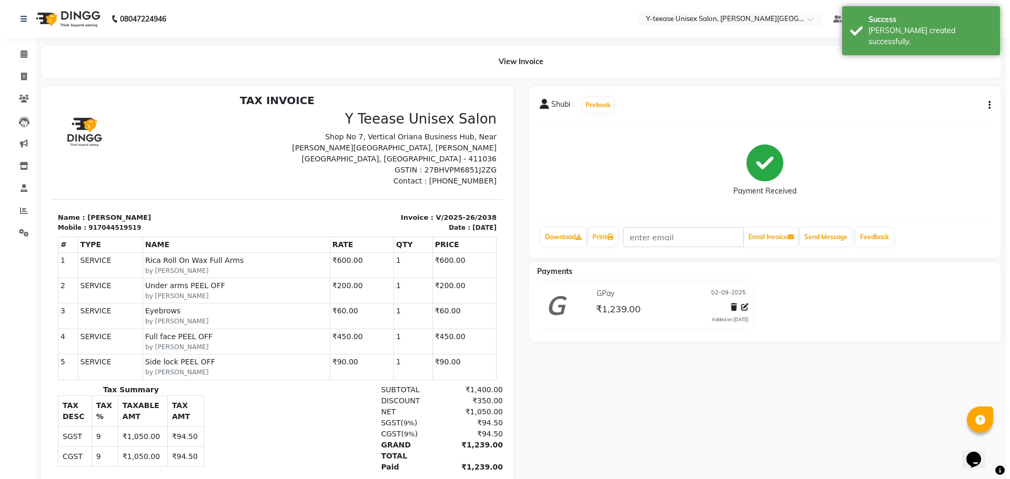
scroll to position [8, 0]
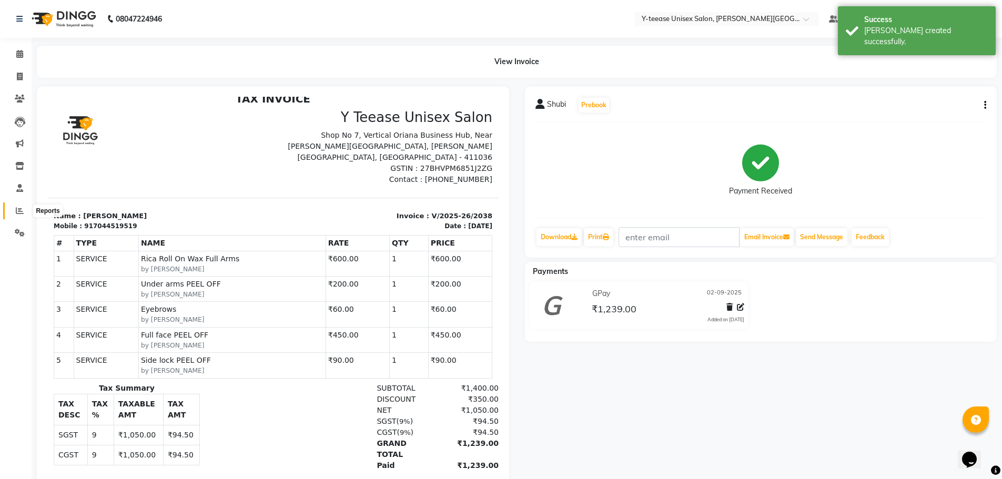
click at [14, 212] on span at bounding box center [20, 211] width 18 height 12
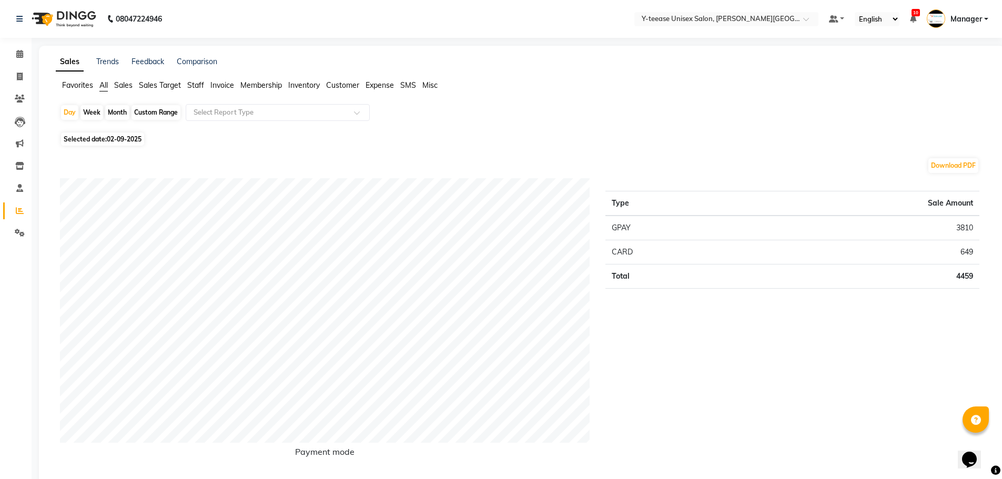
click at [127, 83] on span "Sales" at bounding box center [123, 85] width 18 height 9
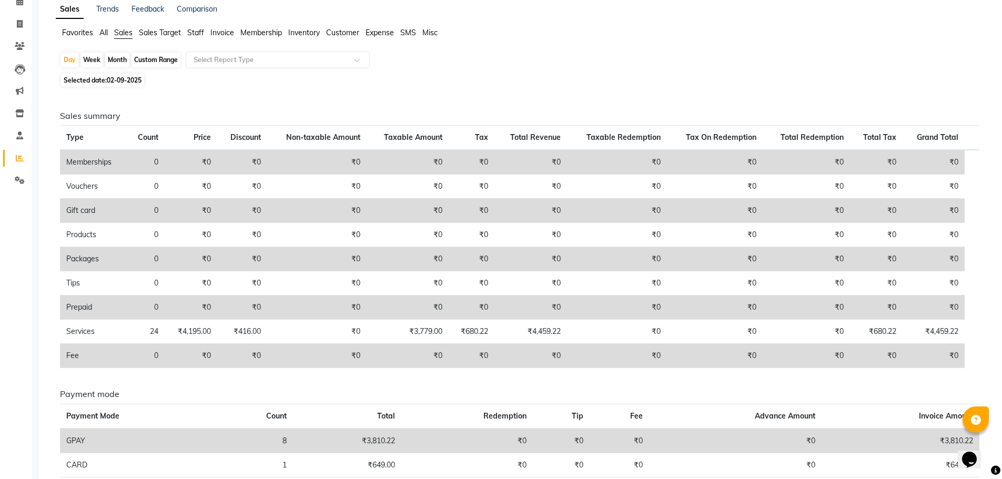
scroll to position [105, 0]
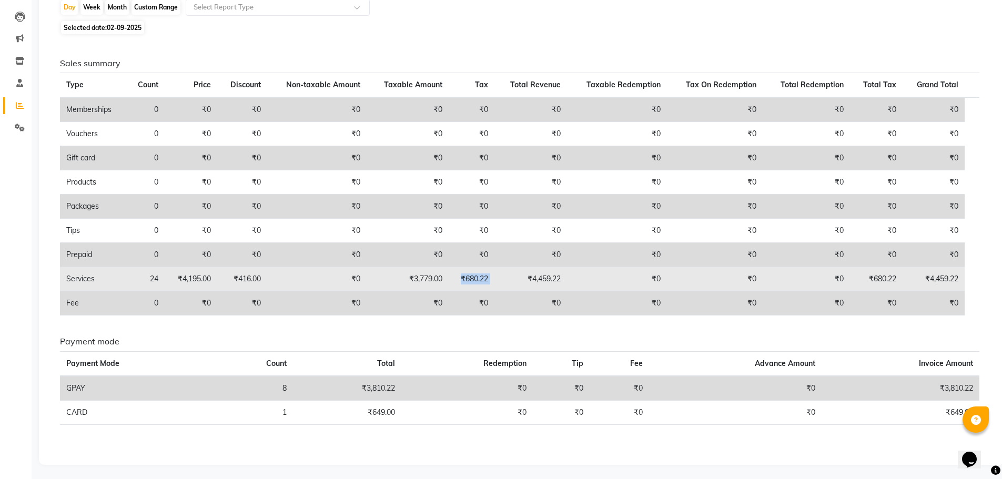
drag, startPoint x: 485, startPoint y: 273, endPoint x: 505, endPoint y: 275, distance: 20.1
click at [505, 275] on tr "Services 24 ₹4,195.00 ₹416.00 ₹0 ₹3,779.00 ₹680.22 ₹4,459.22 ₹0 ₹0 ₹0 ₹680.22 ₹…" at bounding box center [520, 279] width 920 height 24
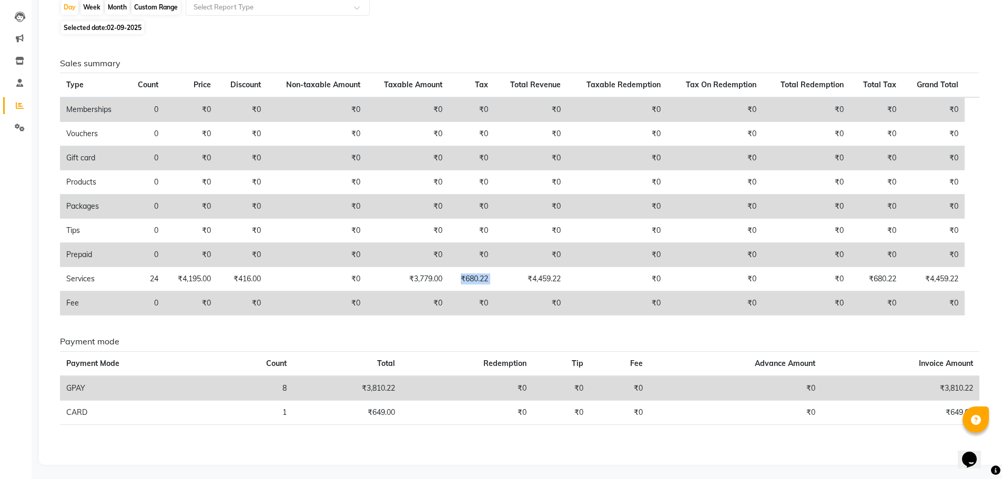
scroll to position [0, 0]
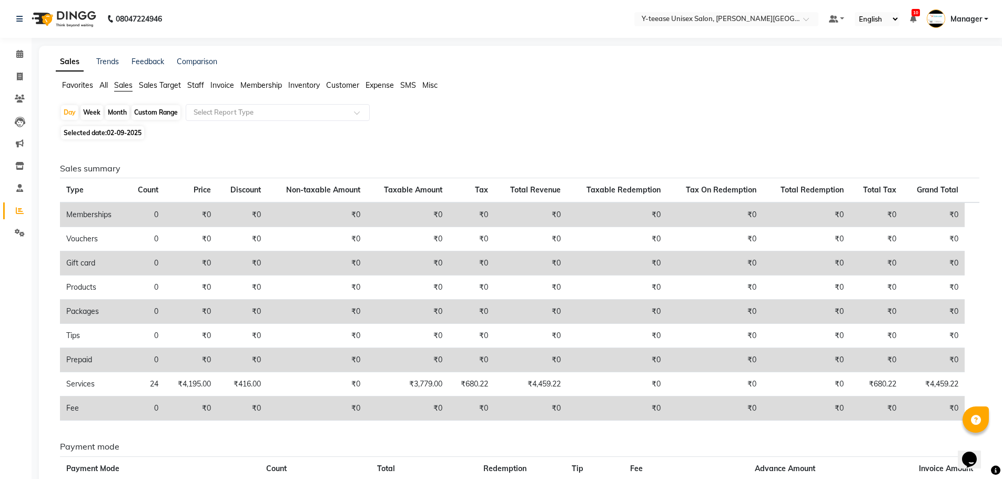
click at [197, 81] on span "Staff" at bounding box center [195, 85] width 17 height 9
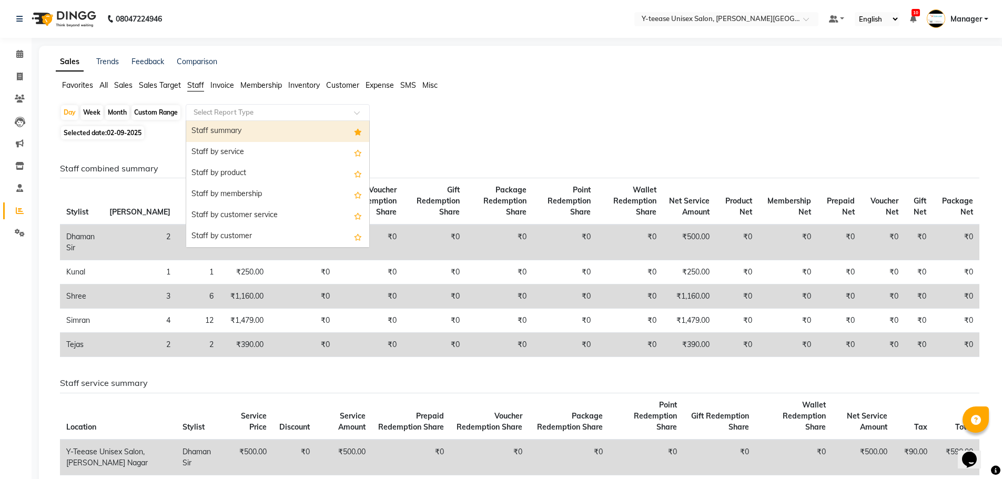
click at [224, 112] on input "text" at bounding box center [268, 112] width 152 height 11
click at [241, 132] on div "Staff summary" at bounding box center [277, 131] width 183 height 21
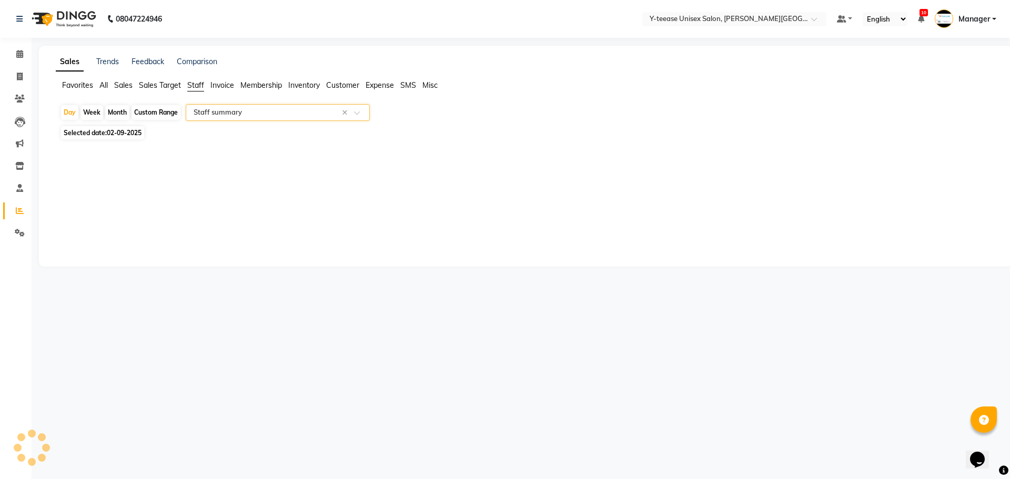
select select "full_report"
select select "csv"
click at [971, 16] on span "Manager" at bounding box center [967, 19] width 32 height 11
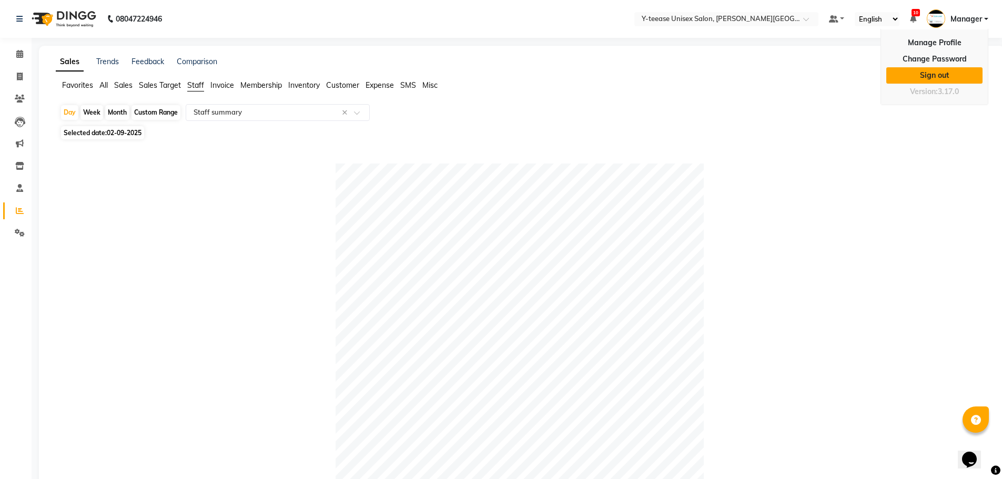
click at [924, 72] on link "Sign out" at bounding box center [935, 75] width 96 height 16
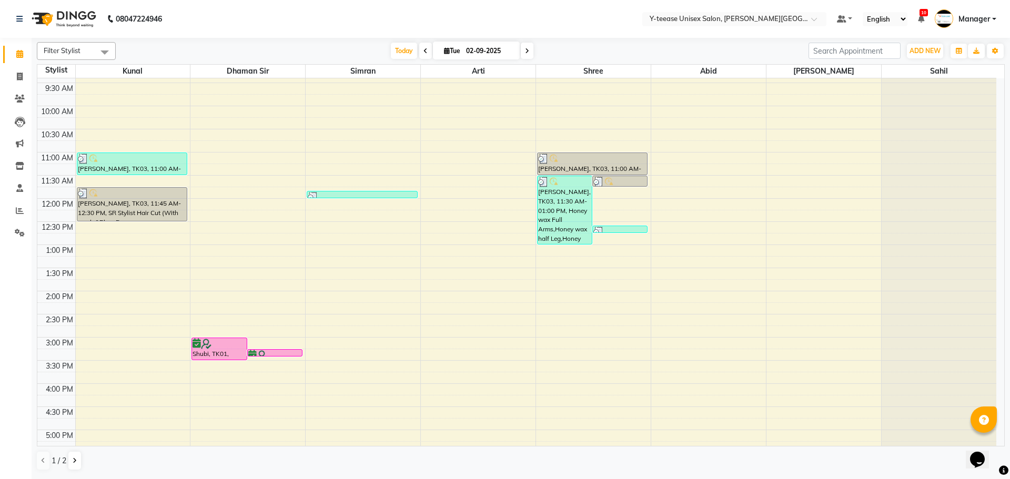
scroll to position [158, 0]
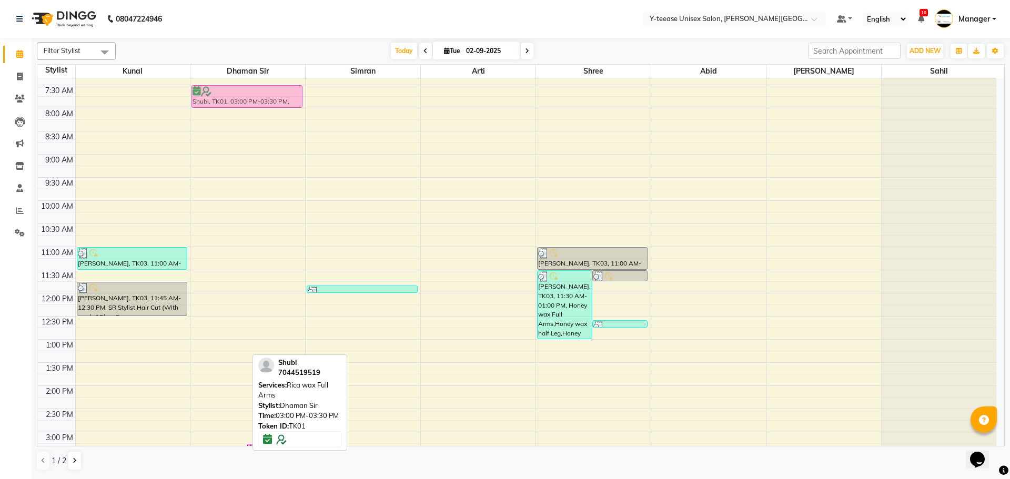
drag, startPoint x: 226, startPoint y: 348, endPoint x: 272, endPoint y: 93, distance: 259.8
click at [272, 93] on div "Shubi, TK01, 03:00 PM-03:30 PM, Rica wax Full Arms Shubi, TK01, 03:15 PM-03:25 …" at bounding box center [247, 409] width 115 height 787
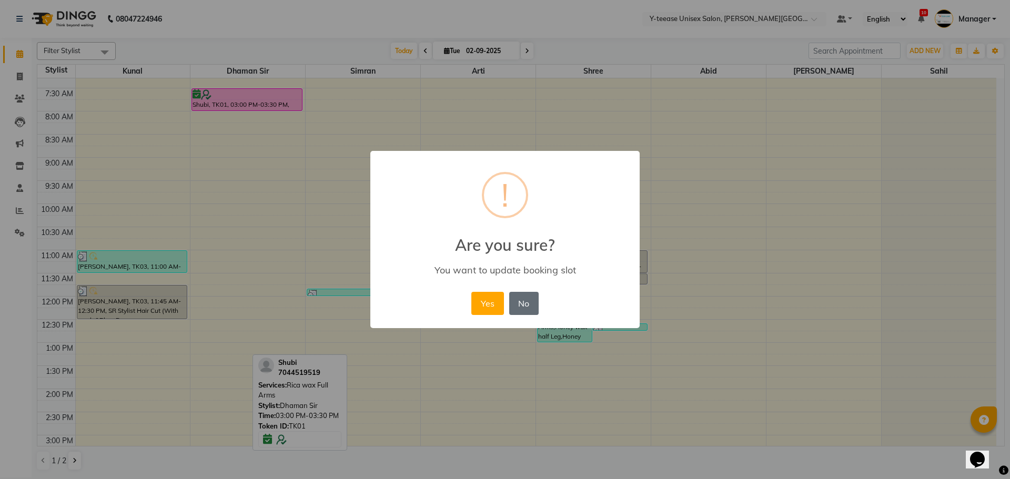
click at [529, 295] on button "No" at bounding box center [523, 303] width 29 height 23
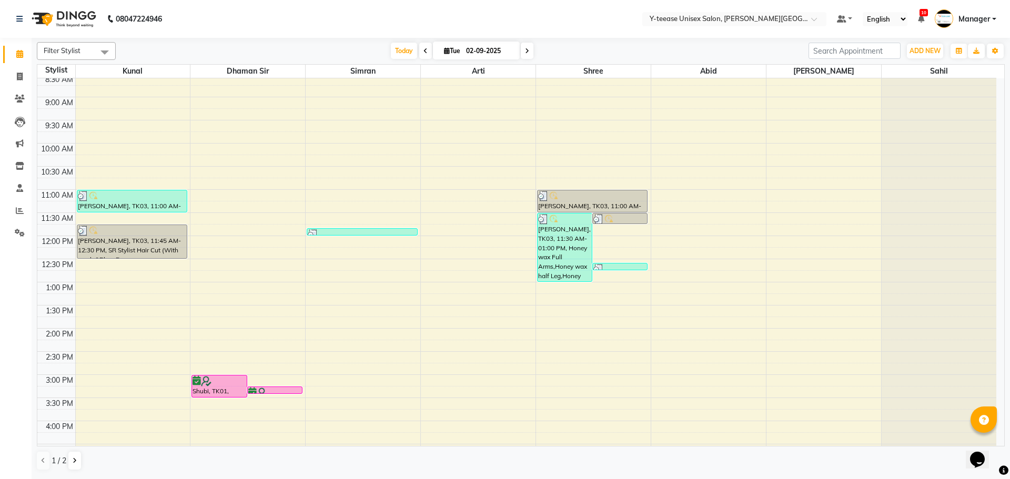
scroll to position [112, 0]
